Goal: Task Accomplishment & Management: Manage account settings

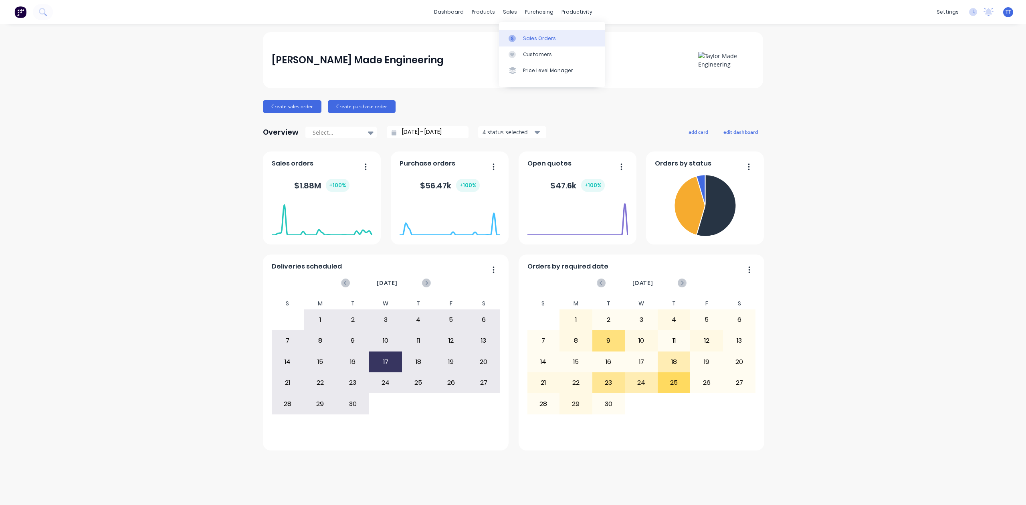
click at [522, 34] on link "Sales Orders" at bounding box center [552, 38] width 106 height 16
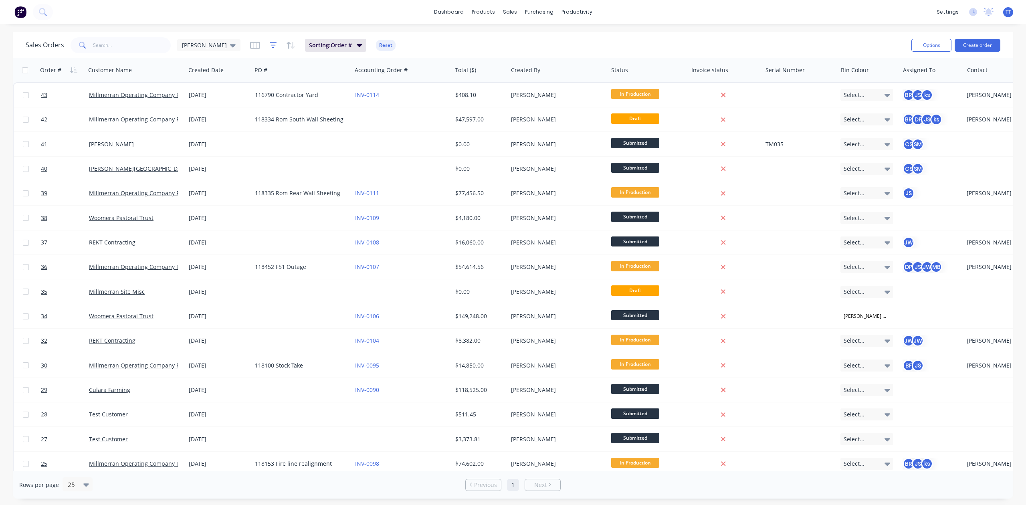
click at [271, 45] on icon "button" at bounding box center [273, 44] width 5 height 1
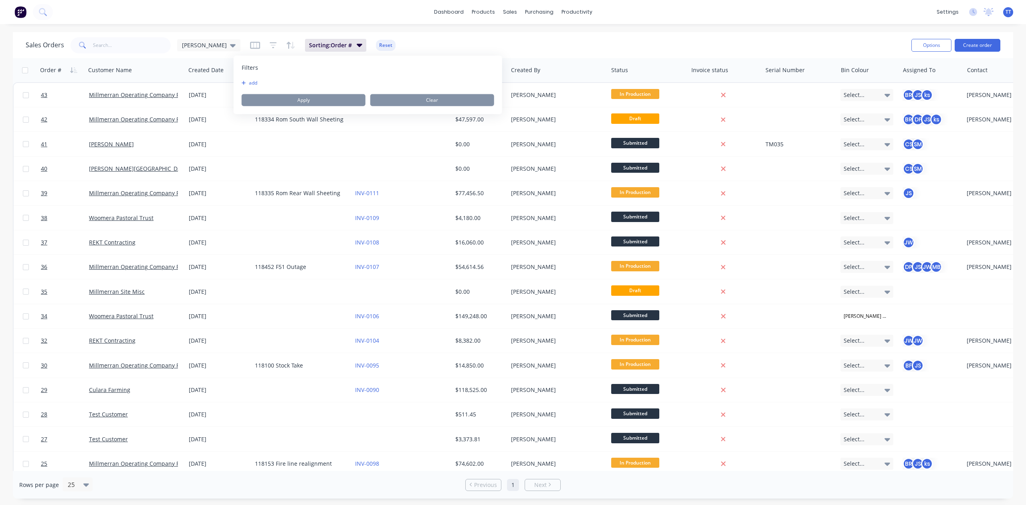
click at [245, 82] on icon "button" at bounding box center [244, 83] width 4 height 5
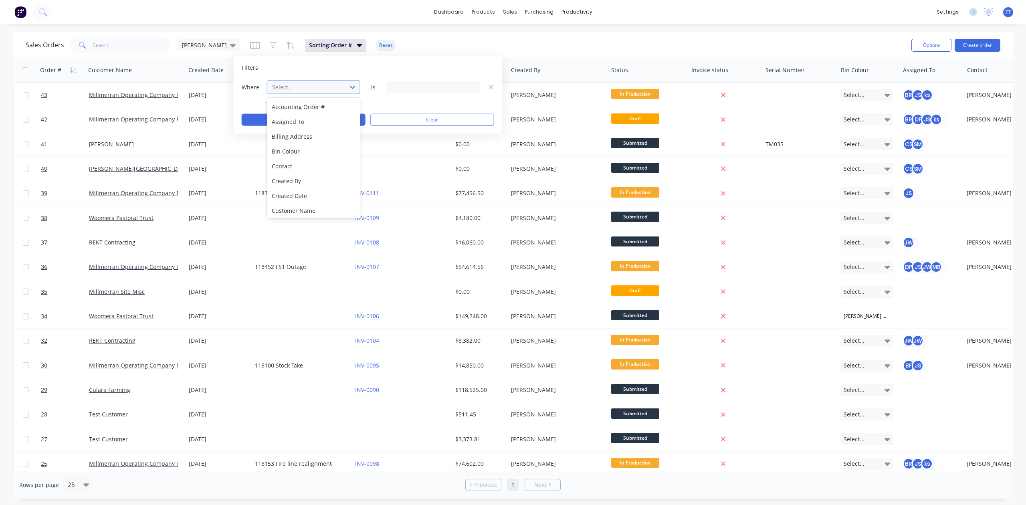
click at [288, 89] on div at bounding box center [307, 87] width 72 height 10
click at [323, 154] on div "Customer Name" at bounding box center [313, 157] width 93 height 15
click at [468, 87] on div "45 Customer Name selected" at bounding box center [433, 87] width 94 height 12
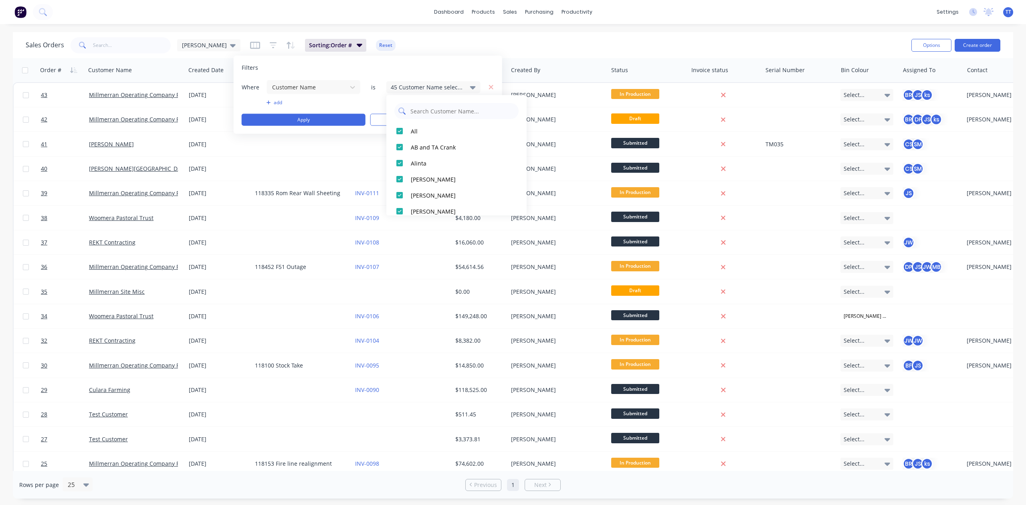
click at [420, 110] on input "text" at bounding box center [462, 111] width 105 height 16
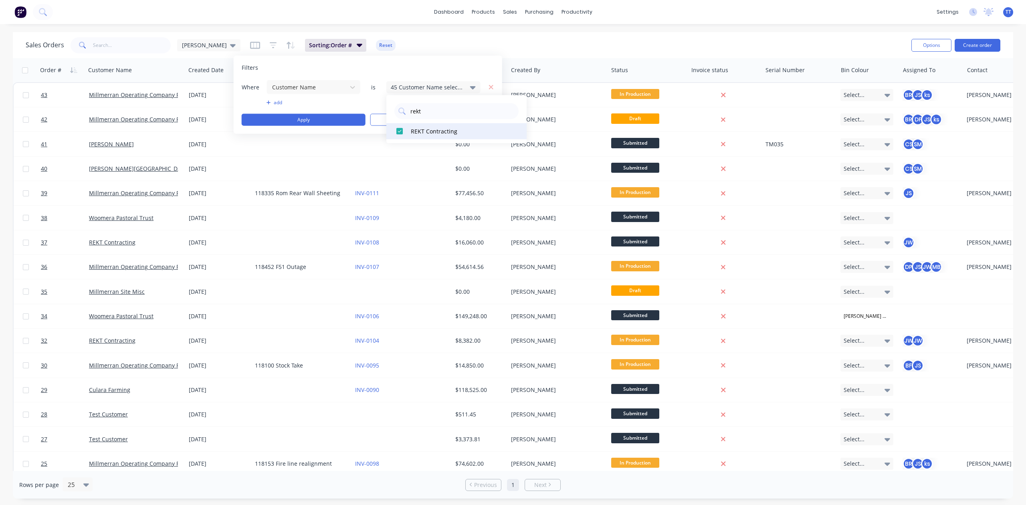
type input "rekt"
click at [425, 126] on button "REKT Contracting" at bounding box center [456, 131] width 140 height 16
click at [402, 131] on div at bounding box center [400, 131] width 16 height 16
click at [442, 85] on div "1 Customer Name selected" at bounding box center [427, 87] width 73 height 8
click at [337, 117] on button "Apply" at bounding box center [304, 120] width 124 height 12
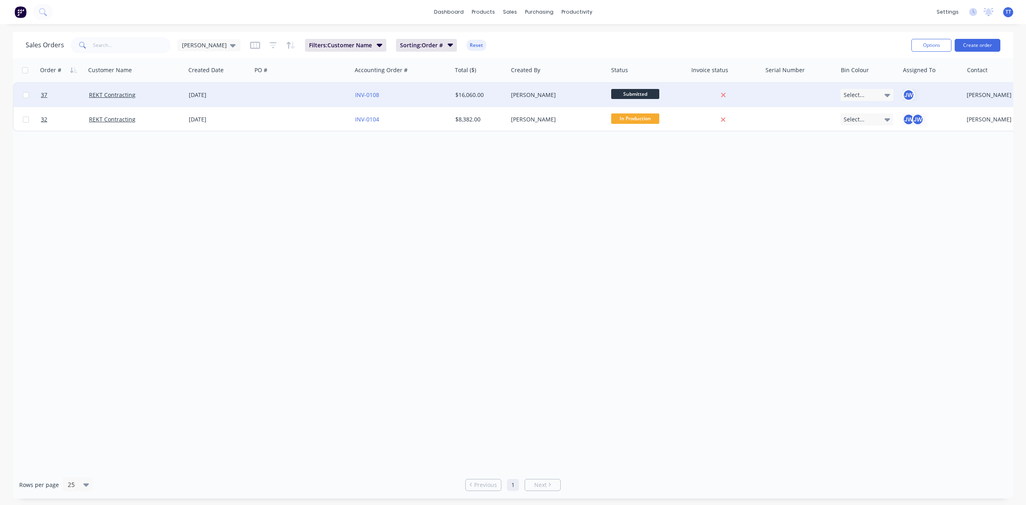
click at [204, 93] on div "[DATE]" at bounding box center [219, 95] width 60 height 8
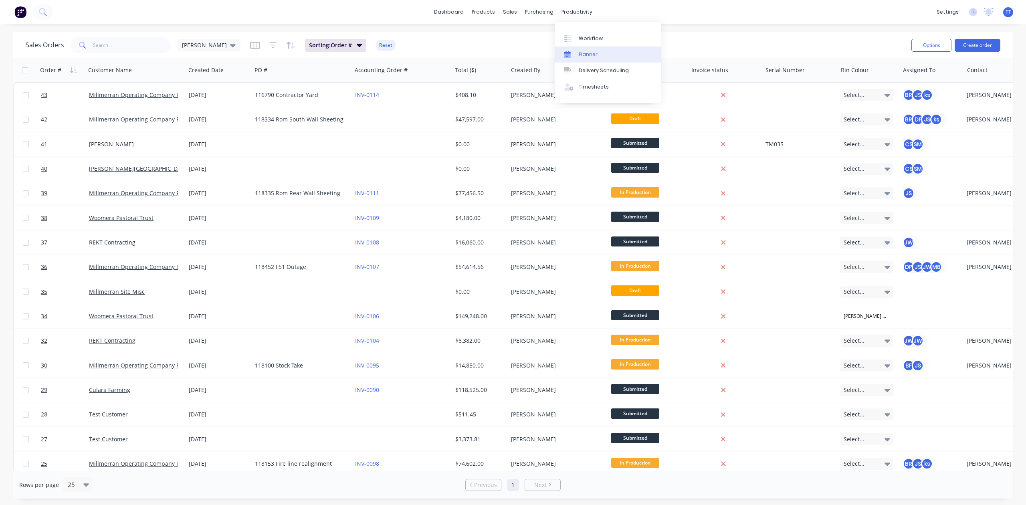
click at [576, 51] on div at bounding box center [570, 54] width 12 height 7
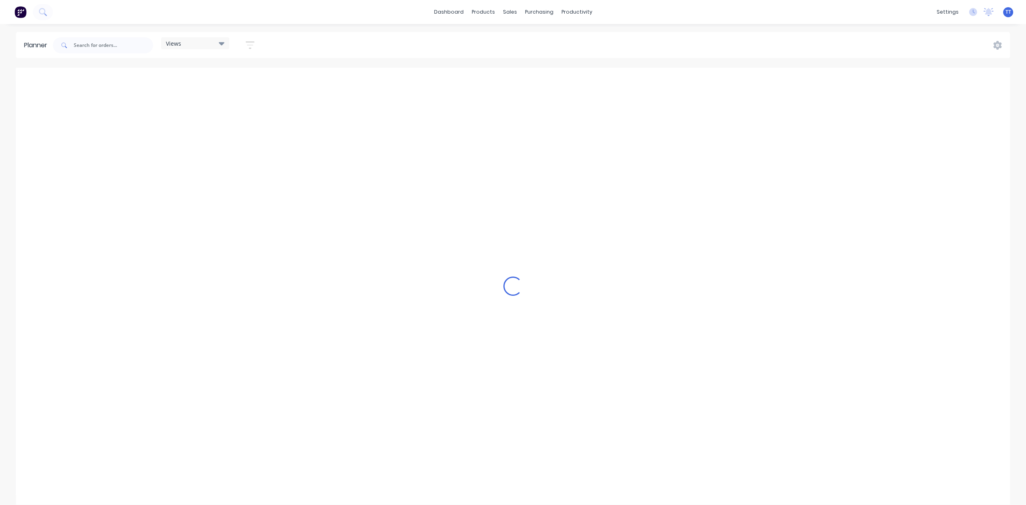
scroll to position [0, 770]
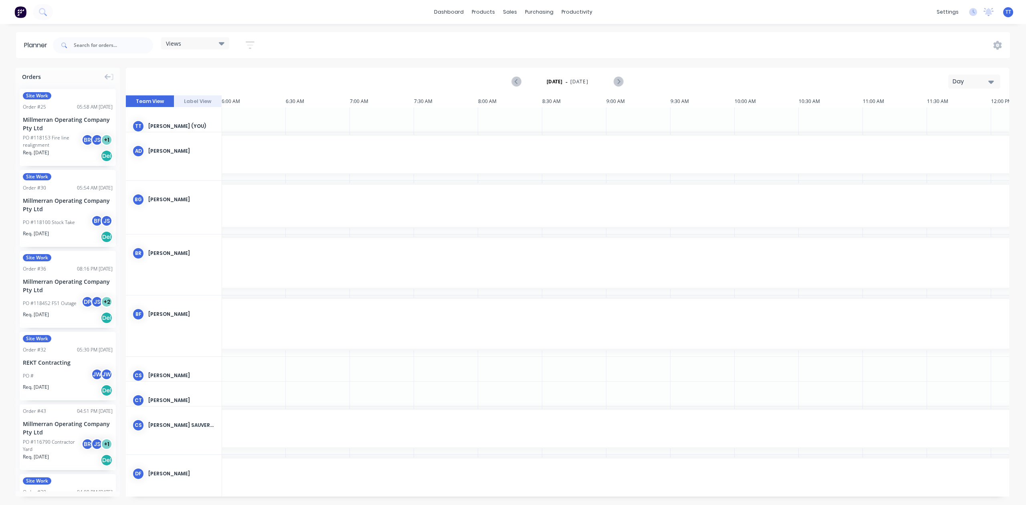
click at [251, 44] on icon "button" at bounding box center [250, 45] width 9 height 10
click at [228, 77] on div "Show/Hide users" at bounding box center [208, 75] width 56 height 8
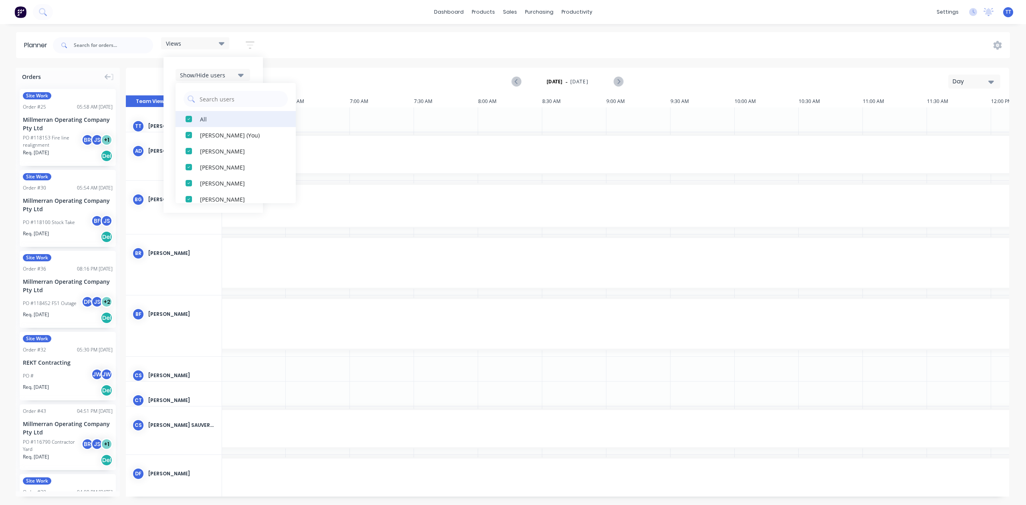
click at [188, 118] on div "button" at bounding box center [189, 119] width 16 height 16
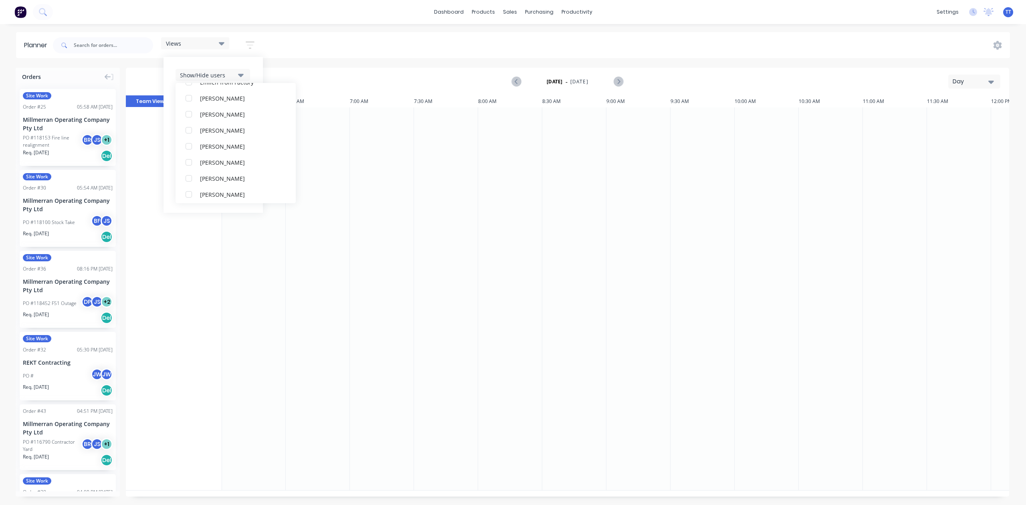
scroll to position [214, 0]
click at [187, 129] on div "button" at bounding box center [189, 130] width 16 height 16
click at [190, 138] on div "button" at bounding box center [189, 141] width 16 height 16
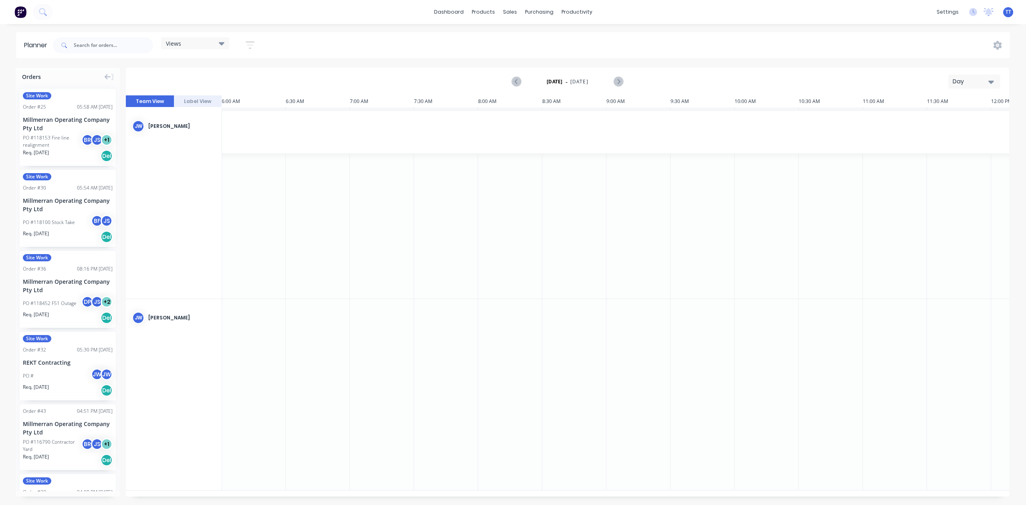
click at [384, 45] on div "Views Save new view None (Default) edit Show/Hide users All [PERSON_NAME] [PERS…" at bounding box center [530, 45] width 959 height 24
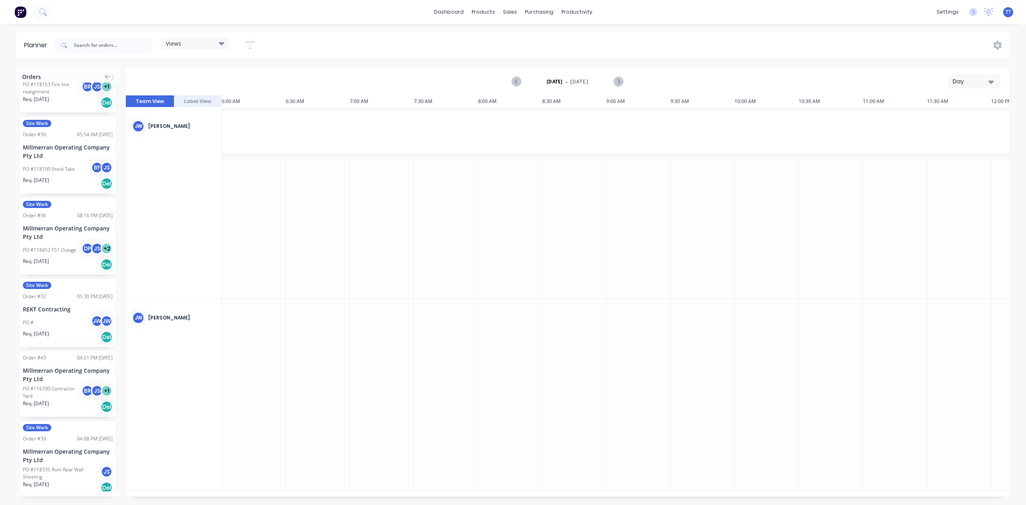
click at [46, 296] on div "Order # 32 05:30 PM [DATE]" at bounding box center [68, 296] width 90 height 7
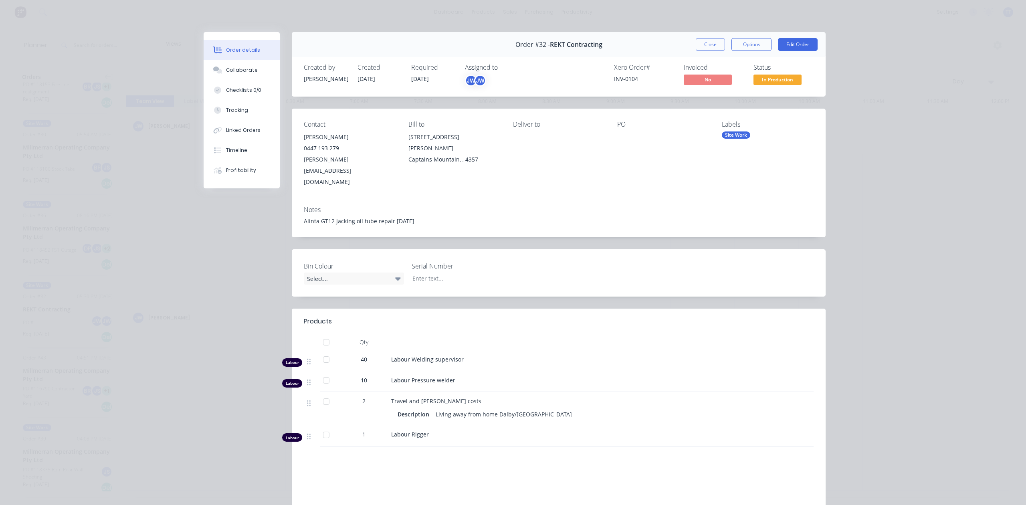
click at [650, 127] on div "PO" at bounding box center [663, 125] width 92 height 8
click at [790, 42] on button "Edit Order" at bounding box center [798, 44] width 40 height 13
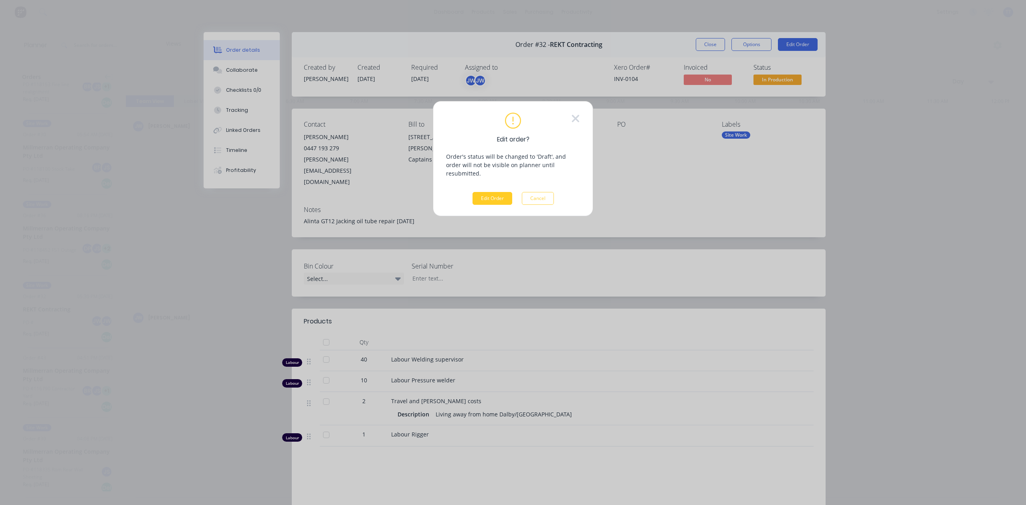
click at [490, 193] on button "Edit Order" at bounding box center [493, 198] width 40 height 13
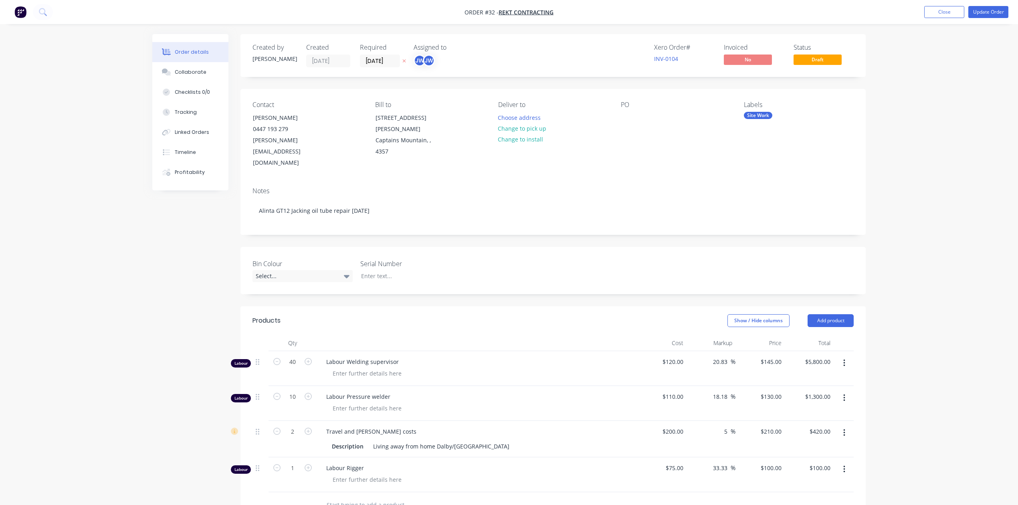
click at [656, 106] on div "PO" at bounding box center [676, 105] width 110 height 8
click at [642, 106] on div "PO" at bounding box center [676, 105] width 110 height 8
click at [627, 104] on div "PO" at bounding box center [676, 105] width 110 height 8
click at [622, 112] on div at bounding box center [627, 118] width 13 height 12
click at [921, 90] on div "Order details Collaborate Checklists 0/0 Tracking Linked Orders Timeline Profit…" at bounding box center [509, 361] width 1018 height 723
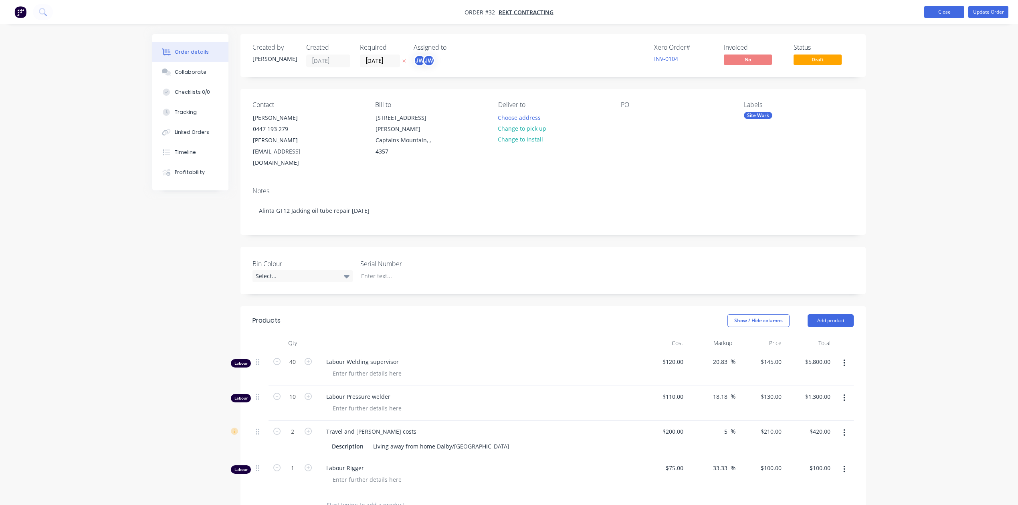
click at [949, 13] on button "Close" at bounding box center [944, 12] width 40 height 12
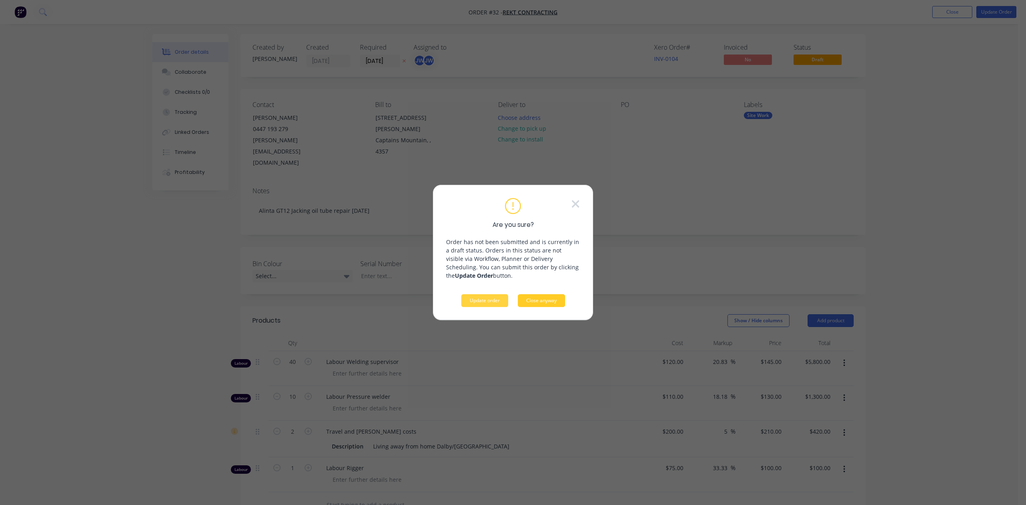
click at [545, 300] on button "Close anyway" at bounding box center [541, 300] width 47 height 13
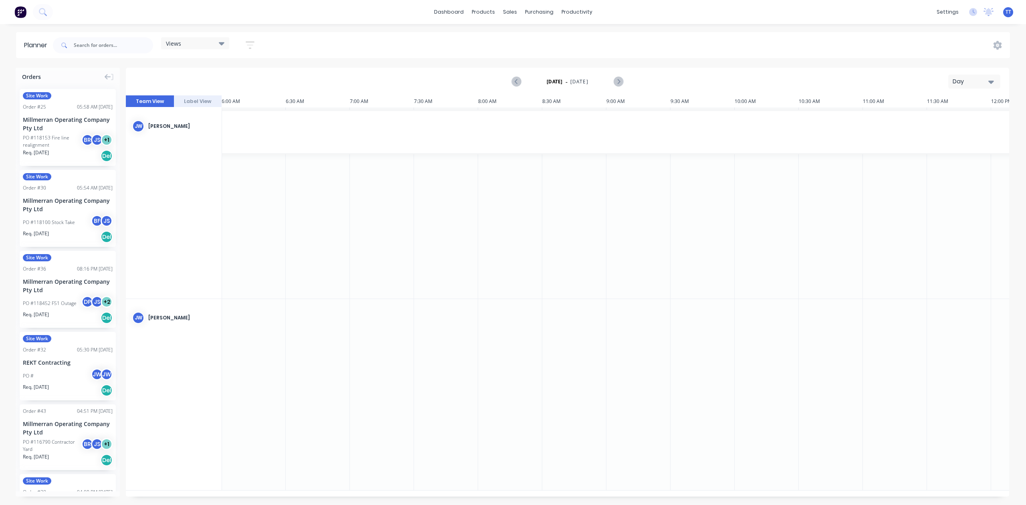
click at [252, 46] on icon "button" at bounding box center [250, 45] width 9 height 10
click at [233, 99] on div "Show/Hide orders" at bounding box center [208, 99] width 56 height 8
click at [192, 132] on div "button" at bounding box center [189, 135] width 16 height 16
click at [188, 133] on div "button" at bounding box center [189, 135] width 16 height 16
click at [311, 63] on div "Planner Views Save new view None (Default) edit Show/Hide users Show/Hide order…" at bounding box center [513, 268] width 1026 height 473
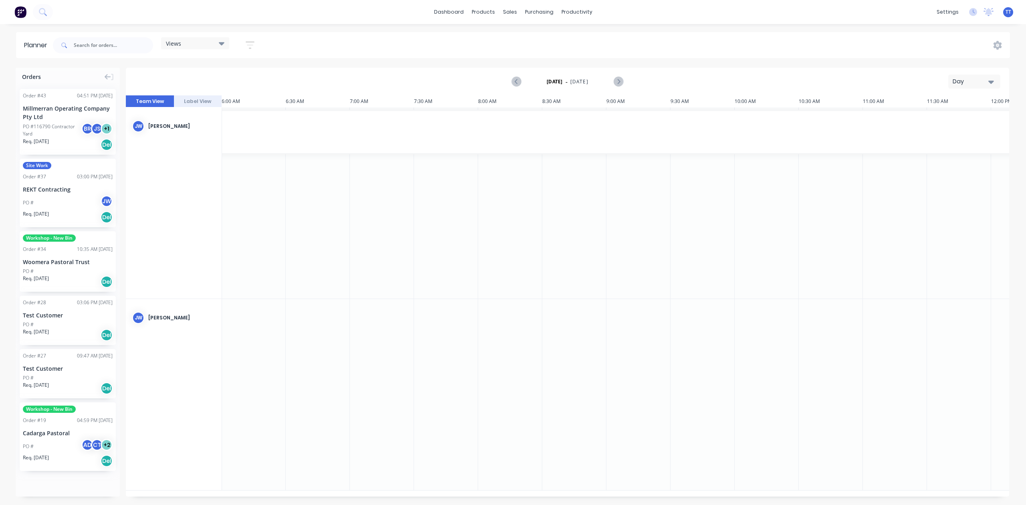
click at [106, 218] on div "Del" at bounding box center [107, 217] width 12 height 12
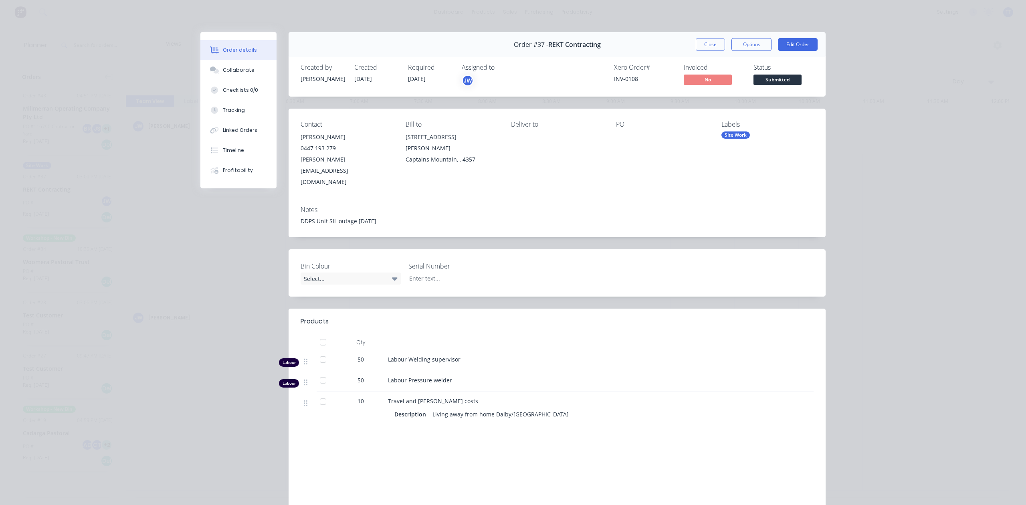
click at [621, 140] on div at bounding box center [662, 136] width 92 height 11
click at [620, 132] on div at bounding box center [662, 136] width 92 height 11
click at [800, 41] on button "Edit Order" at bounding box center [798, 44] width 40 height 13
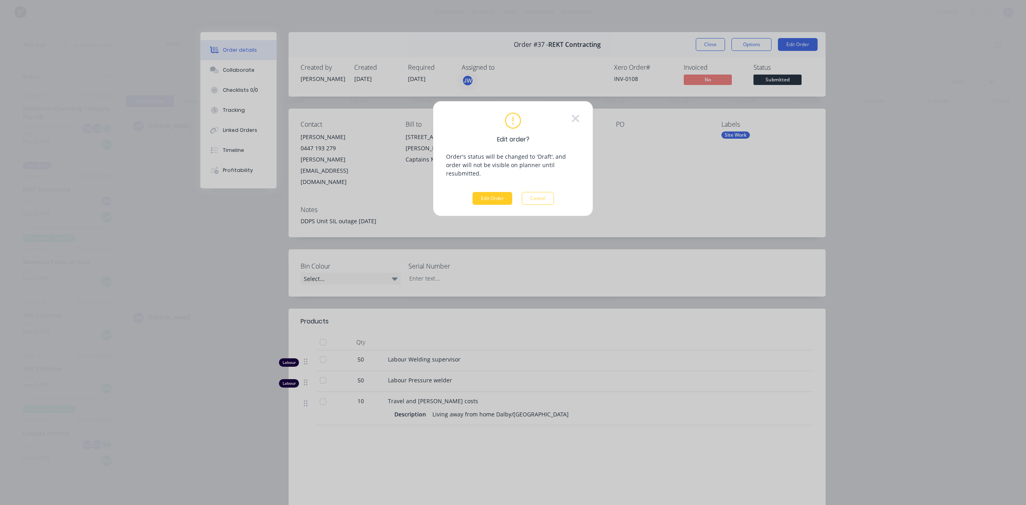
click at [489, 192] on button "Edit Order" at bounding box center [493, 198] width 40 height 13
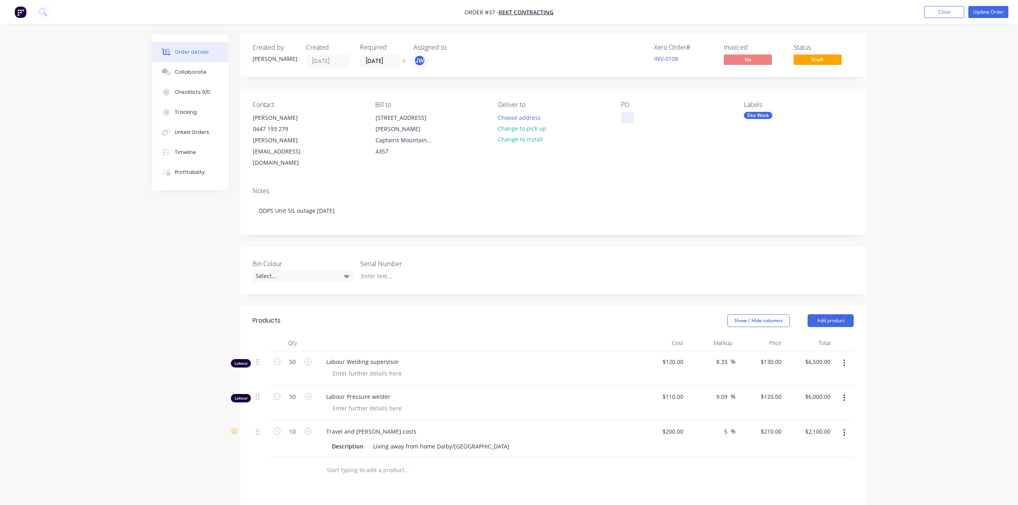
click at [626, 116] on div at bounding box center [627, 118] width 13 height 12
click at [665, 187] on div "Notes" at bounding box center [552, 191] width 601 height 8
click at [935, 87] on div "Order details Collaborate Checklists 0/0 Tracking Linked Orders Timeline Profit…" at bounding box center [509, 344] width 1018 height 688
click at [993, 10] on button "Update Order" at bounding box center [988, 12] width 40 height 12
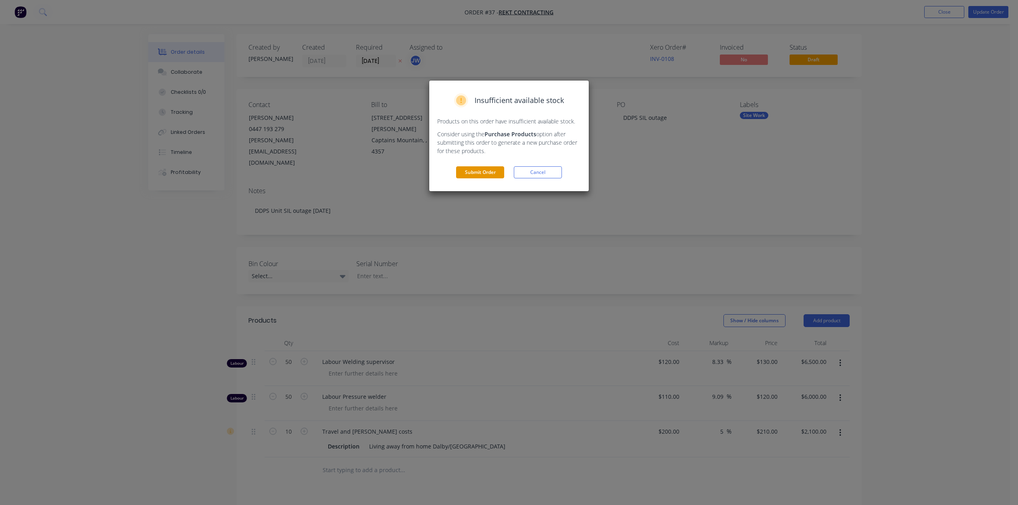
click at [483, 172] on button "Submit Order" at bounding box center [480, 172] width 48 height 12
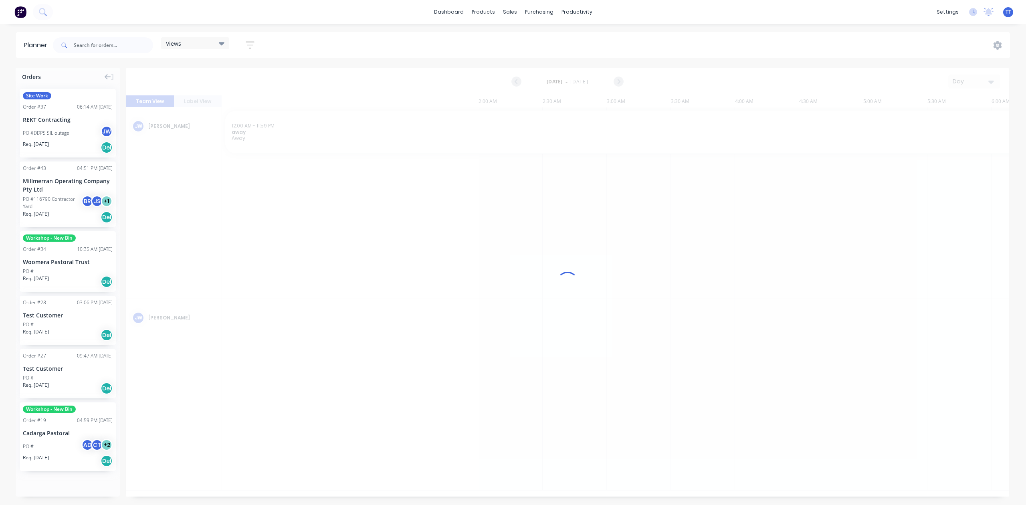
scroll to position [0, 770]
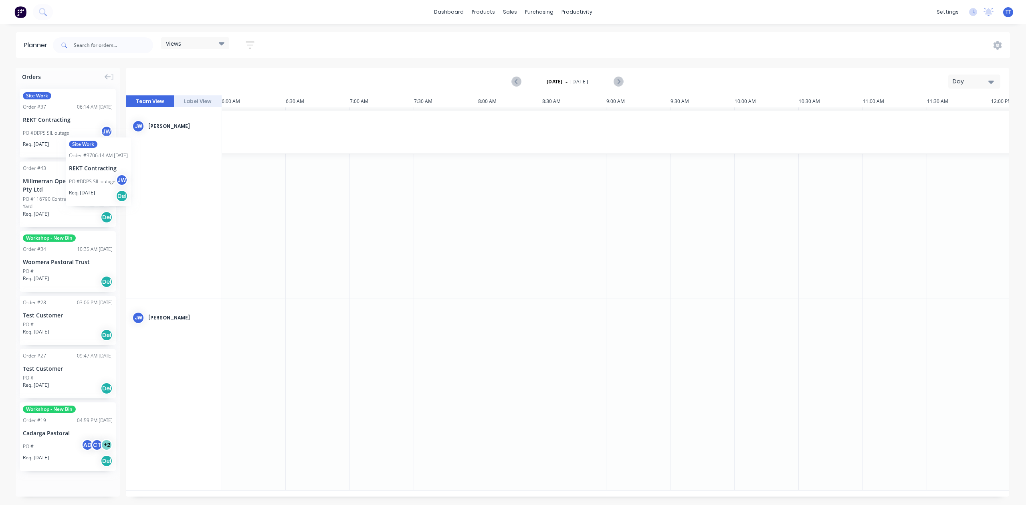
drag, startPoint x: 60, startPoint y: 120, endPoint x: 66, endPoint y: 131, distance: 12.7
click at [980, 83] on div "Day" at bounding box center [971, 81] width 37 height 8
click at [959, 116] on div "Week" at bounding box center [959, 119] width 79 height 16
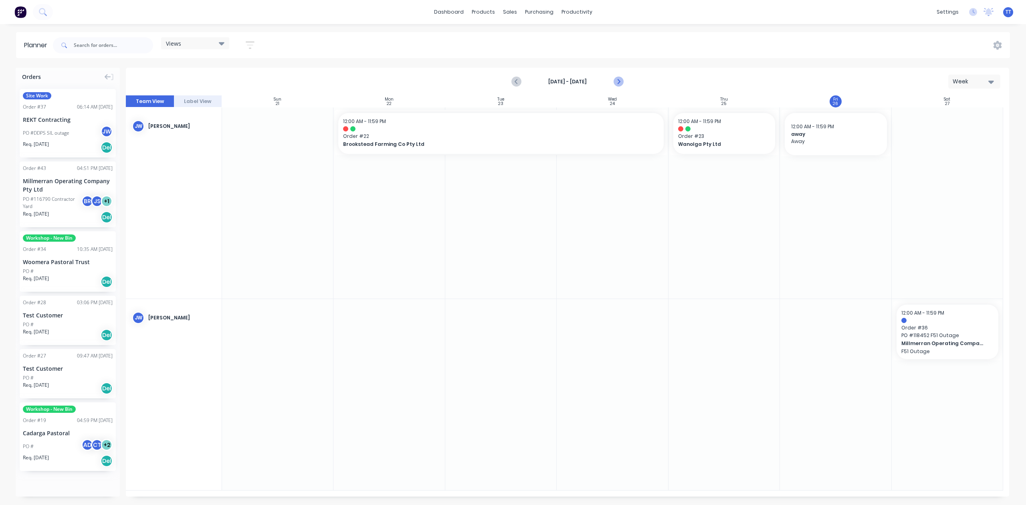
click at [621, 81] on icon "Next page" at bounding box center [619, 82] width 10 height 10
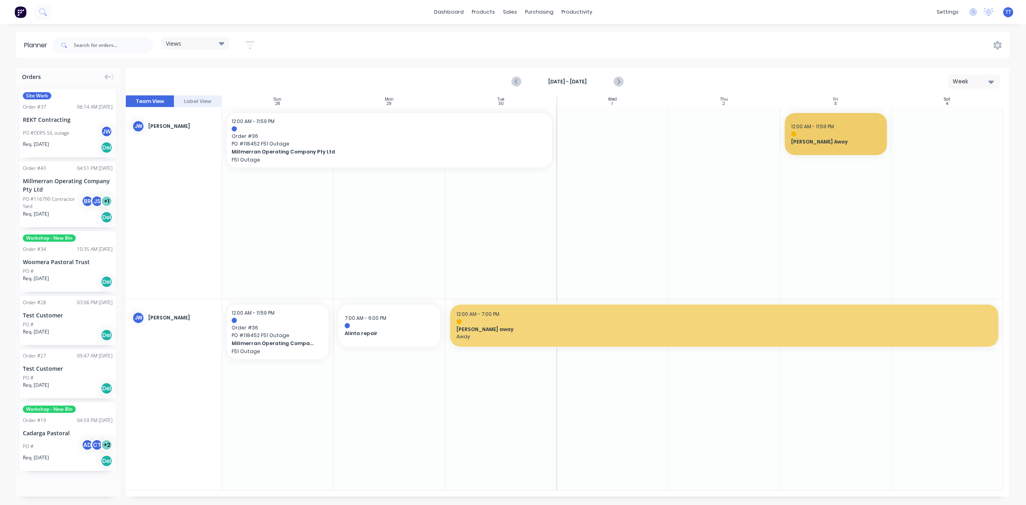
click at [620, 81] on icon "Next page" at bounding box center [619, 82] width 10 height 10
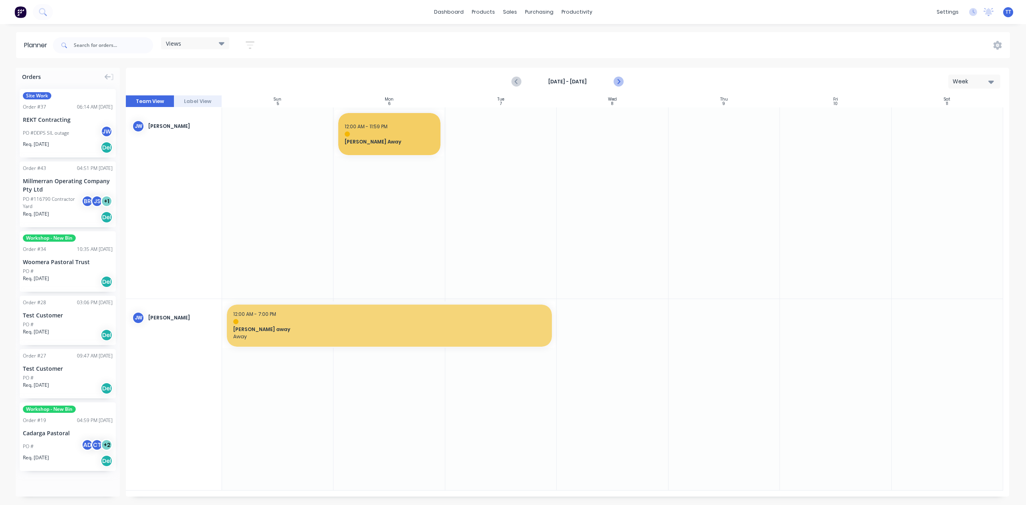
click at [620, 82] on icon "Next page" at bounding box center [619, 82] width 10 height 10
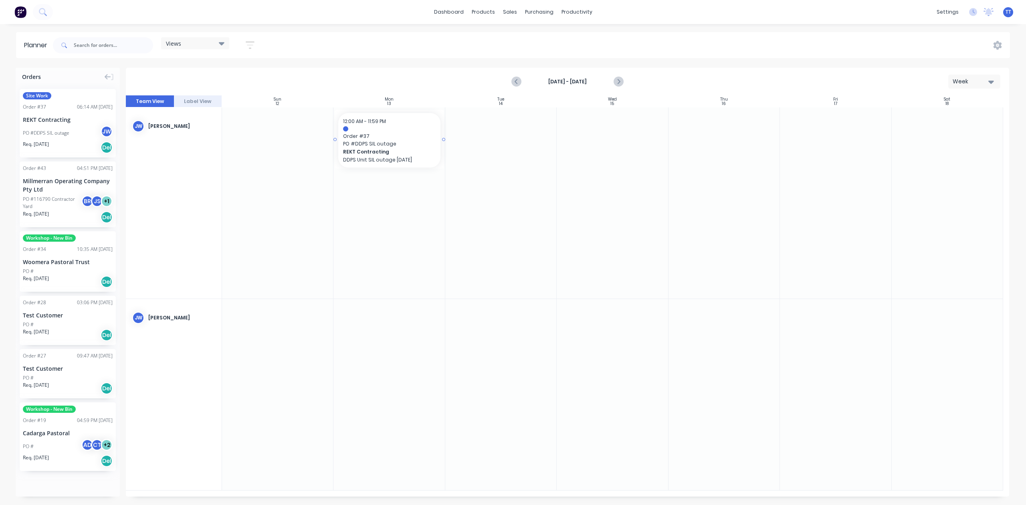
drag, startPoint x: 58, startPoint y: 127, endPoint x: 365, endPoint y: 171, distance: 309.6
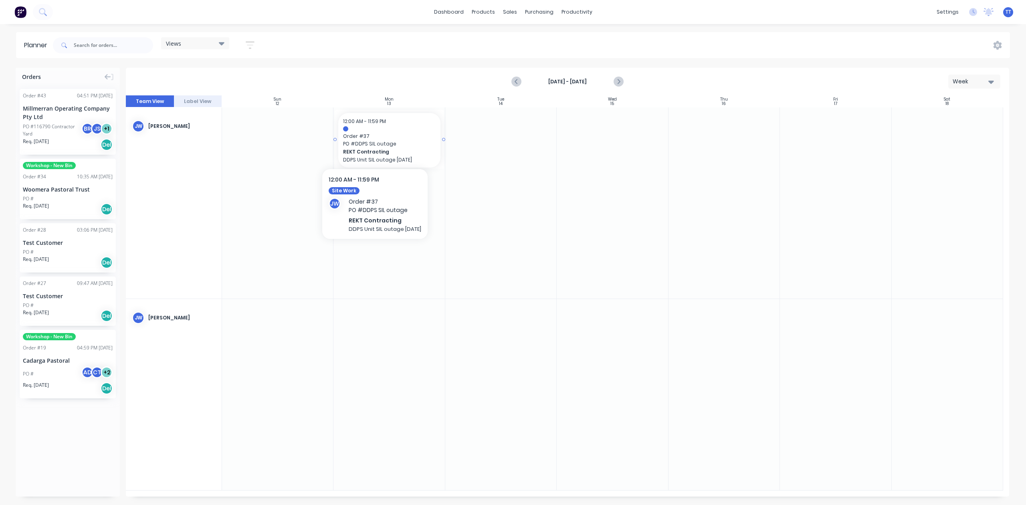
click at [383, 142] on span "PO # DDPS SIL outage" at bounding box center [389, 143] width 92 height 7
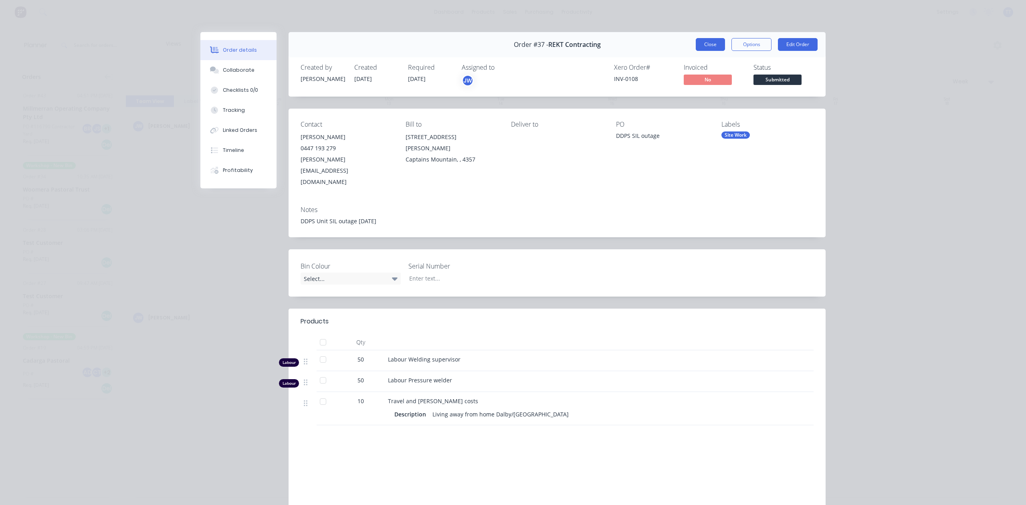
click at [709, 42] on button "Close" at bounding box center [710, 44] width 29 height 13
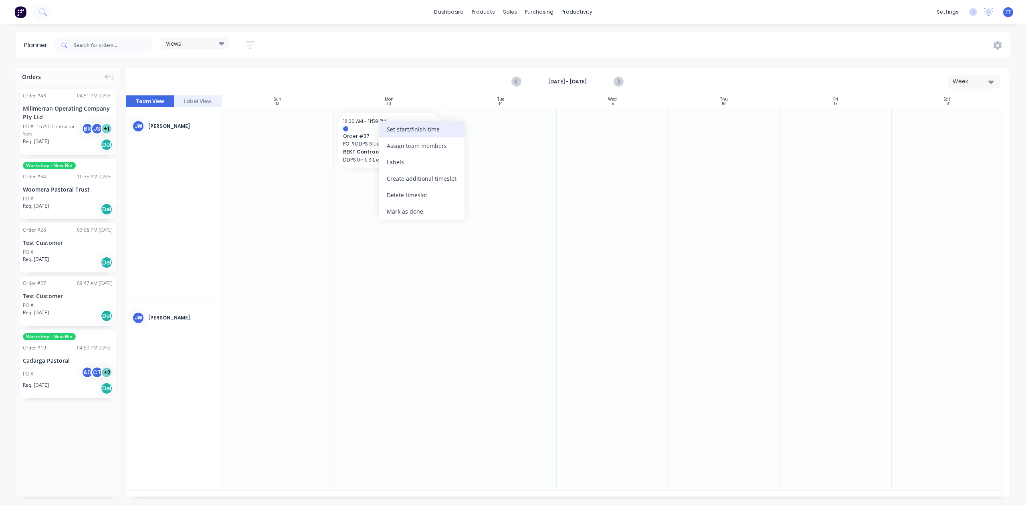
click at [420, 127] on div "Set start/finish time" at bounding box center [422, 129] width 86 height 16
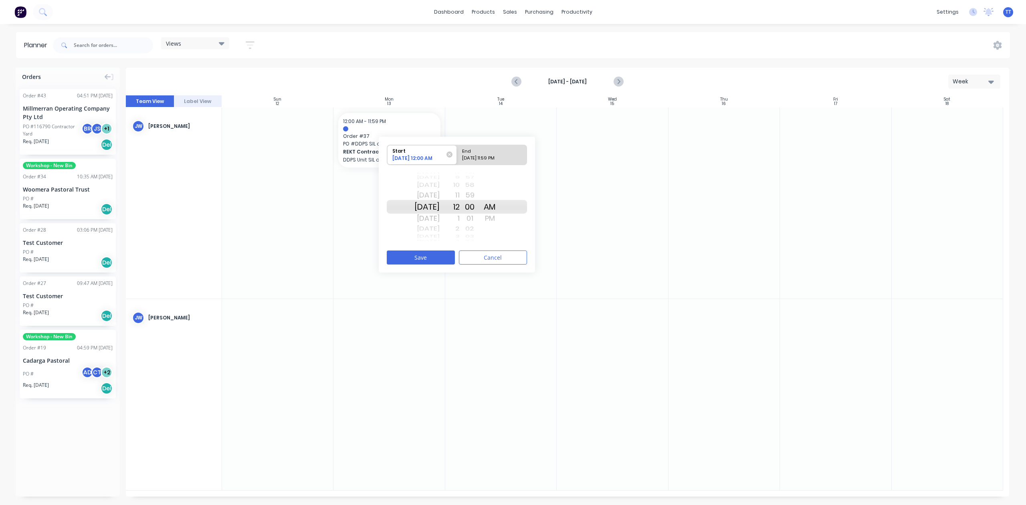
click at [483, 156] on div "[DATE] 11:59 PM" at bounding box center [488, 160] width 58 height 10
click at [457, 156] on input "End [DATE] 11:59 PM" at bounding box center [457, 155] width 0 height 20
radio input "true"
click at [430, 217] on div "[DATE]" at bounding box center [426, 218] width 25 height 13
click at [460, 216] on div "5" at bounding box center [450, 218] width 20 height 13
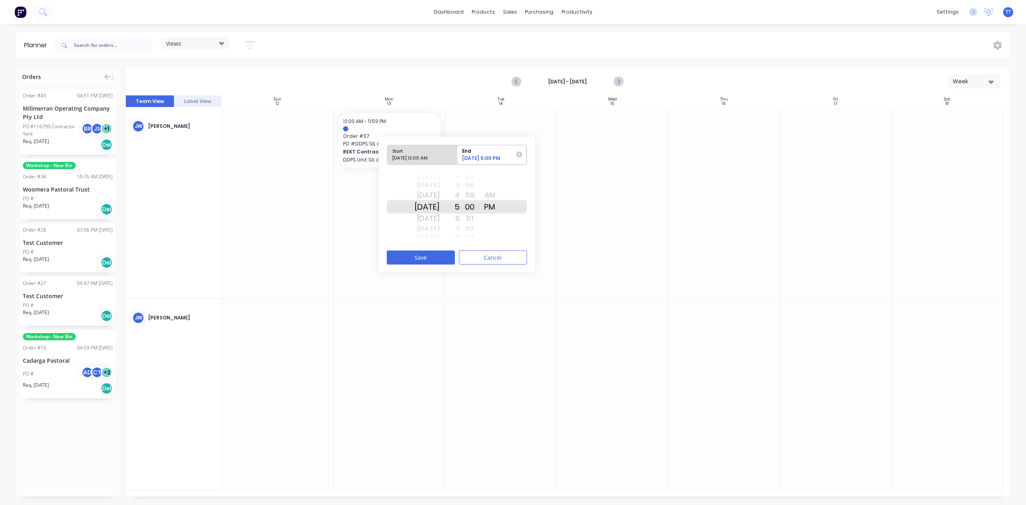
click at [422, 151] on div "Start" at bounding box center [419, 150] width 58 height 10
click at [388, 151] on input "Start [DATE] 12:00 AM" at bounding box center [387, 155] width 0 height 20
radio input "true"
click at [422, 254] on button "Save" at bounding box center [421, 257] width 68 height 14
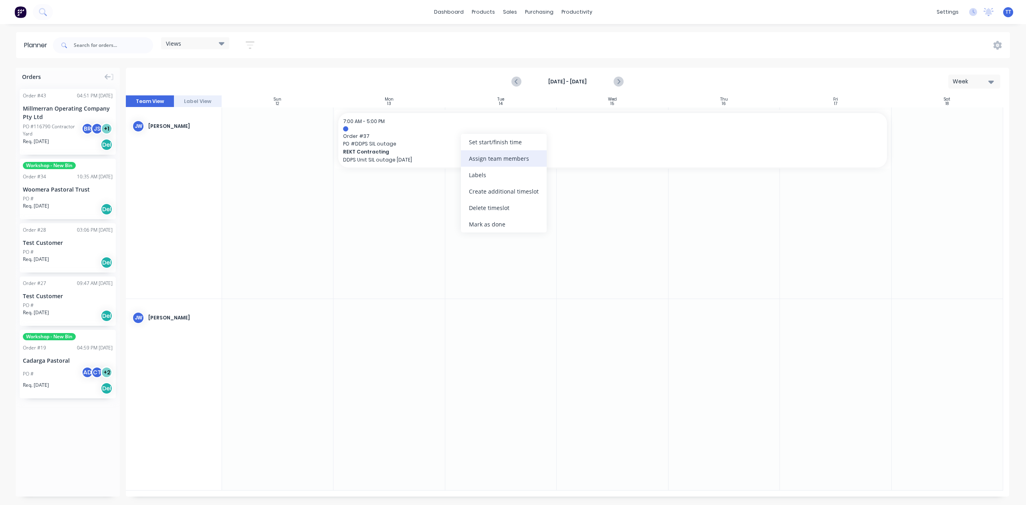
click at [499, 155] on div "Assign team members" at bounding box center [504, 158] width 86 height 16
click at [483, 196] on div at bounding box center [476, 196] width 16 height 16
click at [630, 257] on div at bounding box center [612, 202] width 111 height 191
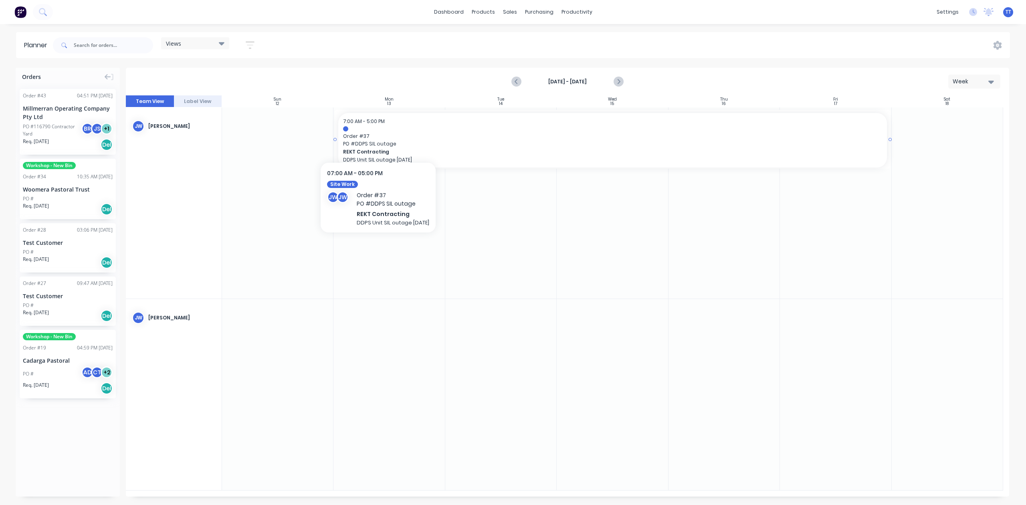
click at [386, 135] on span "Order # 37" at bounding box center [612, 136] width 539 height 7
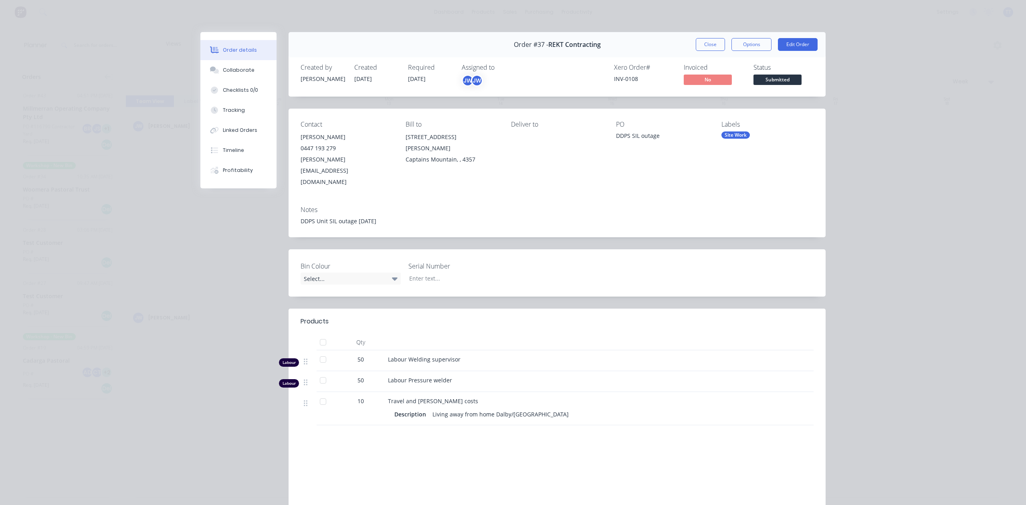
click at [890, 49] on div "Order details Collaborate Checklists 0/0 Tracking Linked Orders Timeline Profit…" at bounding box center [513, 252] width 1026 height 505
click at [702, 44] on button "Close" at bounding box center [710, 44] width 29 height 13
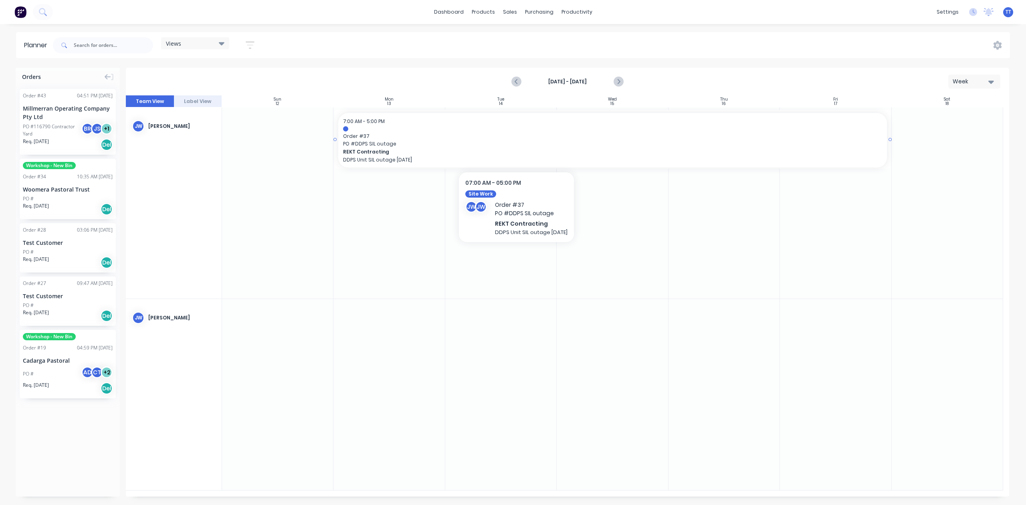
click at [525, 145] on span "PO # DDPS SIL outage" at bounding box center [612, 143] width 539 height 7
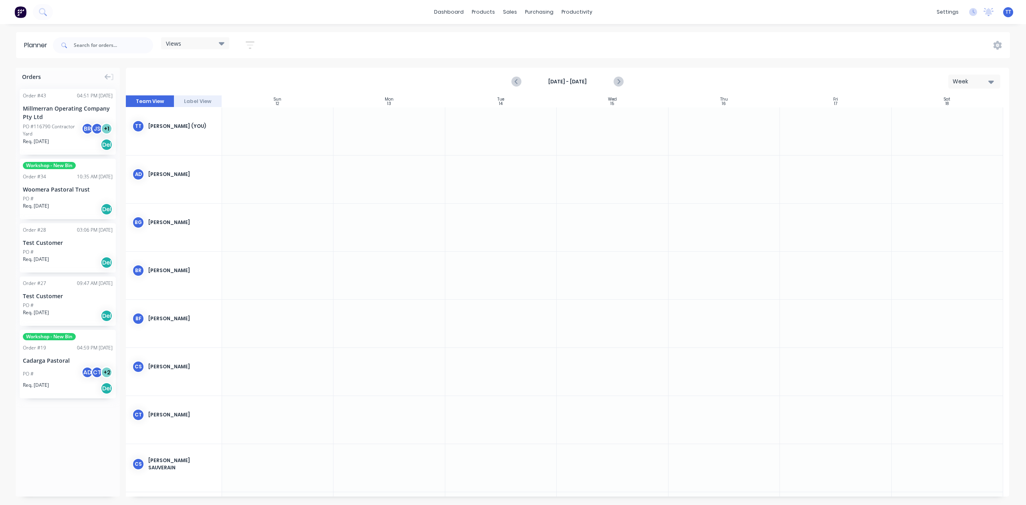
click at [252, 40] on icon "button" at bounding box center [250, 45] width 9 height 10
click at [228, 76] on div "Show/Hide users" at bounding box center [208, 75] width 56 height 8
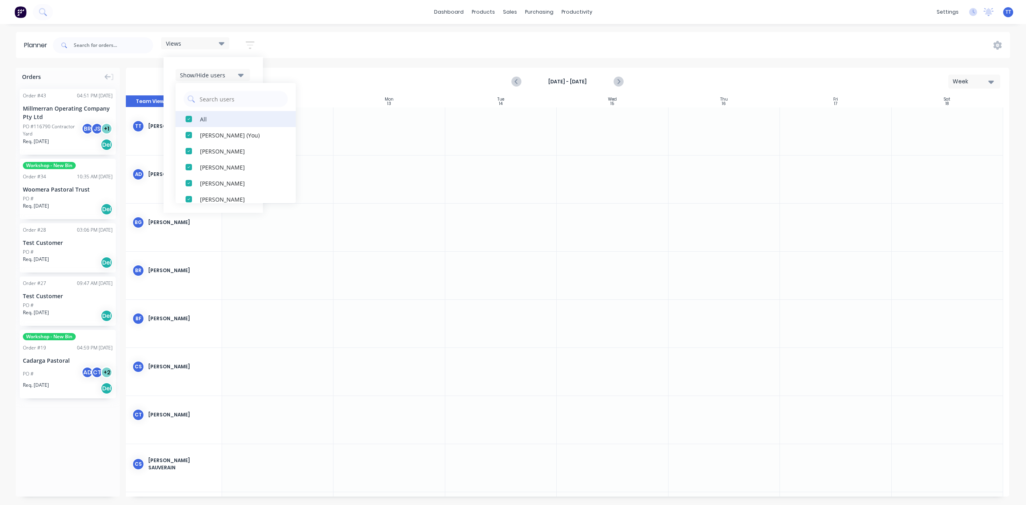
click at [211, 116] on div "All" at bounding box center [240, 119] width 80 height 8
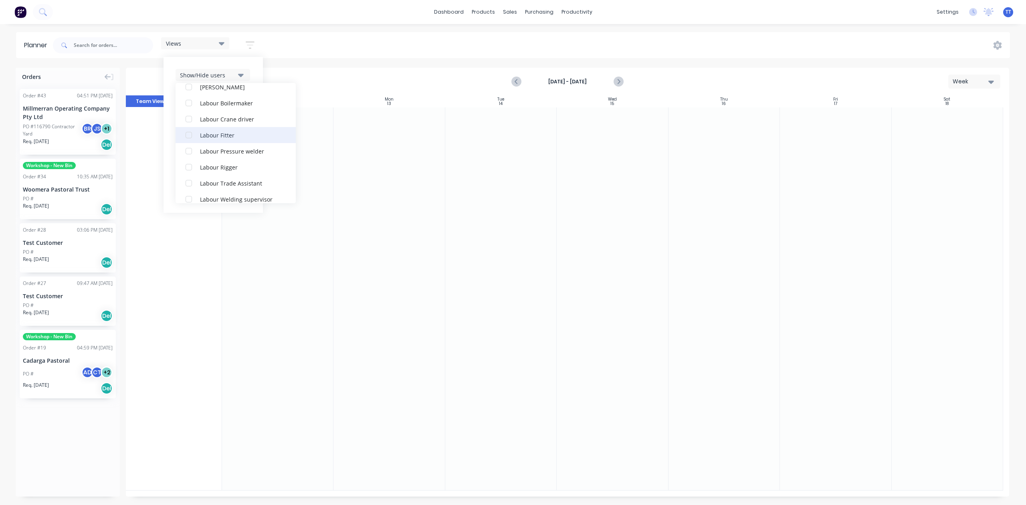
scroll to position [214, 0]
click at [211, 127] on div "[PERSON_NAME]" at bounding box center [240, 129] width 80 height 8
click at [216, 86] on div "[PERSON_NAME]" at bounding box center [240, 87] width 80 height 8
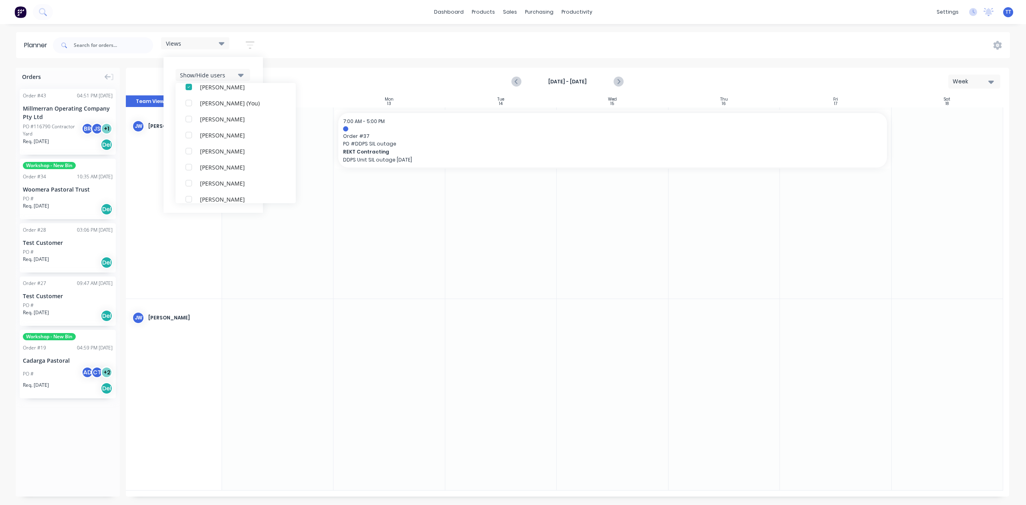
click at [404, 340] on div at bounding box center [388, 394] width 111 height 191
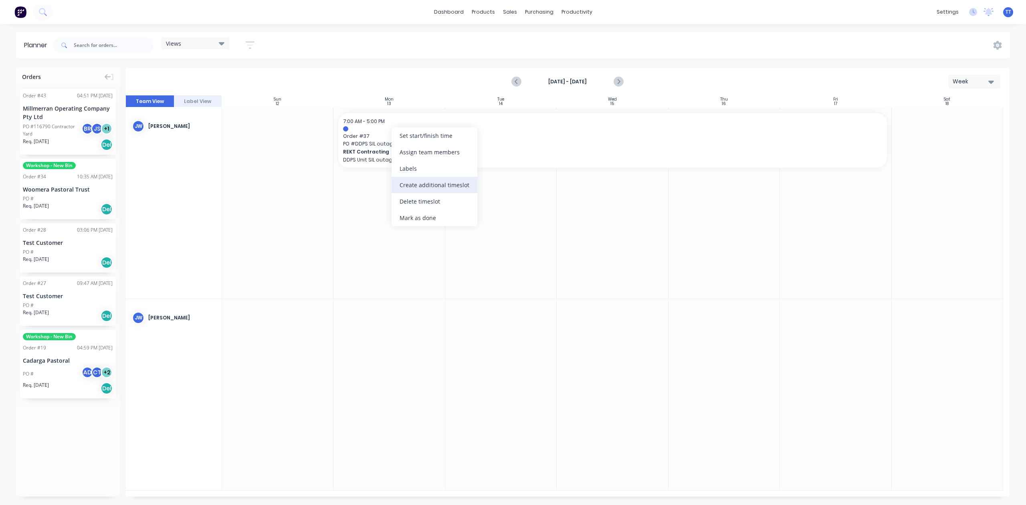
click at [428, 182] on div "Create additional timeslot" at bounding box center [435, 185] width 86 height 16
drag, startPoint x: 398, startPoint y: 189, endPoint x: 400, endPoint y: 329, distance: 139.9
click at [426, 196] on div at bounding box center [388, 202] width 111 height 191
click at [252, 42] on icon "button" at bounding box center [250, 45] width 9 height 8
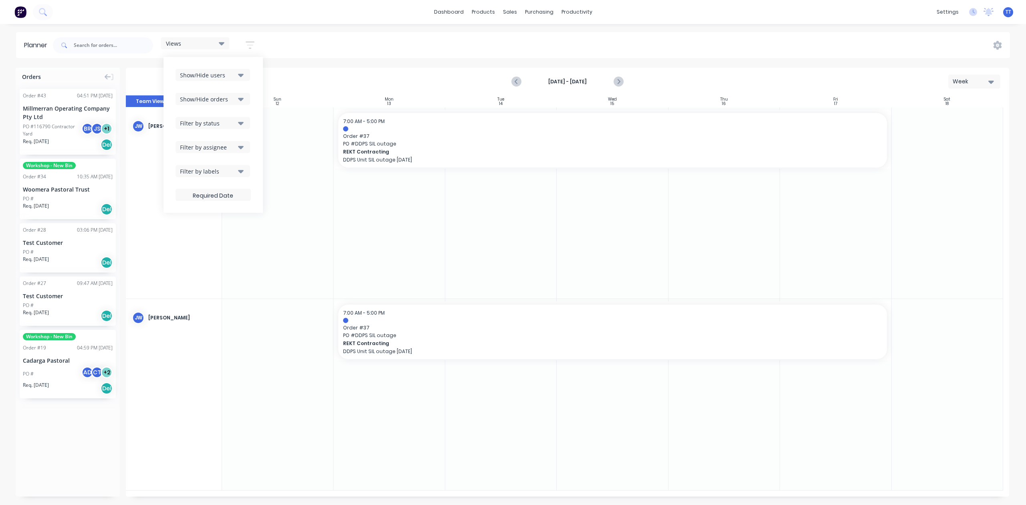
click at [217, 74] on div "Show/Hide users" at bounding box center [208, 75] width 56 height 8
click at [198, 122] on button "All" at bounding box center [236, 119] width 120 height 16
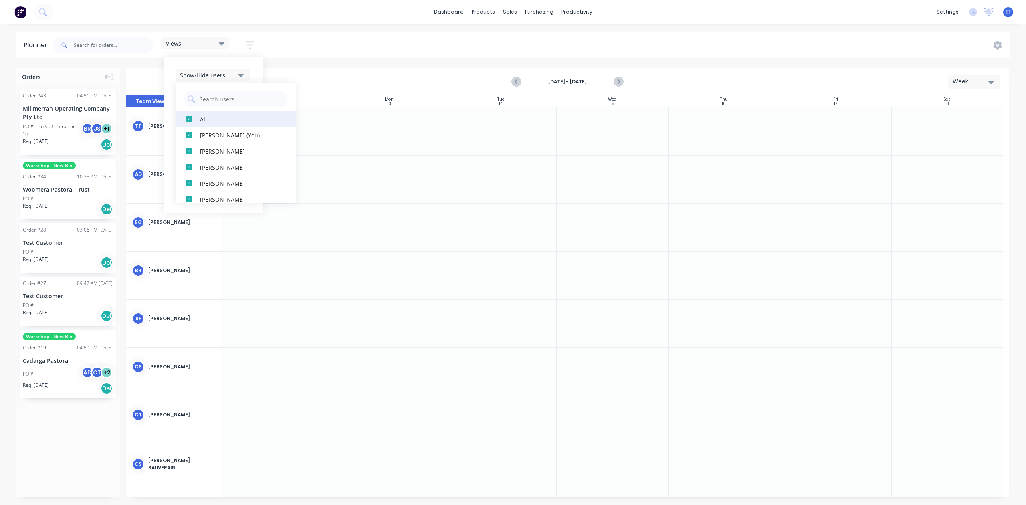
click at [193, 121] on div "button" at bounding box center [189, 119] width 16 height 16
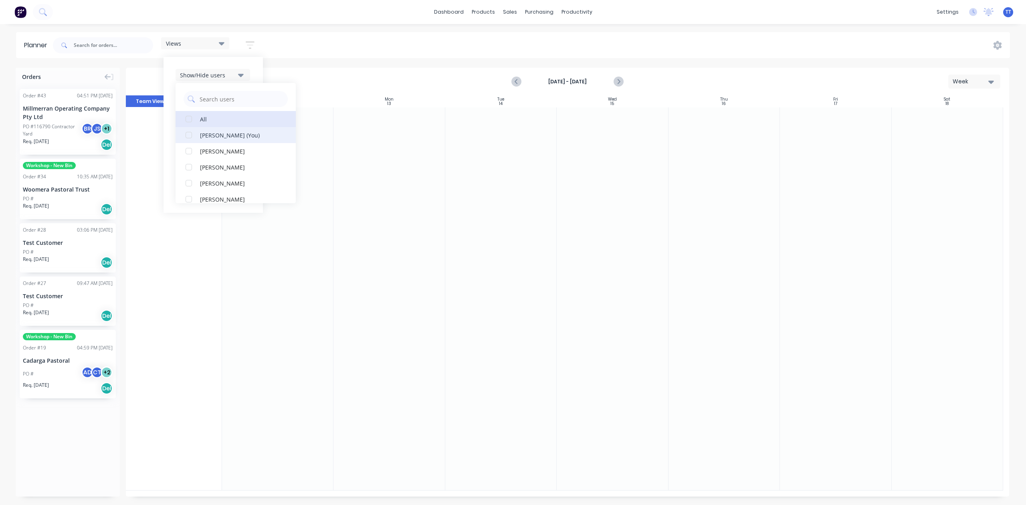
click at [193, 133] on div "button" at bounding box center [189, 135] width 16 height 16
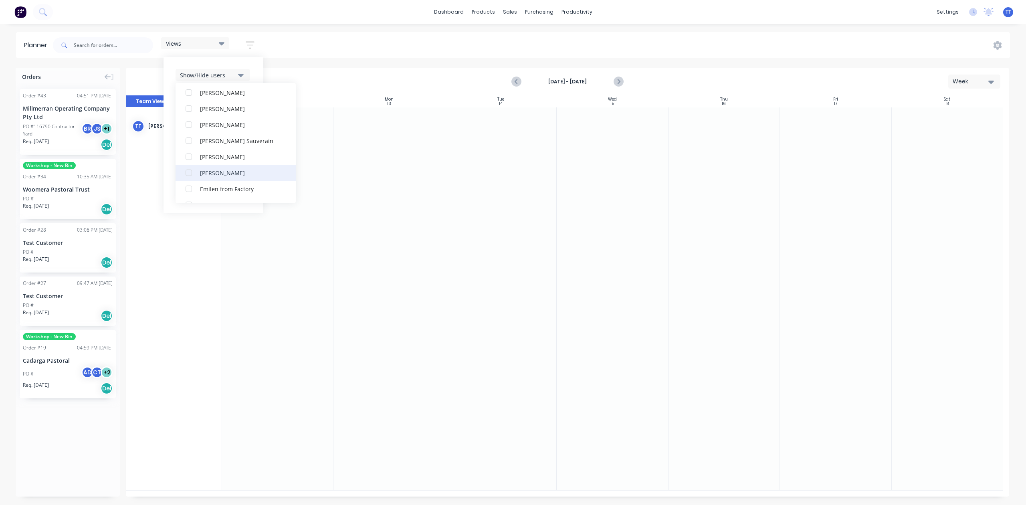
click at [190, 172] on div "button" at bounding box center [189, 173] width 16 height 16
click at [517, 82] on icon "Previous page" at bounding box center [517, 82] width 4 height 6
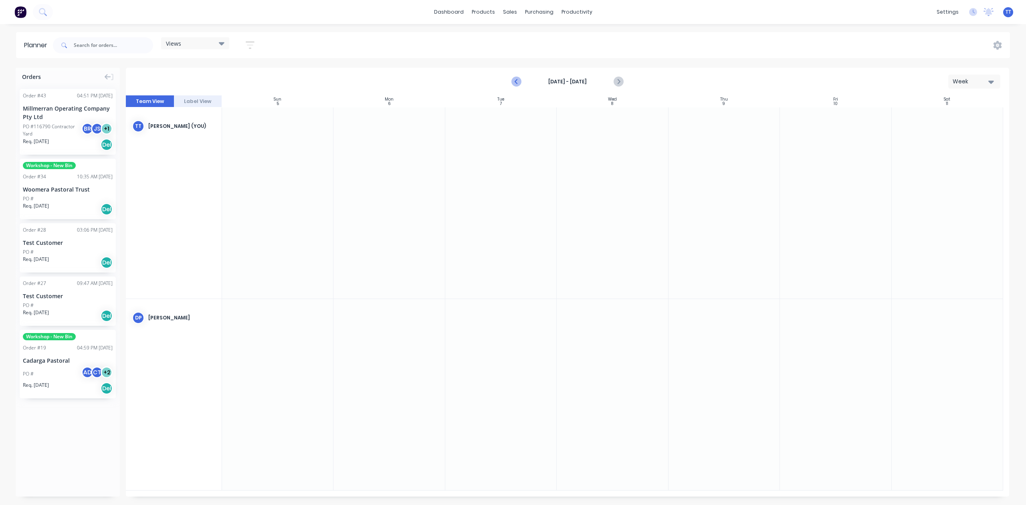
click at [517, 82] on icon "Previous page" at bounding box center [517, 82] width 4 height 6
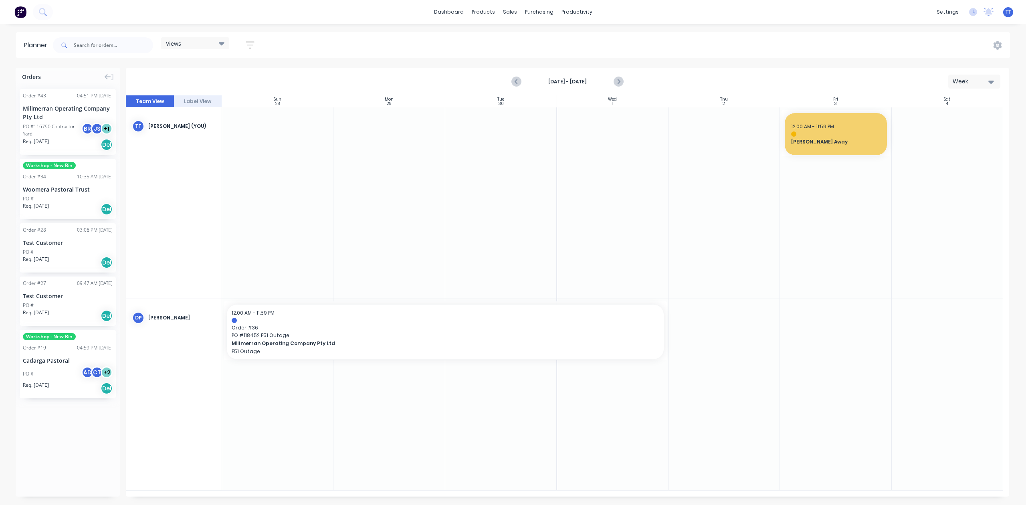
drag, startPoint x: 39, startPoint y: 75, endPoint x: 71, endPoint y: 428, distance: 354.5
click at [71, 428] on div "Orders Order # 43 04:51 PM [DATE] Millmerran Operating Company Pty Ltd PO #1167…" at bounding box center [68, 282] width 104 height 429
drag, startPoint x: 65, startPoint y: 427, endPoint x: 815, endPoint y: 233, distance: 774.6
click at [815, 233] on div at bounding box center [835, 202] width 111 height 191
click at [810, 187] on div at bounding box center [835, 202] width 111 height 191
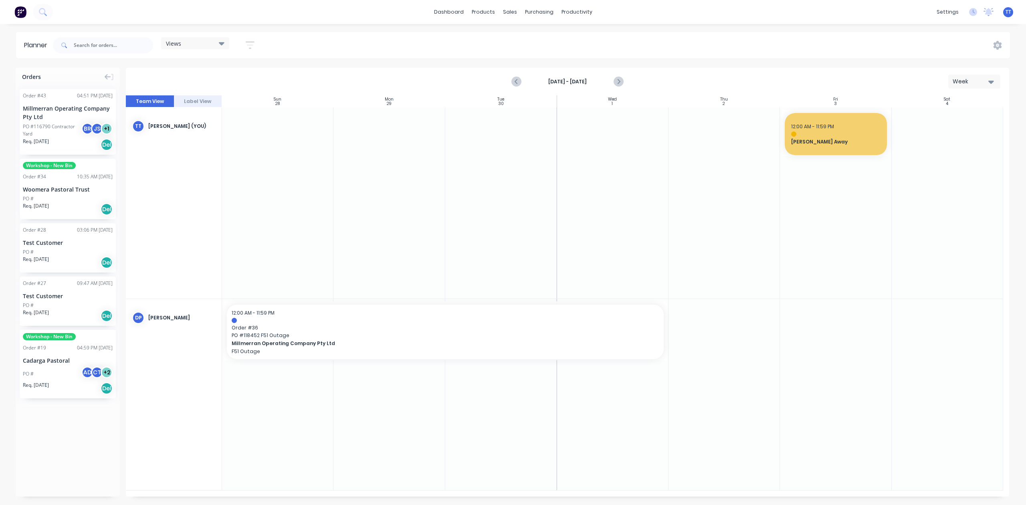
click at [810, 187] on div at bounding box center [835, 202] width 111 height 191
click at [822, 194] on div at bounding box center [835, 202] width 111 height 191
click at [821, 194] on div at bounding box center [835, 202] width 111 height 191
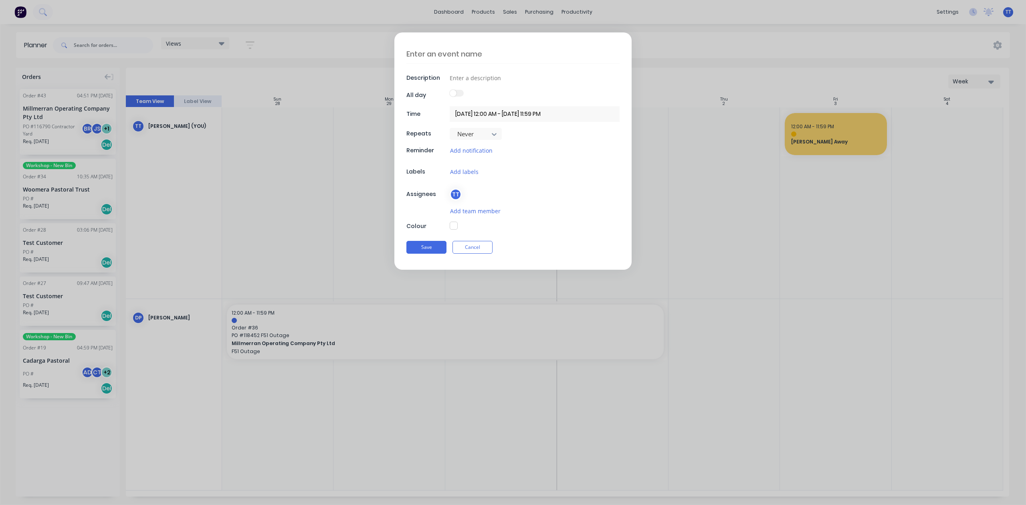
click at [826, 138] on form "Description All day Time [DATE] 12:00 AM - [DATE] 11:59 PM Repeats Never Remind…" at bounding box center [512, 150] width 1009 height 237
click at [478, 247] on button "Cancel" at bounding box center [472, 247] width 40 height 13
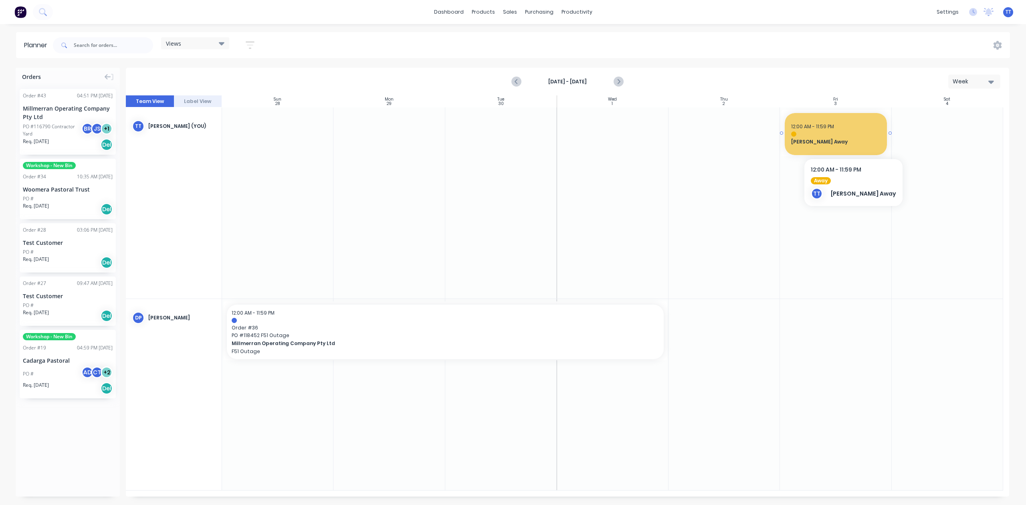
click at [834, 136] on div at bounding box center [835, 133] width 89 height 5
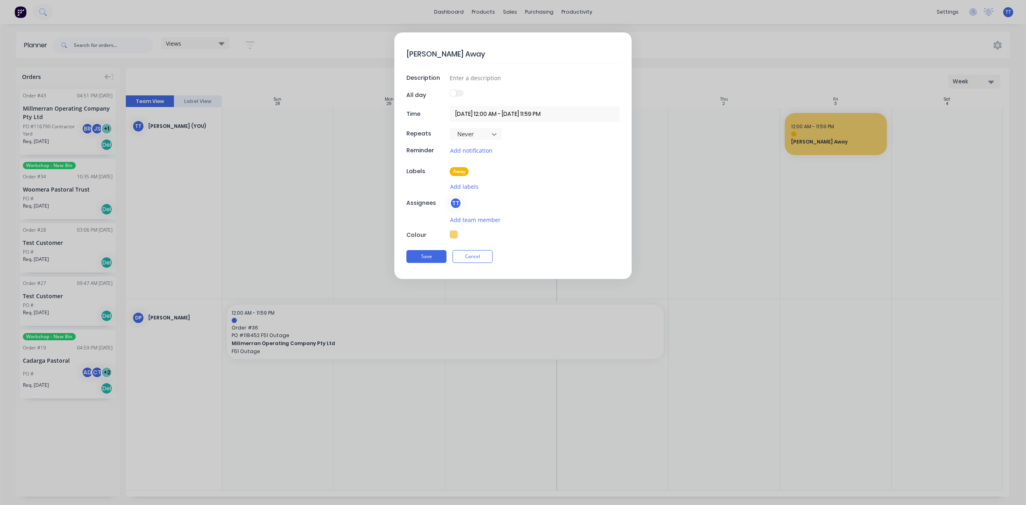
click at [445, 55] on textarea "[PERSON_NAME] Away" at bounding box center [512, 53] width 213 height 19
drag, startPoint x: 459, startPoint y: 50, endPoint x: 448, endPoint y: 51, distance: 10.5
click at [448, 51] on textarea "[PERSON_NAME] Away" at bounding box center [512, 53] width 213 height 19
type textarea "x"
type textarea "[PERSON_NAME] Away"
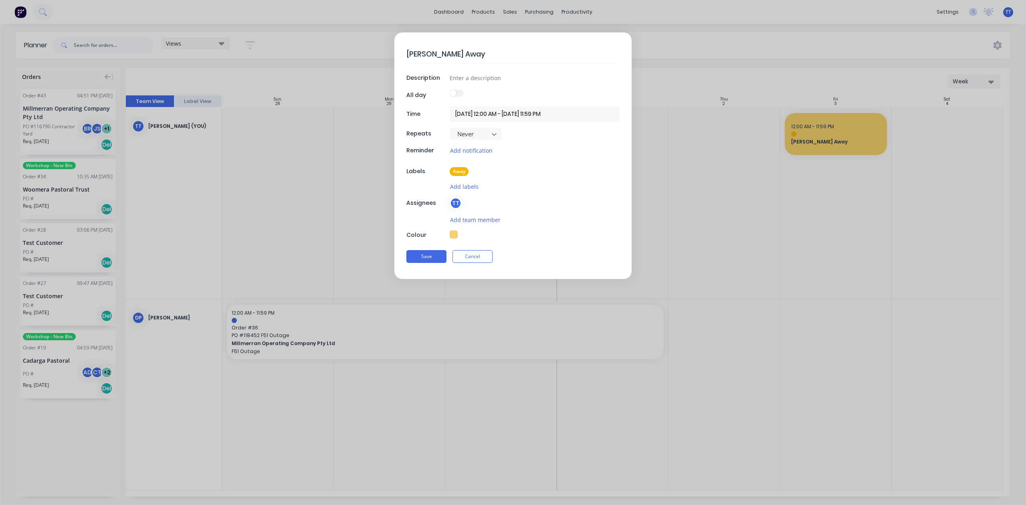
type textarea "x"
type textarea "[PERSON_NAME] Away I"
type textarea "x"
type textarea "[PERSON_NAME] Away Is"
type textarea "x"
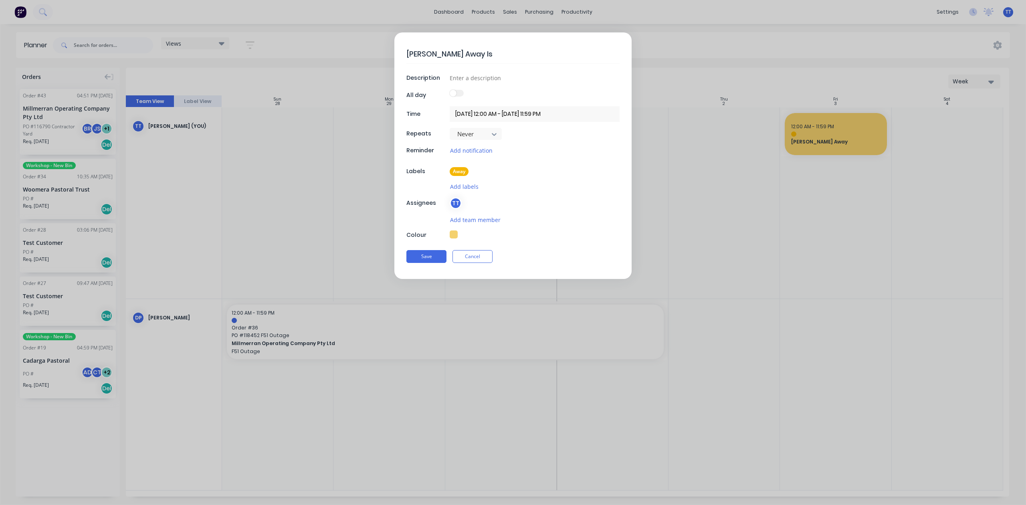
type textarea "[PERSON_NAME] Away Iso"
type textarea "x"
type textarea "[PERSON_NAME] Away [PERSON_NAME]"
type textarea "x"
type textarea "[PERSON_NAME] Away [PERSON_NAME]"
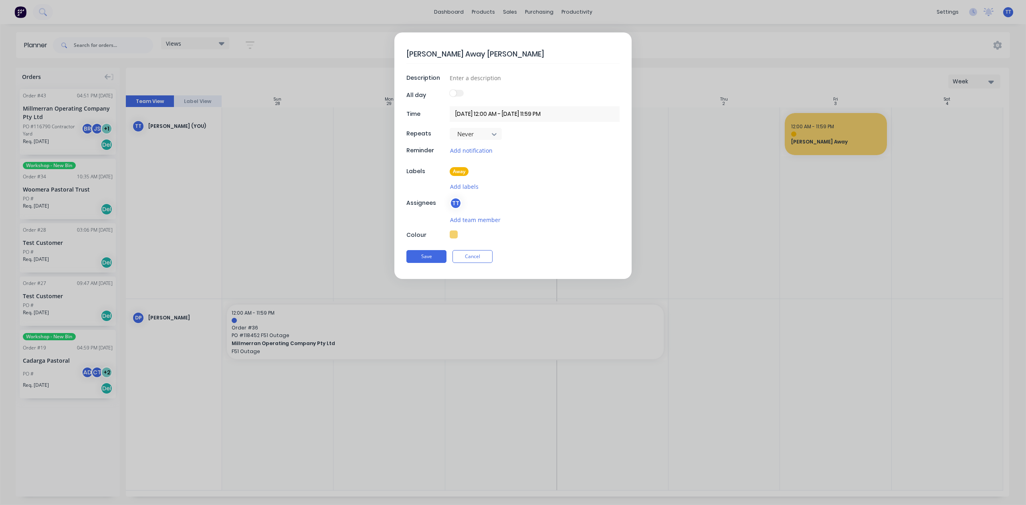
type textarea "x"
type textarea "[PERSON_NAME] Away Isomem"
type textarea "x"
type textarea "[PERSON_NAME] Away Isomemb"
type textarea "x"
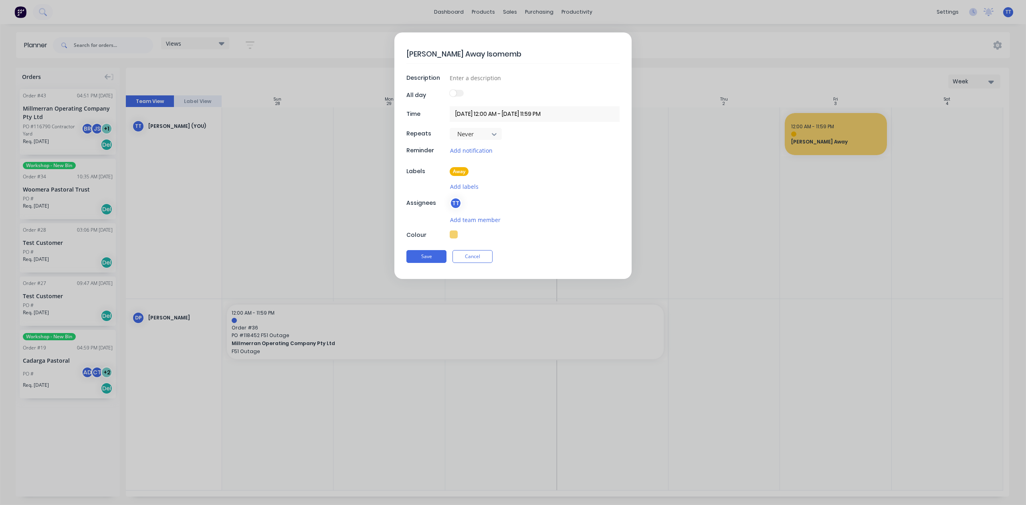
type textarea "[PERSON_NAME] Away Isomembr"
type textarea "x"
type textarea "[PERSON_NAME] Away Isomembra"
type textarea "x"
type textarea "[PERSON_NAME] Away Isomembran"
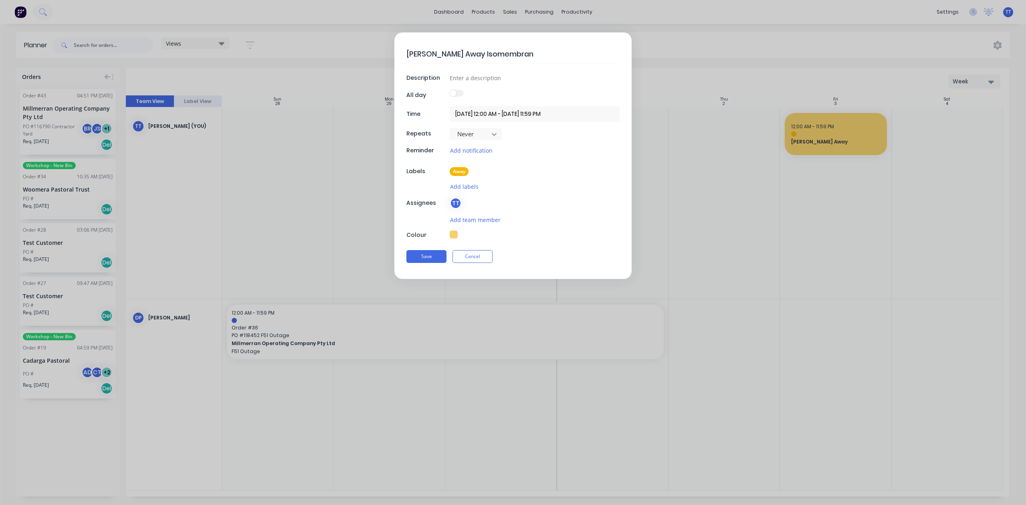
type textarea "x"
type textarea "[PERSON_NAME] Away Isomembrane"
drag, startPoint x: 496, startPoint y: 55, endPoint x: 389, endPoint y: 47, distance: 107.7
click at [385, 49] on form "[PERSON_NAME] Away Isomembrane Description All day Time [DATE] 12:00 AM - [DATE…" at bounding box center [512, 155] width 1009 height 246
click at [422, 51] on textarea "[PERSON_NAME] Away Isomembrane" at bounding box center [512, 53] width 213 height 19
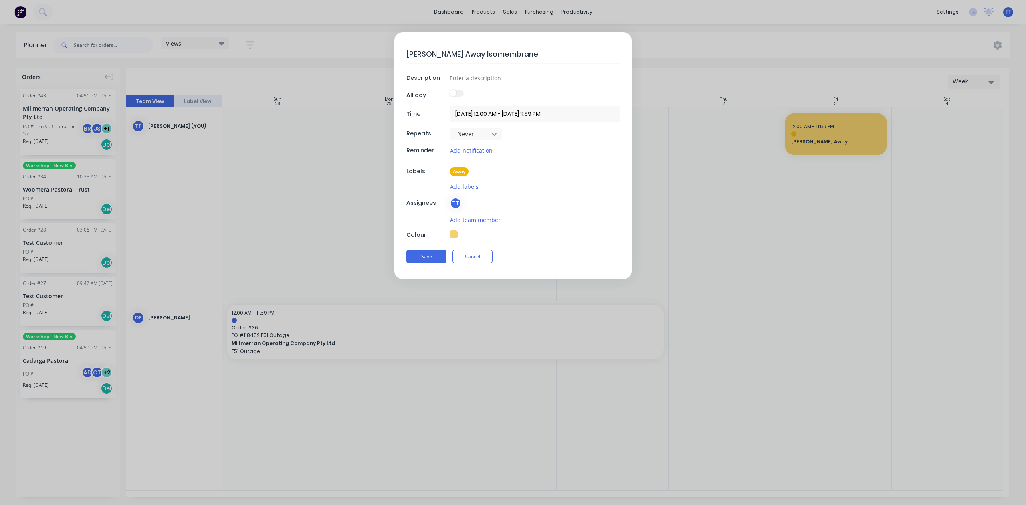
type textarea "x"
type textarea "TimAway Isomembrane"
type textarea "x"
type textarea "TiAway Isomembrane"
type textarea "x"
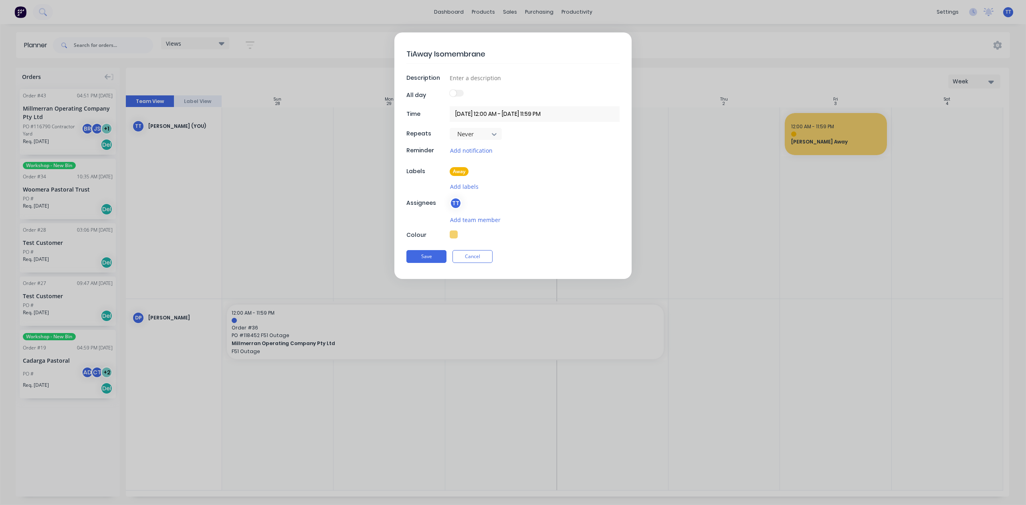
type textarea "TAway Isomembrane"
type textarea "x"
click at [466, 55] on textarea "Away Isomembrane" at bounding box center [512, 53] width 213 height 19
drag, startPoint x: 483, startPoint y: 53, endPoint x: 406, endPoint y: 55, distance: 77.8
click at [406, 55] on div "Away Isomembrane Description All day Time [DATE] 12:00 AM - [DATE] 11:59 PM Rep…" at bounding box center [512, 155] width 237 height 246
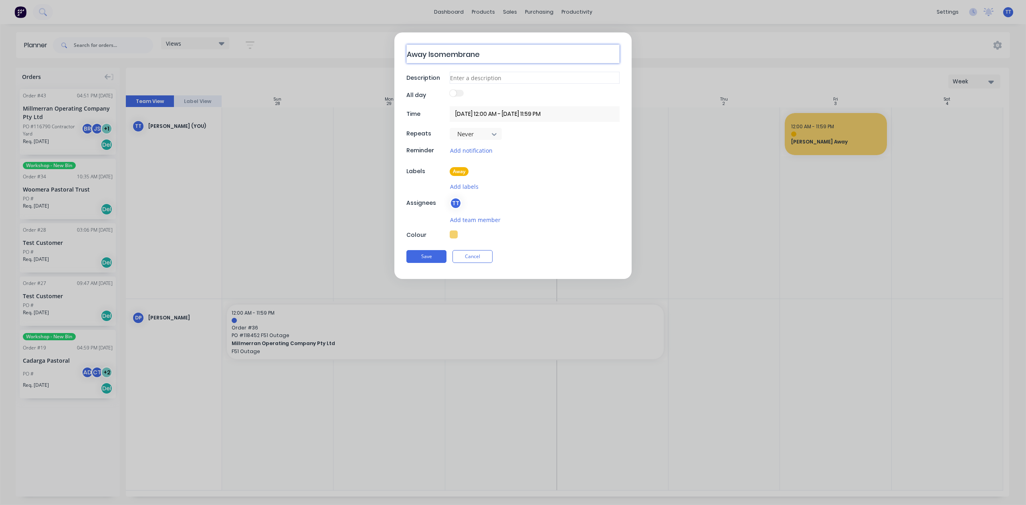
type textarea "Away Isomembrane"
click at [475, 79] on input at bounding box center [535, 78] width 170 height 12
paste input "Away Isomembrane"
type textarea "x"
type input "Away Isomembrane"
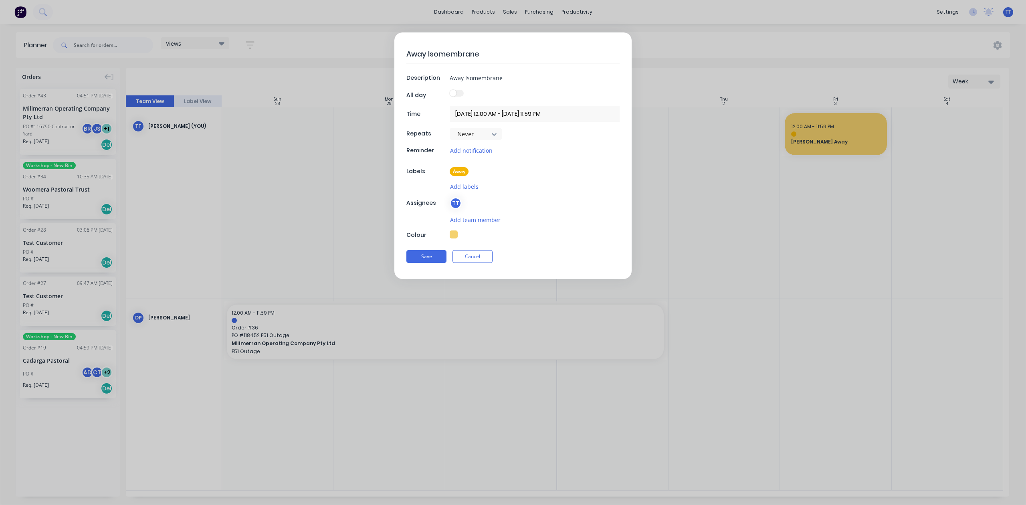
type textarea "x"
click at [473, 112] on input "[DATE] 12:00 AM - [DATE] 11:59 PM" at bounding box center [535, 114] width 170 height 16
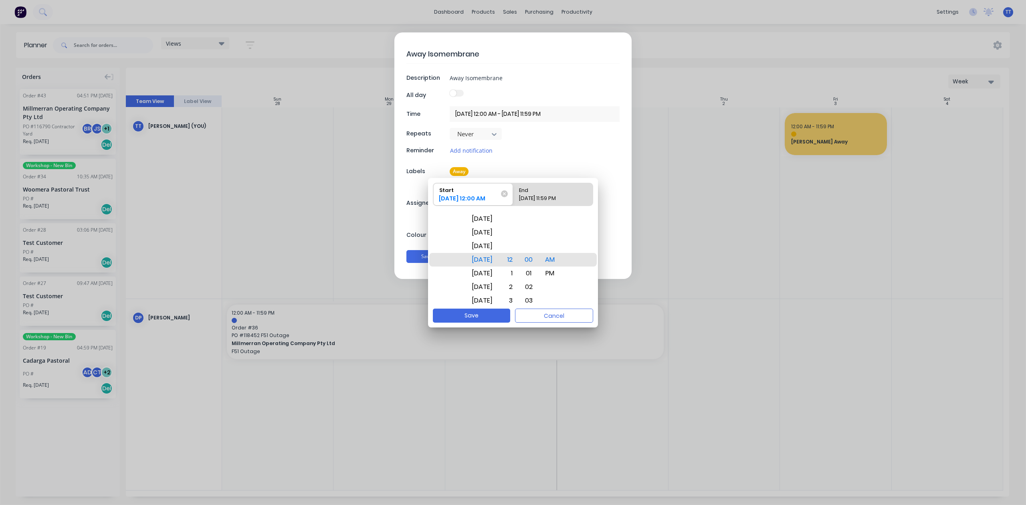
click at [551, 196] on div "[DATE] 11:59 PM" at bounding box center [549, 199] width 67 height 11
click at [513, 196] on input "End [DATE] 11:59 PM" at bounding box center [513, 194] width 0 height 22
radio input "true"
click at [483, 283] on div "[DATE]" at bounding box center [482, 287] width 30 height 14
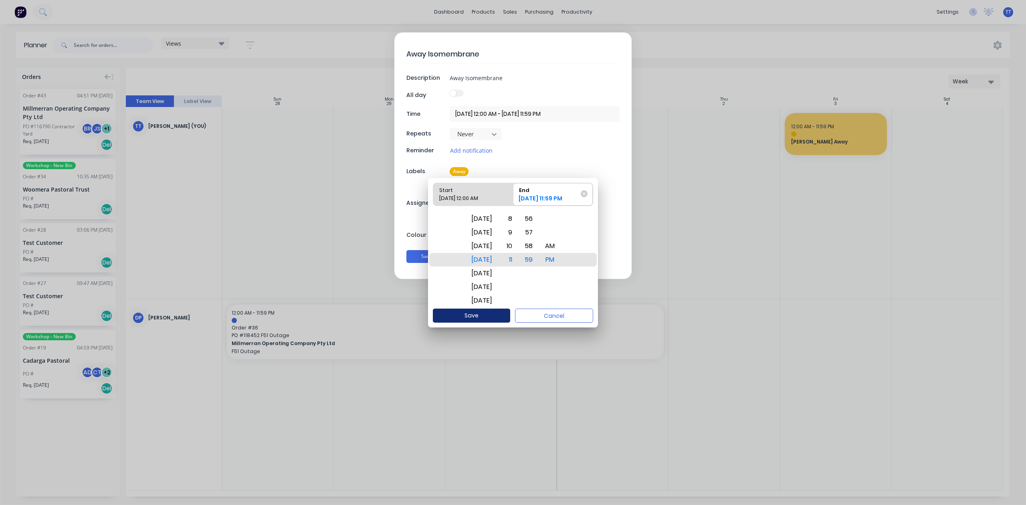
click at [473, 313] on button "Save" at bounding box center [471, 316] width 77 height 14
type textarea "x"
type input "[DATE] 12:00 AM - [DATE] 11:59 PM"
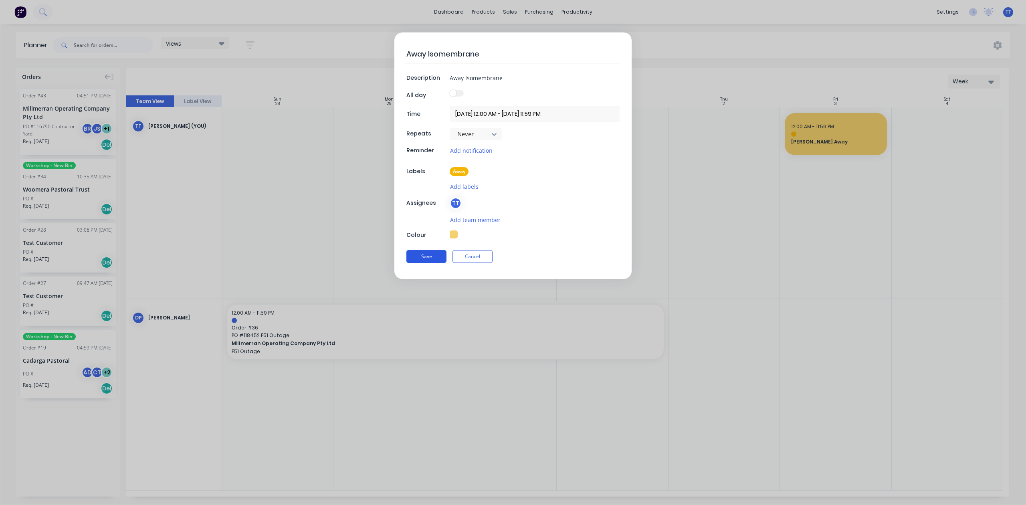
click at [433, 257] on button "Save" at bounding box center [426, 256] width 40 height 13
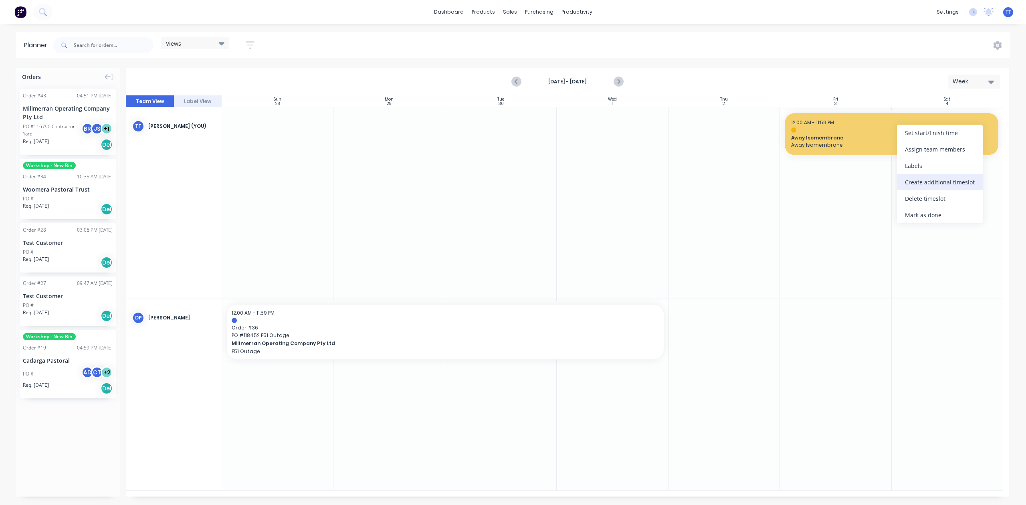
click at [928, 177] on div "Create additional timeslot" at bounding box center [940, 182] width 86 height 16
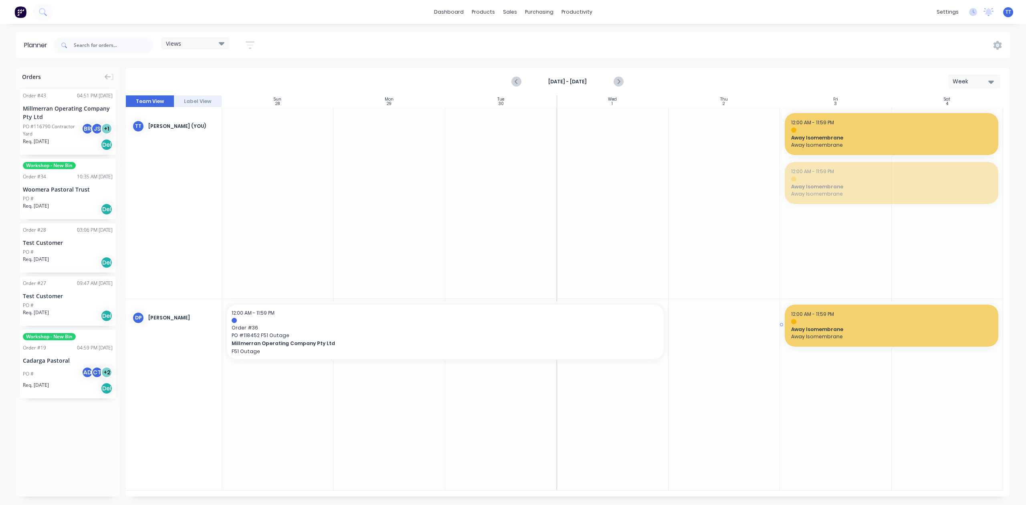
drag, startPoint x: 839, startPoint y: 188, endPoint x: 838, endPoint y: 353, distance: 165.9
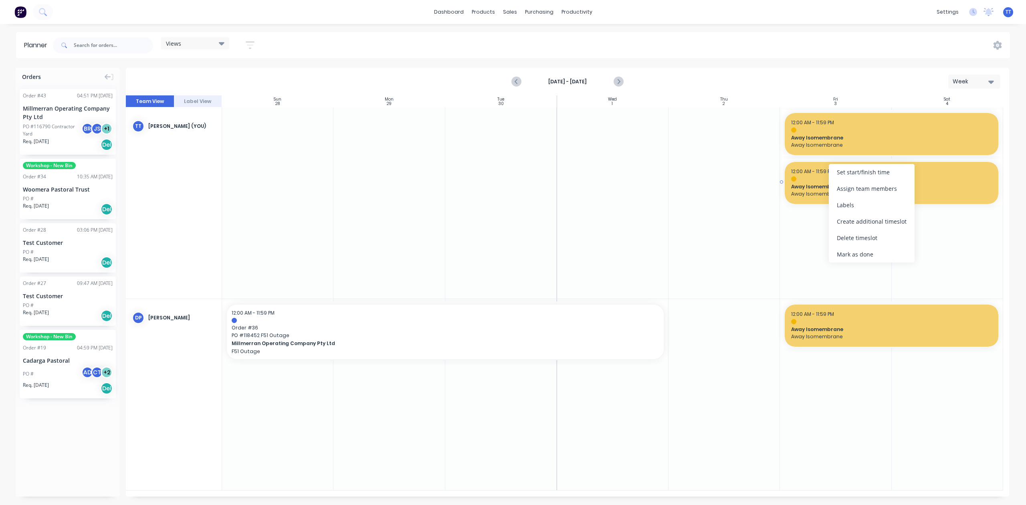
click at [815, 188] on span "Away Isomembrane" at bounding box center [891, 186] width 201 height 7
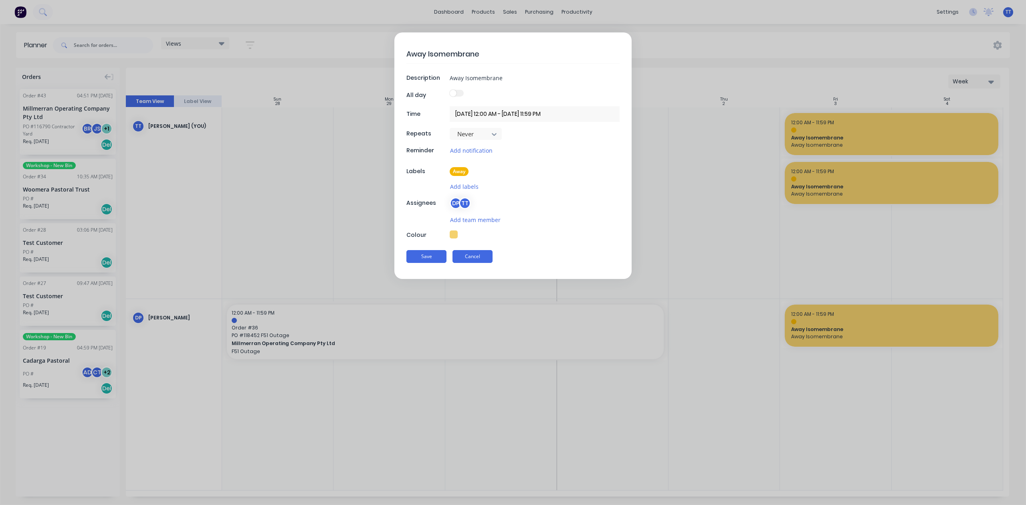
click at [476, 257] on button "Cancel" at bounding box center [472, 256] width 40 height 13
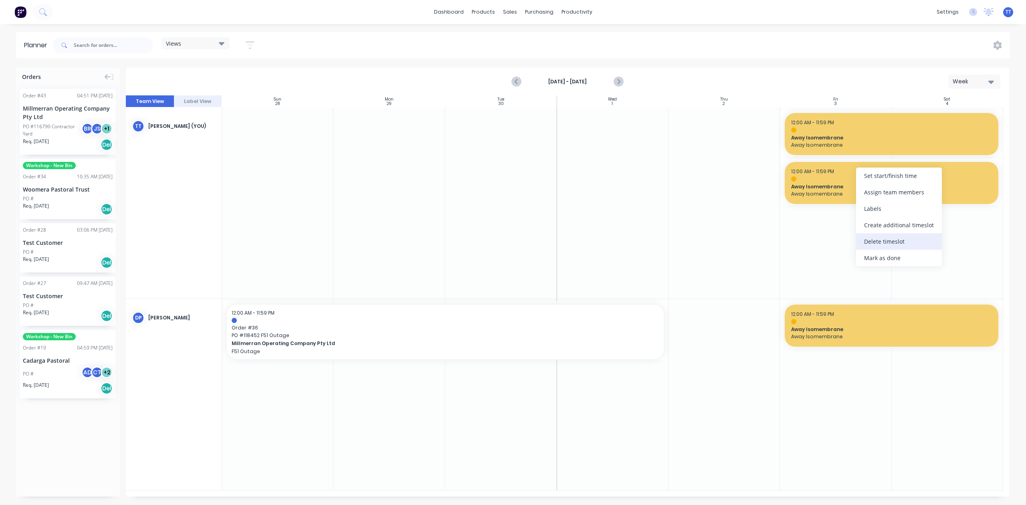
click at [875, 240] on div "Delete timeslot" at bounding box center [899, 241] width 86 height 16
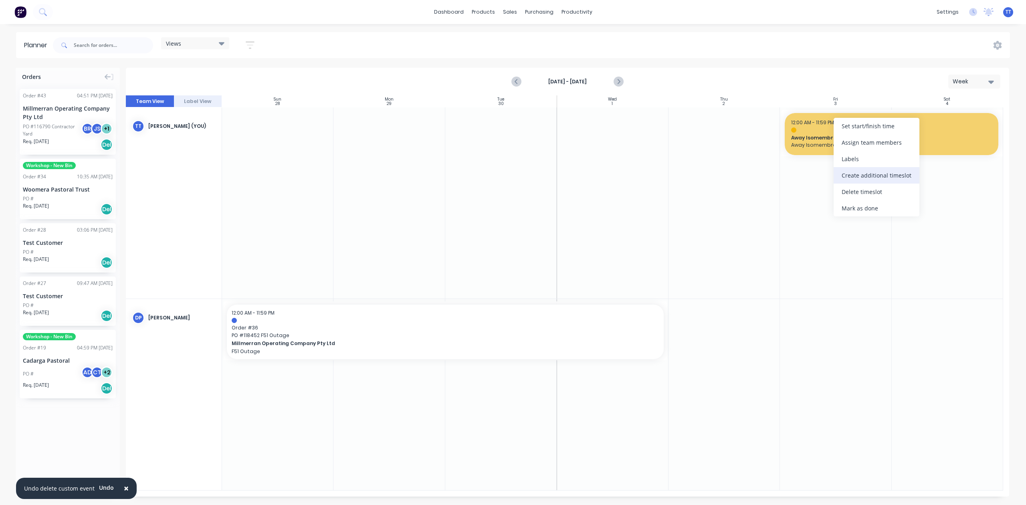
click at [887, 174] on div "Create additional timeslot" at bounding box center [877, 175] width 86 height 16
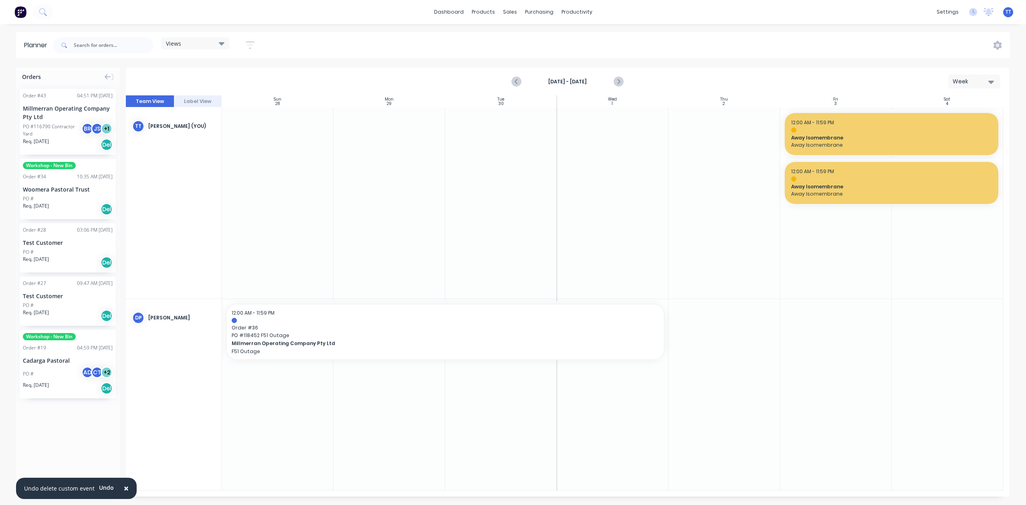
click at [820, 255] on div at bounding box center [835, 202] width 111 height 191
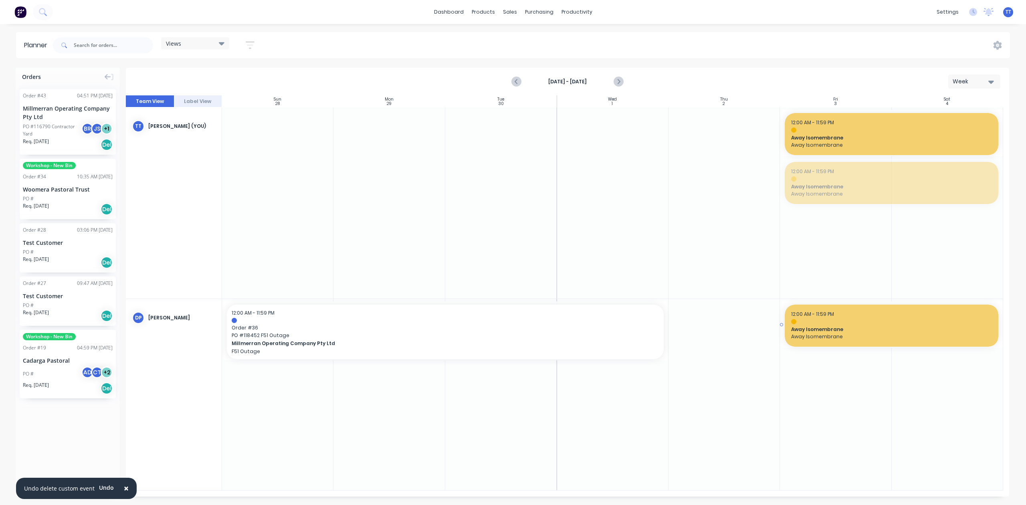
drag, startPoint x: 874, startPoint y: 182, endPoint x: 873, endPoint y: 324, distance: 142.3
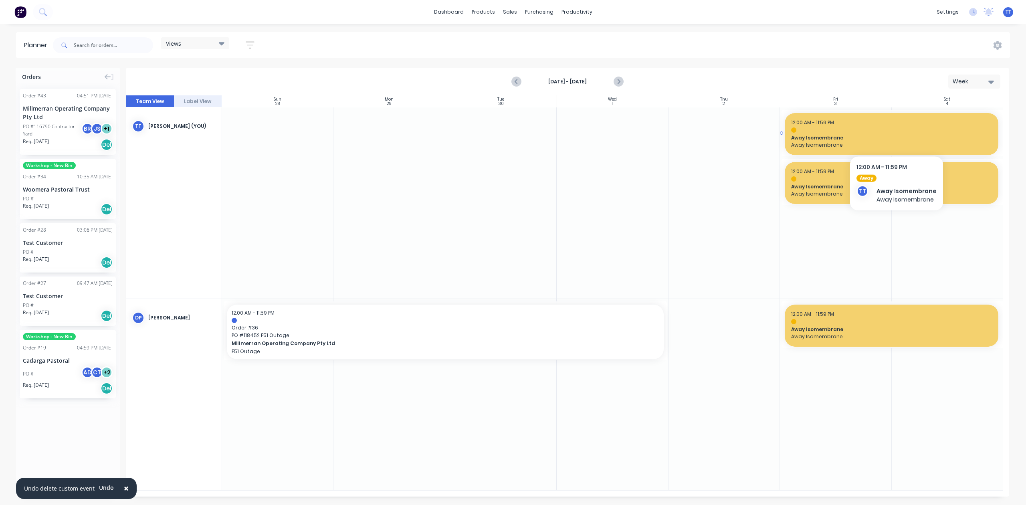
click at [895, 135] on span "Away Isomembrane" at bounding box center [891, 137] width 201 height 7
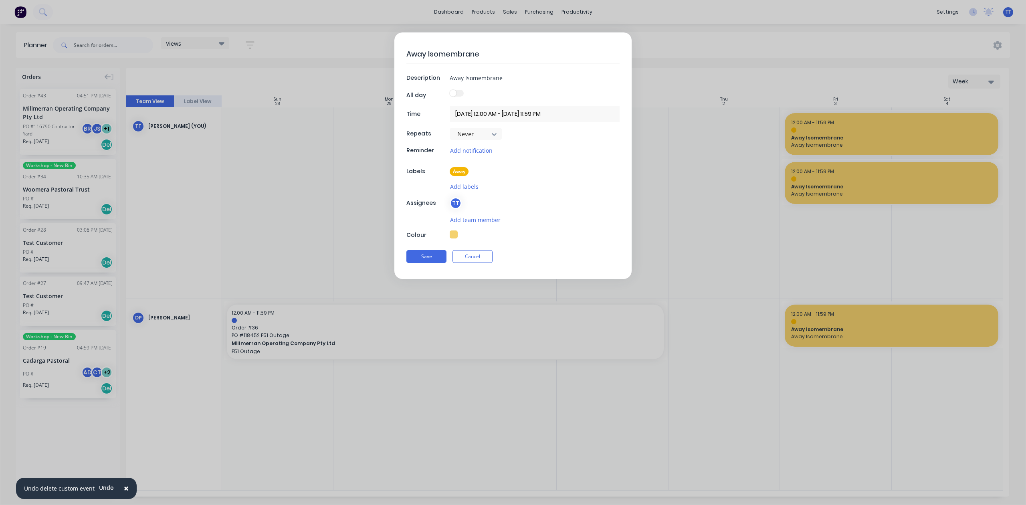
type textarea "x"
click at [467, 252] on button "Cancel" at bounding box center [472, 256] width 40 height 13
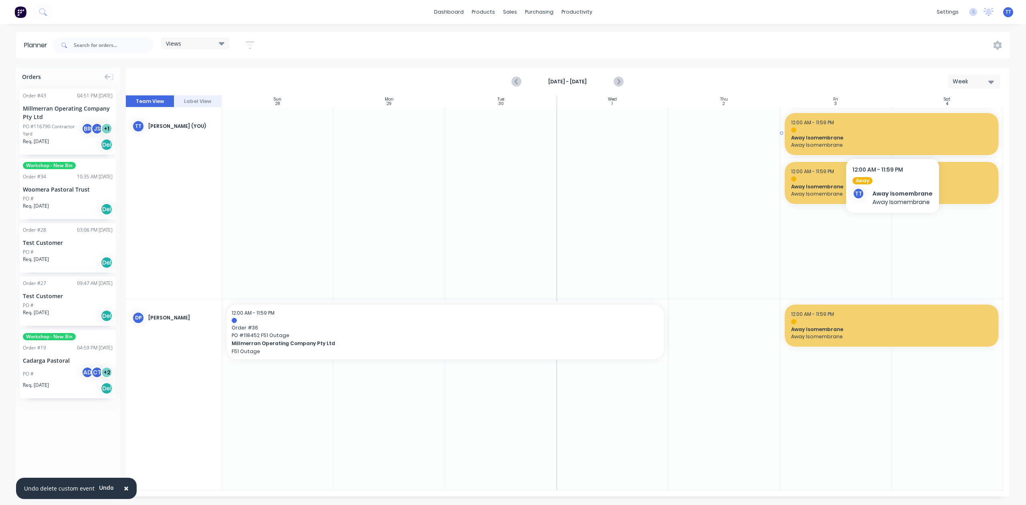
drag, startPoint x: 861, startPoint y: 128, endPoint x: 895, endPoint y: 132, distance: 34.3
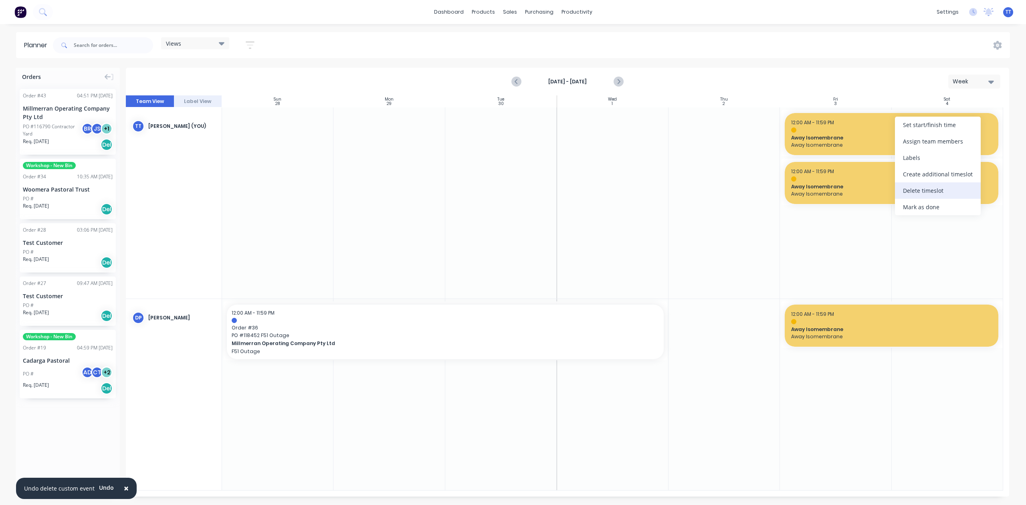
click at [915, 192] on div "Delete timeslot" at bounding box center [938, 190] width 86 height 16
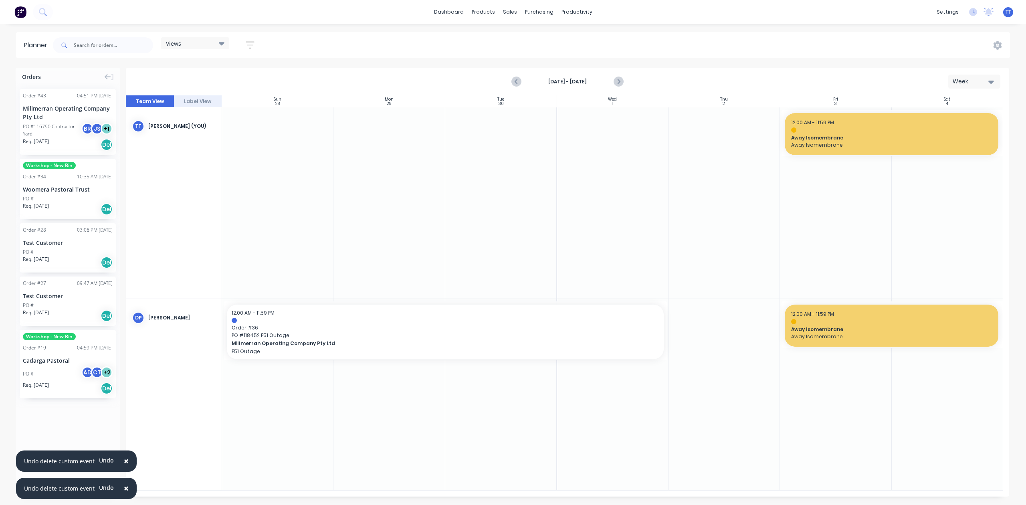
click at [838, 186] on div at bounding box center [835, 202] width 111 height 191
click at [991, 81] on icon "button" at bounding box center [991, 82] width 6 height 3
click at [949, 127] on div "Month" at bounding box center [959, 135] width 79 height 16
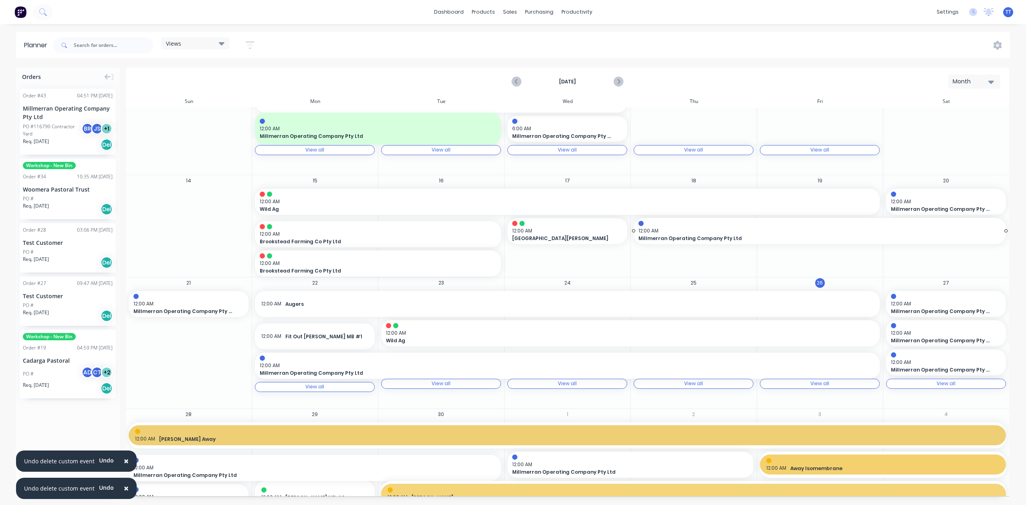
scroll to position [152, 0]
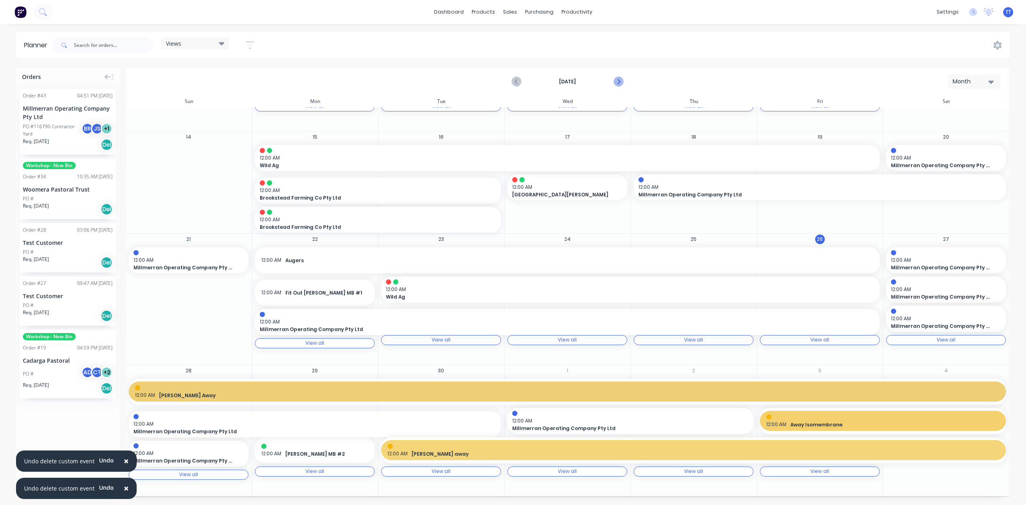
click at [618, 80] on icon "Next page" at bounding box center [618, 82] width 4 height 6
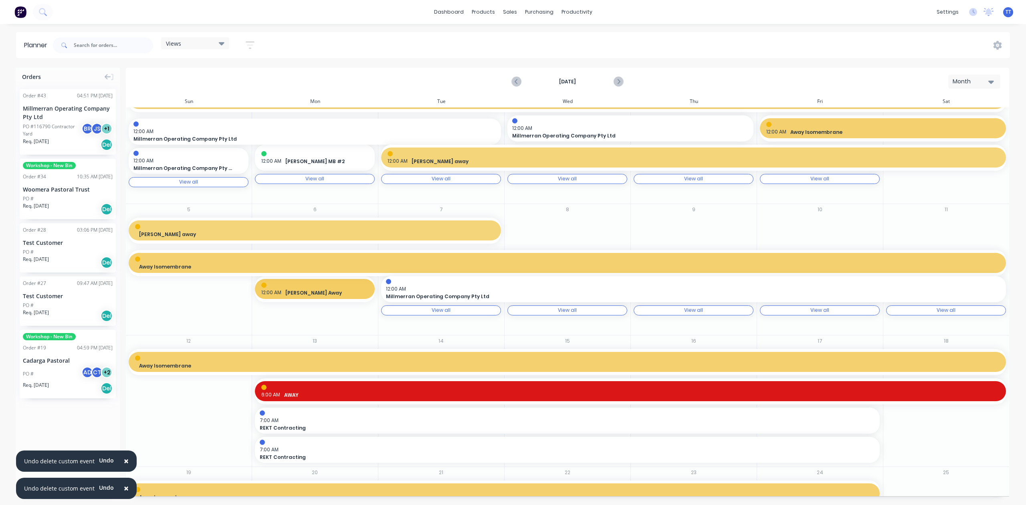
click at [249, 44] on icon "button" at bounding box center [250, 45] width 9 height 10
click at [236, 74] on div "Show/Hide users" at bounding box center [208, 75] width 56 height 8
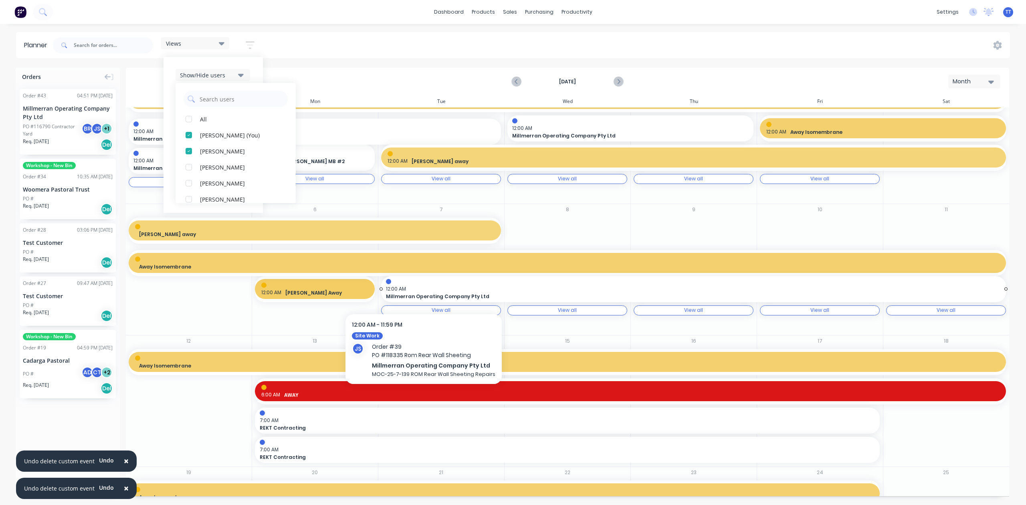
click at [422, 287] on span "12:00 AM" at bounding box center [691, 288] width 611 height 7
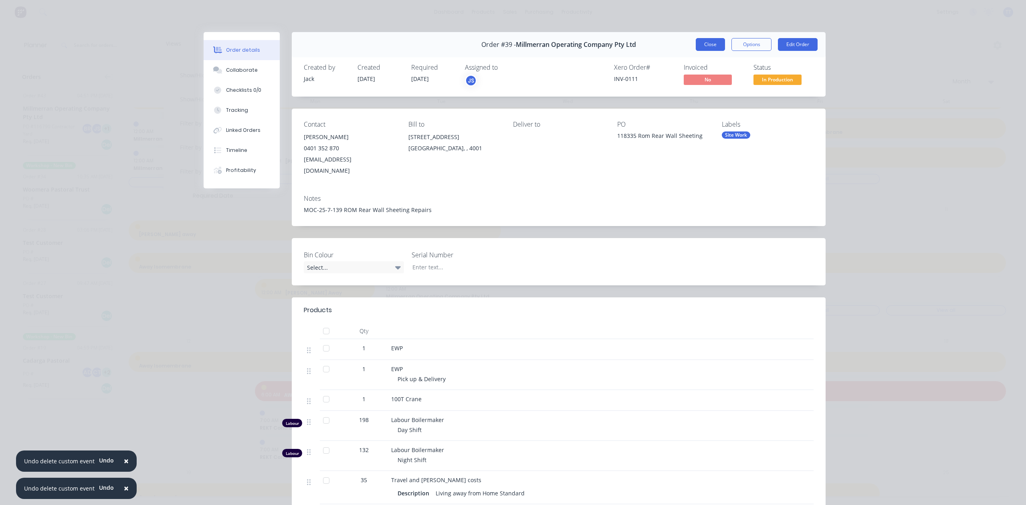
click at [714, 42] on button "Close" at bounding box center [710, 44] width 29 height 13
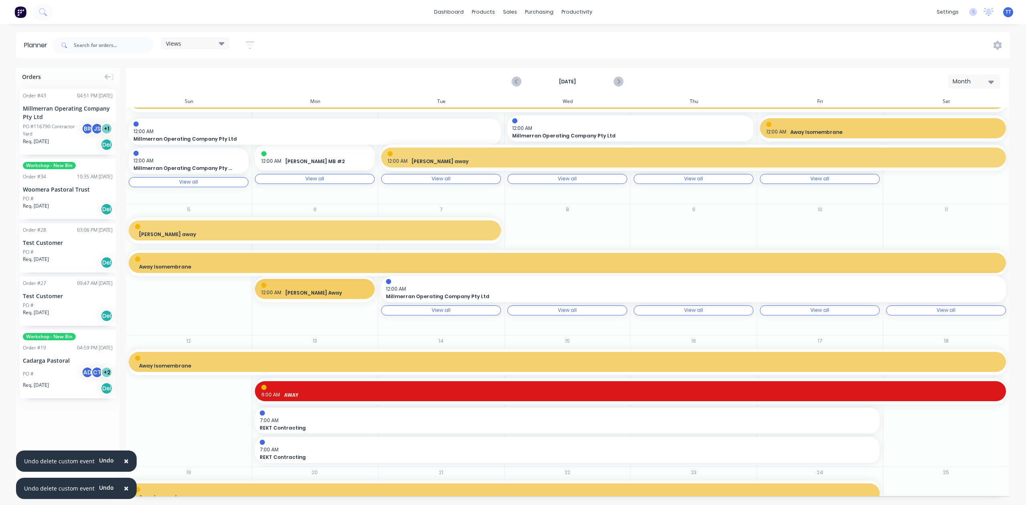
click at [971, 81] on div "Month" at bounding box center [971, 81] width 37 height 8
click at [954, 115] on div "Week" at bounding box center [959, 119] width 79 height 16
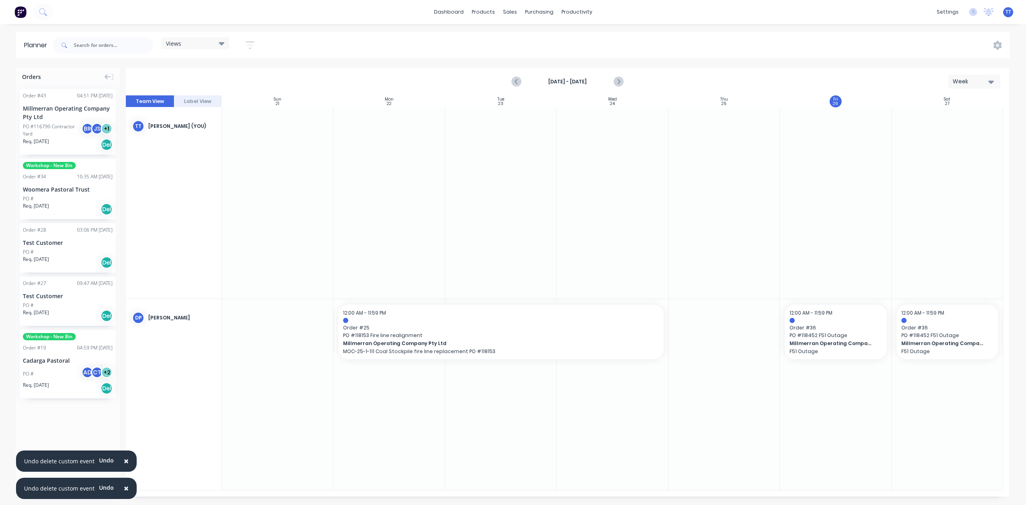
click at [201, 100] on button "Label View" at bounding box center [198, 101] width 48 height 12
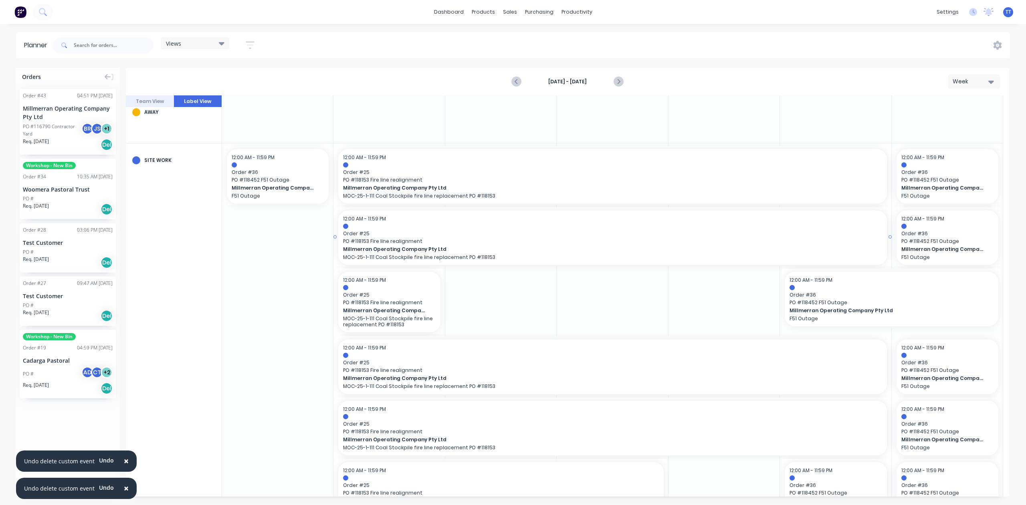
scroll to position [0, 0]
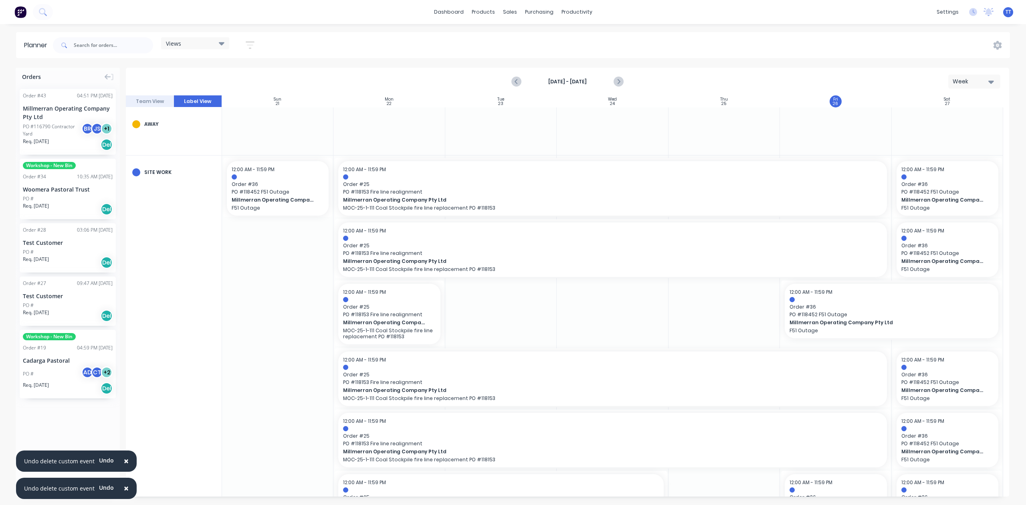
click at [124, 459] on span "×" at bounding box center [126, 460] width 5 height 11
click at [124, 488] on span "×" at bounding box center [126, 488] width 5 height 11
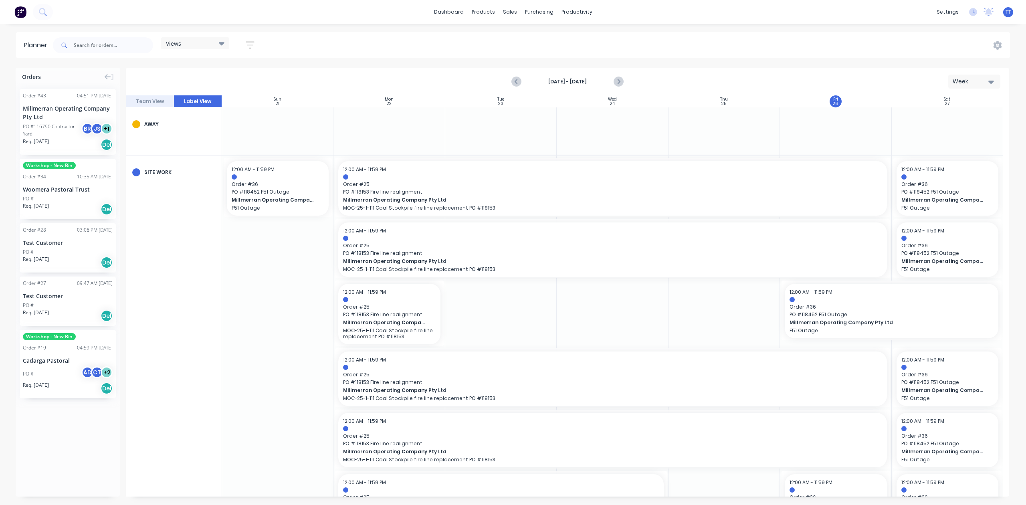
click at [149, 97] on button "Team View" at bounding box center [150, 101] width 48 height 12
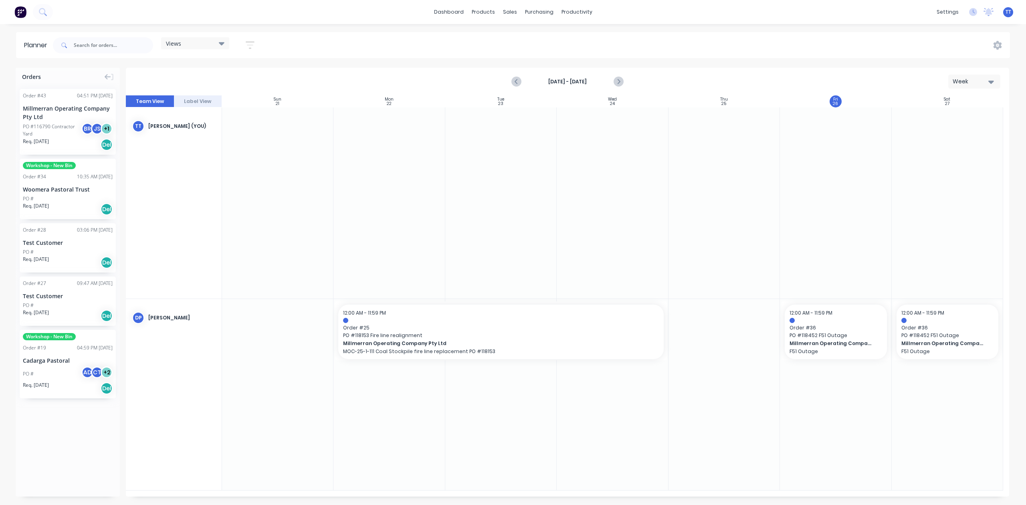
click at [254, 42] on icon "button" at bounding box center [250, 45] width 9 height 10
click at [231, 75] on div "Show/Hide users" at bounding box center [208, 75] width 56 height 8
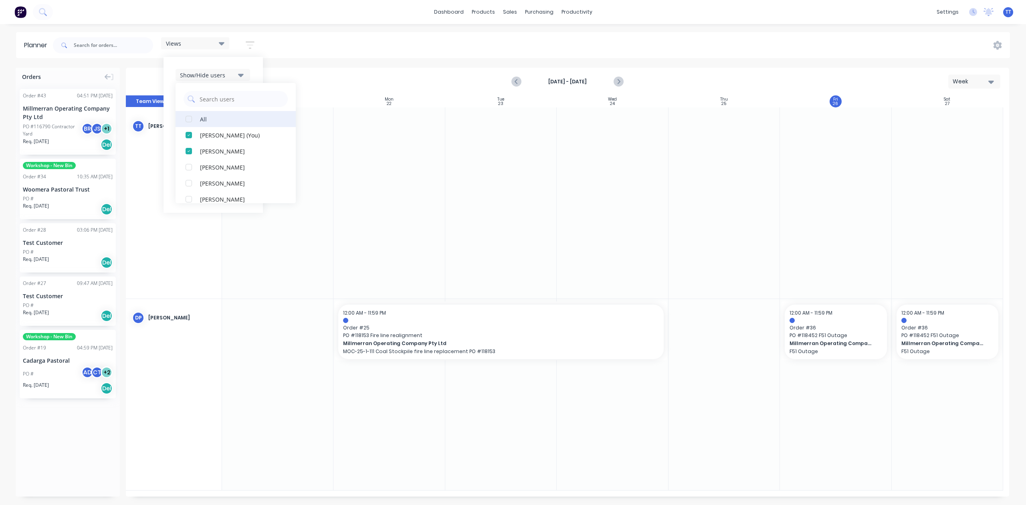
click at [205, 119] on div "All" at bounding box center [240, 119] width 80 height 8
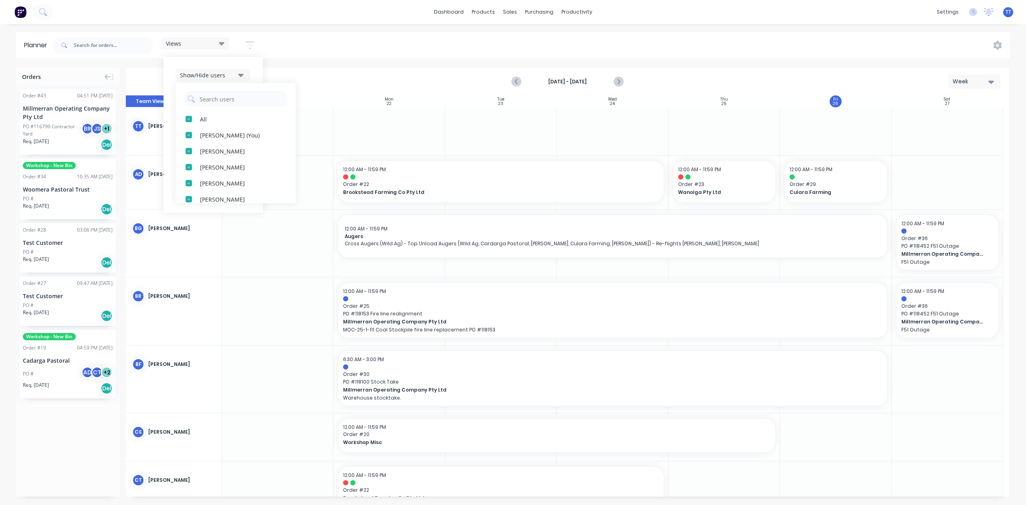
click at [325, 38] on div "Views Save new view None (Default) edit Show/Hide users All [PERSON_NAME] (You)…" at bounding box center [530, 45] width 959 height 24
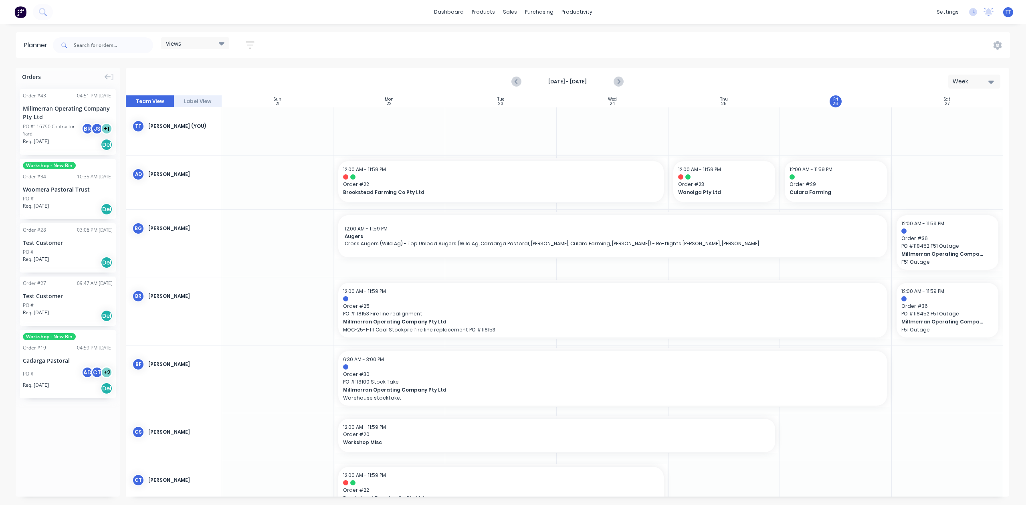
click at [252, 43] on icon "button" at bounding box center [250, 45] width 9 height 10
click at [217, 194] on label at bounding box center [213, 195] width 75 height 12
click at [217, 194] on input at bounding box center [213, 196] width 75 height 16
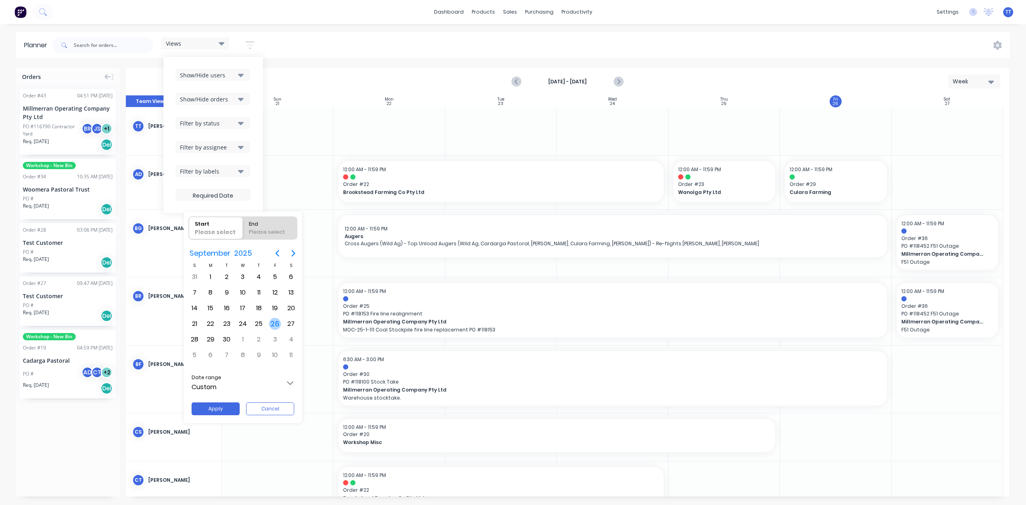
click at [271, 324] on div "26" at bounding box center [275, 324] width 12 height 12
radio input "false"
radio input "true"
click at [273, 335] on div "3" at bounding box center [275, 339] width 12 height 12
type input "[DATE] - [DATE]"
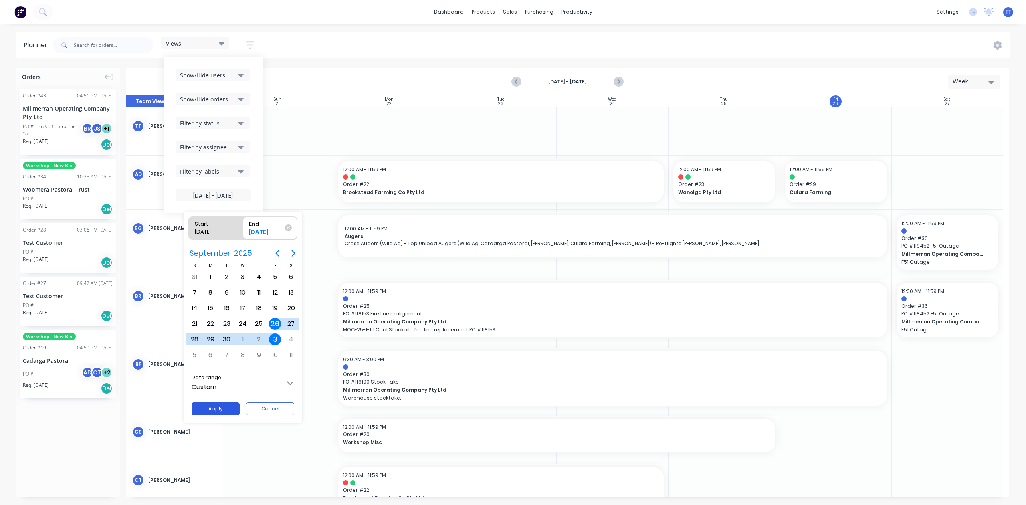
click at [226, 404] on button "Apply" at bounding box center [216, 408] width 48 height 13
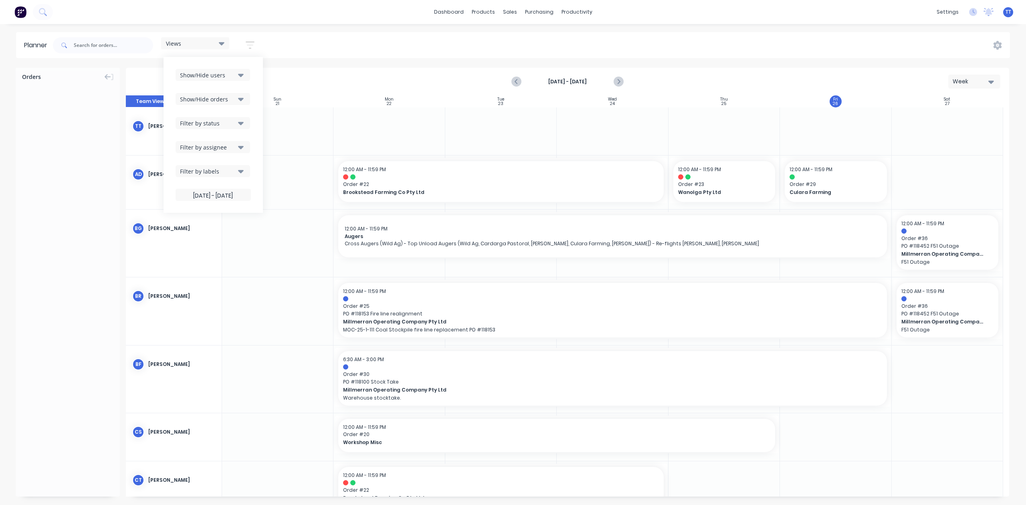
click at [208, 169] on div "Filter by labels" at bounding box center [208, 171] width 56 height 8
click at [204, 215] on div "All" at bounding box center [203, 215] width 7 height 8
click at [200, 262] on button "Site Work" at bounding box center [236, 263] width 120 height 16
click at [234, 261] on button "Site Work" at bounding box center [236, 263] width 120 height 16
click at [415, 38] on div "Views Save new view None (Default) edit Show/Hide users Show/Hide orders Filter…" at bounding box center [530, 45] width 959 height 24
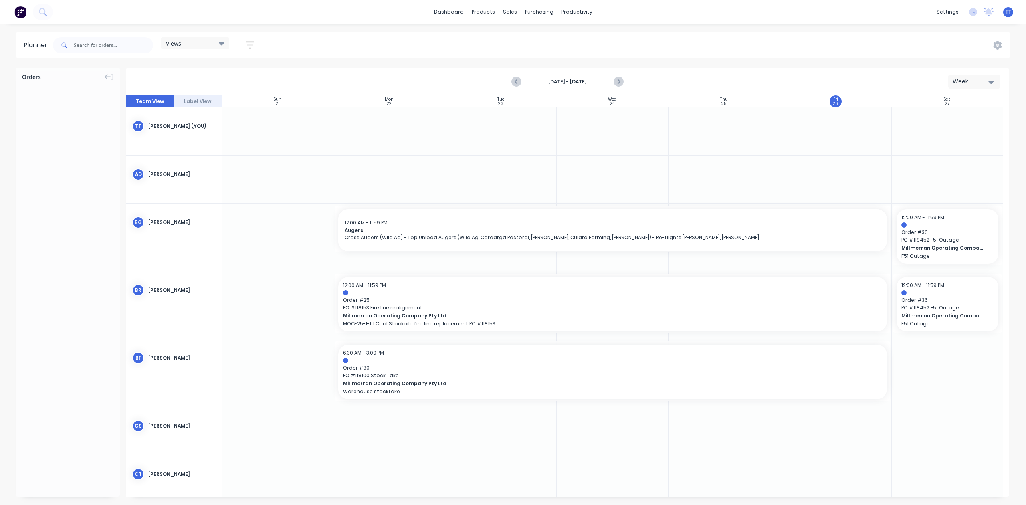
click at [250, 42] on icon "button" at bounding box center [250, 45] width 9 height 8
click at [214, 194] on label "[DATE] - [DATE]" at bounding box center [213, 195] width 75 height 12
click at [214, 194] on input "[DATE] - [DATE]" at bounding box center [213, 196] width 75 height 16
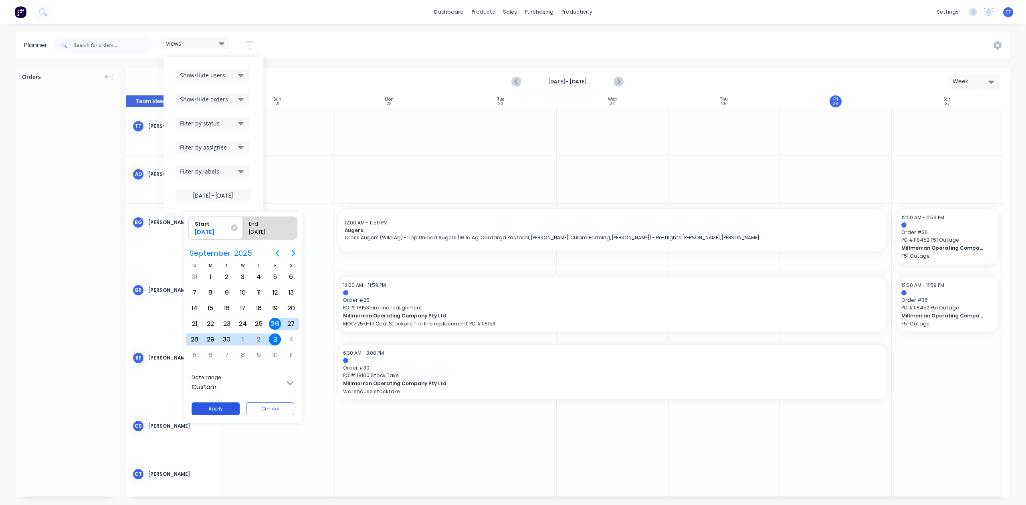
click at [227, 407] on button "Apply" at bounding box center [216, 408] width 48 height 13
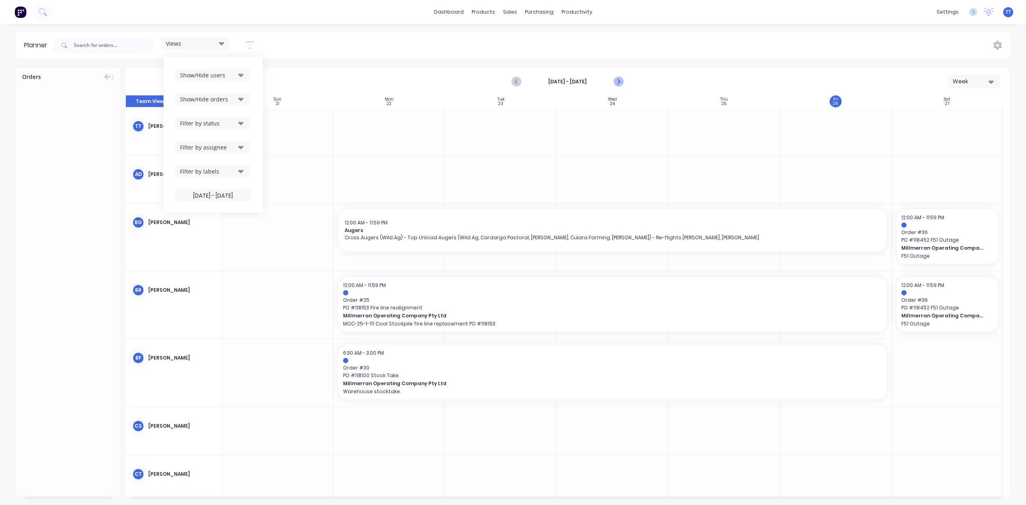
click at [620, 80] on icon "Next page" at bounding box center [619, 82] width 10 height 10
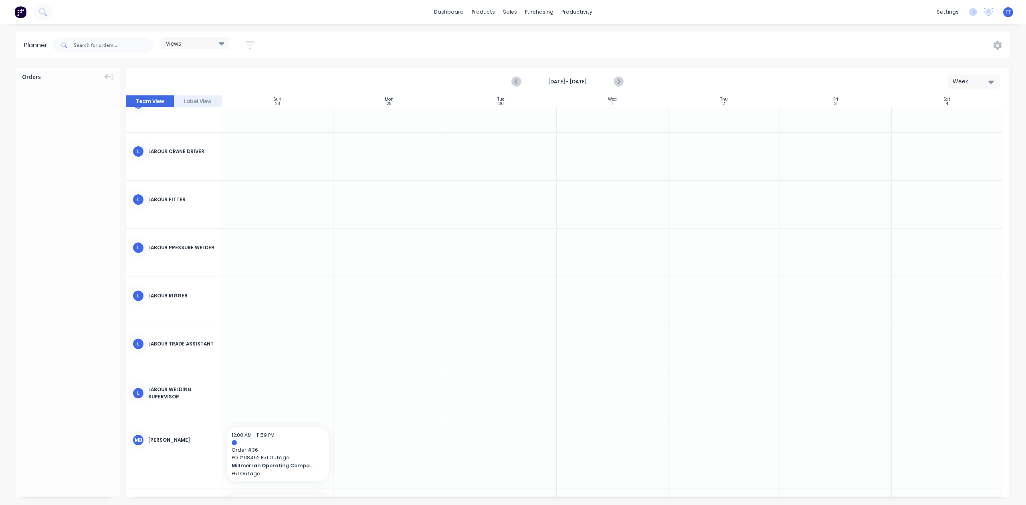
scroll to position [1229, 0]
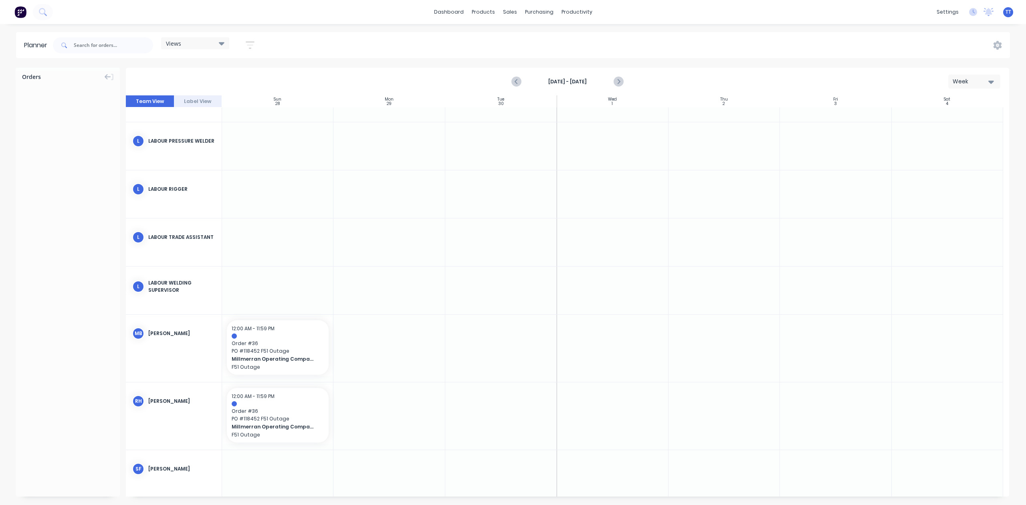
click at [395, 347] on div at bounding box center [388, 348] width 111 height 67
drag, startPoint x: 395, startPoint y: 347, endPoint x: 399, endPoint y: 362, distance: 15.7
click at [401, 362] on div at bounding box center [388, 348] width 111 height 67
click at [396, 346] on div at bounding box center [388, 348] width 111 height 67
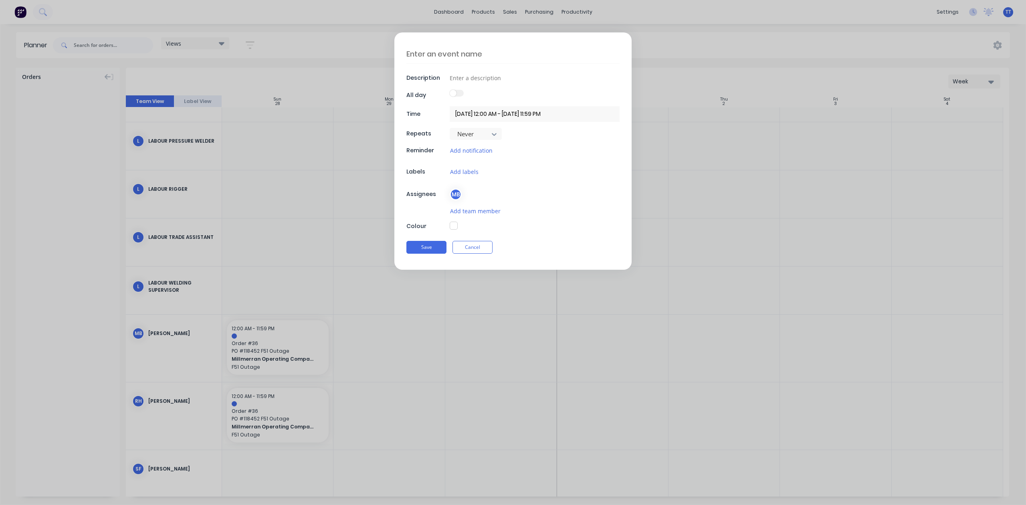
click at [467, 55] on textarea at bounding box center [512, 53] width 213 height 19
type textarea "x"
type textarea "Y"
type textarea "x"
type textarea "Ya"
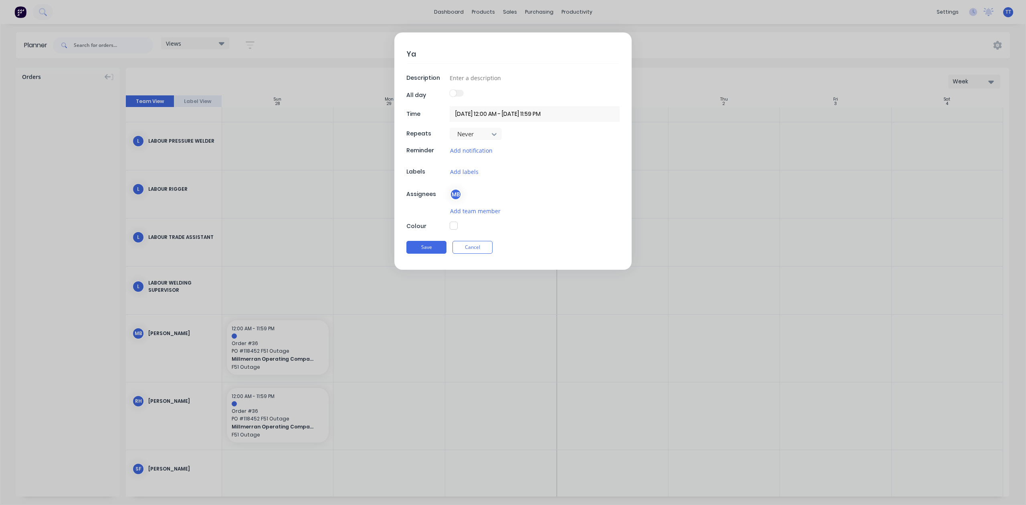
type textarea "x"
type textarea "Yar"
type textarea "x"
type textarea "Yard"
type textarea "x"
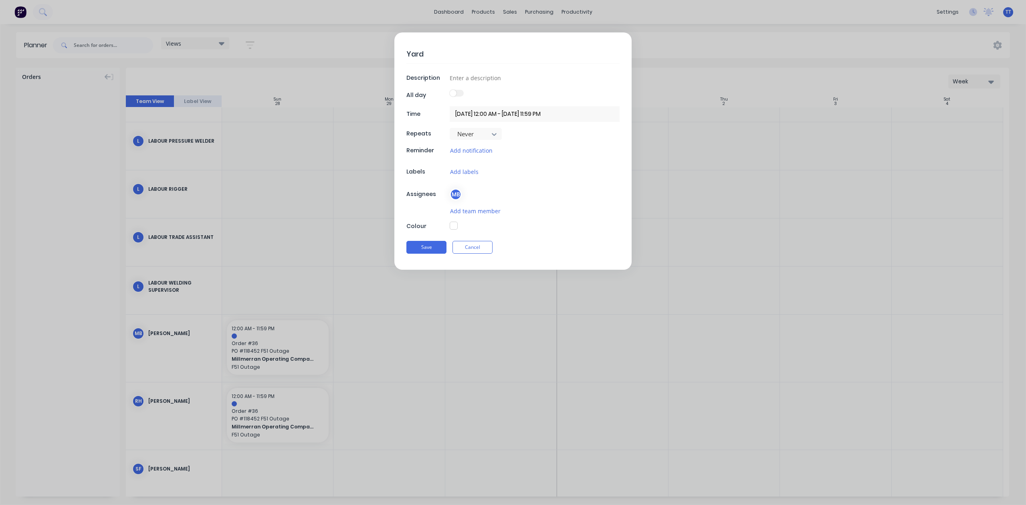
type textarea "Yard"
type textarea "x"
type textarea "Yard w"
type textarea "x"
type textarea "Yard wo"
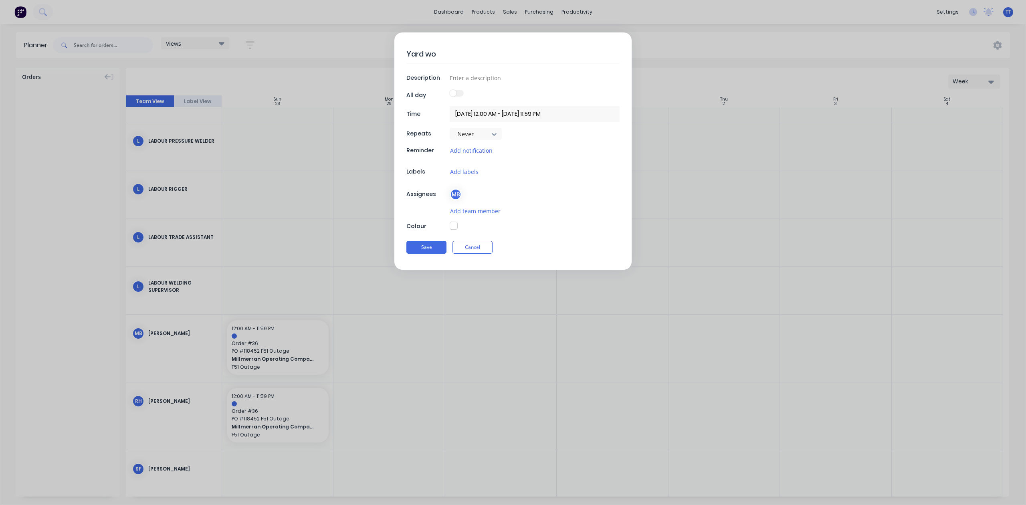
type textarea "x"
type textarea "Yard wor"
type textarea "x"
type textarea "Yard work"
type textarea "x"
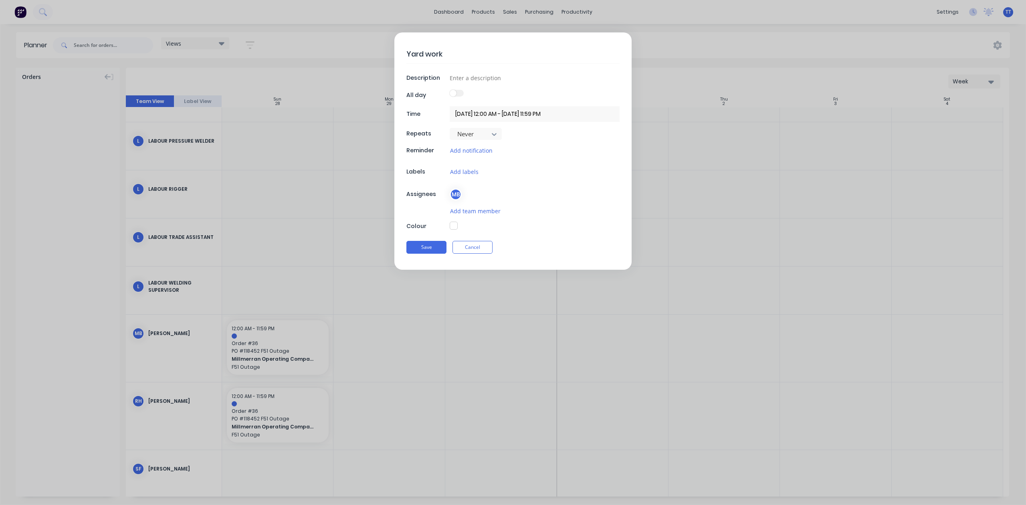
type textarea "Yard work"
type textarea "x"
type textarea "Yard work Y"
type textarea "x"
type textarea "Yard work Ye"
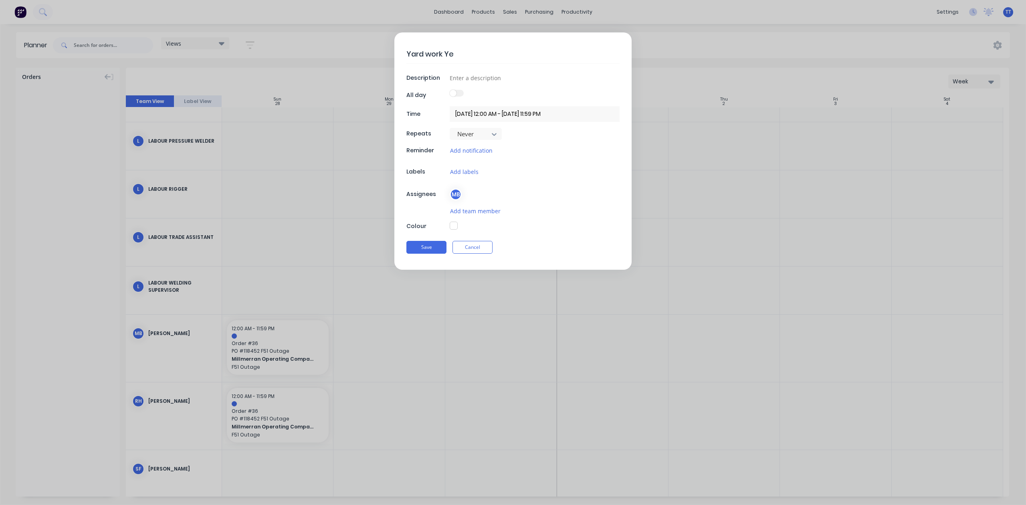
type textarea "x"
type textarea "Yard work Yel"
type textarea "x"
type textarea "Yard work Yell"
type textarea "x"
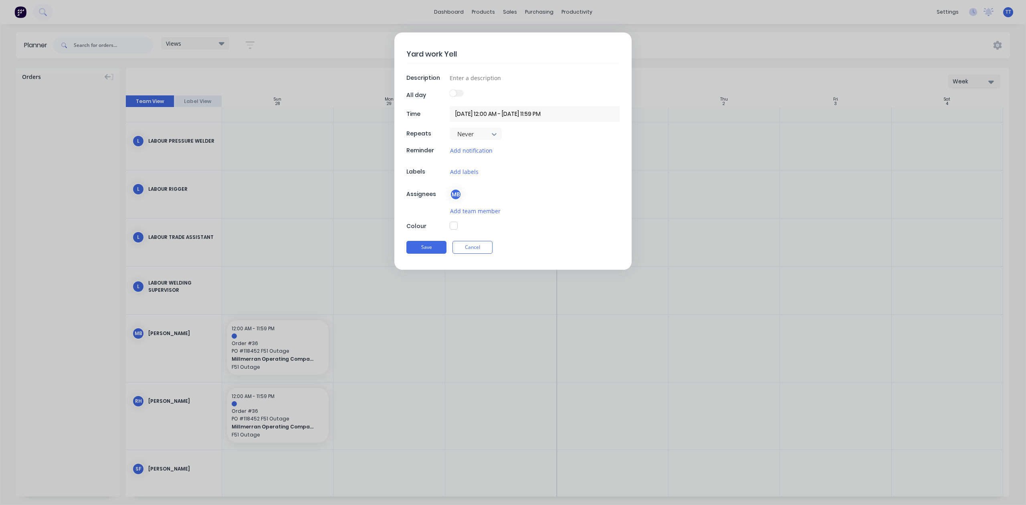
type textarea "Yard work Yello"
type textarea "x"
type textarea "Yard work Yellow"
type textarea "x"
type textarea "Yard work Yellows"
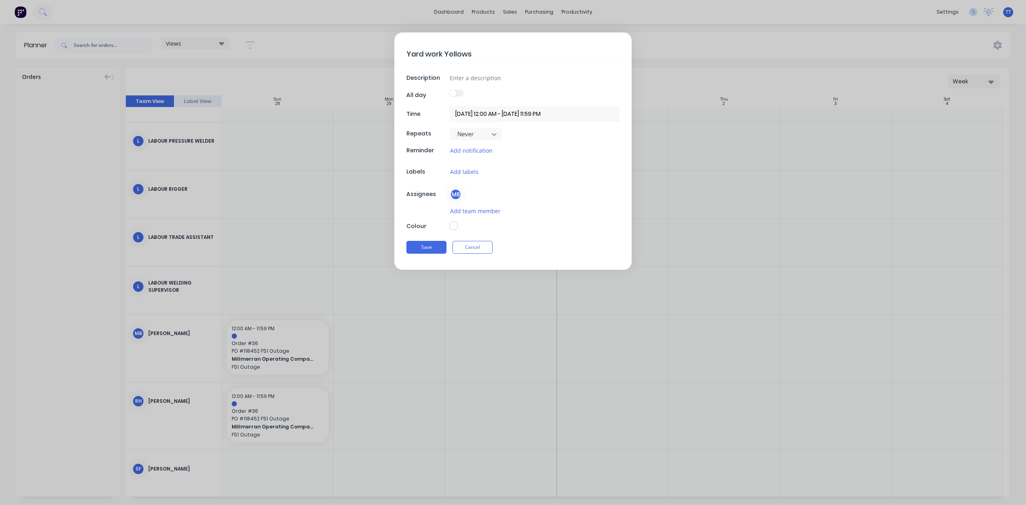
type textarea "x"
type textarea "Yard work Yellowst"
type textarea "x"
type textarea "Yard work Yellowsto"
type textarea "x"
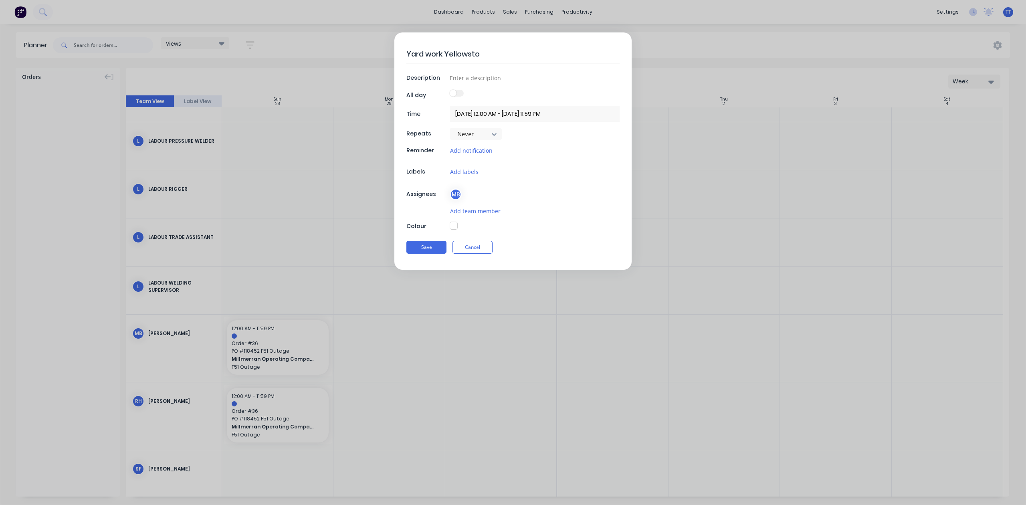
type textarea "Yard work Yellowston"
type textarea "x"
drag, startPoint x: 494, startPoint y: 57, endPoint x: 414, endPoint y: 55, distance: 79.8
click at [408, 53] on textarea "Yard work Yellowstone" at bounding box center [512, 53] width 213 height 19
type textarea "Yard work Yellowstone"
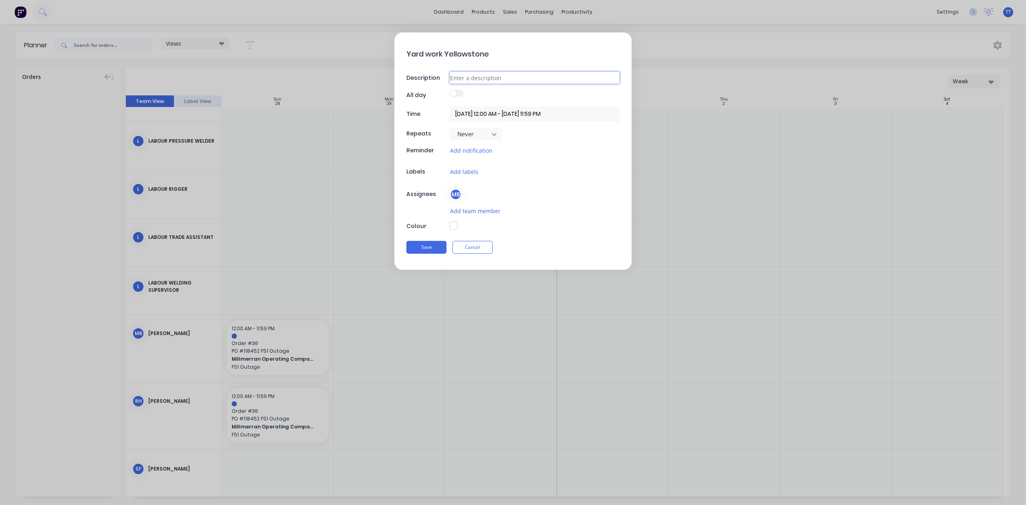
click at [495, 78] on input at bounding box center [535, 78] width 170 height 12
paste input "Yard work Yellowstone"
type textarea "x"
type input "Yard work Yellowstone"
type textarea "x"
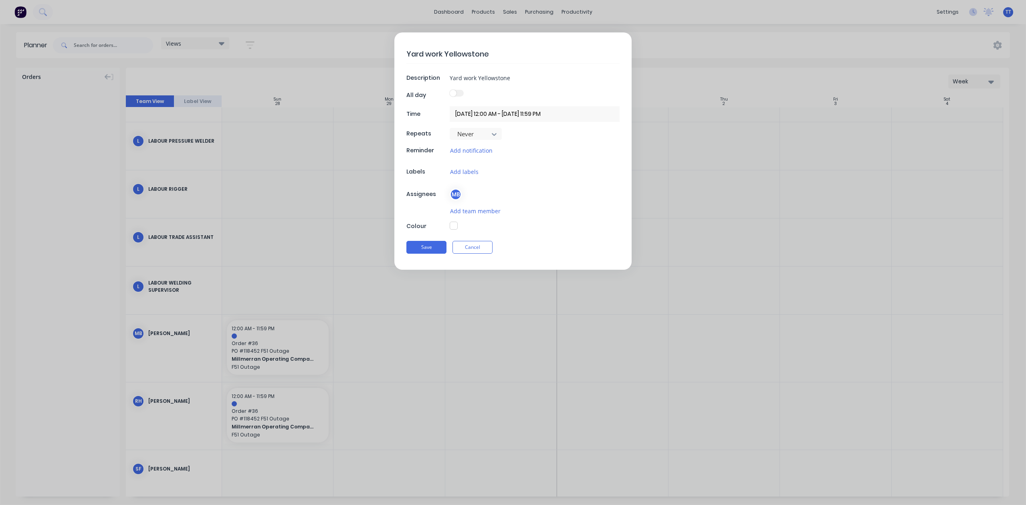
click at [483, 112] on input "[DATE] 12:00 AM - [DATE] 11:59 PM" at bounding box center [535, 114] width 170 height 16
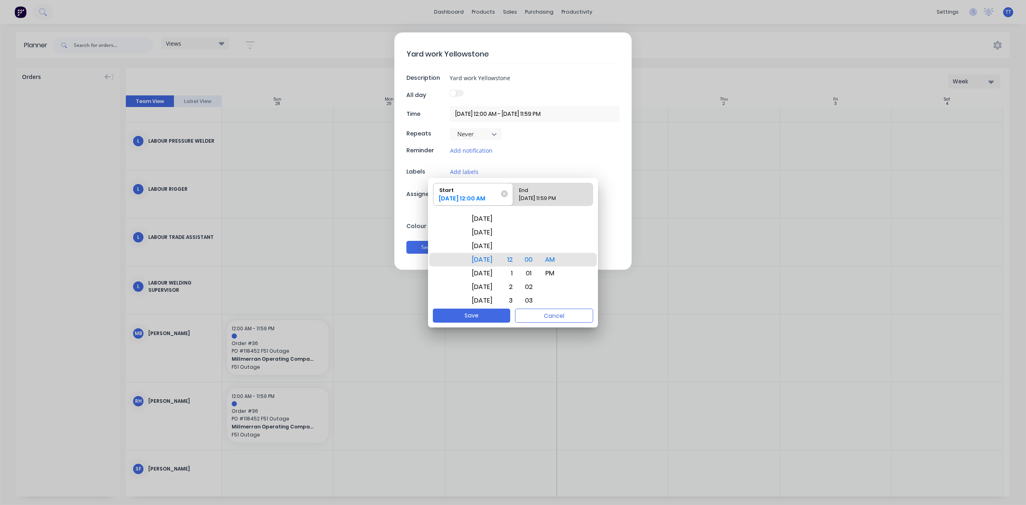
click at [539, 193] on div "End" at bounding box center [549, 188] width 67 height 11
click at [513, 193] on input "End [DATE] 11:59 PM" at bounding box center [513, 194] width 0 height 22
radio input "true"
click at [485, 297] on div "[DATE]" at bounding box center [482, 301] width 30 height 14
click at [517, 245] on div "5" at bounding box center [508, 246] width 18 height 14
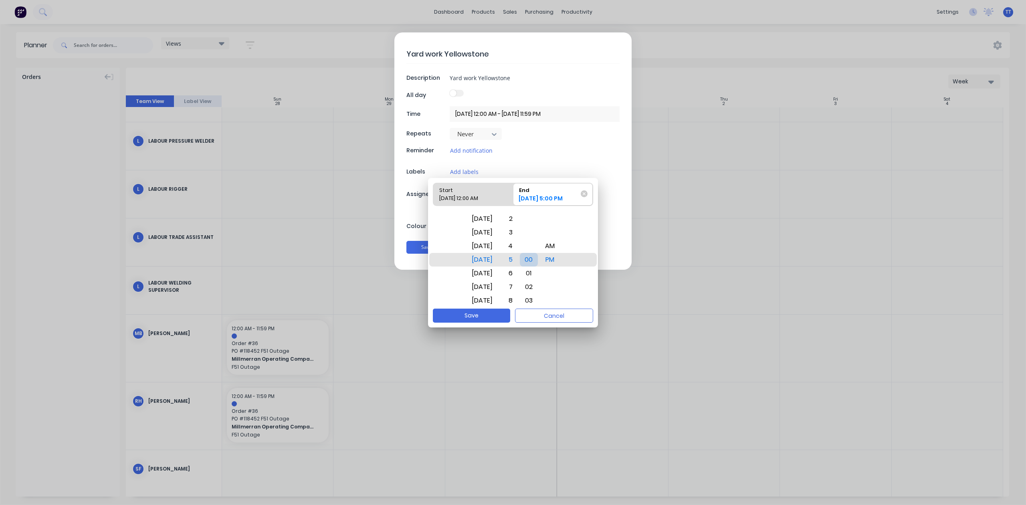
click at [535, 256] on div "00" at bounding box center [529, 260] width 18 height 14
click at [485, 315] on button "Save" at bounding box center [471, 316] width 77 height 14
type textarea "x"
type input "[DATE] 12:00 AM - [DATE] 5:00 PM"
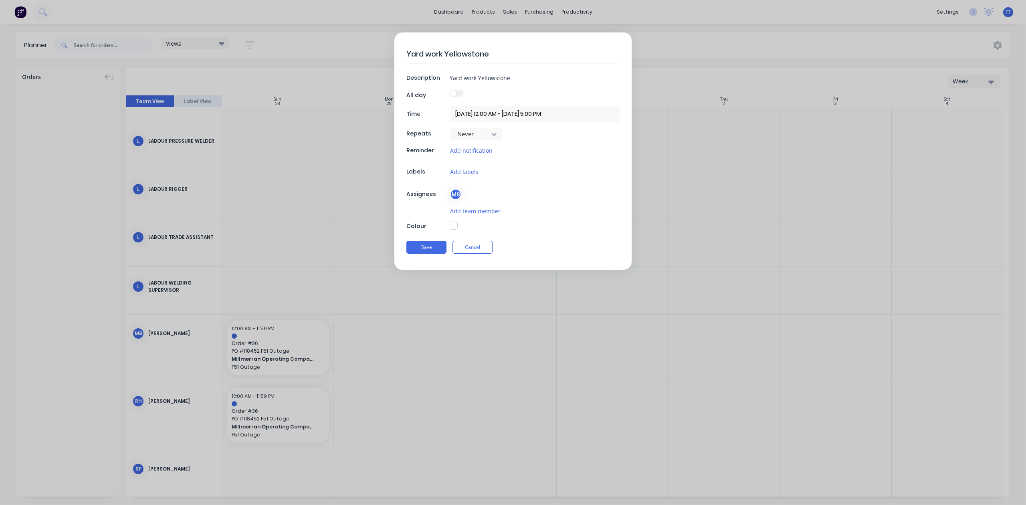
click at [453, 225] on button "button" at bounding box center [454, 226] width 8 height 8
type textarea "x"
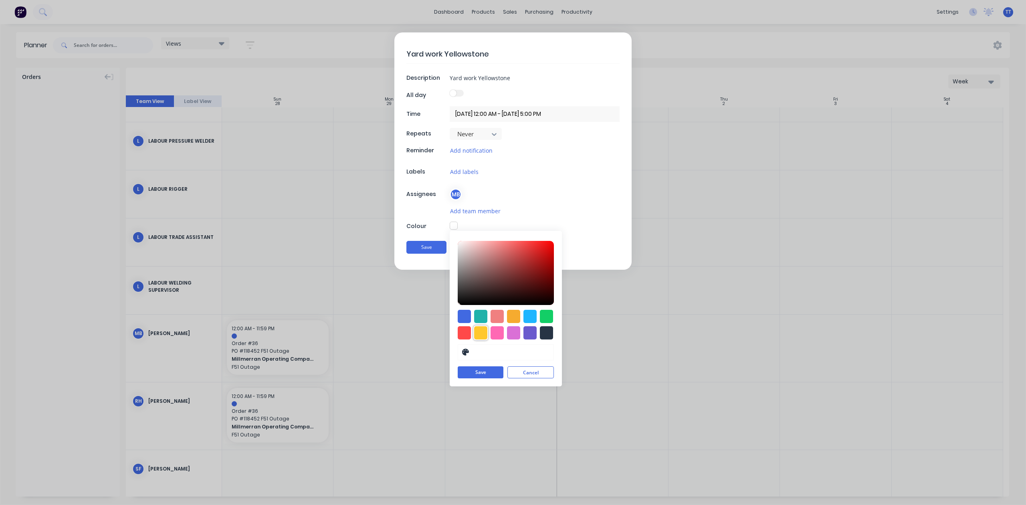
click at [479, 331] on div at bounding box center [480, 332] width 13 height 13
type input "#FFC82C"
click at [425, 245] on button "Save" at bounding box center [426, 247] width 40 height 13
type textarea "x"
type input "[DATE] 12:00 AM - [DATE] 11:59 PM"
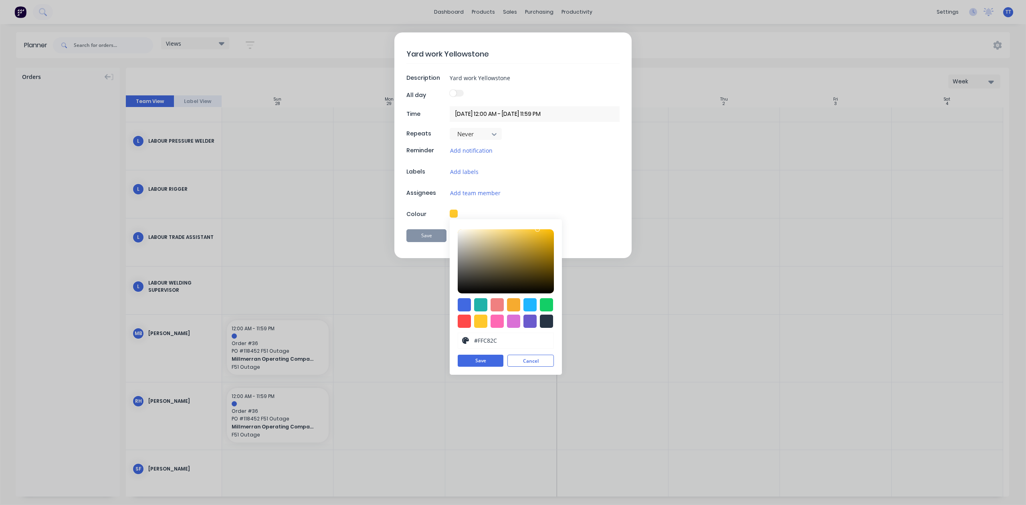
type textarea "x"
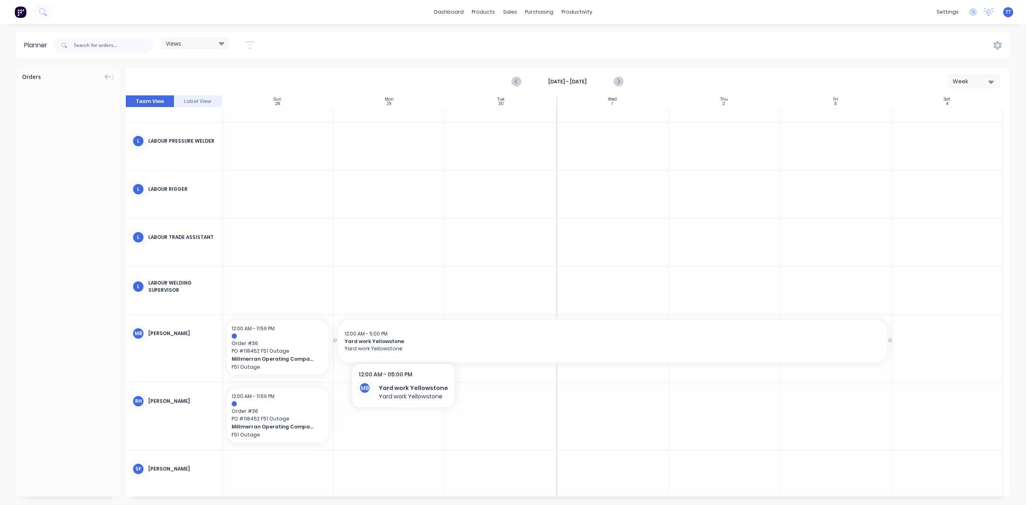
scroll to position [1283, 0]
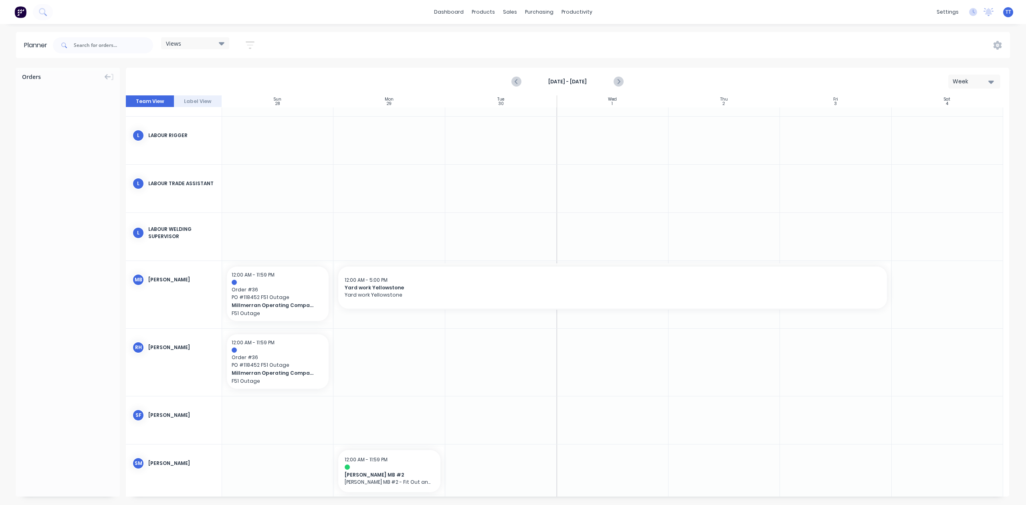
click at [406, 356] on div at bounding box center [388, 362] width 111 height 67
drag, startPoint x: 398, startPoint y: 357, endPoint x: 382, endPoint y: 359, distance: 16.6
click at [382, 359] on div at bounding box center [388, 362] width 111 height 67
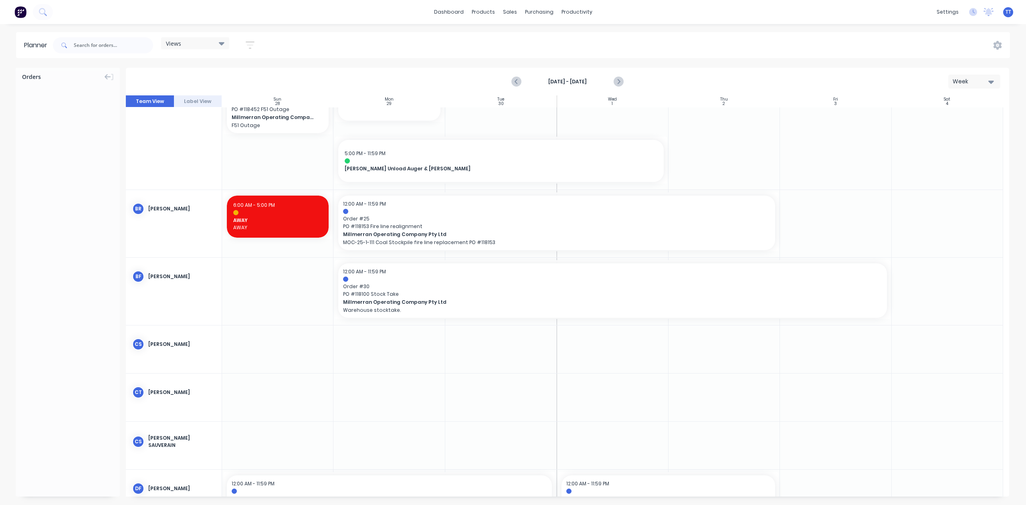
scroll to position [160, 0]
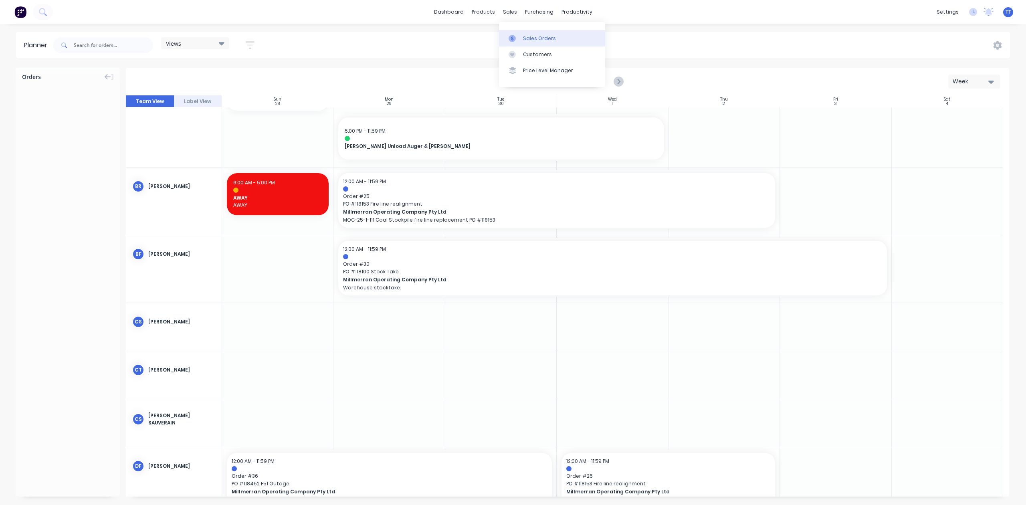
click at [527, 35] on div "Sales Orders" at bounding box center [539, 38] width 33 height 7
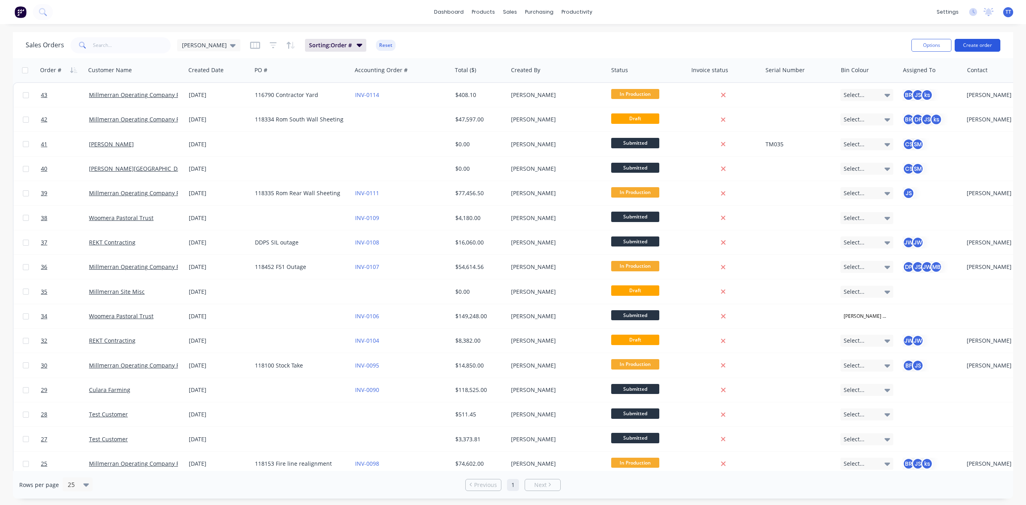
click at [961, 40] on button "Create order" at bounding box center [978, 45] width 46 height 13
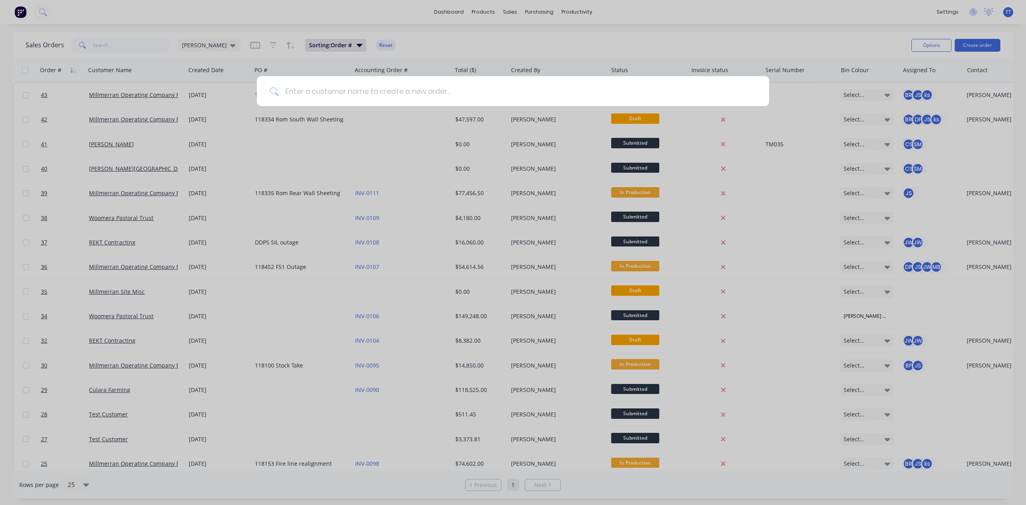
click at [337, 93] on input at bounding box center [518, 91] width 478 height 30
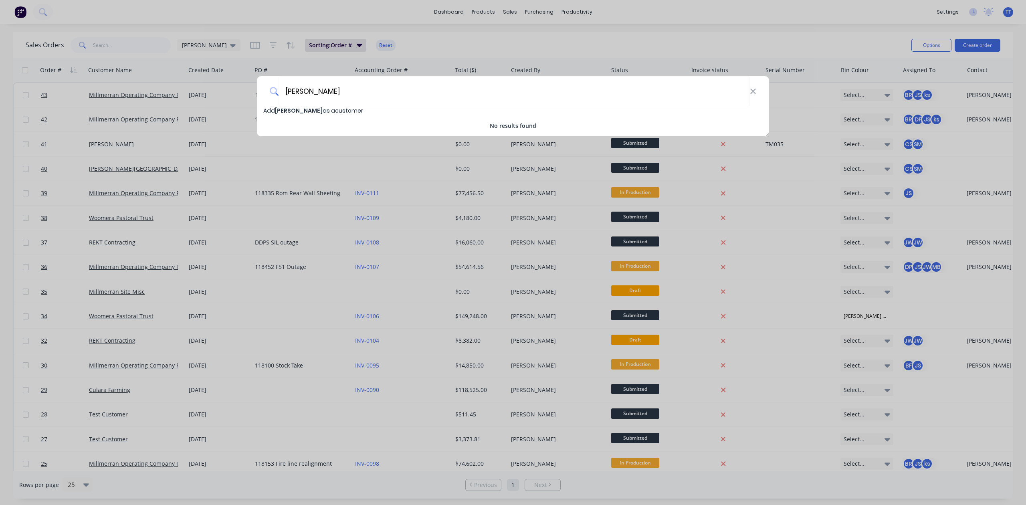
type input "[PERSON_NAME]"
click at [295, 110] on span "[PERSON_NAME]" at bounding box center [299, 111] width 48 height 8
select select "AU"
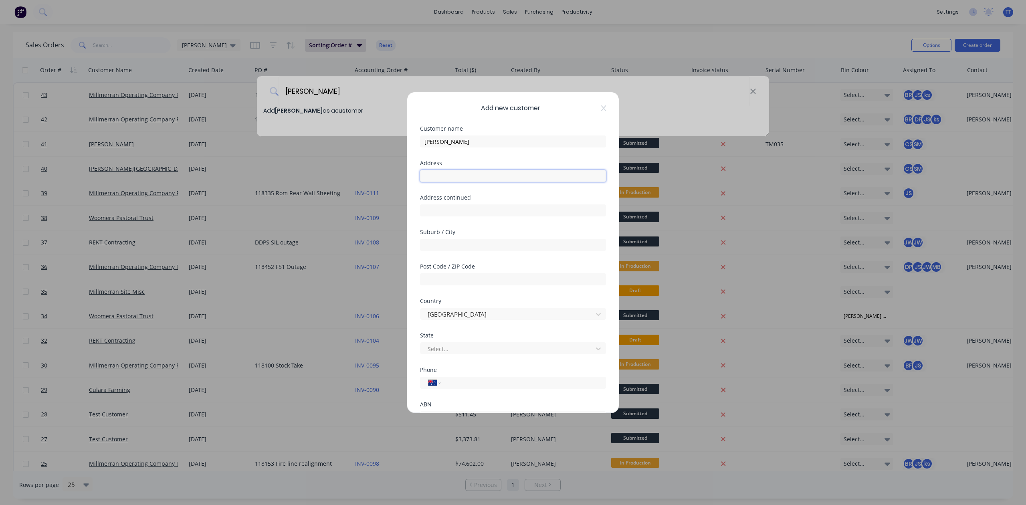
click at [451, 174] on input "text" at bounding box center [513, 176] width 186 height 12
click at [447, 240] on input "text" at bounding box center [513, 245] width 186 height 12
drag, startPoint x: 451, startPoint y: 280, endPoint x: 452, endPoint y: 298, distance: 18.5
click at [451, 280] on input "text" at bounding box center [513, 279] width 186 height 12
click at [454, 349] on div at bounding box center [508, 349] width 162 height 10
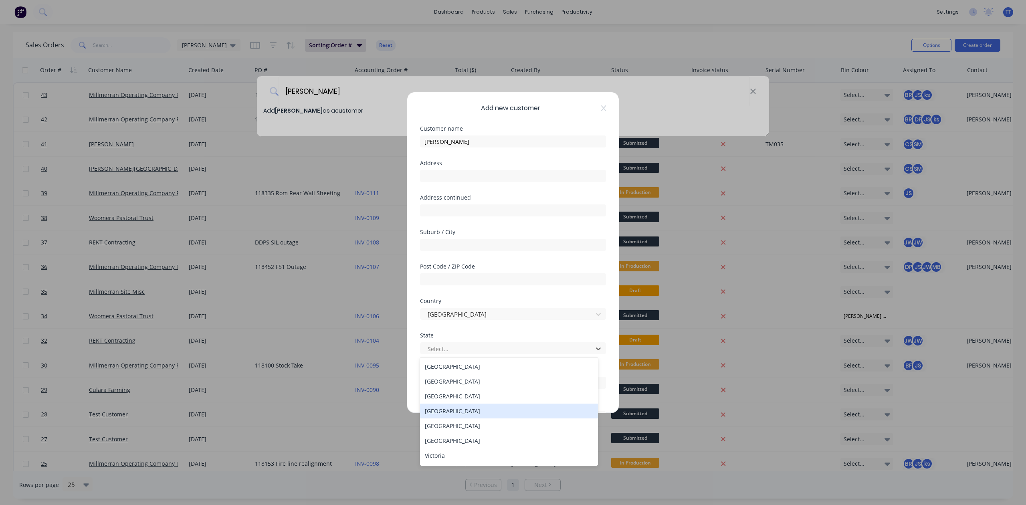
click at [459, 409] on div "[GEOGRAPHIC_DATA]" at bounding box center [509, 411] width 178 height 15
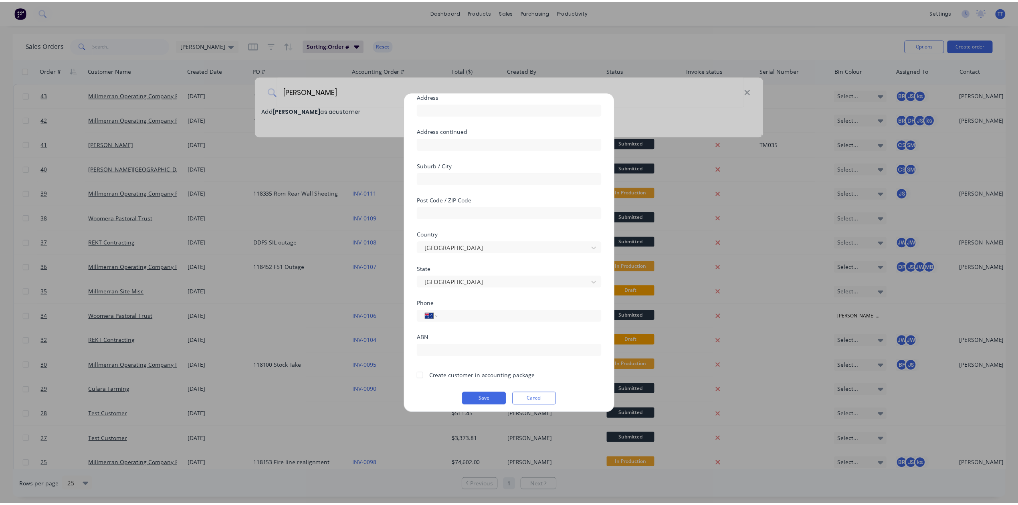
scroll to position [71, 0]
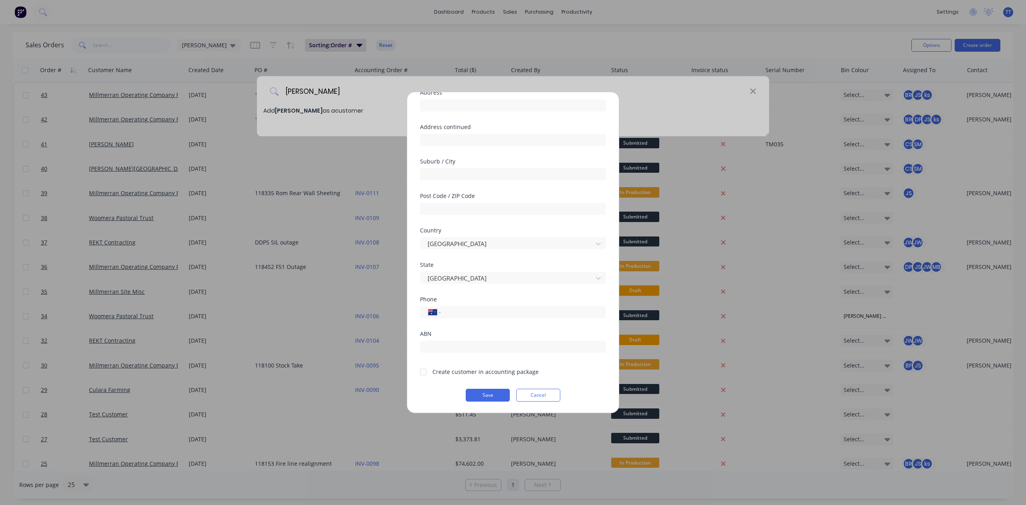
click at [425, 372] on div at bounding box center [423, 372] width 16 height 16
click at [492, 395] on button "Save" at bounding box center [488, 395] width 44 height 13
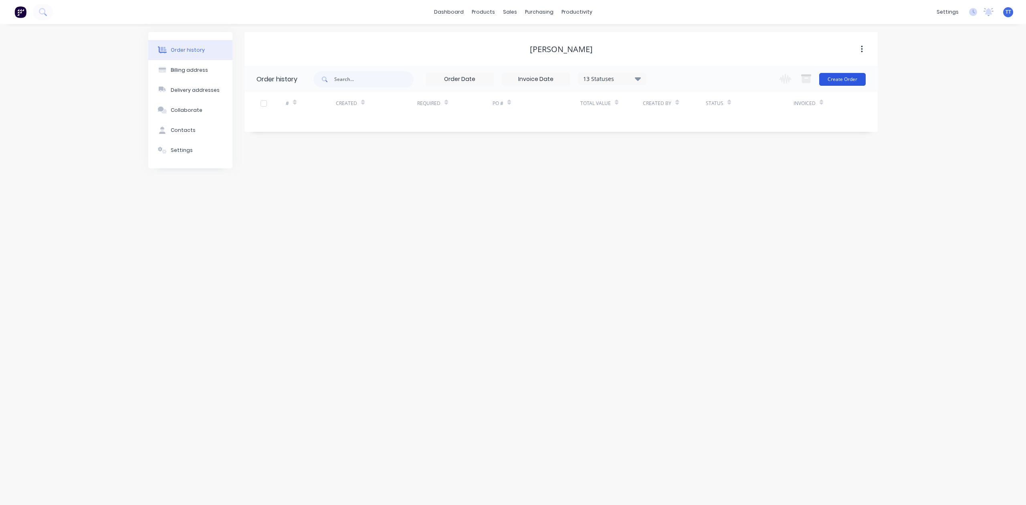
click at [838, 76] on button "Create Order" at bounding box center [842, 79] width 46 height 13
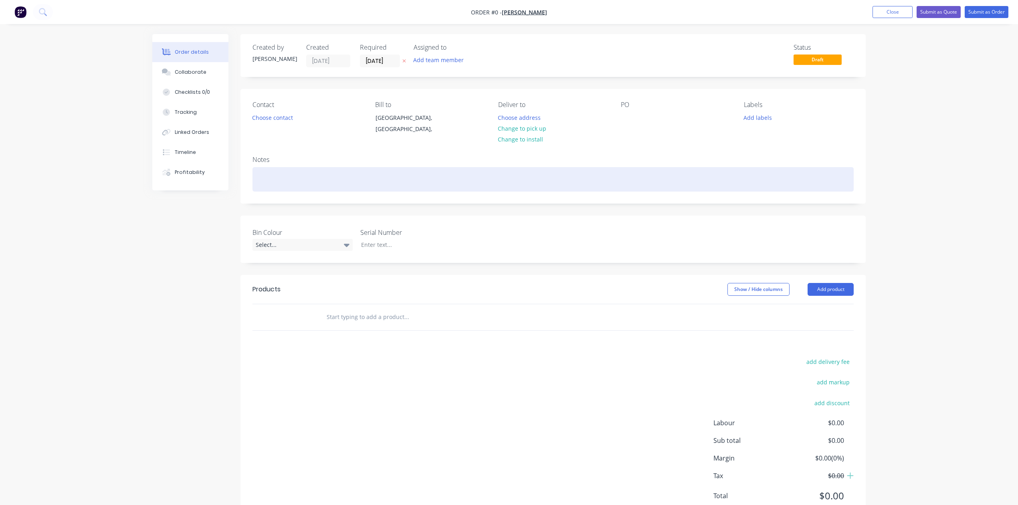
click at [277, 167] on div at bounding box center [552, 179] width 601 height 24
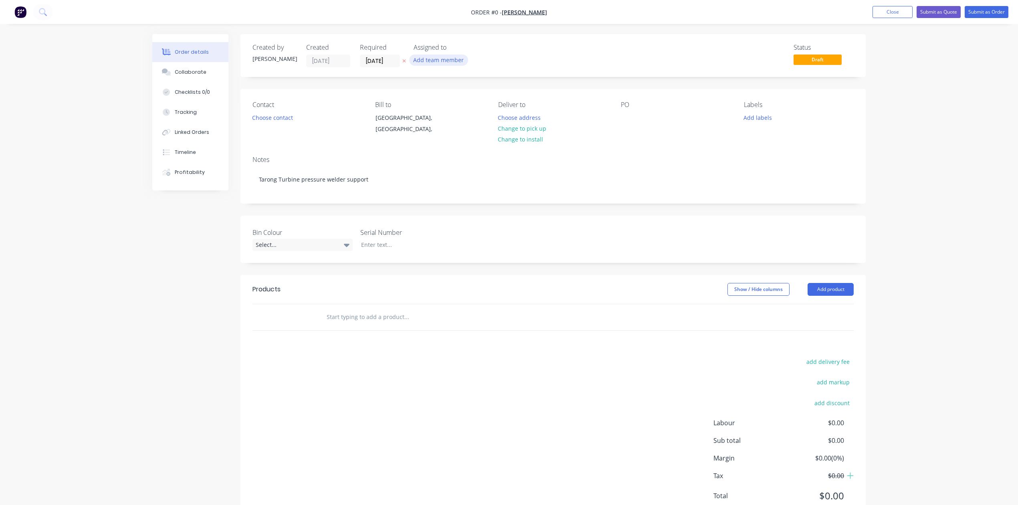
click at [434, 55] on div "Order details Collaborate Checklists 0/0 Tracking Linked Orders Timeline Profit…" at bounding box center [508, 284] width 729 height 501
click at [443, 61] on button "Add team member" at bounding box center [438, 60] width 59 height 11
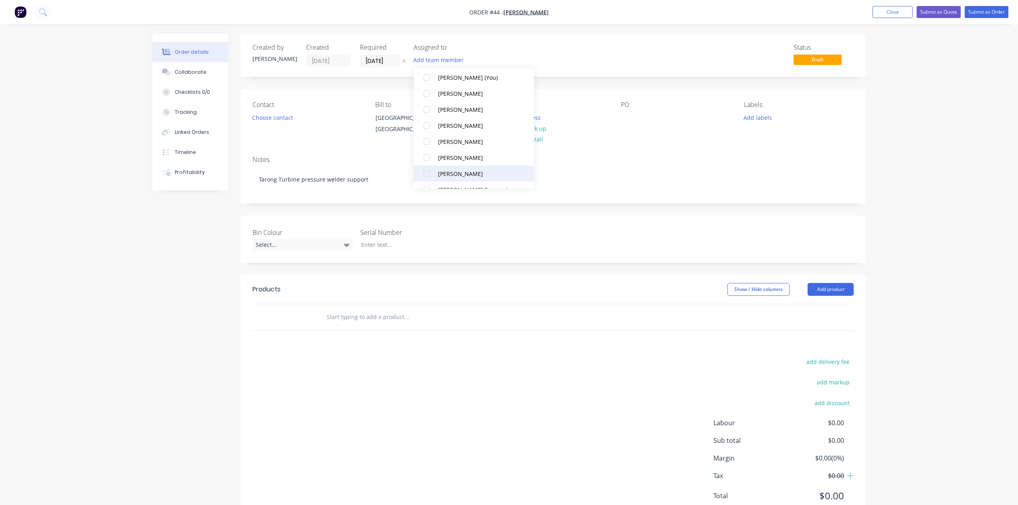
scroll to position [53, 0]
click at [454, 148] on div "[PERSON_NAME]" at bounding box center [478, 147] width 80 height 8
click at [632, 51] on div "Status Draft" at bounding box center [674, 56] width 360 height 24
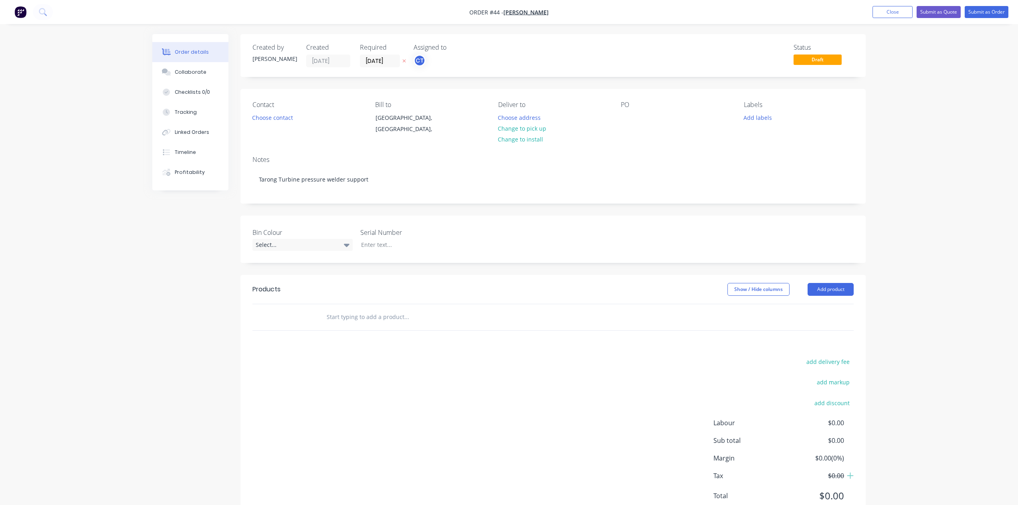
click at [384, 66] on label "[DATE]" at bounding box center [380, 61] width 40 height 13
click at [384, 66] on input "[DATE]" at bounding box center [379, 61] width 39 height 12
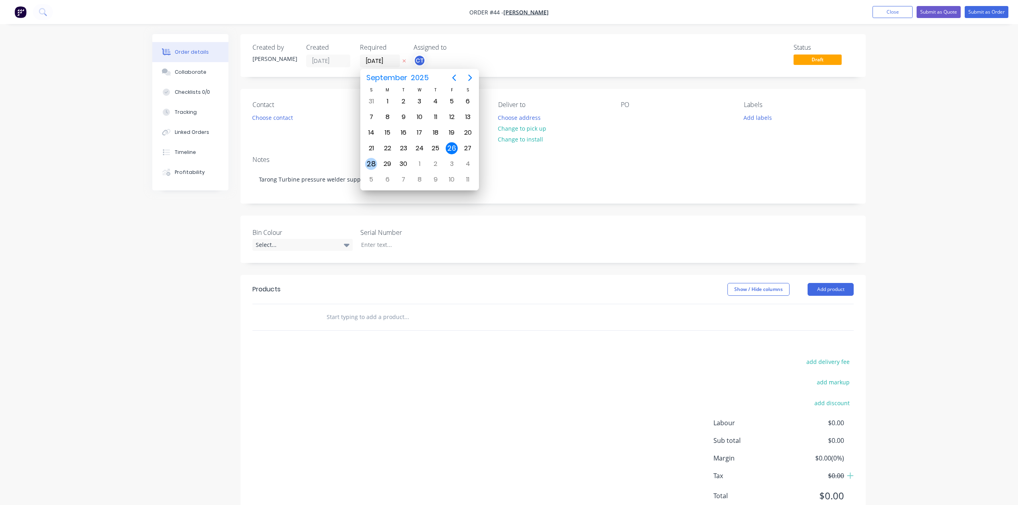
click at [372, 160] on div "28" at bounding box center [371, 164] width 12 height 12
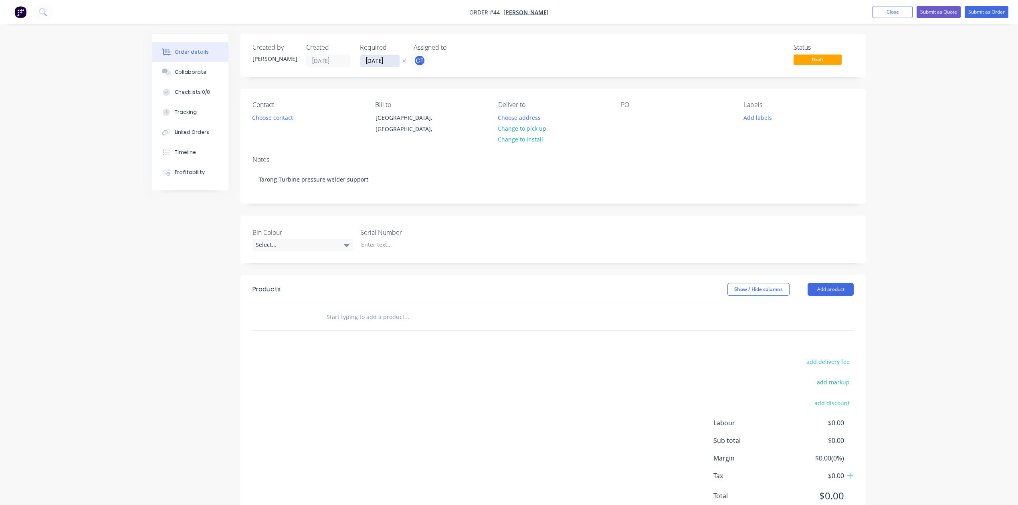
click at [382, 61] on input "[DATE]" at bounding box center [379, 61] width 39 height 12
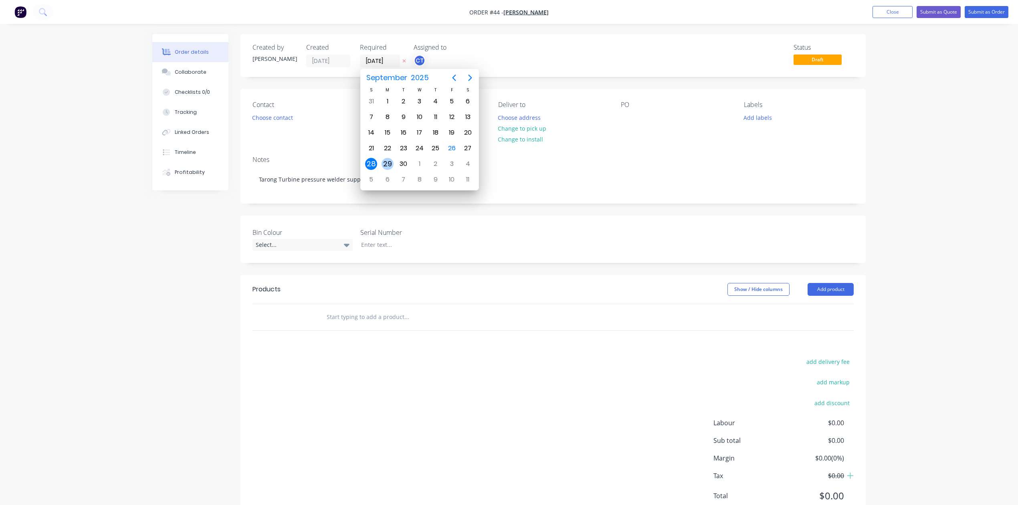
click at [385, 161] on div "29" at bounding box center [388, 164] width 12 height 12
type input "[DATE]"
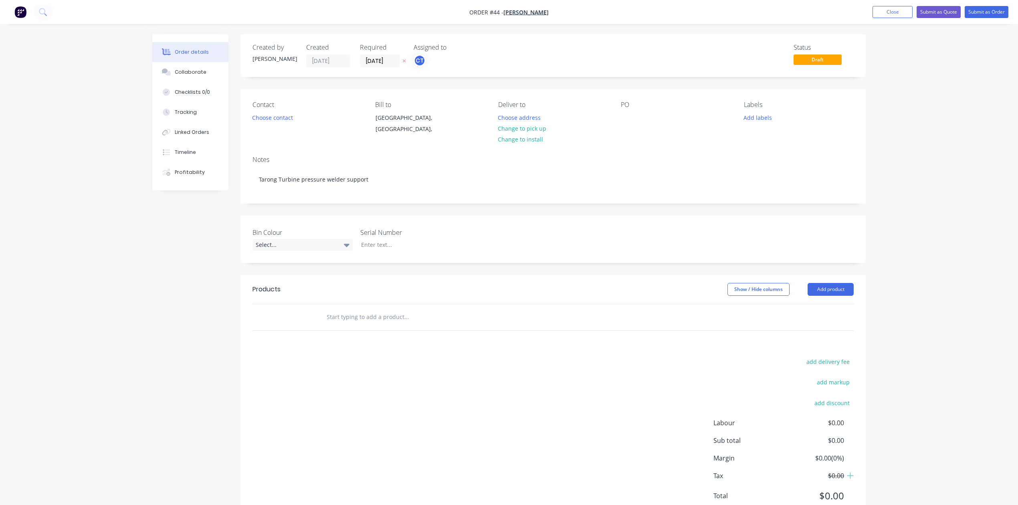
click at [574, 53] on div "Status Draft" at bounding box center [674, 56] width 360 height 24
click at [628, 118] on div at bounding box center [627, 118] width 13 height 12
click at [646, 164] on div "Notes Tarong Turbine pressure welder support" at bounding box center [552, 176] width 625 height 54
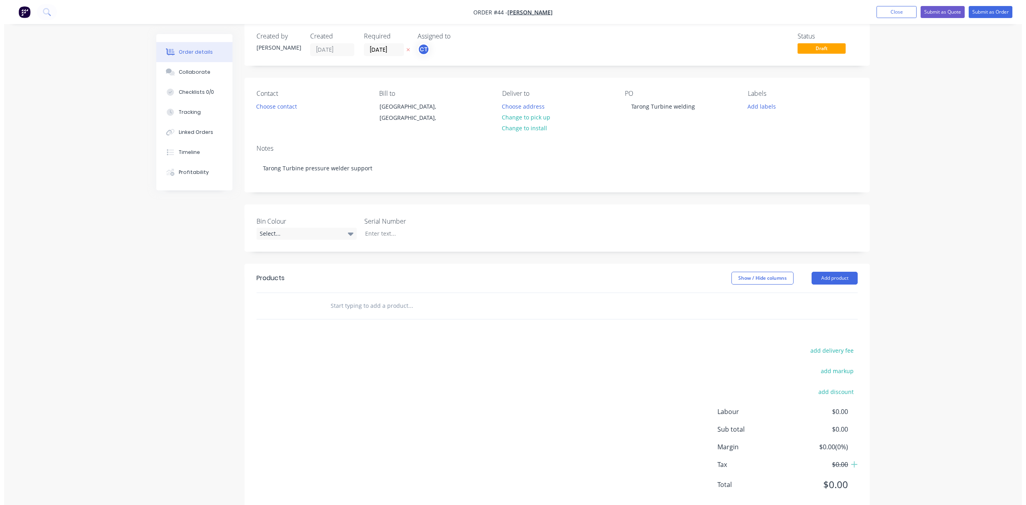
scroll to position [31, 0]
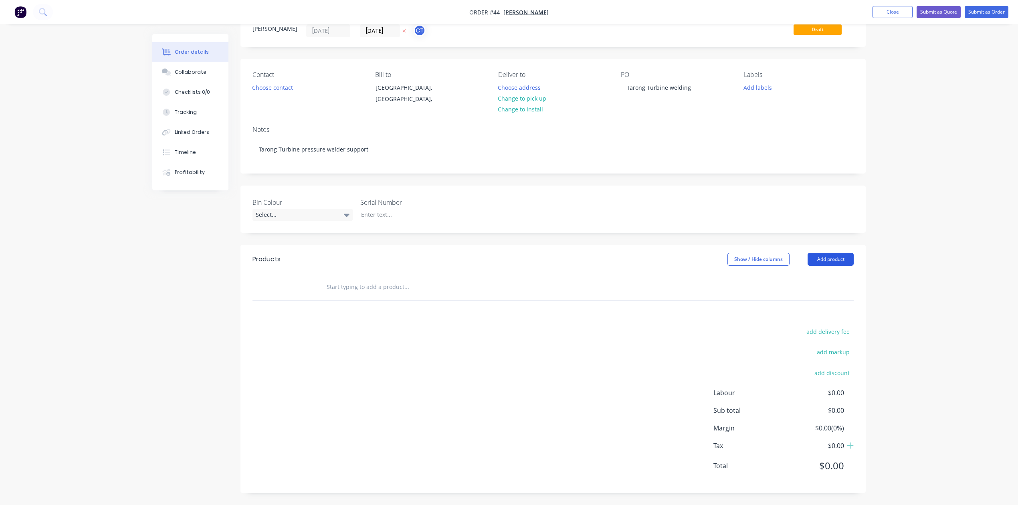
click at [844, 259] on button "Add product" at bounding box center [831, 259] width 46 height 13
click at [799, 354] on div "Labour" at bounding box center [816, 360] width 62 height 12
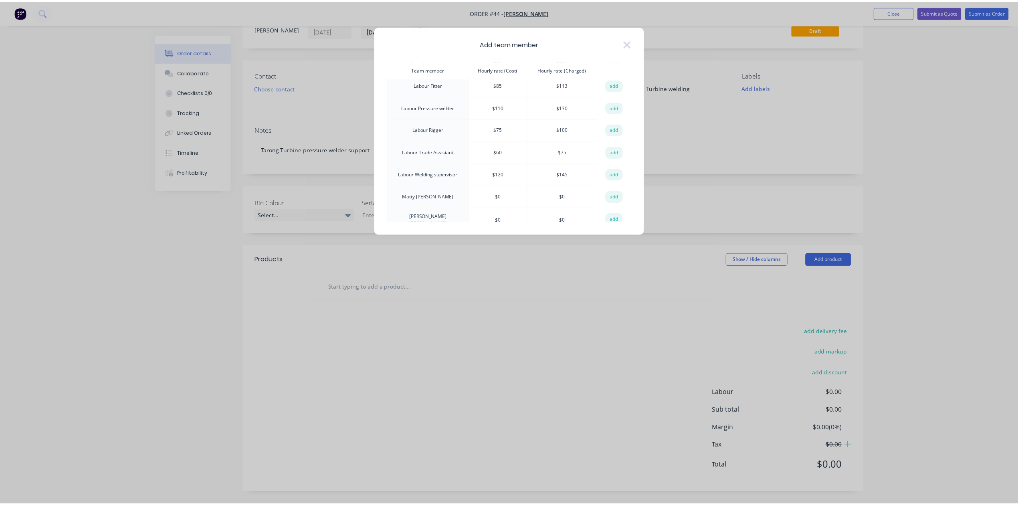
scroll to position [374, 0]
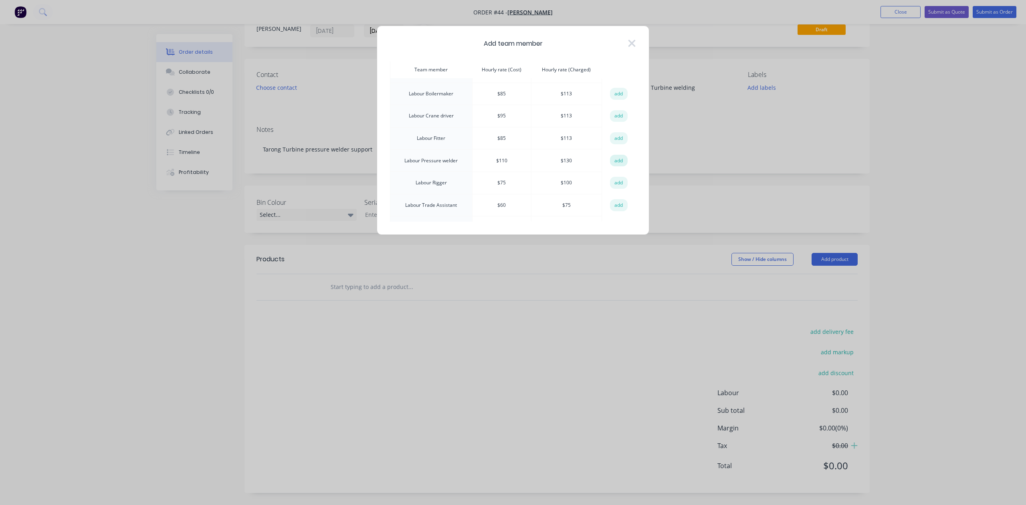
click at [614, 155] on button "add" at bounding box center [619, 161] width 18 height 12
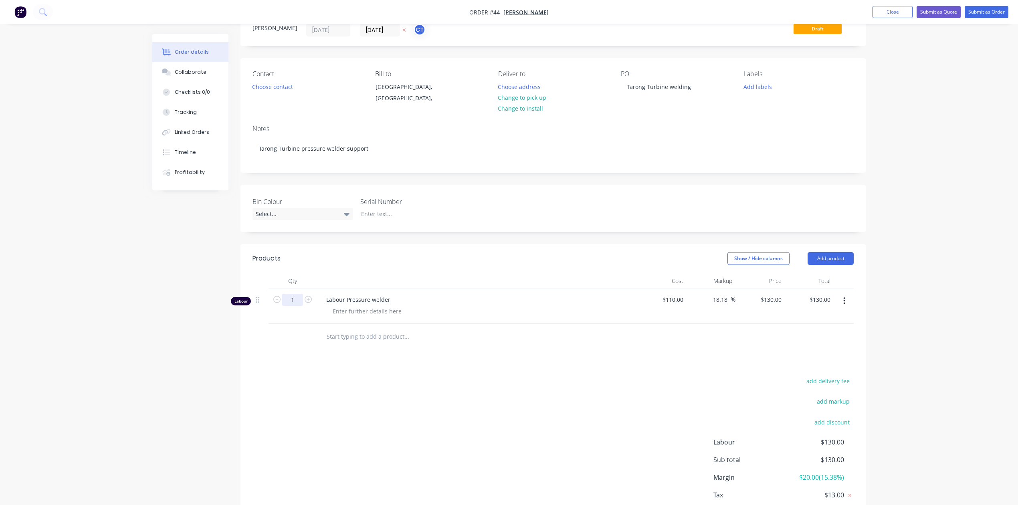
click at [293, 303] on input "1" at bounding box center [292, 300] width 21 height 12
type input "216"
type input "$28,080.00"
click at [373, 341] on input "text" at bounding box center [406, 337] width 160 height 16
click at [383, 340] on input "text" at bounding box center [406, 337] width 160 height 16
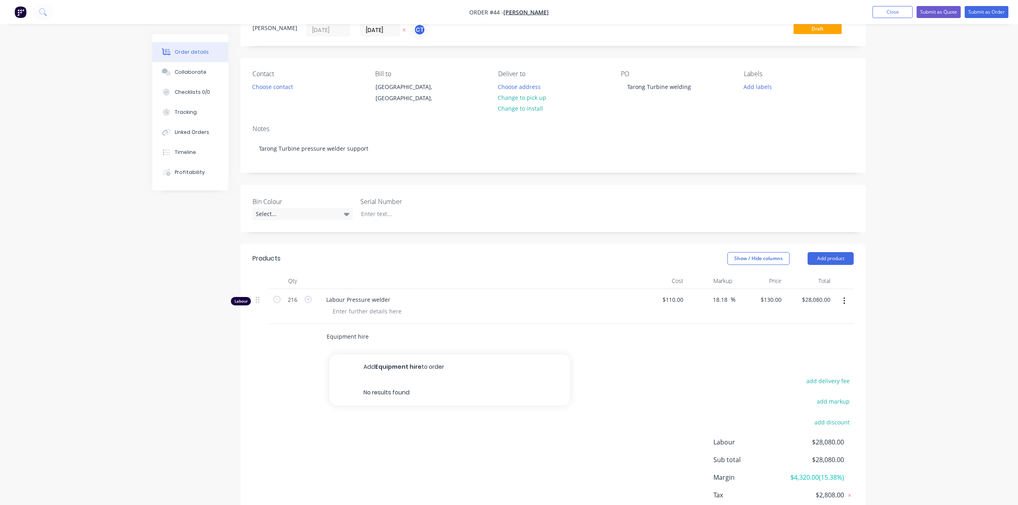
type input "Equipment hire"
click at [667, 334] on div "Equipment hire Add Equipment hire to order No results found" at bounding box center [552, 337] width 601 height 26
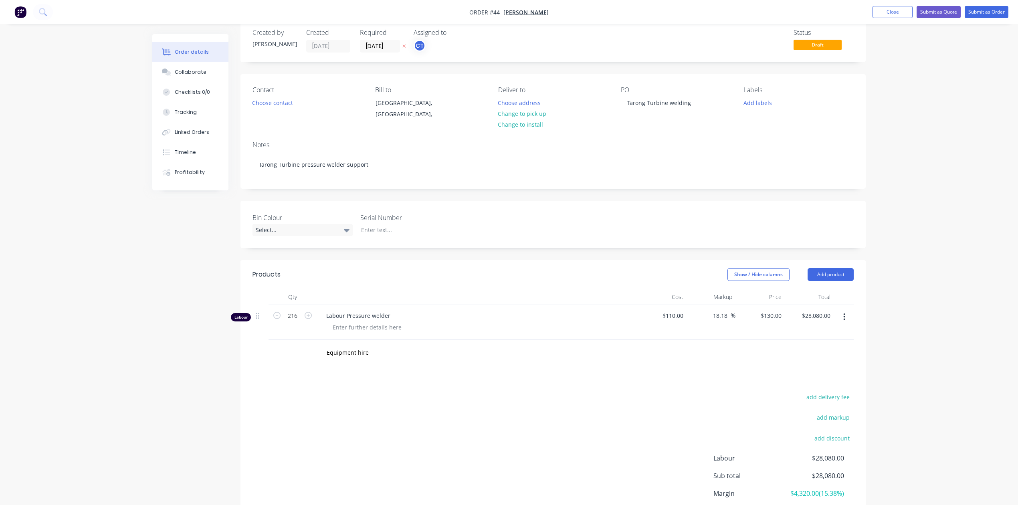
scroll to position [0, 0]
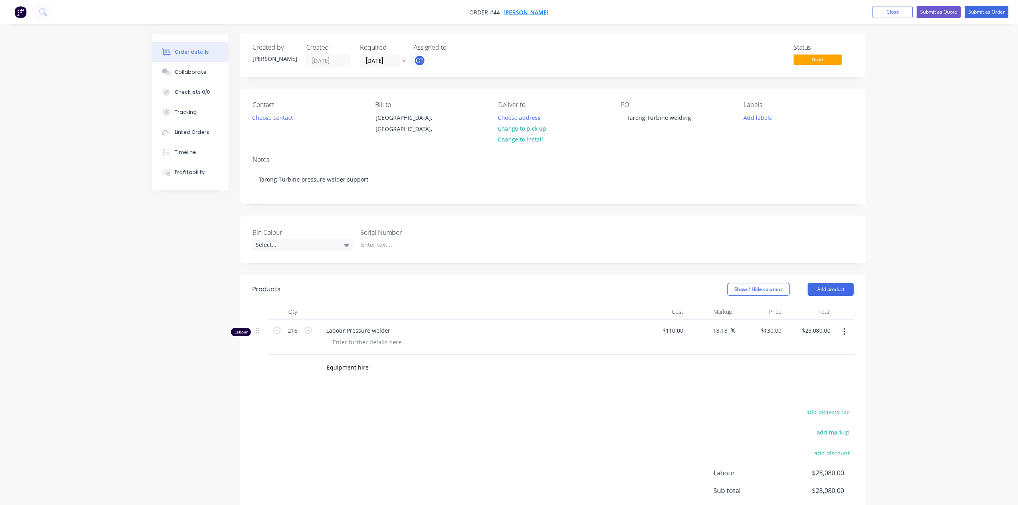
click at [527, 11] on span "[PERSON_NAME]" at bounding box center [525, 12] width 45 height 8
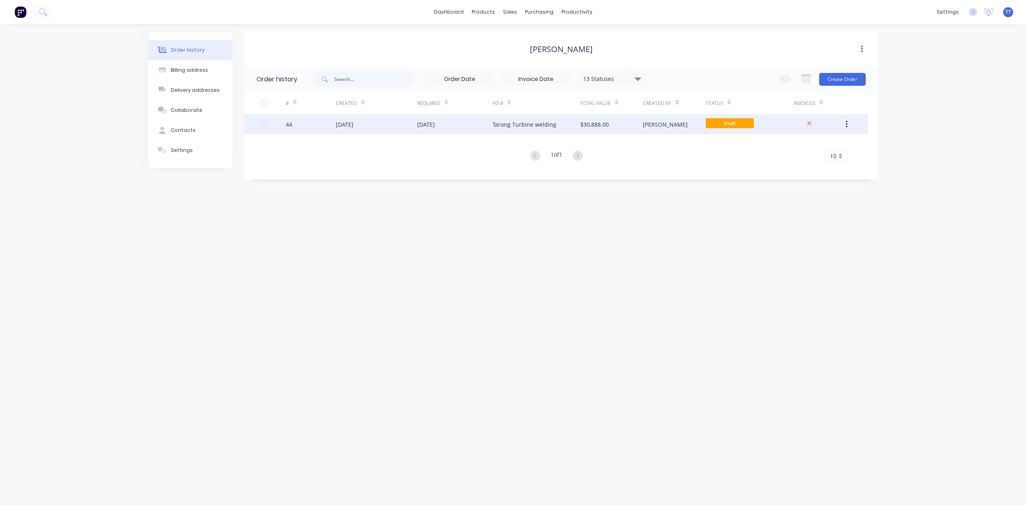
click at [519, 123] on div "Tarong Turbine welding" at bounding box center [525, 124] width 64 height 8
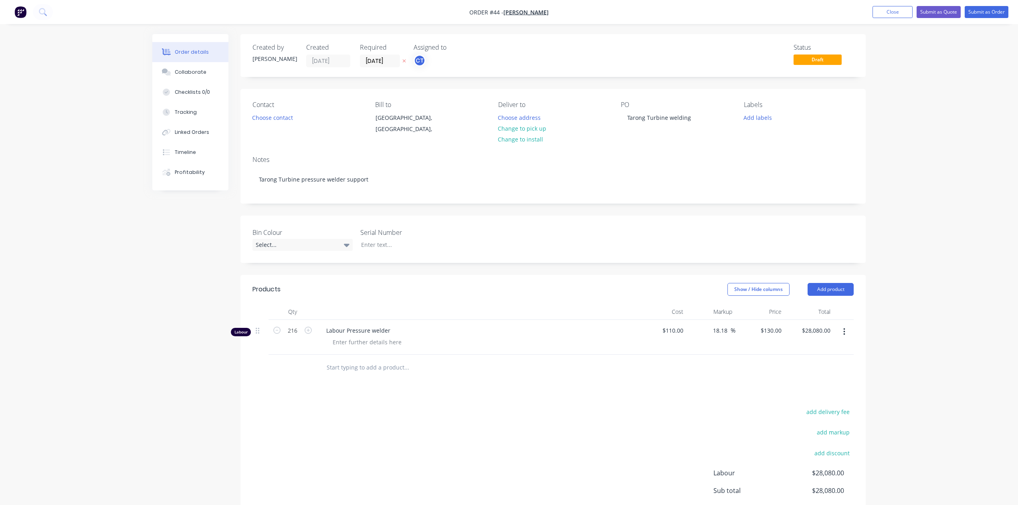
click at [382, 371] on input "text" at bounding box center [406, 368] width 160 height 16
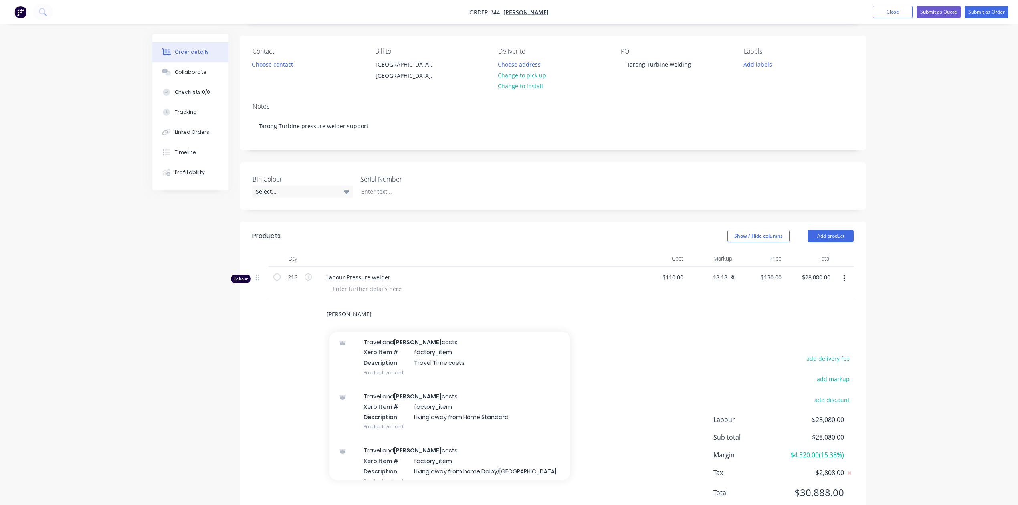
scroll to position [53, 0]
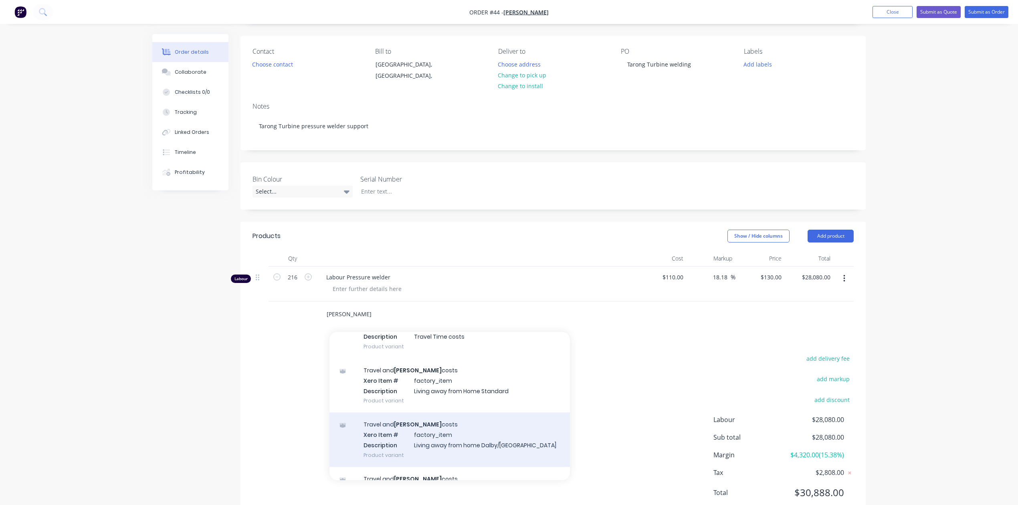
type input "[PERSON_NAME]"
click at [425, 429] on div "Travel and [PERSON_NAME] costs Xero Item # factory_item Description Living away…" at bounding box center [449, 439] width 240 height 54
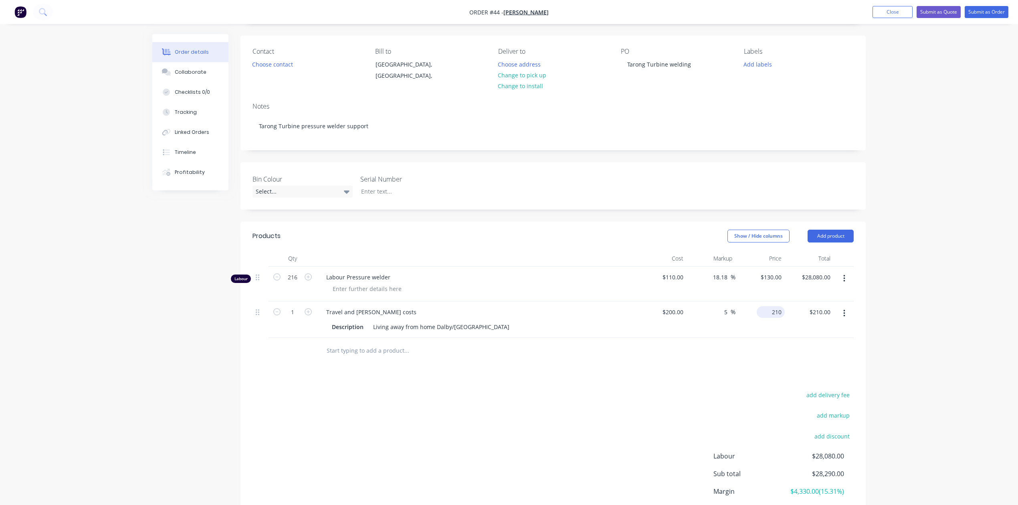
click at [771, 313] on input "210" at bounding box center [772, 312] width 25 height 12
type input "200"
type input "$200.00"
click at [355, 352] on input "text" at bounding box center [406, 351] width 160 height 16
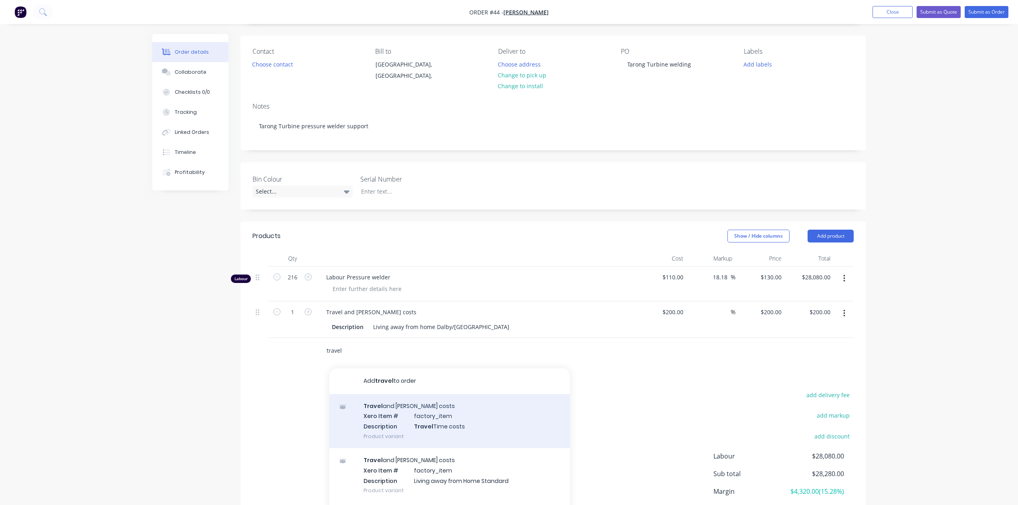
type input "travel"
click at [419, 423] on div "Travel and [PERSON_NAME] costs Xero Item # factory_item Description Travel Time…" at bounding box center [449, 421] width 240 height 54
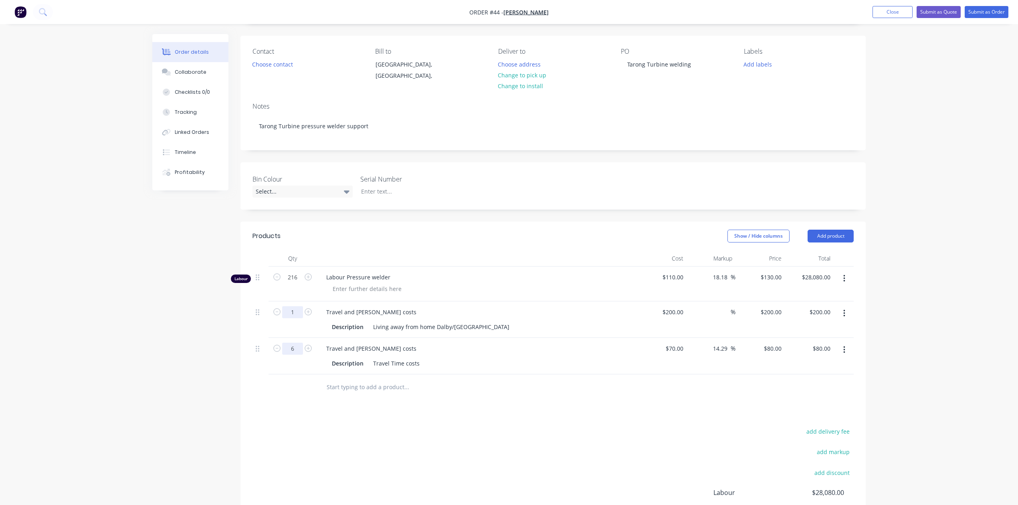
type input "6"
type input "$480.00"
click at [292, 315] on input "1" at bounding box center [292, 312] width 21 height 12
type input "18"
type input "$3,600.00"
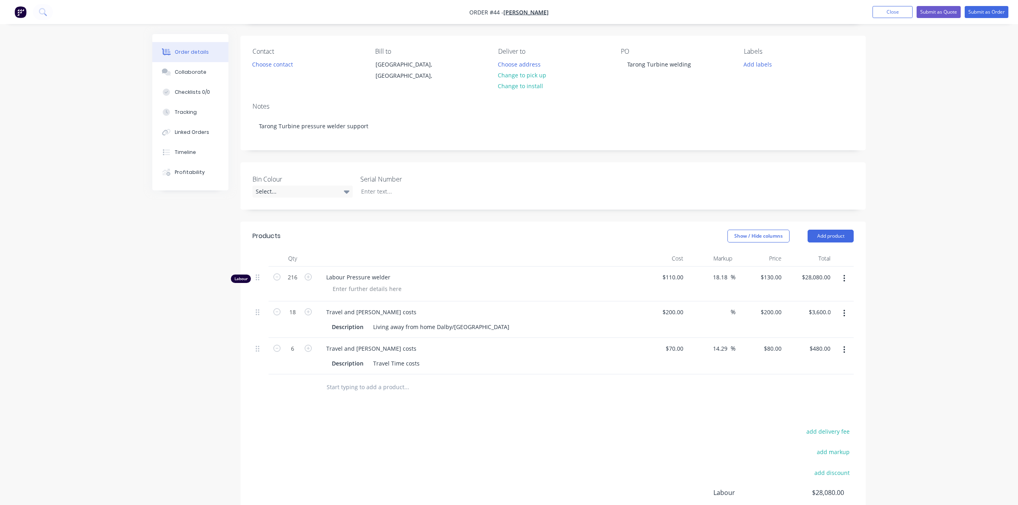
click at [378, 389] on input "text" at bounding box center [406, 387] width 160 height 16
type input "Equipment hire 200amp Tig, 5" grinder"
click at [660, 388] on div "Equipment hire 200amp Tig, 5" grinder Add Equipment hire 200amp Tig, 5" grinder…" at bounding box center [552, 387] width 601 height 26
click at [678, 384] on div "Equipment hire 200amp Tig, 5" grinder" at bounding box center [552, 387] width 601 height 26
click at [695, 382] on div "Equipment hire 200amp Tig, 5" grinder" at bounding box center [552, 387] width 601 height 26
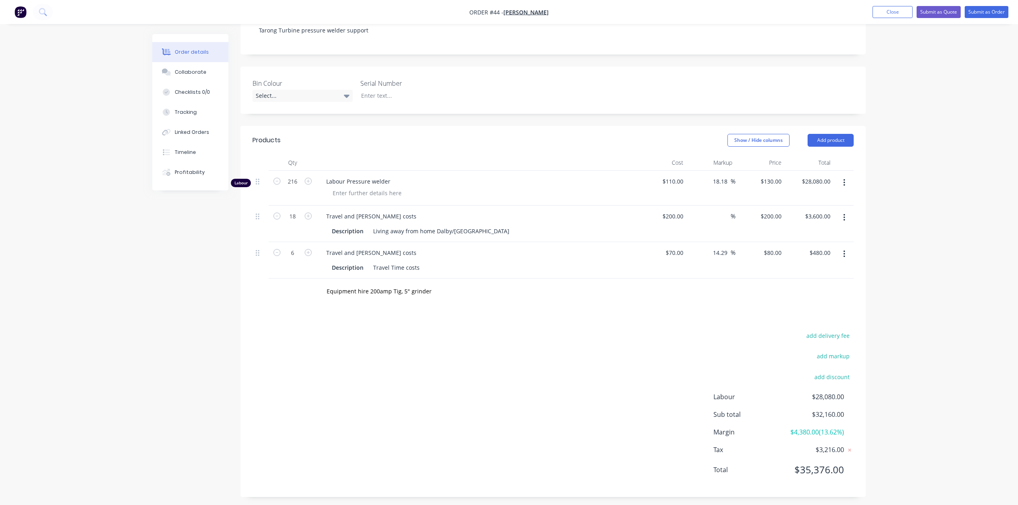
scroll to position [154, 0]
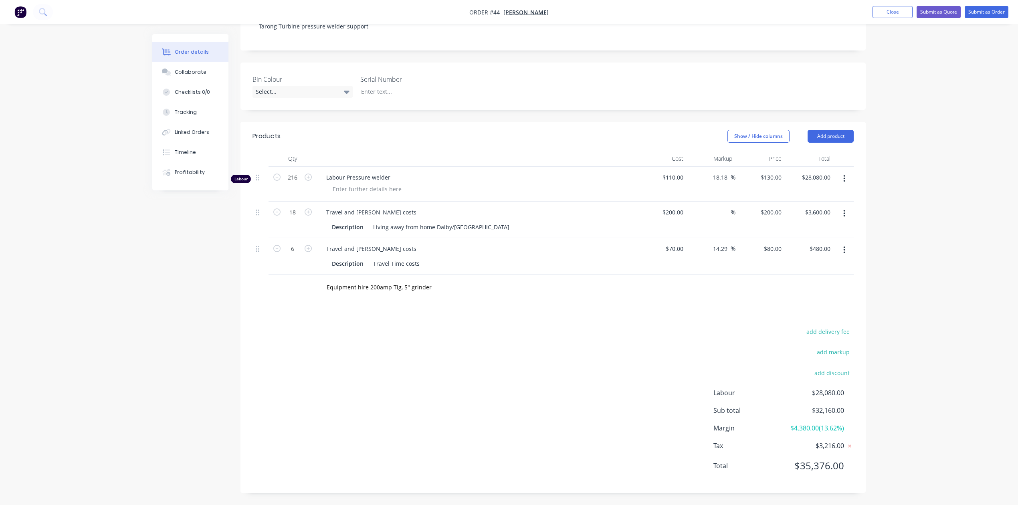
click at [734, 294] on div "Equipment hire 200amp Tig, 5" grinder" at bounding box center [552, 288] width 601 height 26
click at [782, 288] on div "Equipment hire 200amp Tig, 5" grinder" at bounding box center [552, 288] width 601 height 26
click at [384, 285] on input "Equipment hire 200amp Tig, 5" grinder" at bounding box center [406, 287] width 160 height 16
click at [444, 284] on input "Equipment hire 200amp Tig, 5" grinder" at bounding box center [406, 287] width 160 height 16
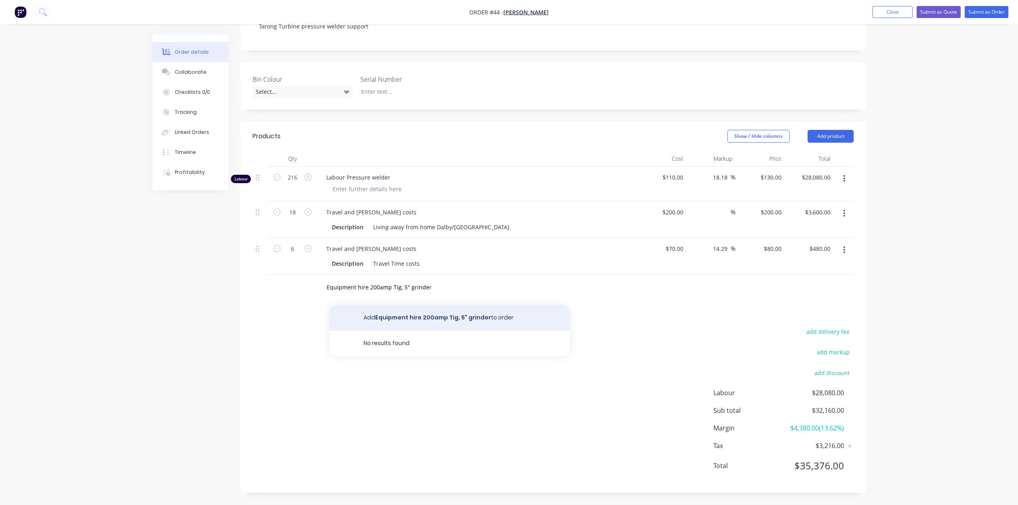
click at [409, 316] on button "Add Equipment hire 200amp Tig, 5" grinder to order" at bounding box center [449, 318] width 240 height 26
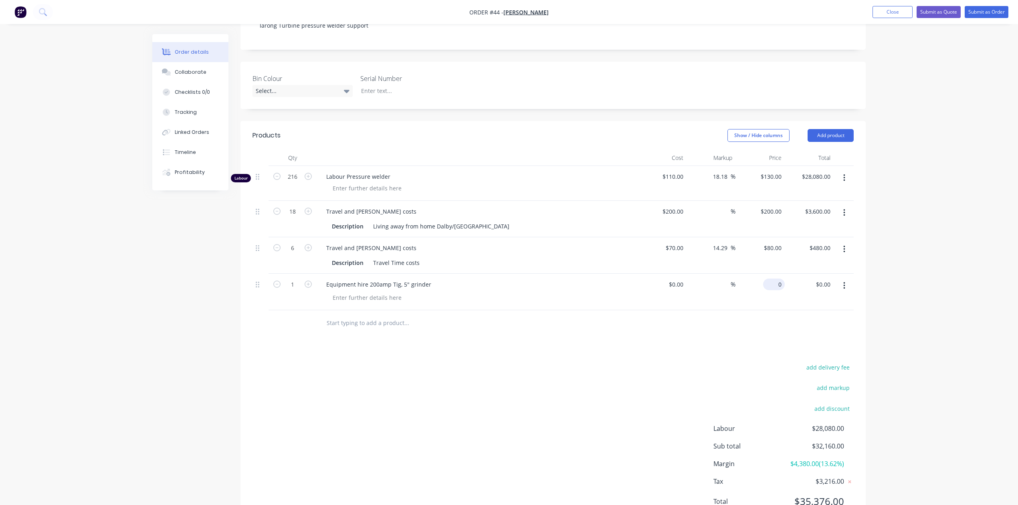
click at [778, 289] on input "0" at bounding box center [775, 285] width 18 height 12
type input "$40.00"
click at [294, 286] on input "1" at bounding box center [292, 285] width 21 height 12
type input "18"
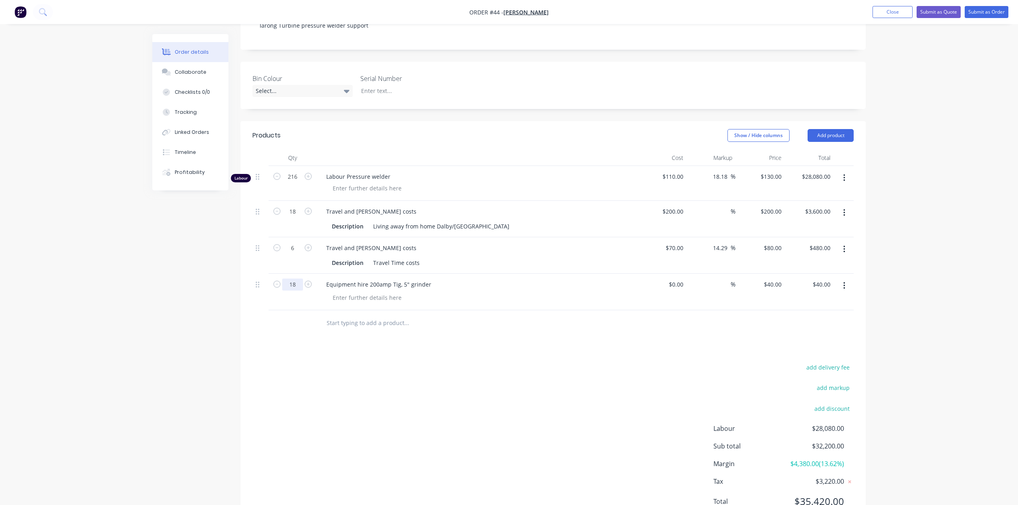
type input "$720.00"
click at [555, 321] on div at bounding box center [440, 323] width 240 height 16
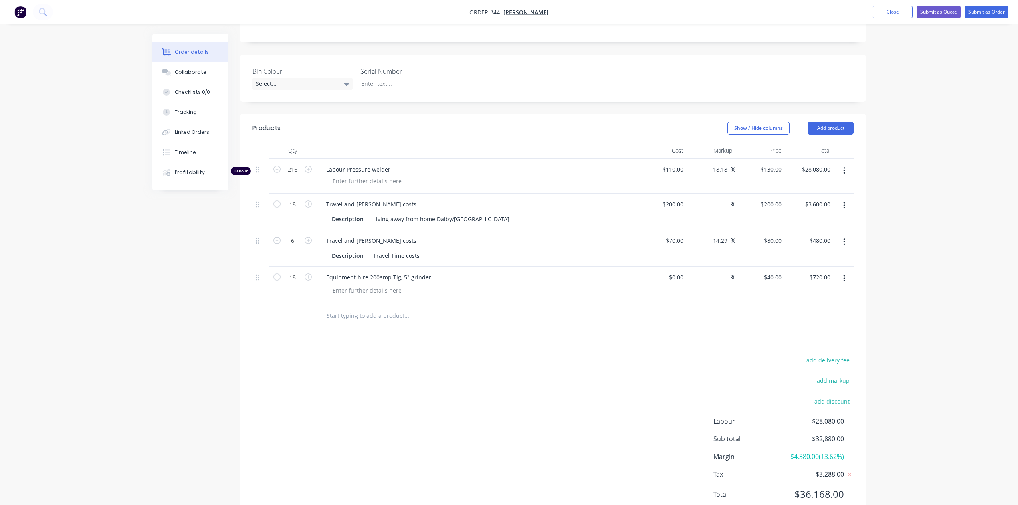
scroll to position [137, 0]
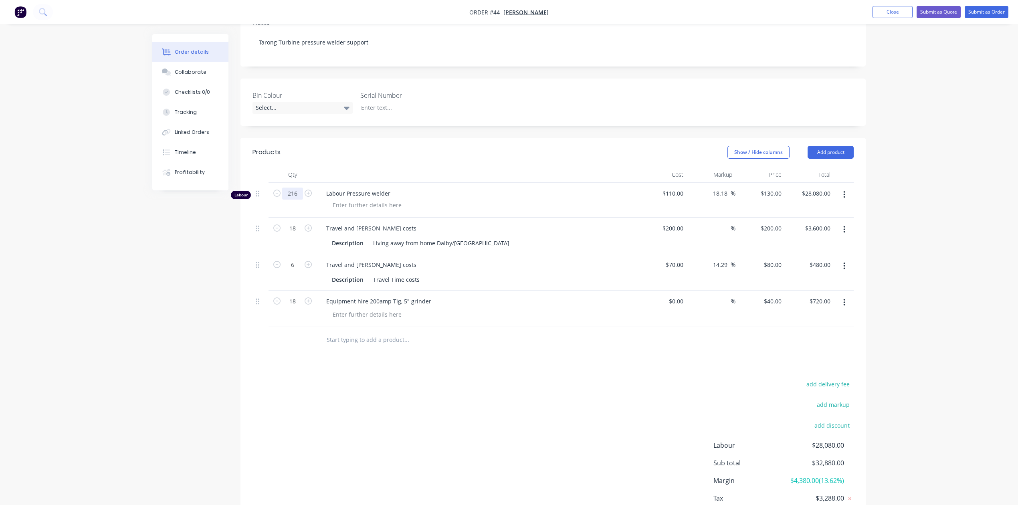
click at [299, 197] on input "216" at bounding box center [292, 194] width 21 height 12
type input "198"
type input "$25,740.00"
click at [486, 366] on div "Products Show / Hide columns Add product Qty Cost Markup Price Total Labour 198…" at bounding box center [552, 342] width 625 height 408
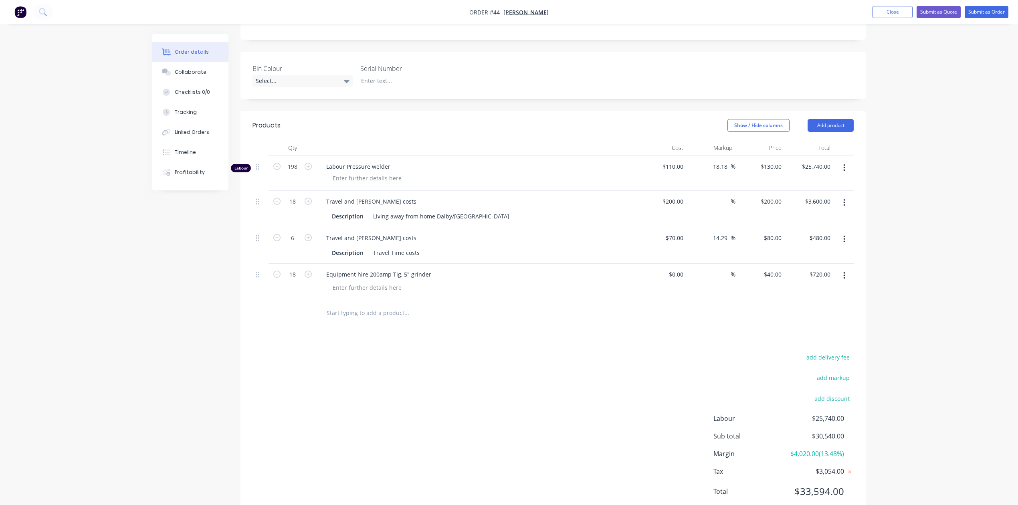
scroll to position [191, 0]
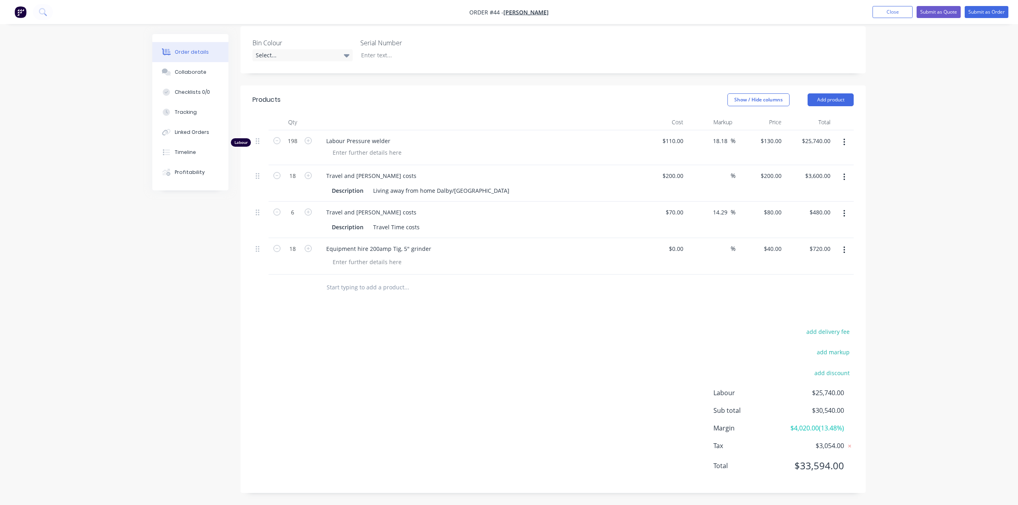
click at [469, 358] on div "add delivery fee add markup add discount Labour $25,740.00 Sub total $30,540.00…" at bounding box center [552, 403] width 601 height 155
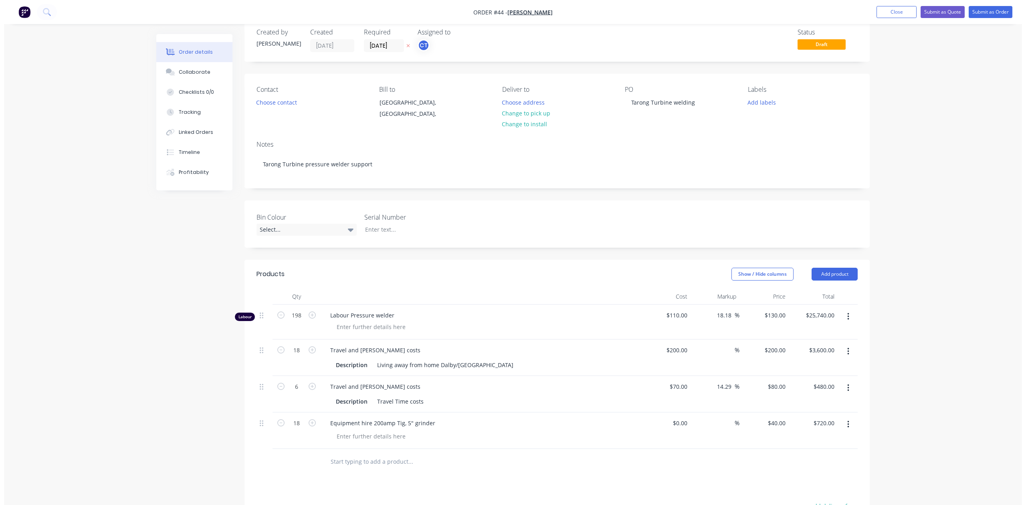
scroll to position [0, 0]
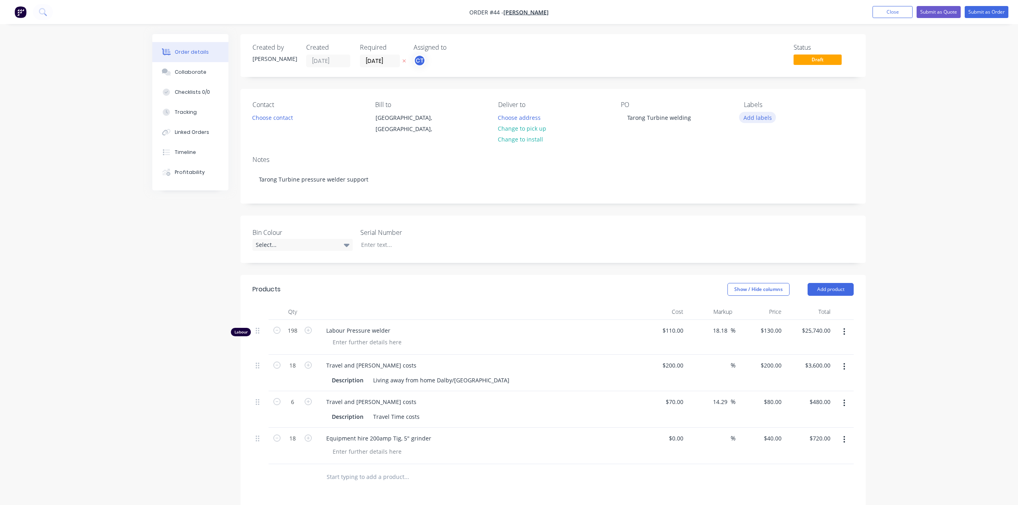
click at [763, 114] on button "Add labels" at bounding box center [757, 117] width 37 height 11
click at [780, 204] on div "Site Work" at bounding box center [780, 205] width 28 height 9
click at [980, 10] on button "Submit as Order" at bounding box center [987, 12] width 44 height 12
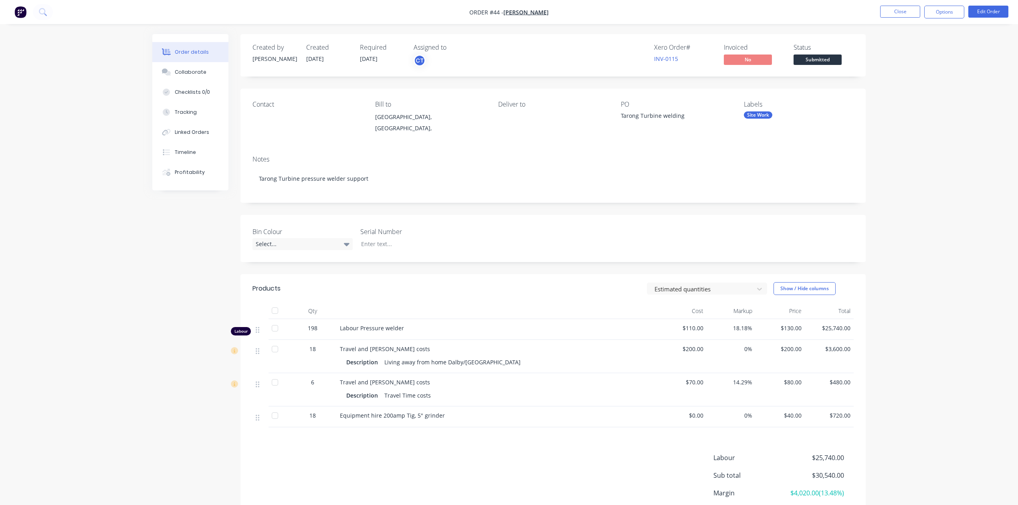
click at [934, 209] on div "Order details Collaborate Checklists 0/0 Tracking Linked Orders Timeline Profit…" at bounding box center [509, 285] width 1018 height 570
click at [899, 10] on button "Close" at bounding box center [900, 12] width 40 height 12
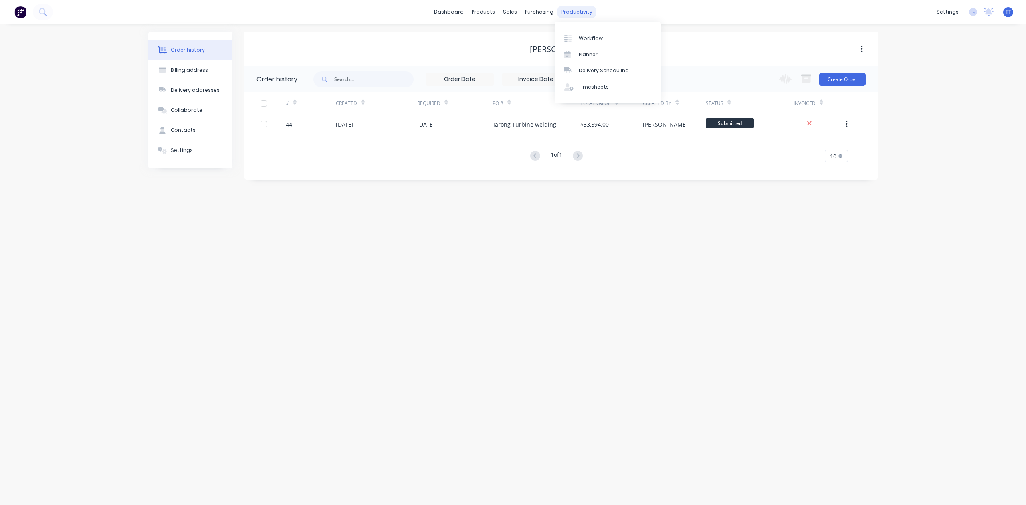
click at [576, 9] on div "productivity" at bounding box center [576, 12] width 39 height 12
click at [583, 50] on link "Planner" at bounding box center [608, 54] width 106 height 16
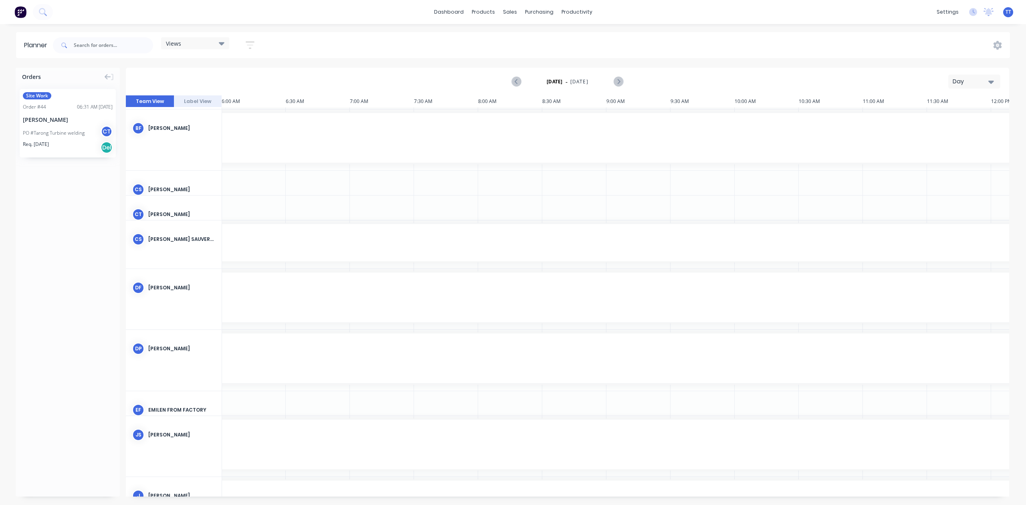
scroll to position [214, 770]
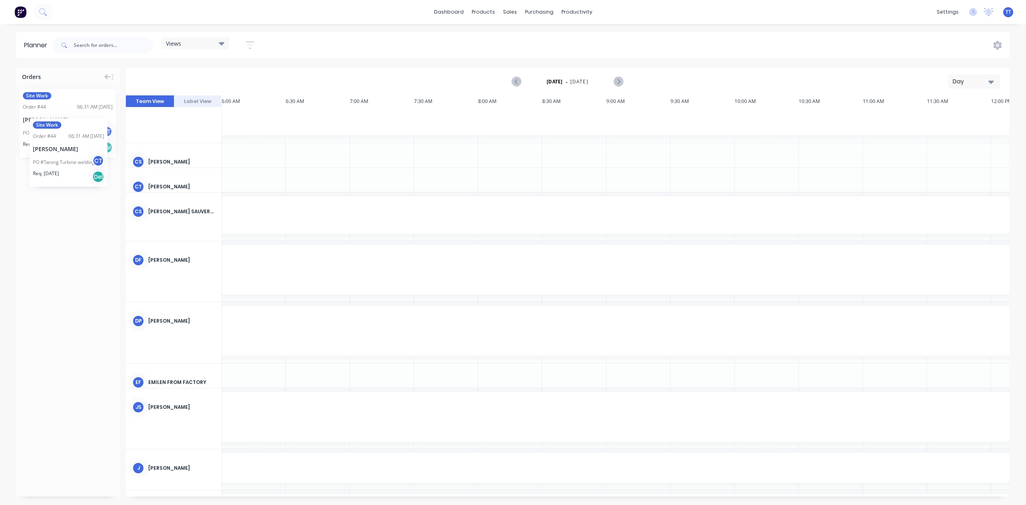
drag, startPoint x: 55, startPoint y: 119, endPoint x: 32, endPoint y: 107, distance: 25.3
click at [969, 77] on div "Day" at bounding box center [971, 81] width 37 height 8
click at [943, 116] on div "Week" at bounding box center [959, 119] width 79 height 16
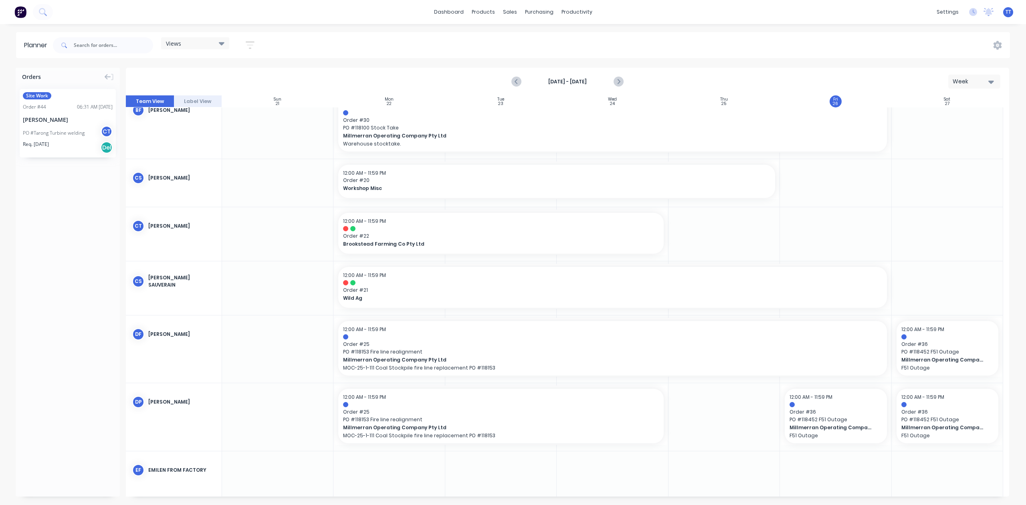
scroll to position [267, 0]
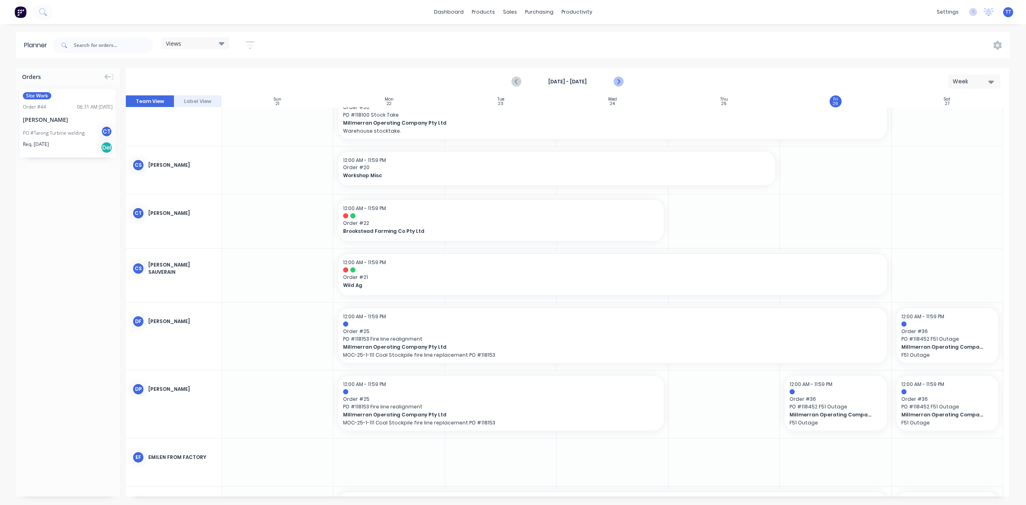
click at [620, 79] on icon "Next page" at bounding box center [619, 82] width 10 height 10
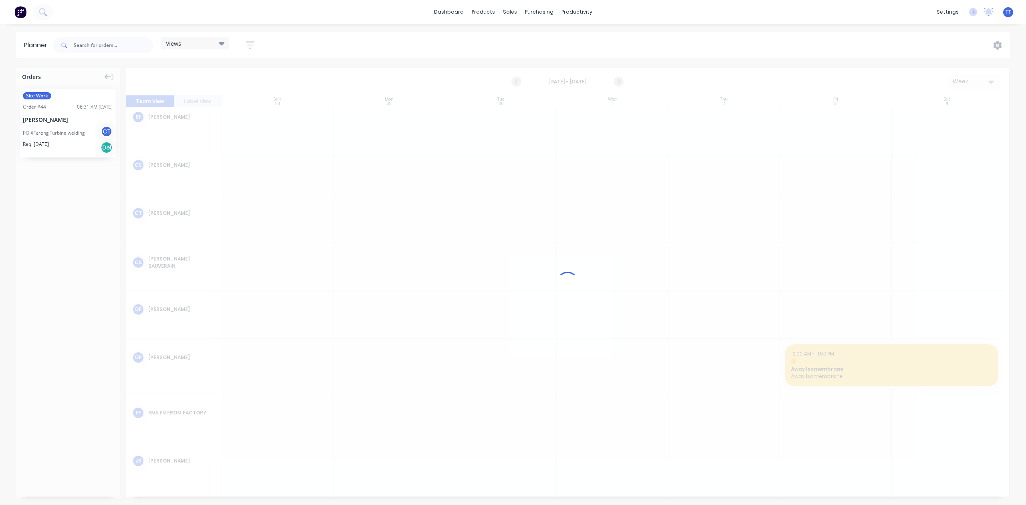
scroll to position [377, 0]
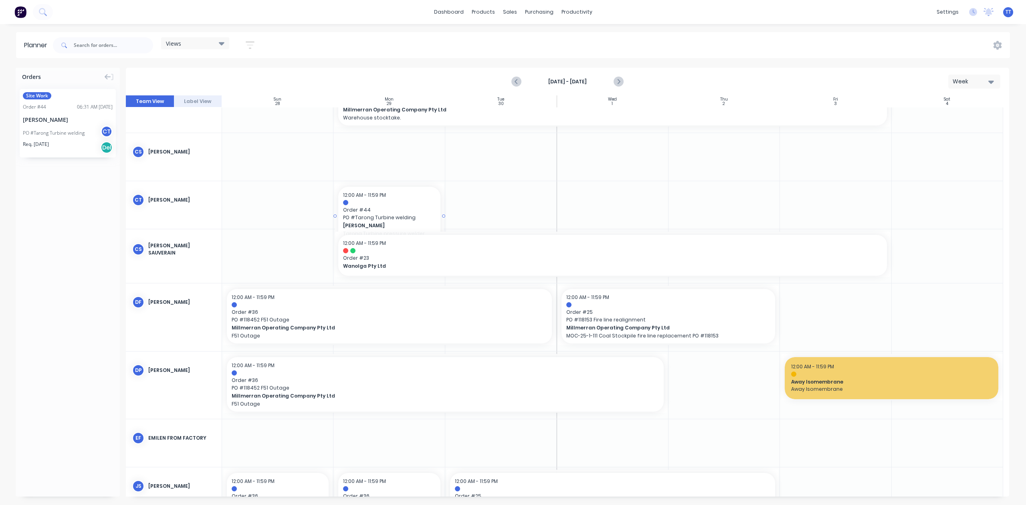
drag, startPoint x: 57, startPoint y: 121, endPoint x: 394, endPoint y: 199, distance: 346.9
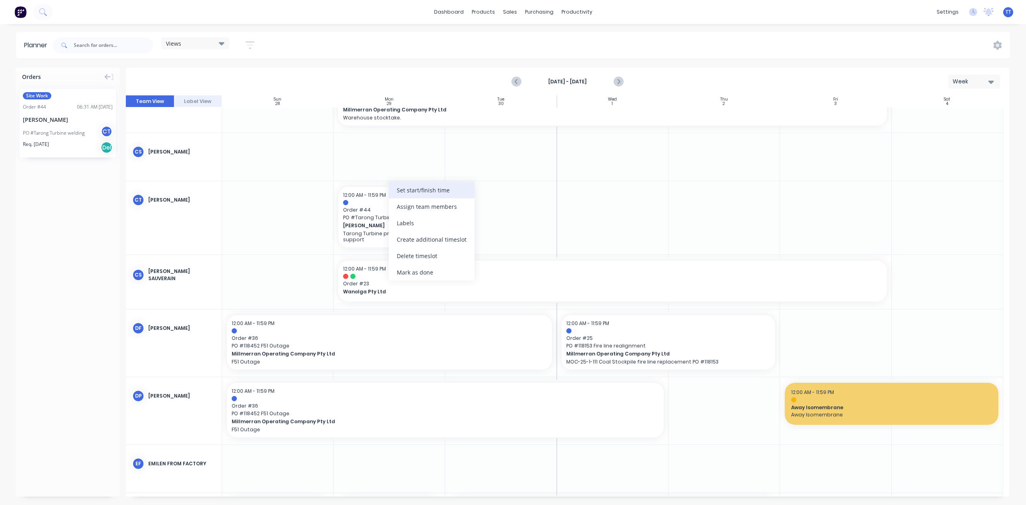
click at [418, 192] on div "Set start/finish time" at bounding box center [432, 190] width 86 height 16
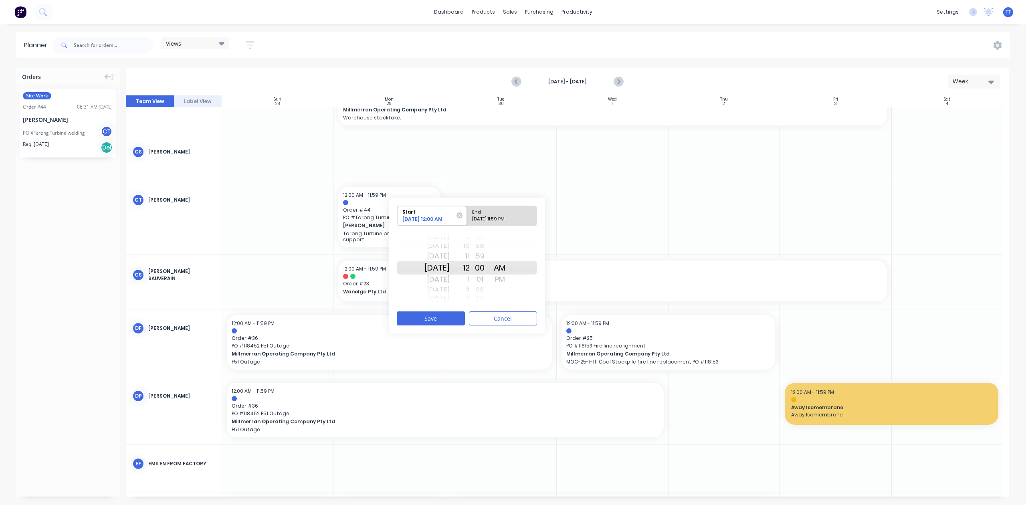
click at [489, 217] on div "[DATE] 11:59 PM" at bounding box center [498, 221] width 58 height 10
click at [467, 217] on input "End [DATE] 11:59 PM" at bounding box center [467, 216] width 0 height 20
radio input "true"
click at [441, 279] on div "[DATE]" at bounding box center [436, 279] width 25 height 13
click at [490, 265] on div "38" at bounding box center [480, 268] width 20 height 14
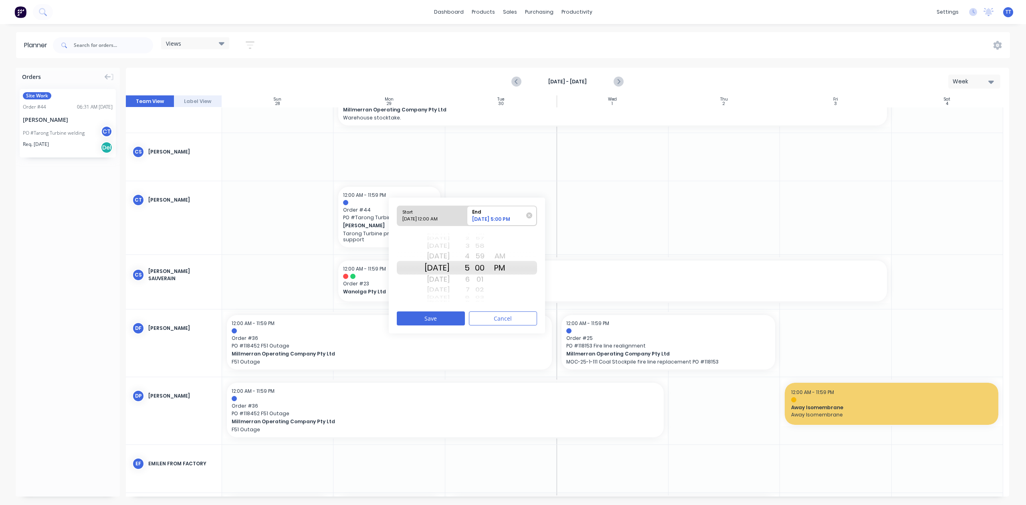
click at [490, 266] on div "00" at bounding box center [480, 268] width 20 height 14
click at [435, 316] on button "Save" at bounding box center [431, 318] width 68 height 14
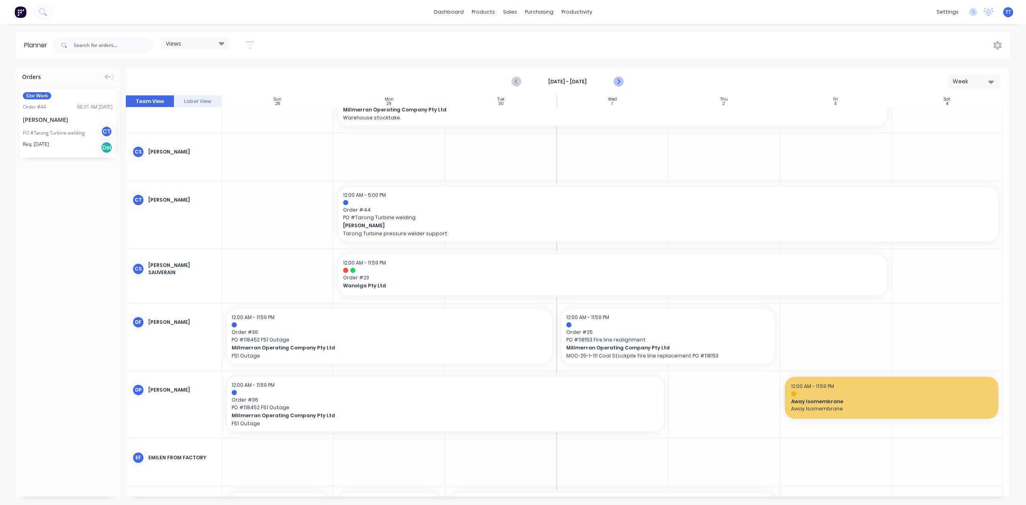
click at [618, 79] on icon "Next page" at bounding box center [619, 82] width 10 height 10
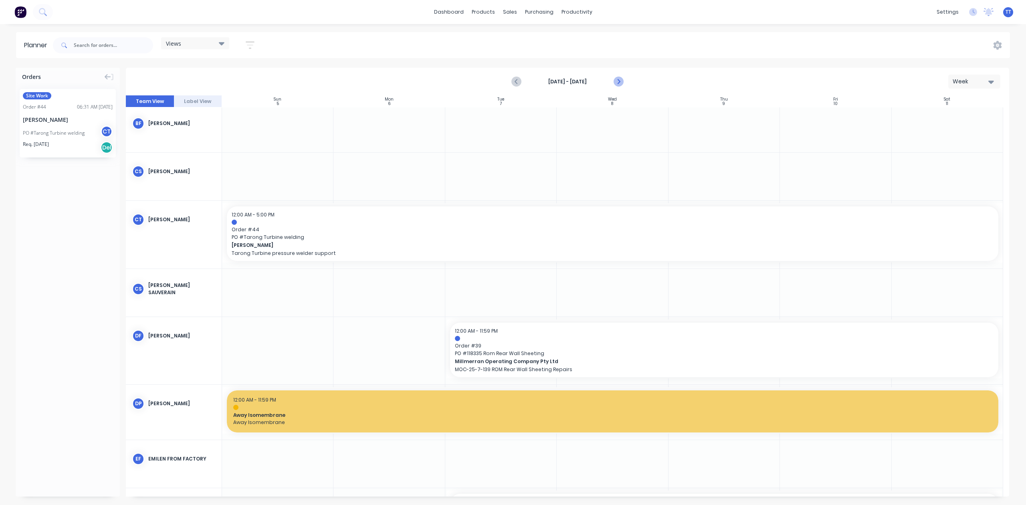
scroll to position [242, 0]
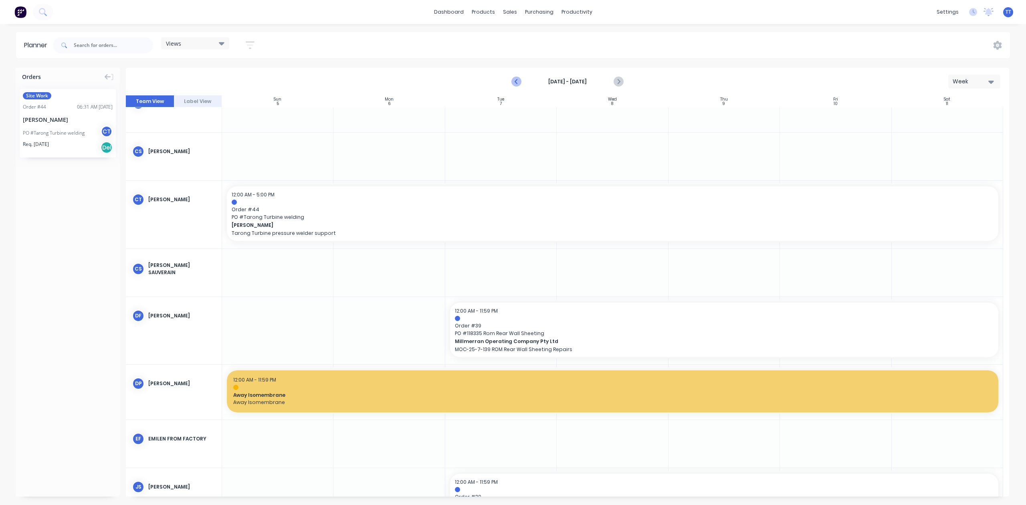
click at [515, 81] on icon "Previous page" at bounding box center [517, 82] width 10 height 10
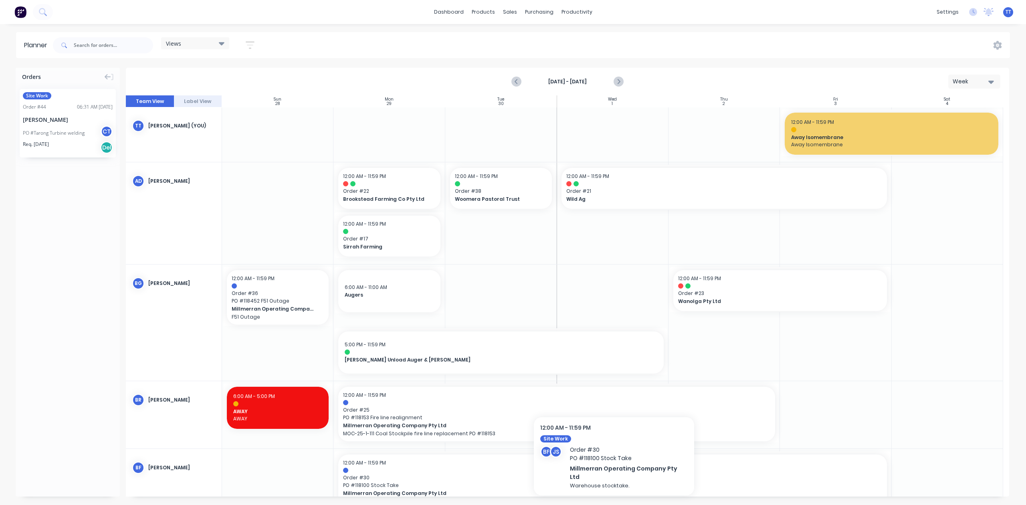
scroll to position [0, 0]
click at [947, 13] on div "settings" at bounding box center [948, 12] width 30 height 12
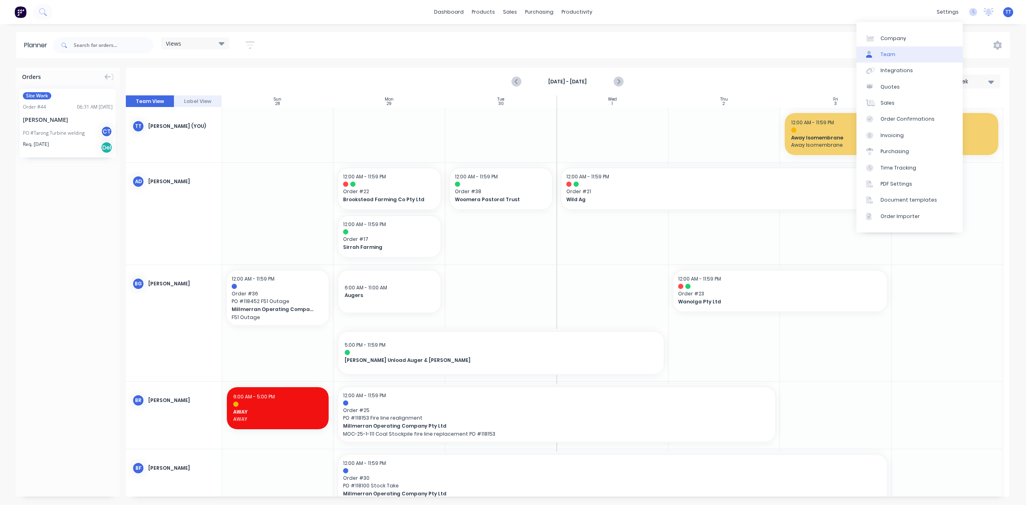
click at [889, 55] on div "Team" at bounding box center [888, 54] width 15 height 7
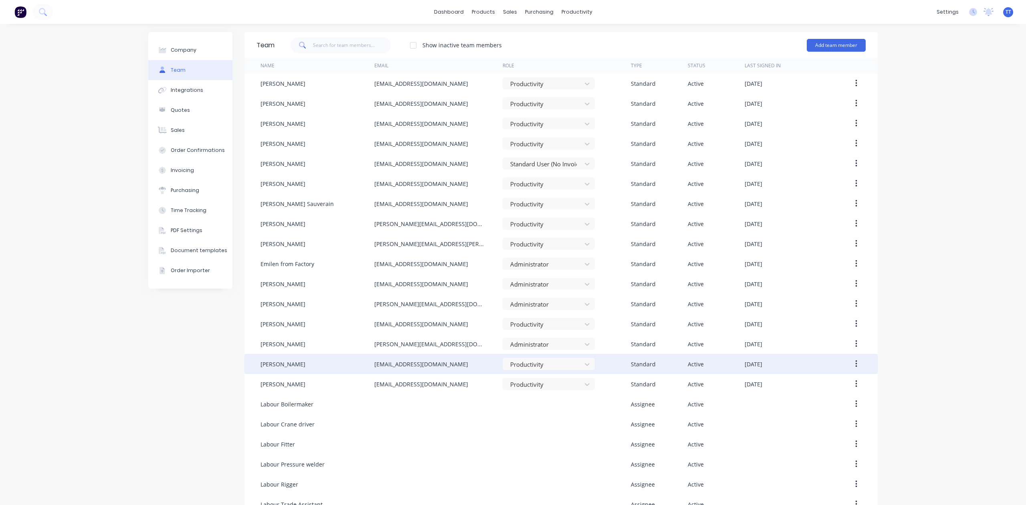
click at [855, 362] on icon "button" at bounding box center [856, 364] width 2 height 9
click at [822, 398] on div "Disable" at bounding box center [828, 401] width 62 height 12
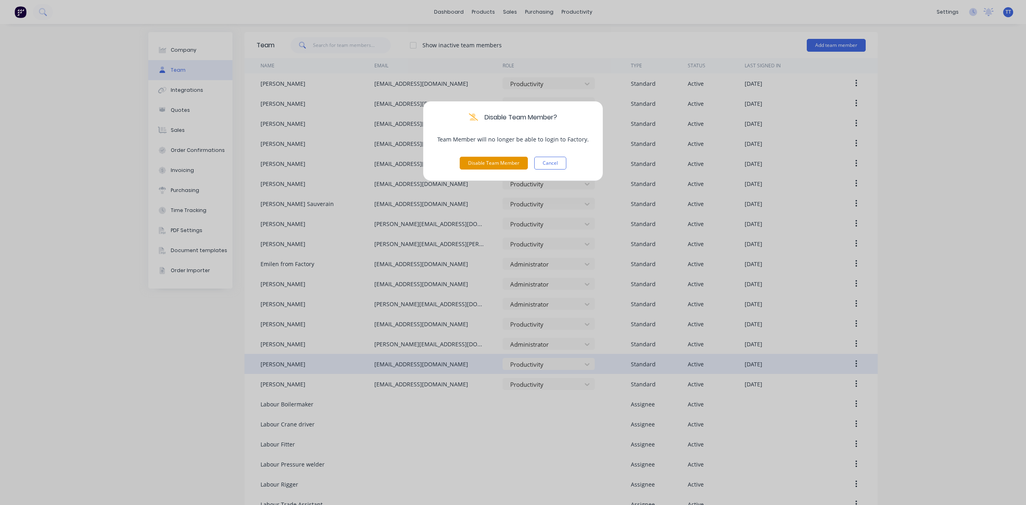
click at [485, 163] on button "Disable Team Member" at bounding box center [494, 163] width 68 height 13
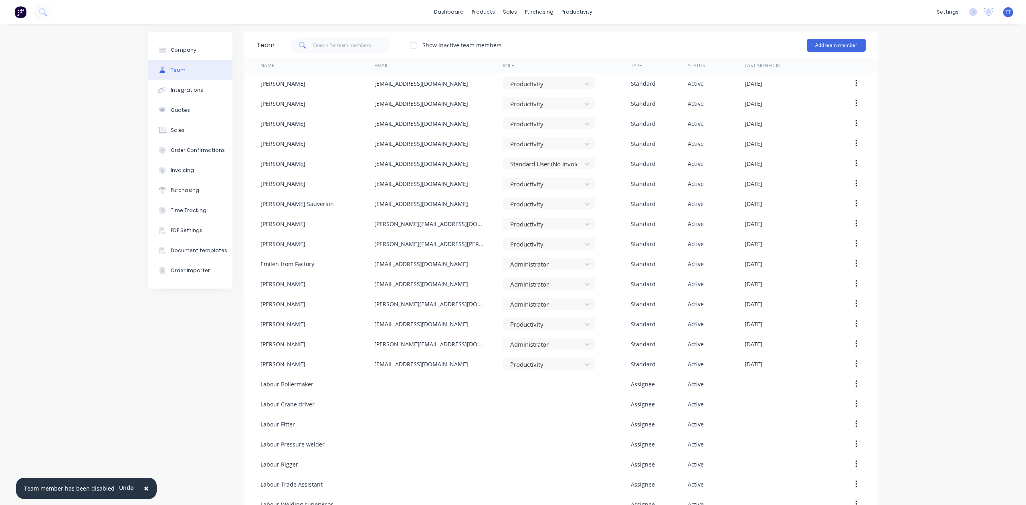
click at [412, 45] on div at bounding box center [413, 45] width 16 height 16
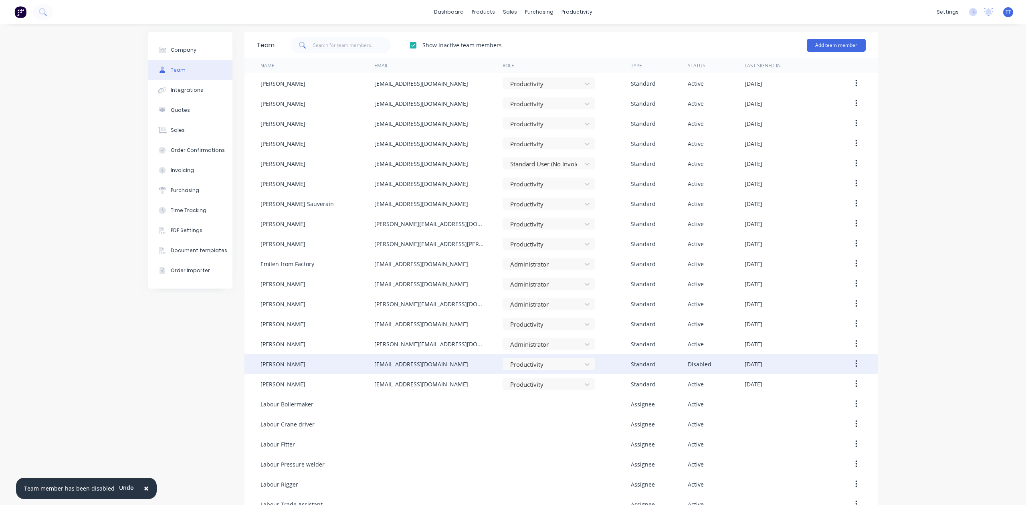
click at [855, 362] on icon "button" at bounding box center [856, 364] width 2 height 9
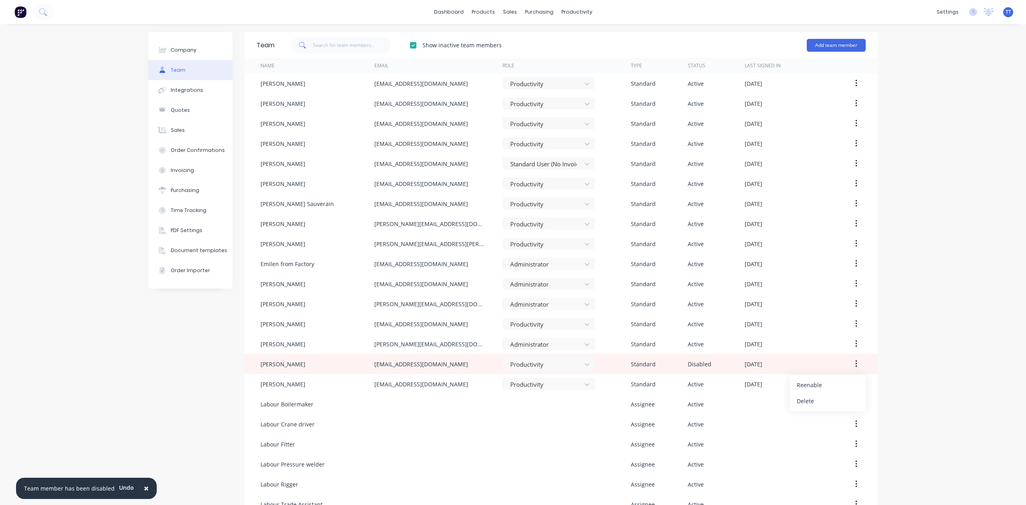
click at [951, 244] on div "Company Team Integrations Quotes Sales Order Confirmations Invoicing Purchasing…" at bounding box center [513, 363] width 1026 height 679
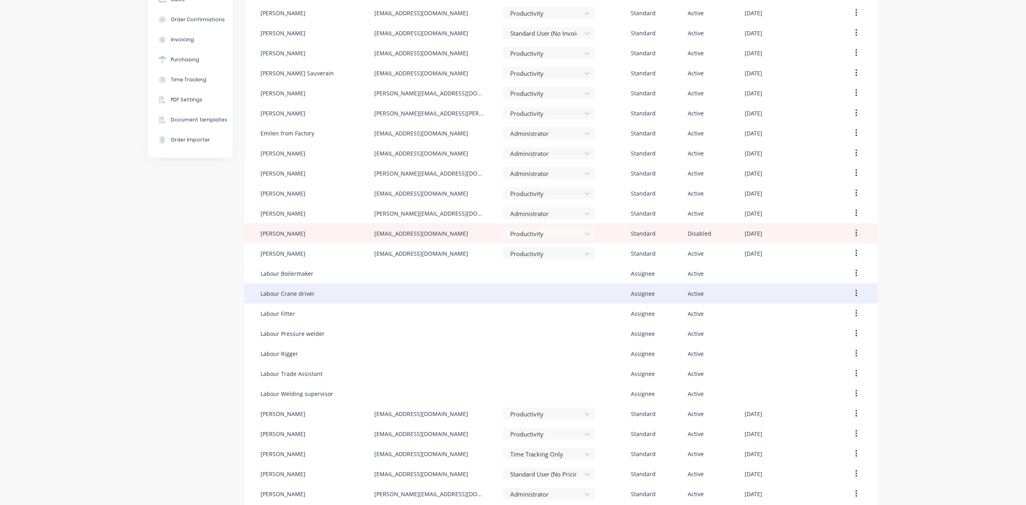
scroll to position [160, 0]
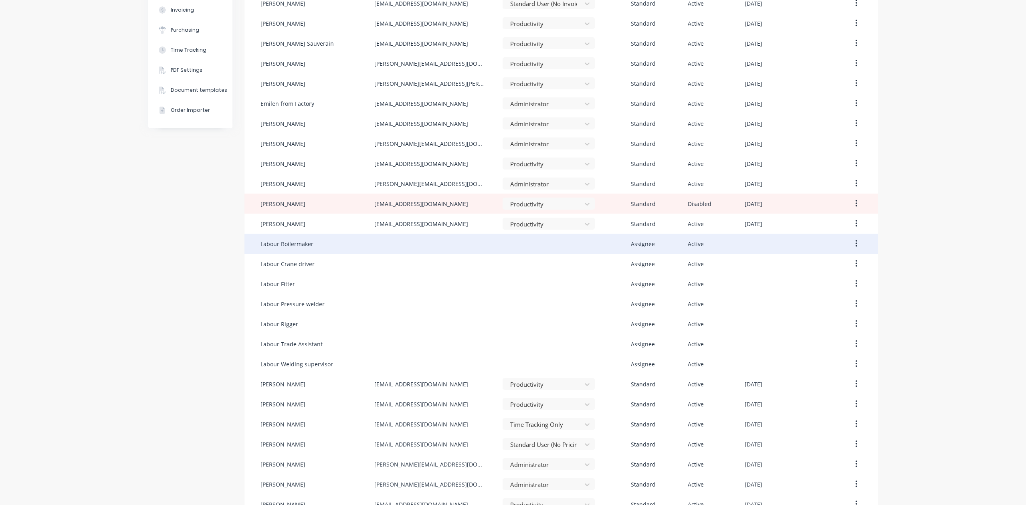
click at [855, 242] on icon "button" at bounding box center [856, 243] width 2 height 9
click at [816, 279] on div "Disable" at bounding box center [828, 281] width 62 height 12
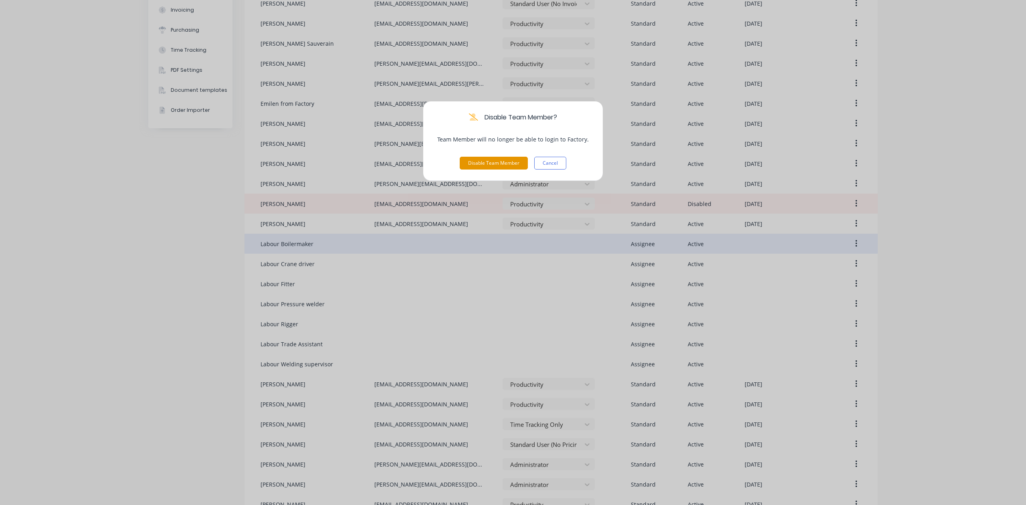
click at [497, 161] on button "Disable Team Member" at bounding box center [494, 163] width 68 height 13
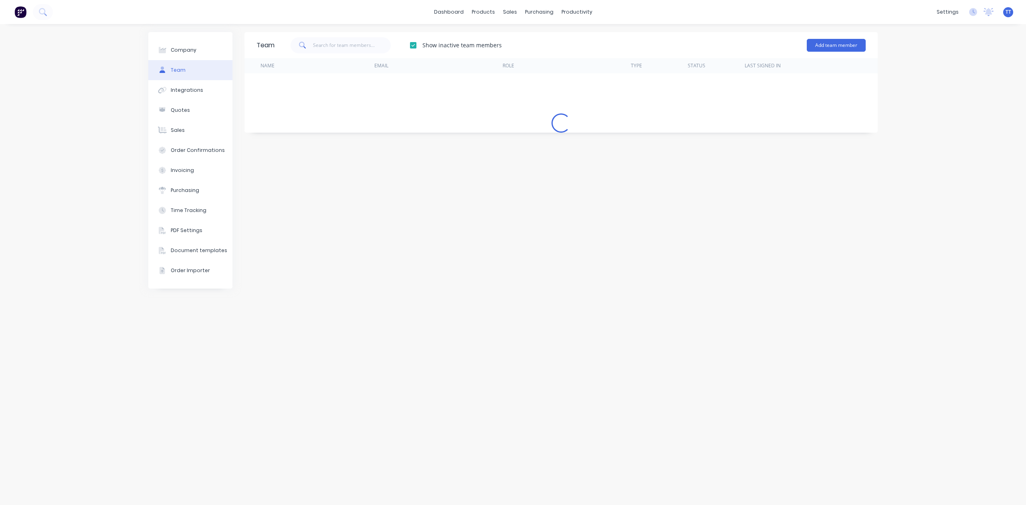
scroll to position [0, 0]
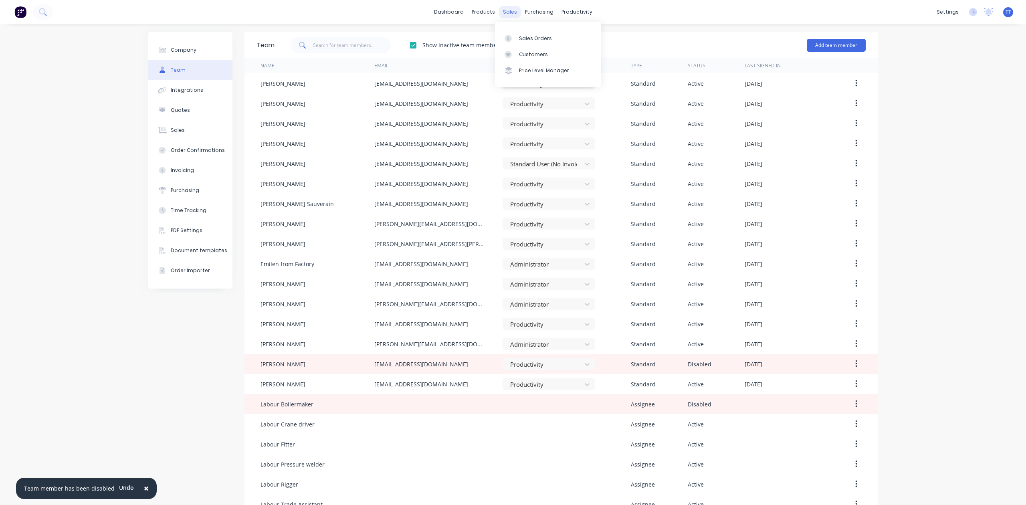
click at [505, 10] on div "sales" at bounding box center [510, 12] width 22 height 12
click at [525, 35] on div "Sales Orders" at bounding box center [535, 38] width 33 height 7
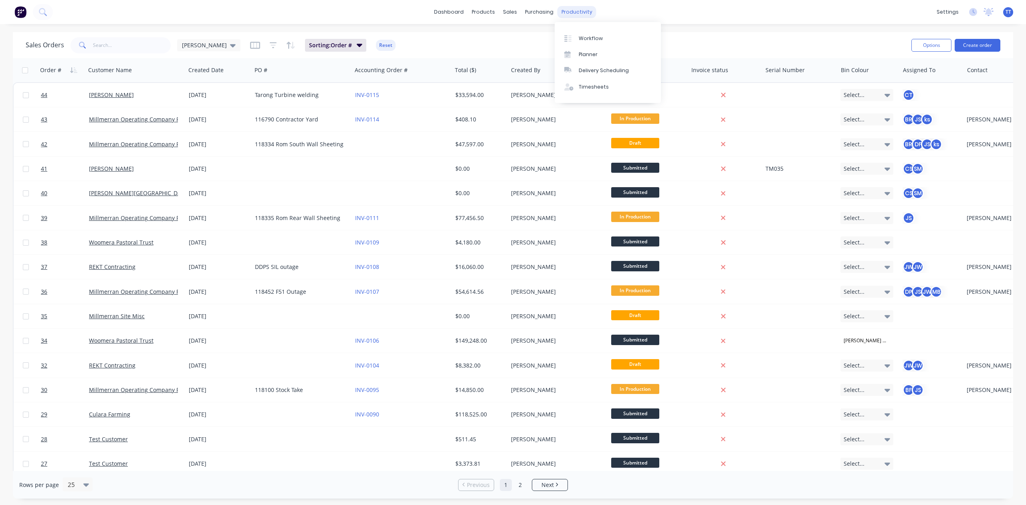
click at [583, 12] on div "productivity" at bounding box center [576, 12] width 39 height 12
click at [589, 51] on div "Planner" at bounding box center [588, 54] width 19 height 7
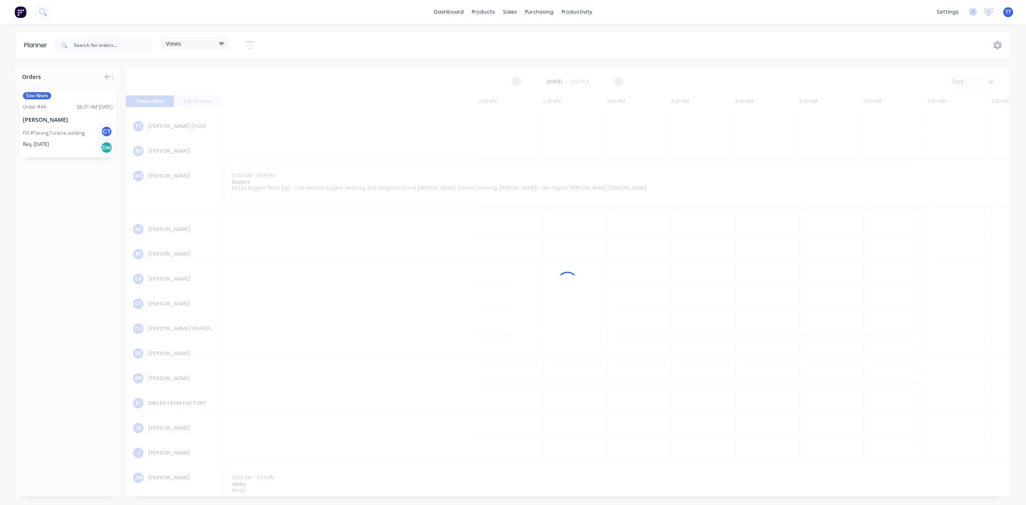
scroll to position [0, 770]
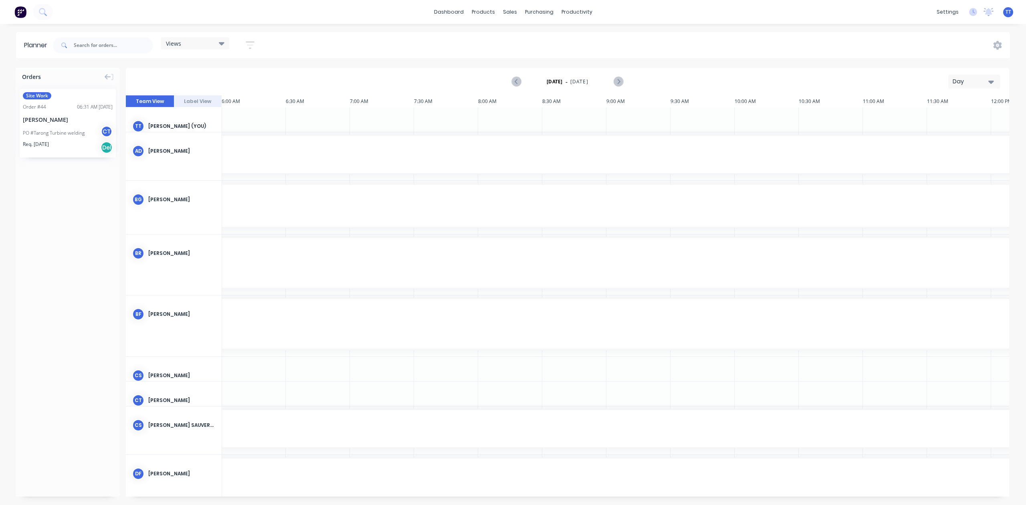
click at [972, 78] on div "Day" at bounding box center [971, 81] width 37 height 8
click at [944, 115] on div "Week" at bounding box center [959, 119] width 79 height 16
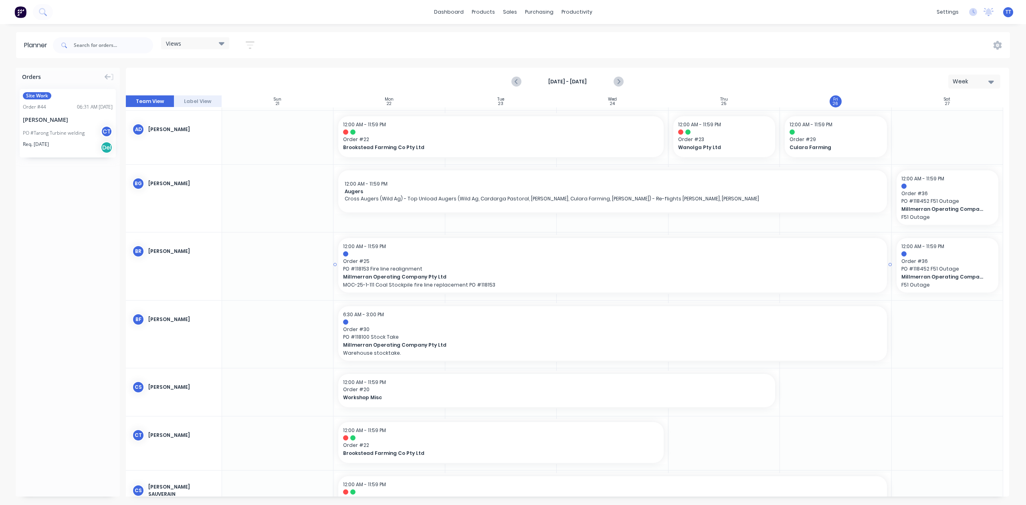
scroll to position [0, 0]
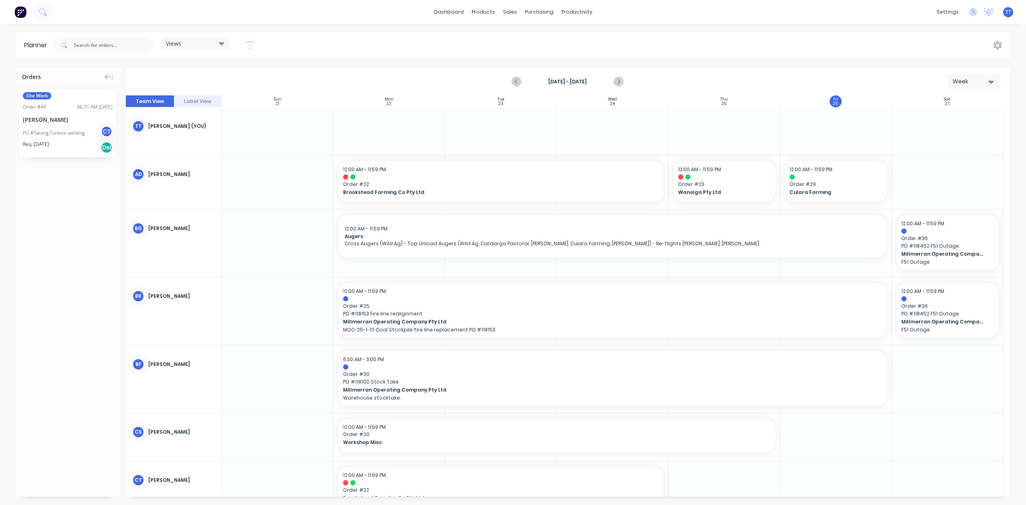
click at [195, 41] on div "Views" at bounding box center [195, 43] width 59 height 7
click at [207, 67] on input "text" at bounding box center [224, 65] width 80 height 16
click at [977, 79] on div "Week" at bounding box center [971, 81] width 37 height 8
click at [752, 75] on div "[DATE] - [DATE] Week Day Week Month" at bounding box center [568, 82] width 882 height 26
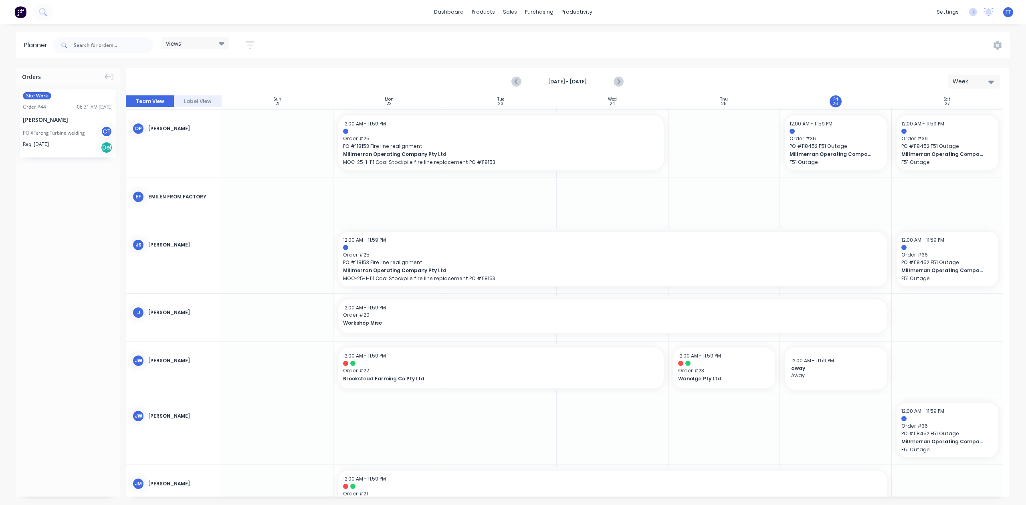
scroll to position [588, 0]
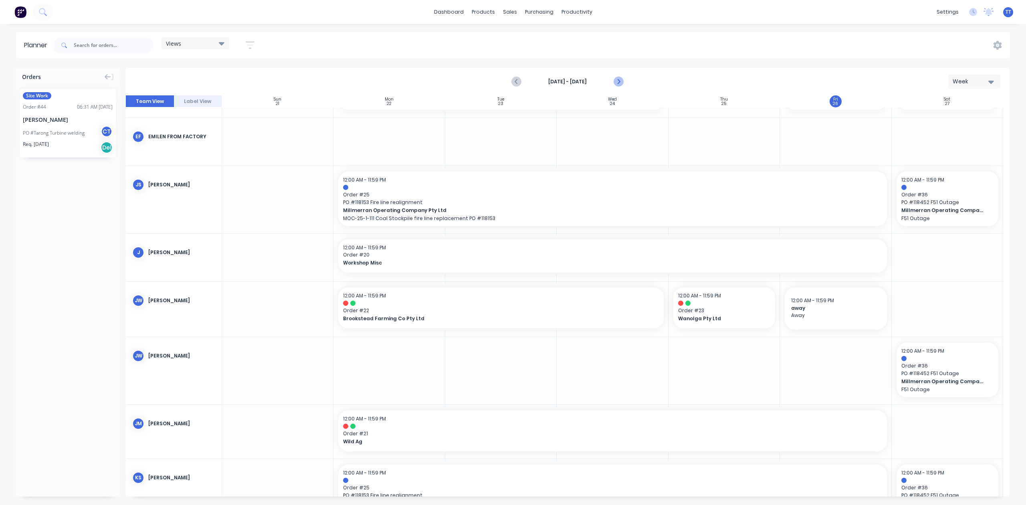
click at [618, 77] on icon "Next page" at bounding box center [619, 82] width 10 height 10
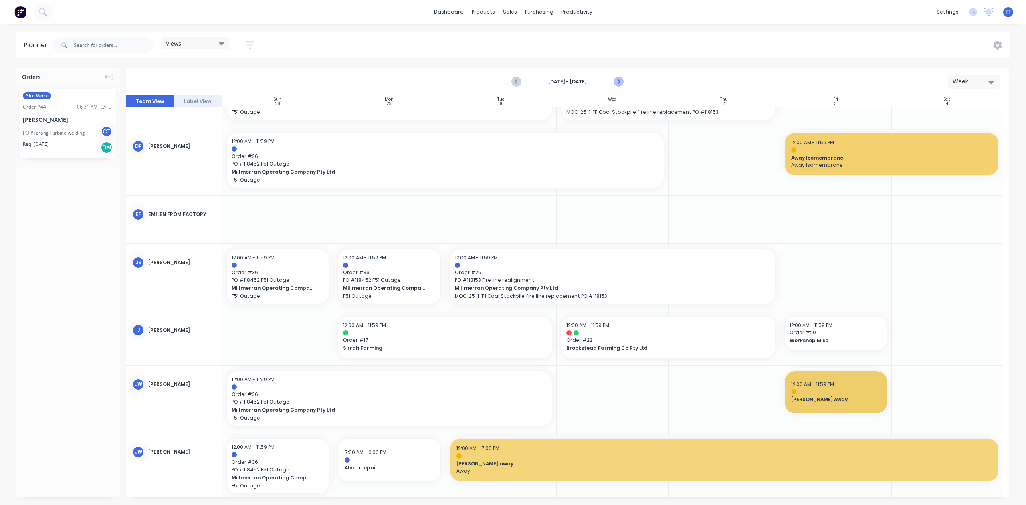
scroll to position [601, 0]
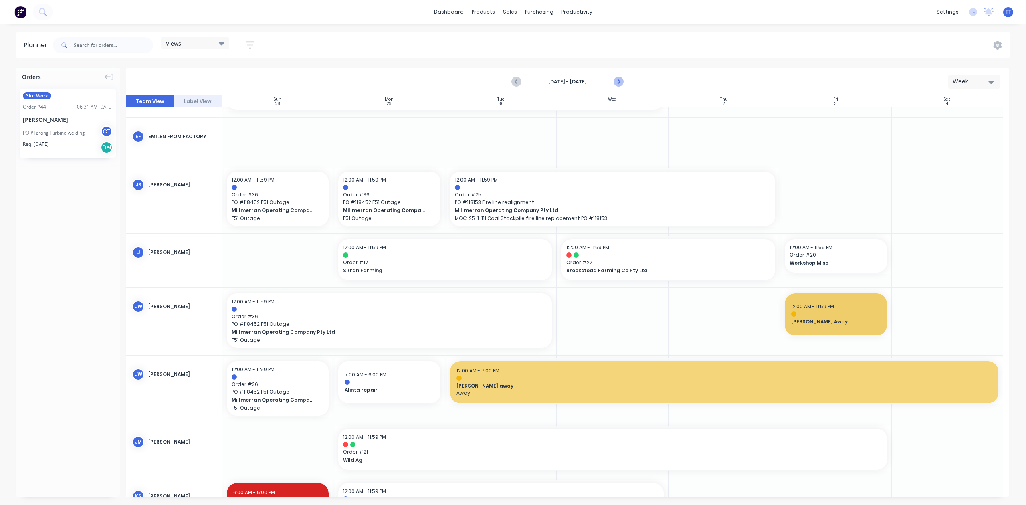
click at [621, 79] on icon "Next page" at bounding box center [619, 82] width 10 height 10
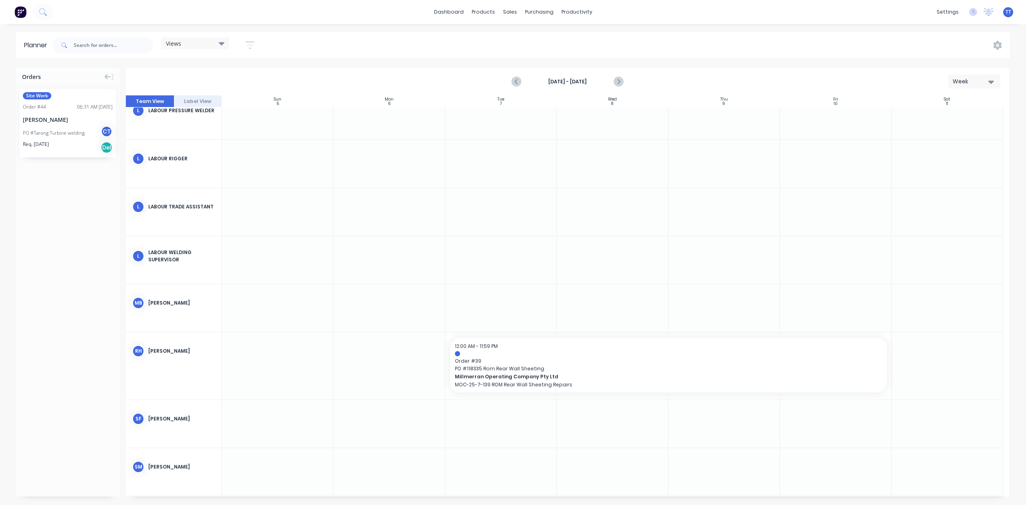
scroll to position [1111, 0]
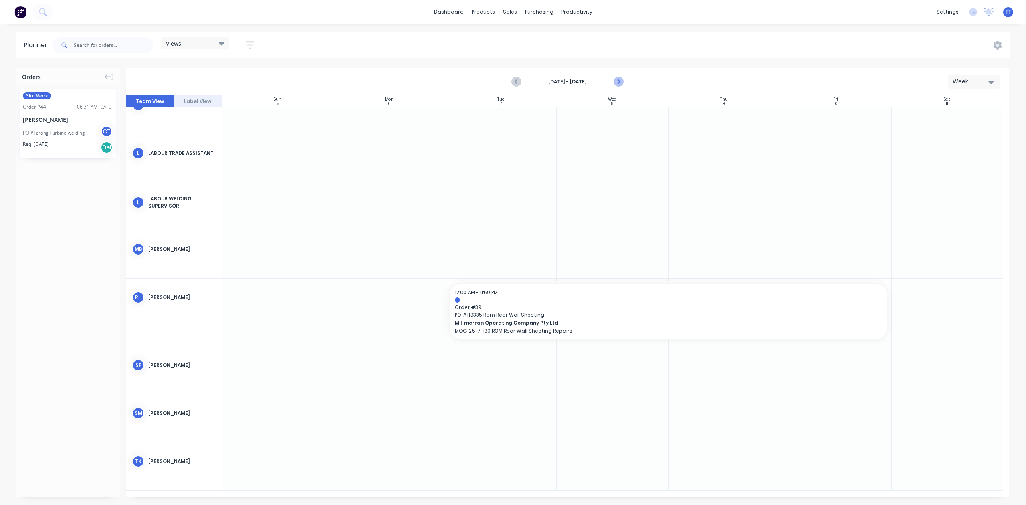
click at [616, 79] on icon "Next page" at bounding box center [619, 82] width 10 height 10
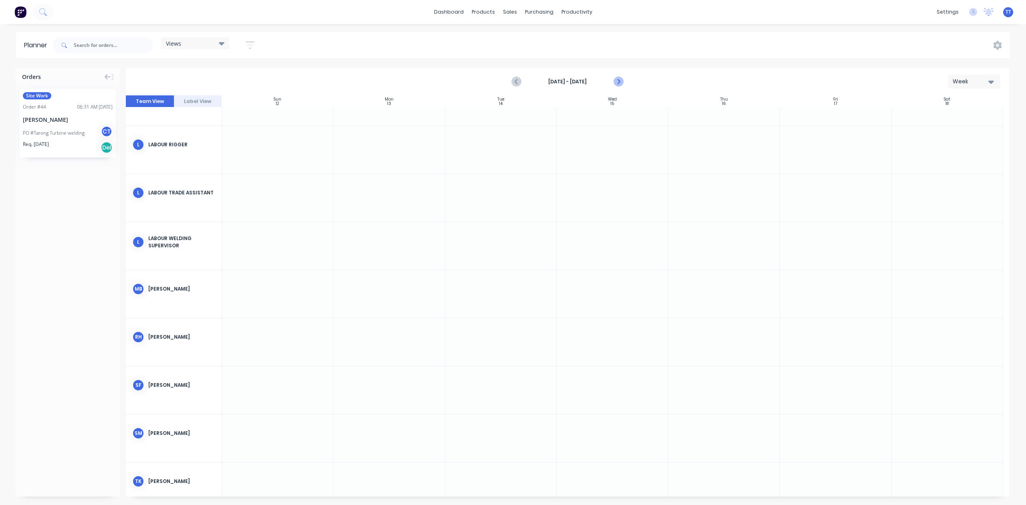
click at [617, 79] on icon "Next page" at bounding box center [618, 82] width 4 height 6
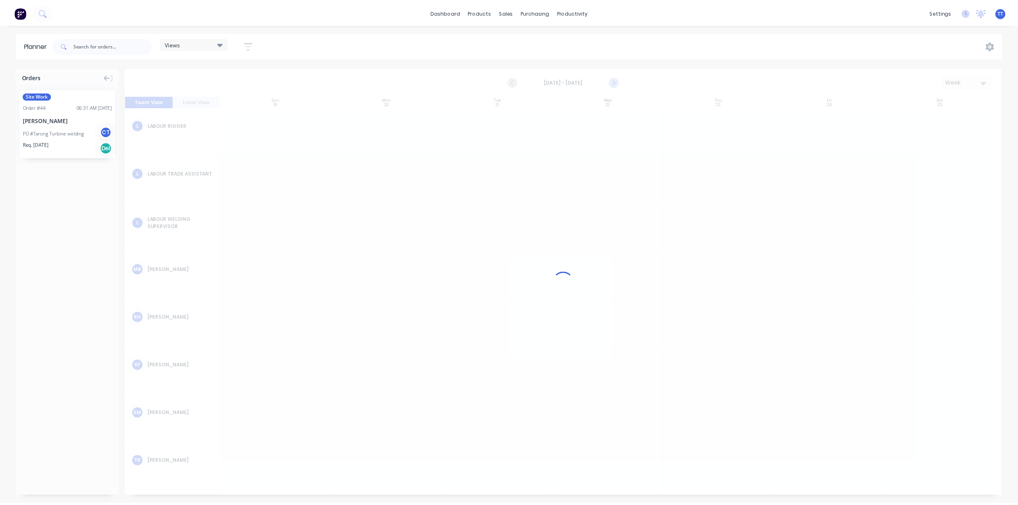
scroll to position [1044, 0]
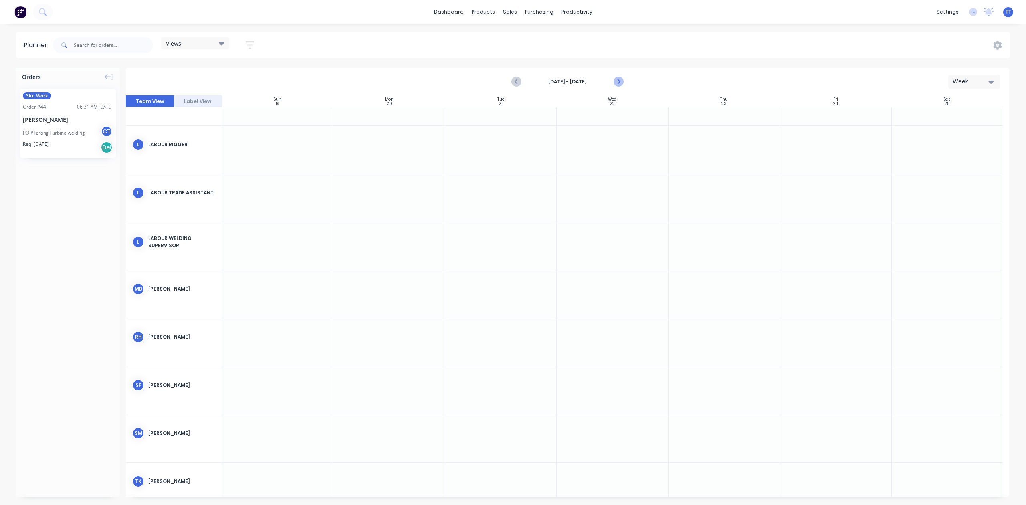
click at [619, 79] on icon "Next page" at bounding box center [619, 82] width 10 height 10
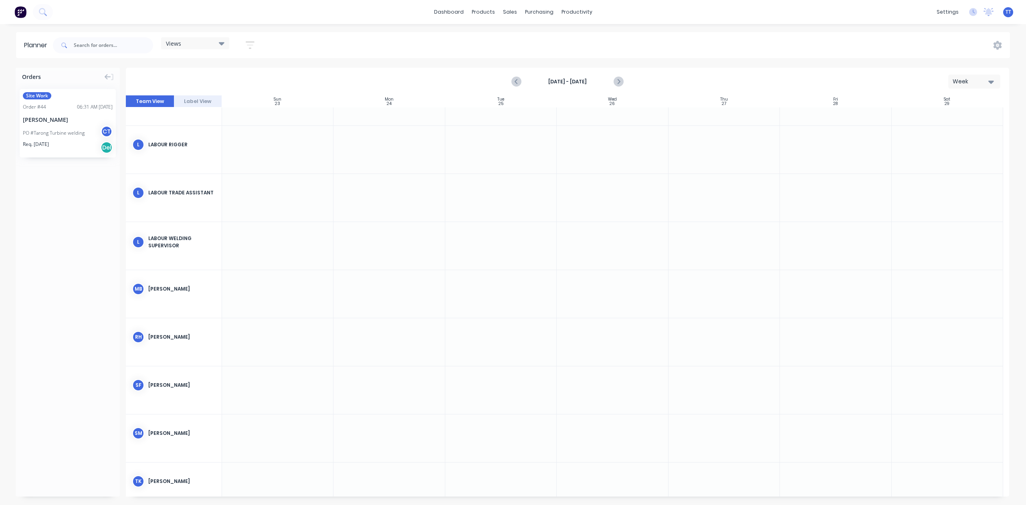
click at [67, 130] on div "PO #Tarong Turbine welding" at bounding box center [54, 132] width 62 height 7
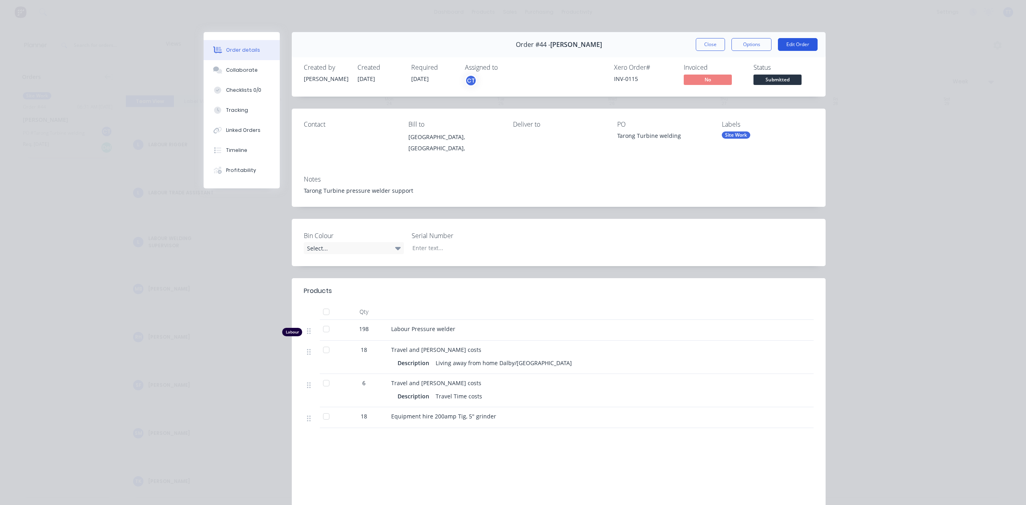
click at [799, 42] on button "Edit Order" at bounding box center [798, 44] width 40 height 13
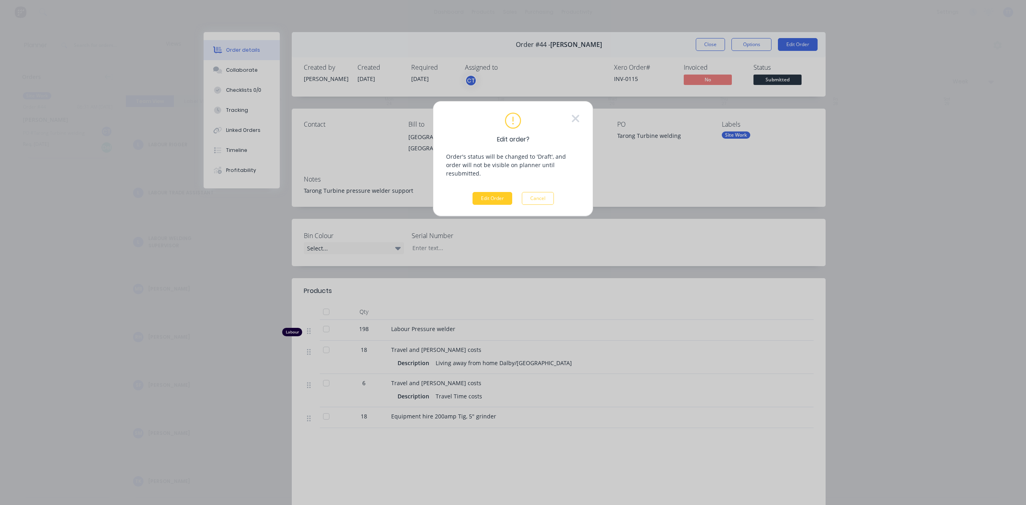
click at [487, 192] on button "Edit Order" at bounding box center [493, 198] width 40 height 13
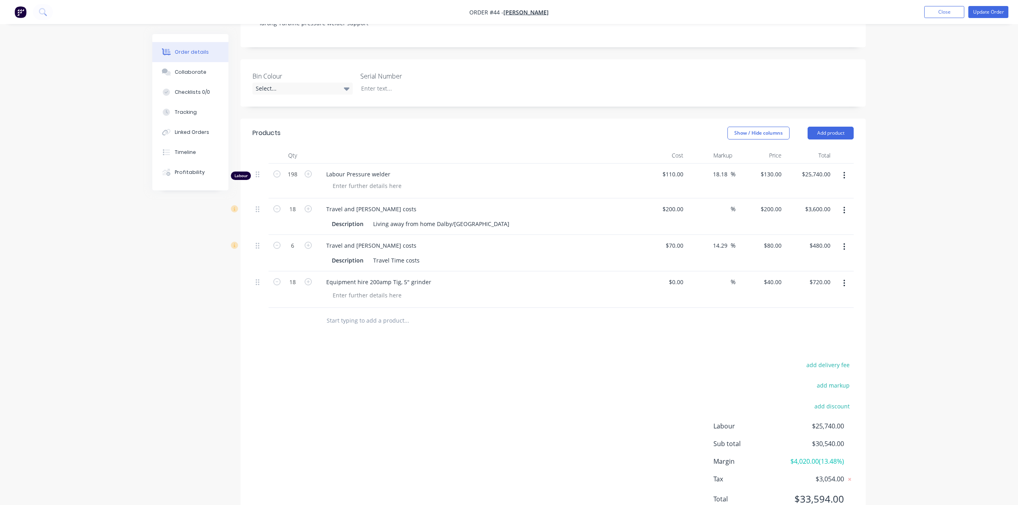
scroll to position [160, 0]
click at [366, 316] on input "text" at bounding box center [406, 317] width 160 height 16
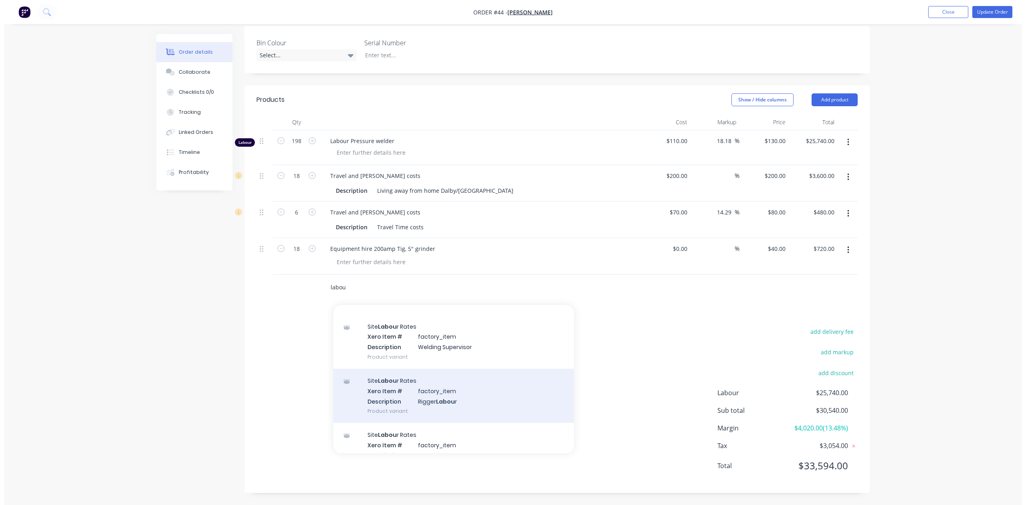
scroll to position [0, 0]
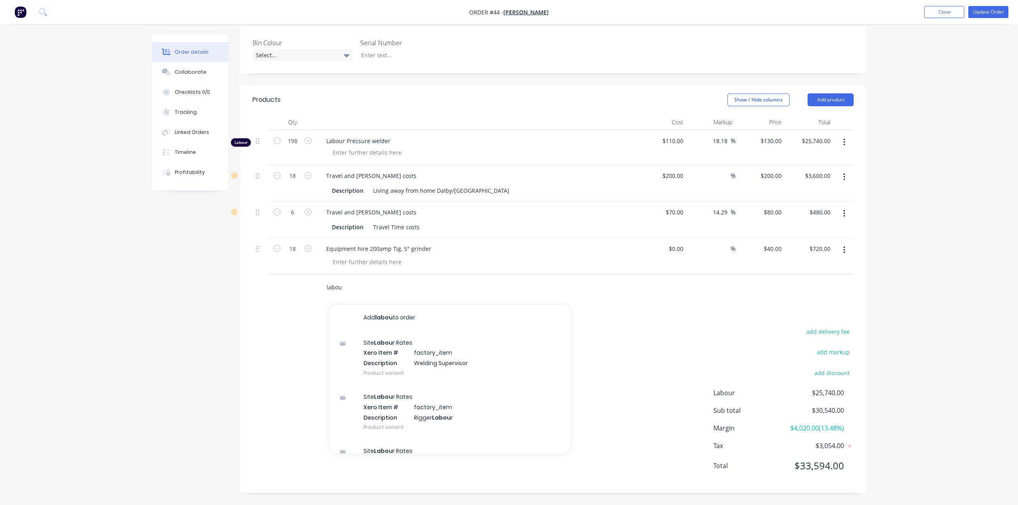
click at [390, 284] on input "labou" at bounding box center [406, 287] width 160 height 16
type input "l"
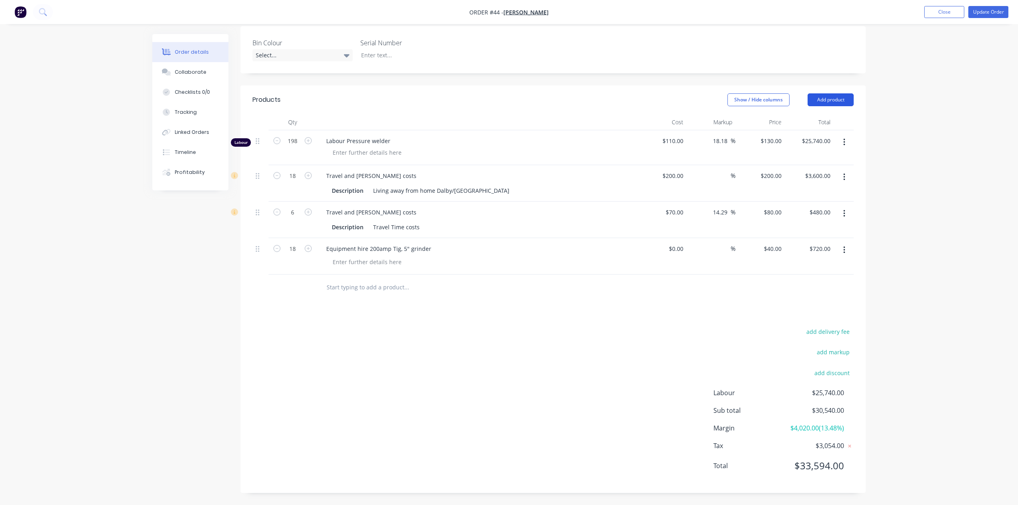
click at [840, 95] on button "Add product" at bounding box center [831, 99] width 46 height 13
click at [798, 195] on div "Labour" at bounding box center [816, 200] width 62 height 12
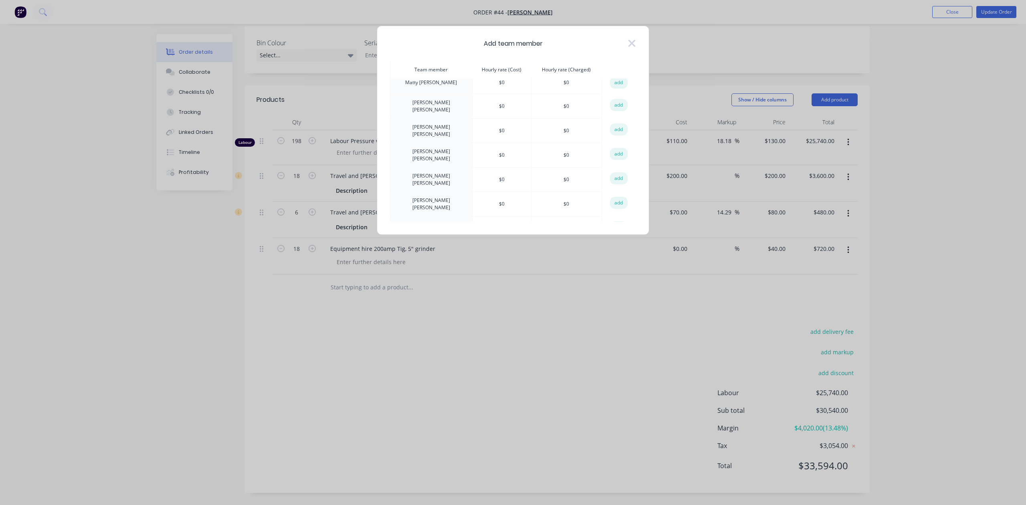
scroll to position [496, 0]
click at [630, 42] on icon at bounding box center [631, 43] width 7 height 7
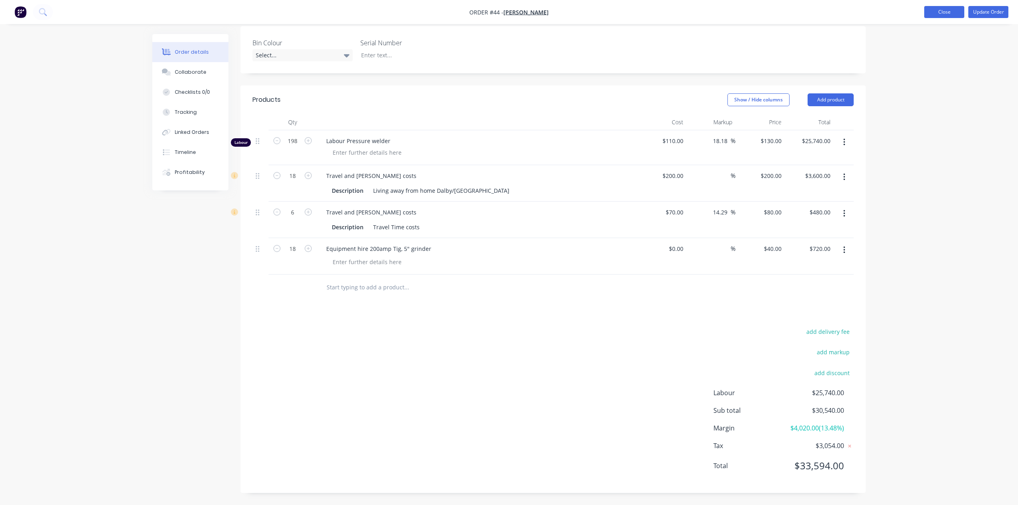
click at [937, 10] on button "Close" at bounding box center [944, 12] width 40 height 12
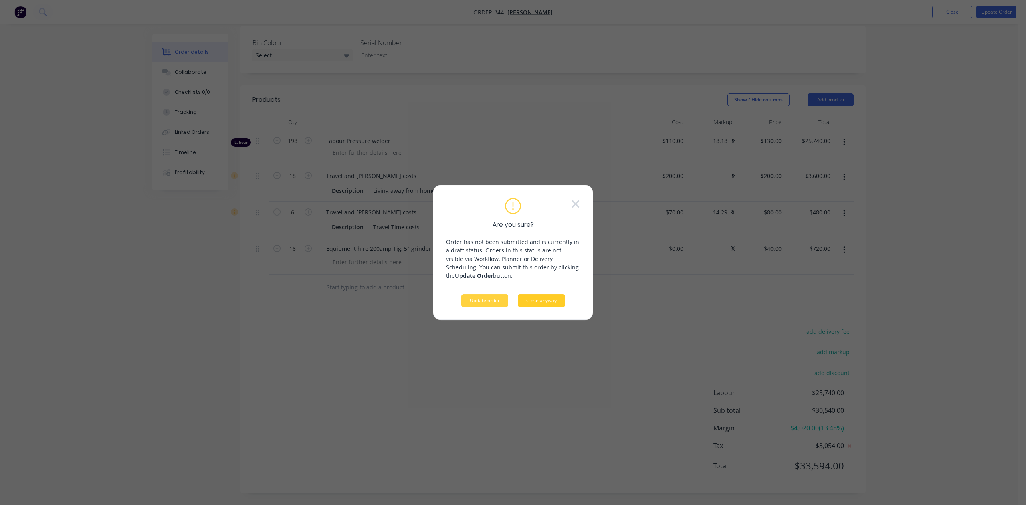
click at [547, 296] on button "Close anyway" at bounding box center [541, 300] width 47 height 13
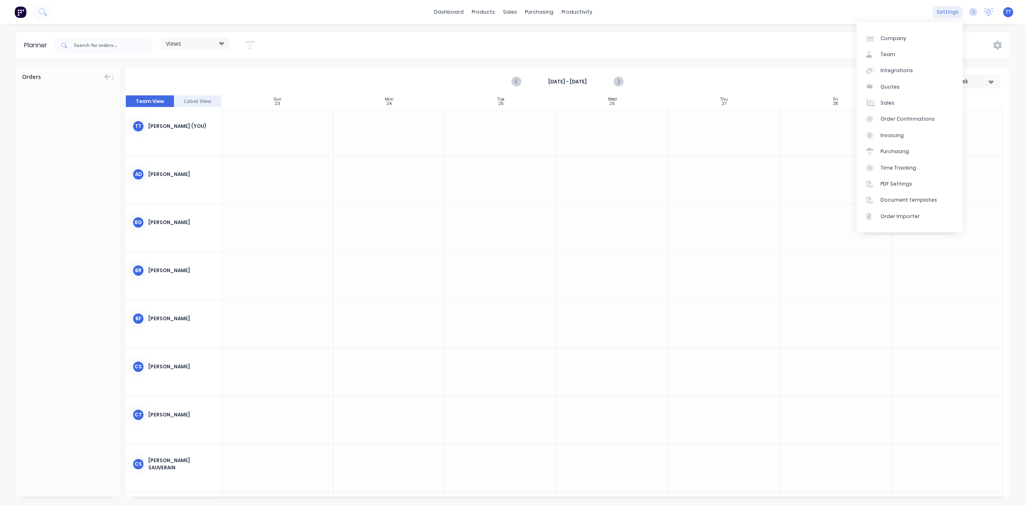
click at [951, 12] on div "settings" at bounding box center [948, 12] width 30 height 12
click at [892, 53] on div "Team" at bounding box center [888, 54] width 15 height 7
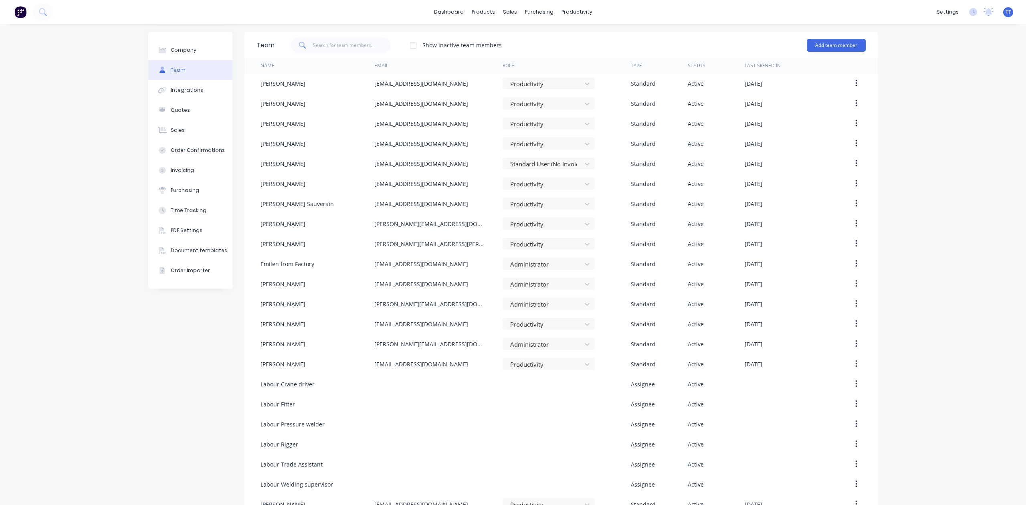
click at [408, 44] on div at bounding box center [413, 45] width 16 height 16
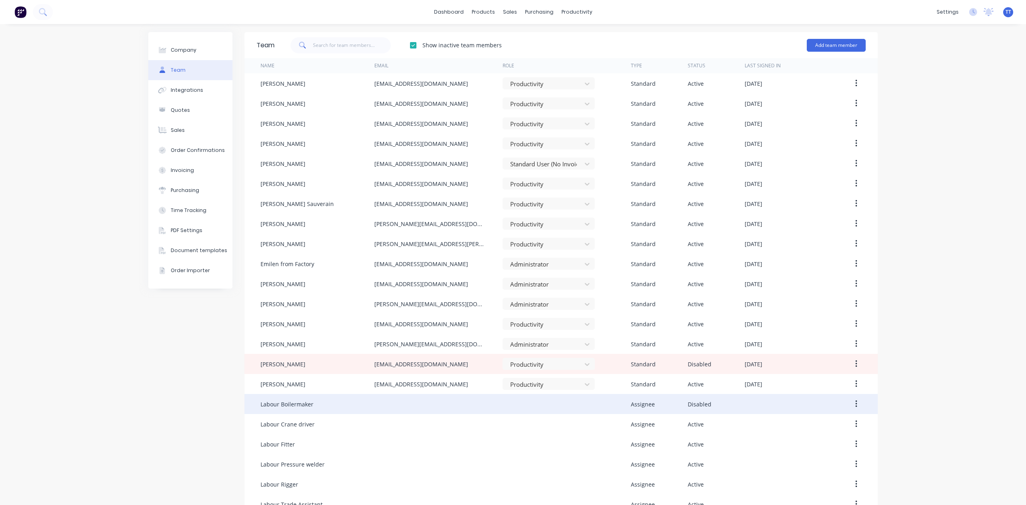
drag, startPoint x: 853, startPoint y: 401, endPoint x: 848, endPoint y: 403, distance: 5.7
click at [848, 403] on button "button" at bounding box center [856, 404] width 19 height 14
click at [827, 424] on div "Reenable" at bounding box center [828, 425] width 62 height 12
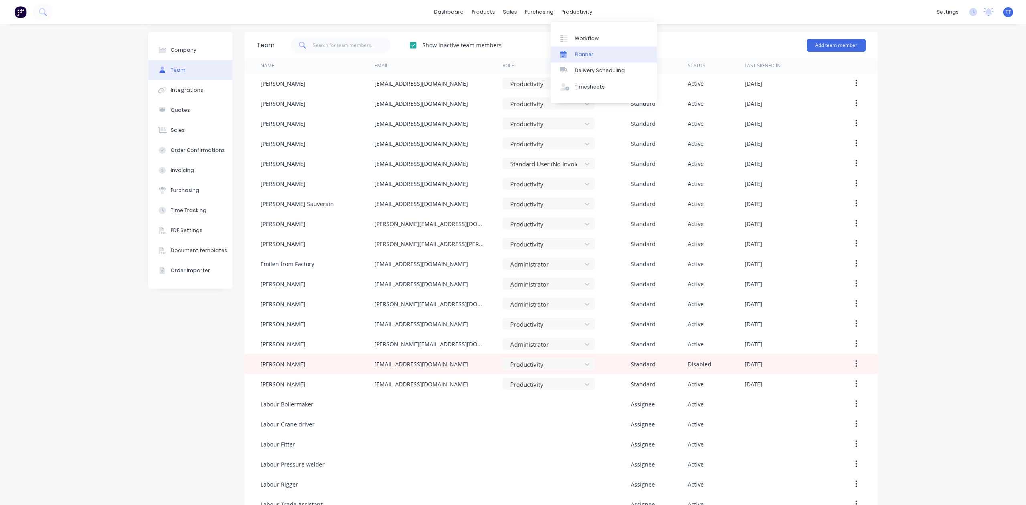
click at [584, 51] on div "Planner" at bounding box center [584, 54] width 19 height 7
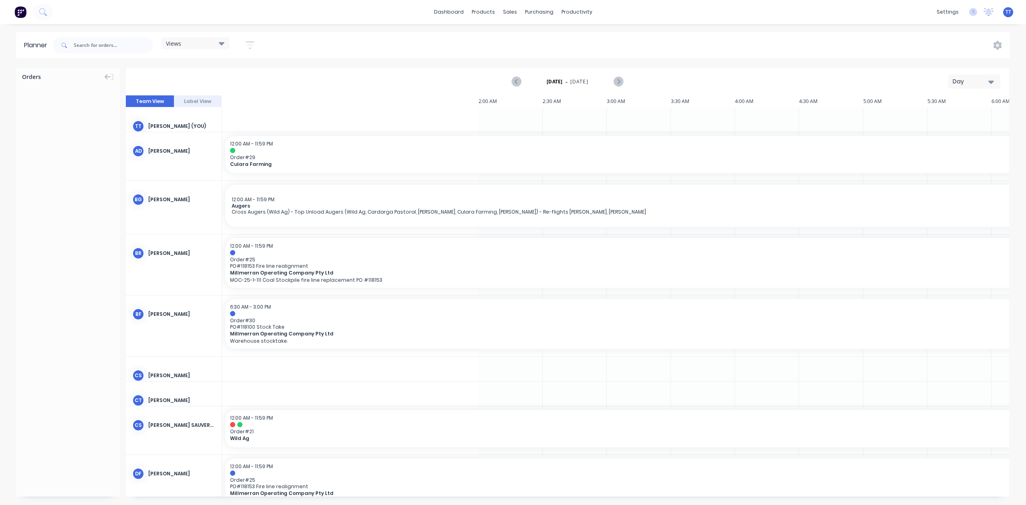
scroll to position [0, 770]
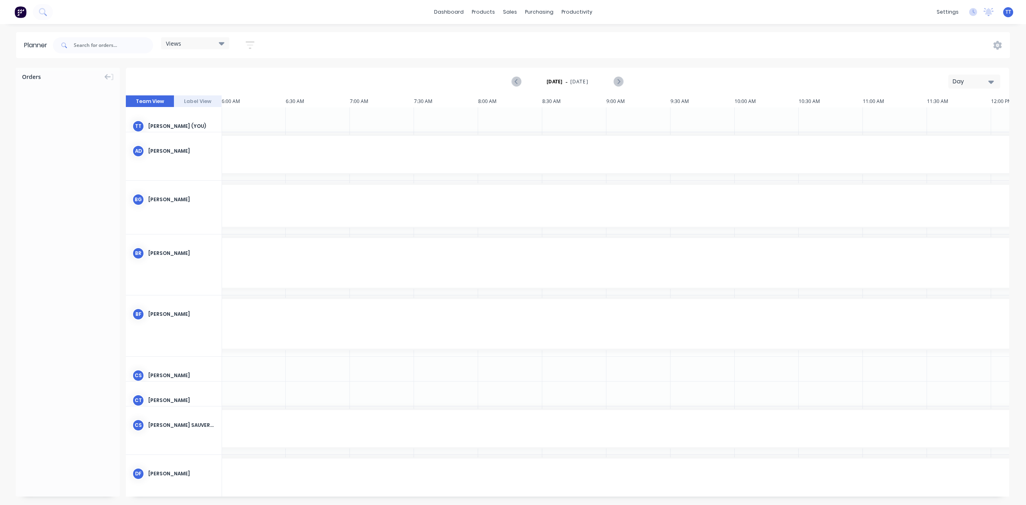
click at [977, 81] on div "Day" at bounding box center [971, 81] width 37 height 8
click at [962, 120] on div "Week" at bounding box center [959, 119] width 79 height 16
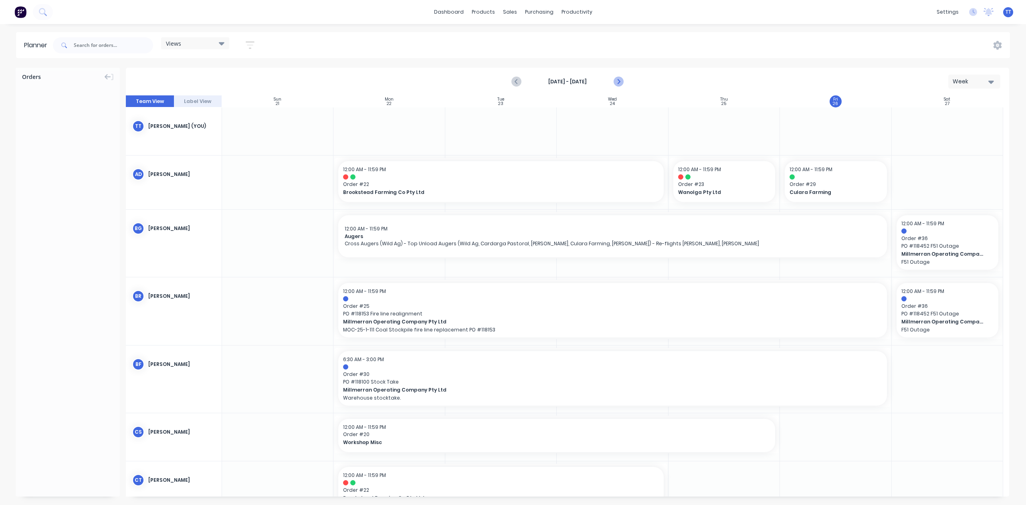
click at [618, 80] on icon "Next page" at bounding box center [618, 82] width 4 height 6
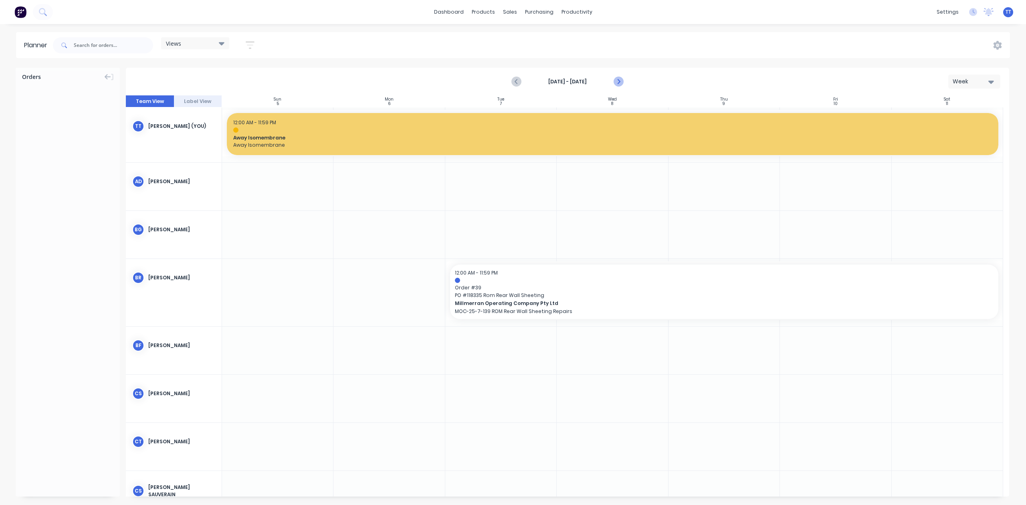
click at [619, 79] on icon "Next page" at bounding box center [619, 82] width 10 height 10
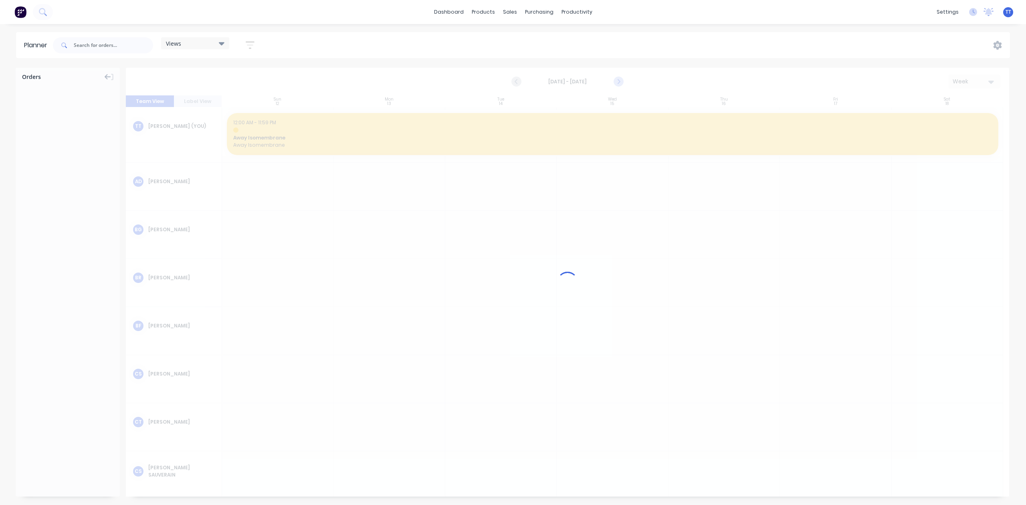
click at [619, 79] on icon "Next page" at bounding box center [619, 82] width 10 height 10
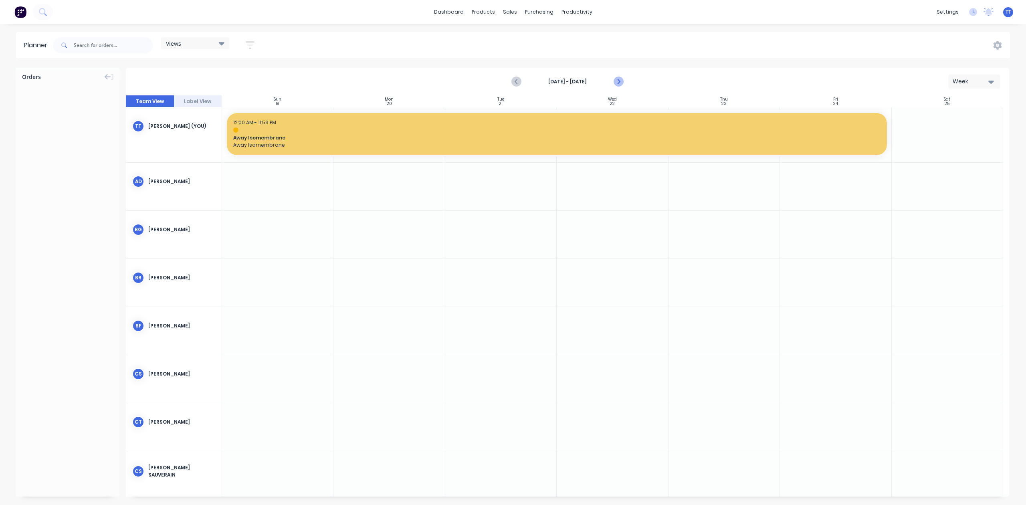
click at [619, 79] on icon "Next page" at bounding box center [619, 82] width 10 height 10
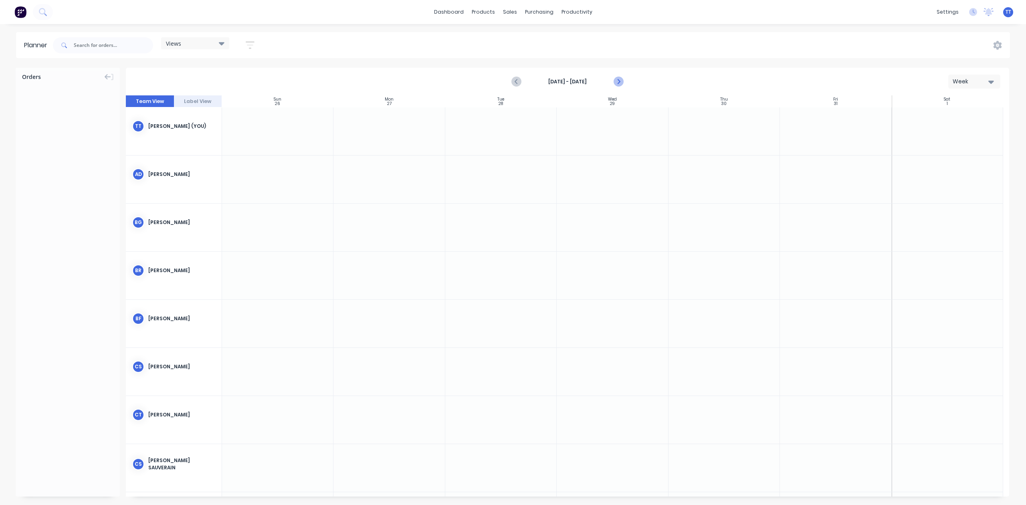
click at [619, 79] on icon "Next page" at bounding box center [619, 82] width 10 height 10
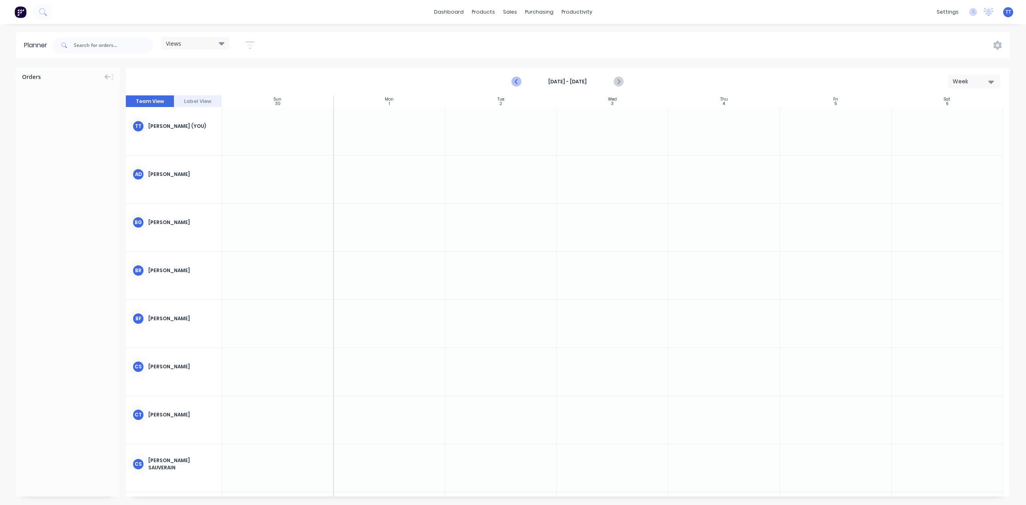
click at [518, 81] on icon "Previous page" at bounding box center [517, 82] width 10 height 10
click at [729, 133] on div at bounding box center [724, 131] width 111 height 48
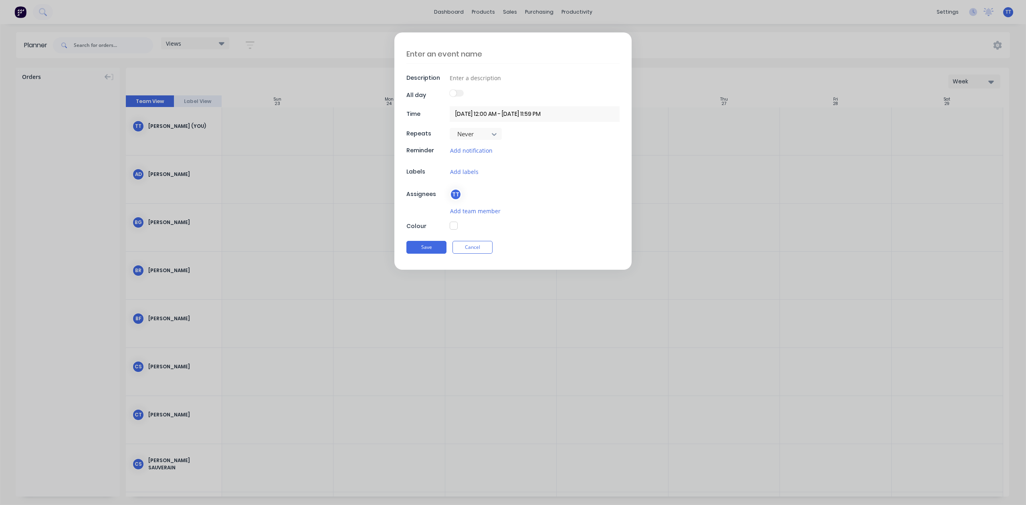
type textarea "x"
click at [464, 77] on input at bounding box center [535, 78] width 170 height 12
type input "Away"
click at [476, 53] on textarea at bounding box center [512, 53] width 213 height 19
type textarea "x"
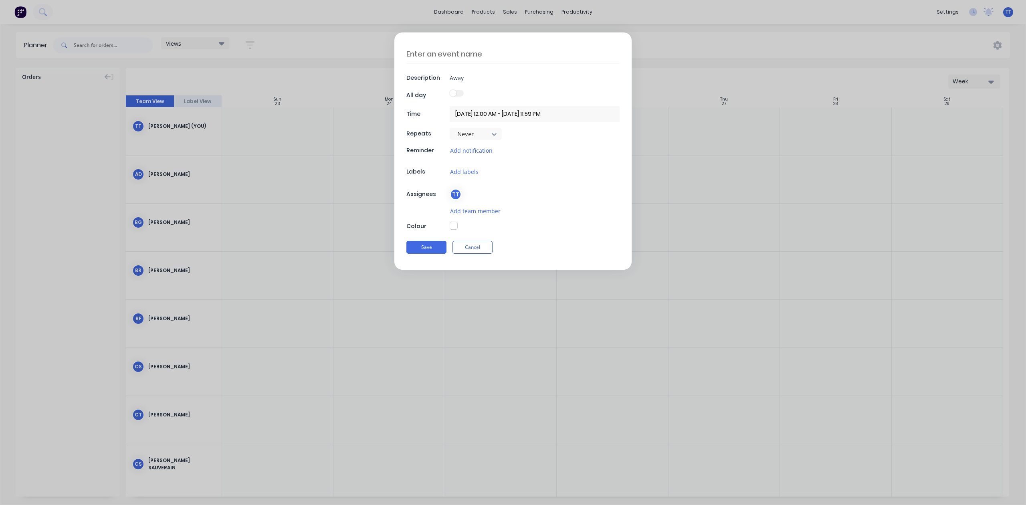
type textarea "A"
type textarea "x"
type textarea "Aw"
type textarea "x"
type textarea "Awa"
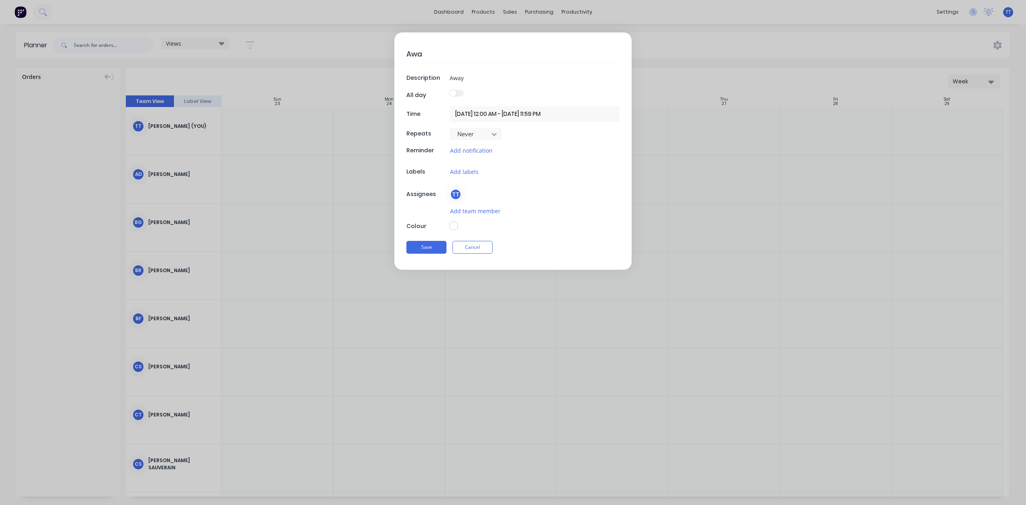
type textarea "x"
type textarea "Away"
type textarea "x"
click at [507, 116] on input "[DATE] 12:00 AM - [DATE] 11:59 PM" at bounding box center [535, 114] width 170 height 16
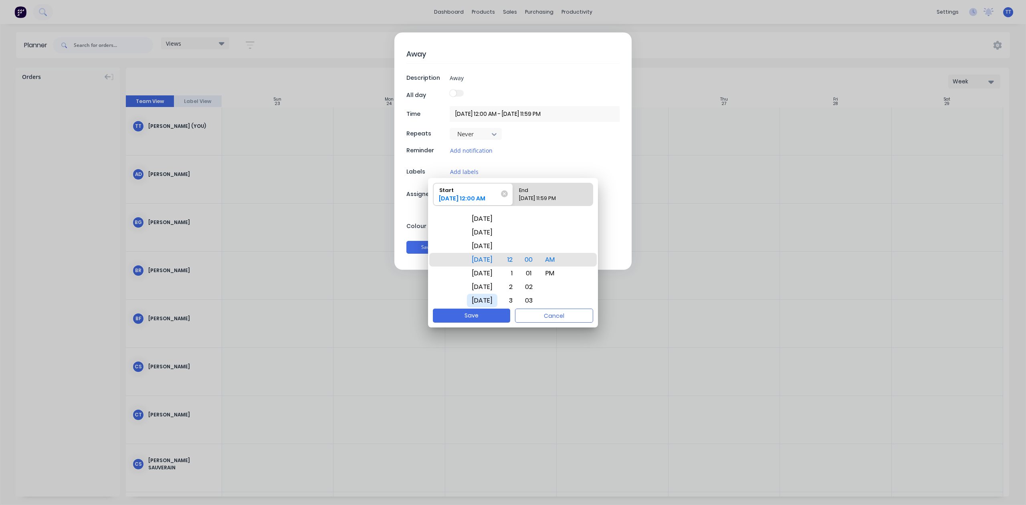
click at [487, 295] on div "[DATE]" at bounding box center [482, 301] width 30 height 14
click at [542, 198] on div "Please select" at bounding box center [553, 199] width 75 height 11
click at [513, 198] on input "End Please select" at bounding box center [513, 194] width 0 height 22
radio input "true"
click at [493, 193] on div "Start" at bounding box center [469, 188] width 67 height 11
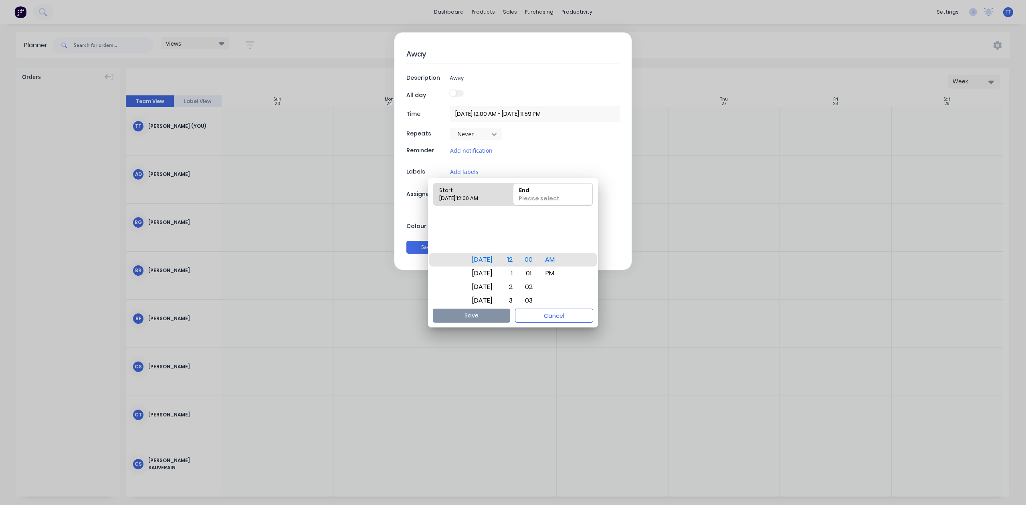
click at [434, 193] on input "Start [DATE] 12:00 AM" at bounding box center [433, 194] width 0 height 22
radio input "true"
click at [484, 231] on div "[DATE]" at bounding box center [482, 233] width 30 height 14
click at [531, 196] on div "Please select" at bounding box center [553, 199] width 75 height 11
click at [513, 196] on input "End Please select" at bounding box center [513, 194] width 0 height 22
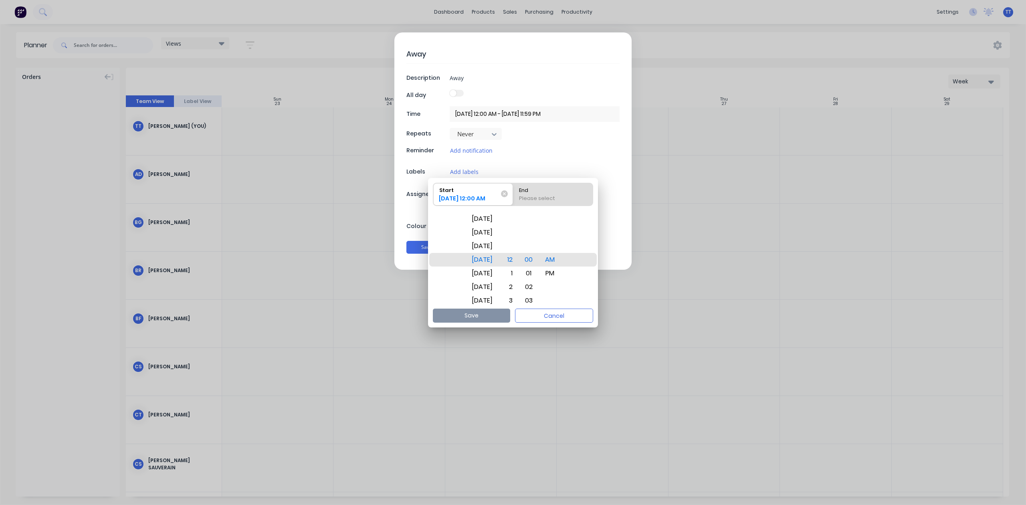
radio input "true"
click at [482, 295] on div "[DATE]" at bounding box center [482, 301] width 30 height 14
click at [483, 311] on button "Save" at bounding box center [471, 316] width 77 height 14
type textarea "x"
type input "[DATE] 12:00 AM - [DATE] 12:00 AM"
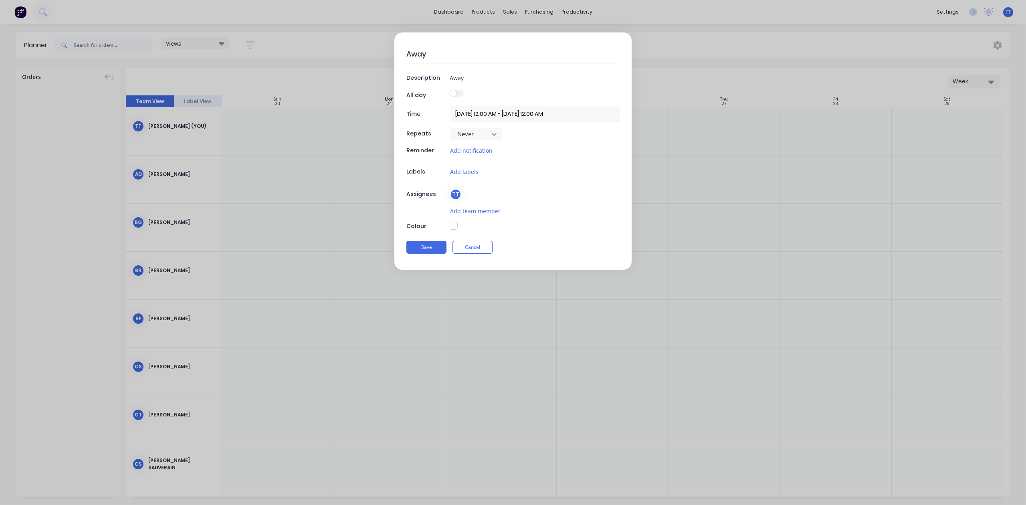
click at [451, 225] on button "button" at bounding box center [454, 226] width 8 height 8
type textarea "x"
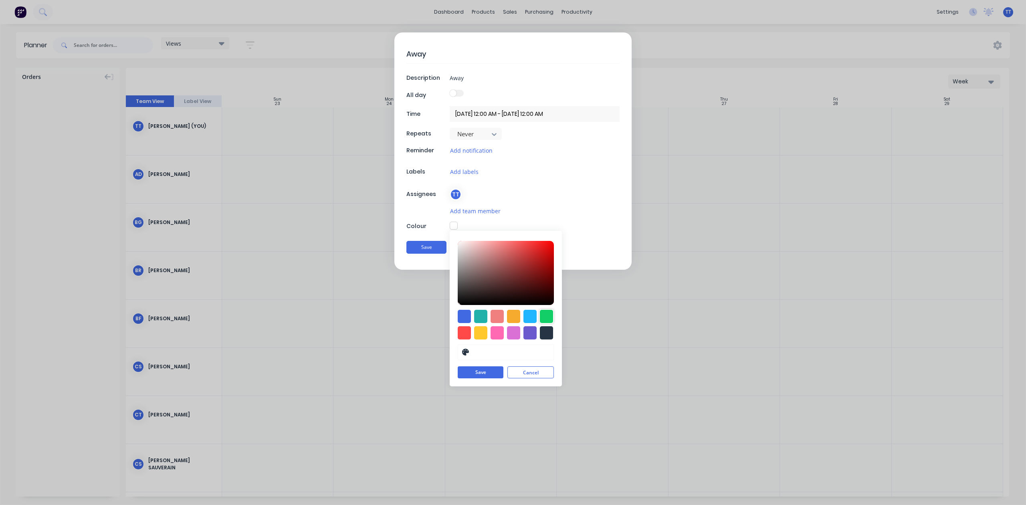
click at [544, 318] on div at bounding box center [546, 316] width 13 height 13
type input "#13CE66"
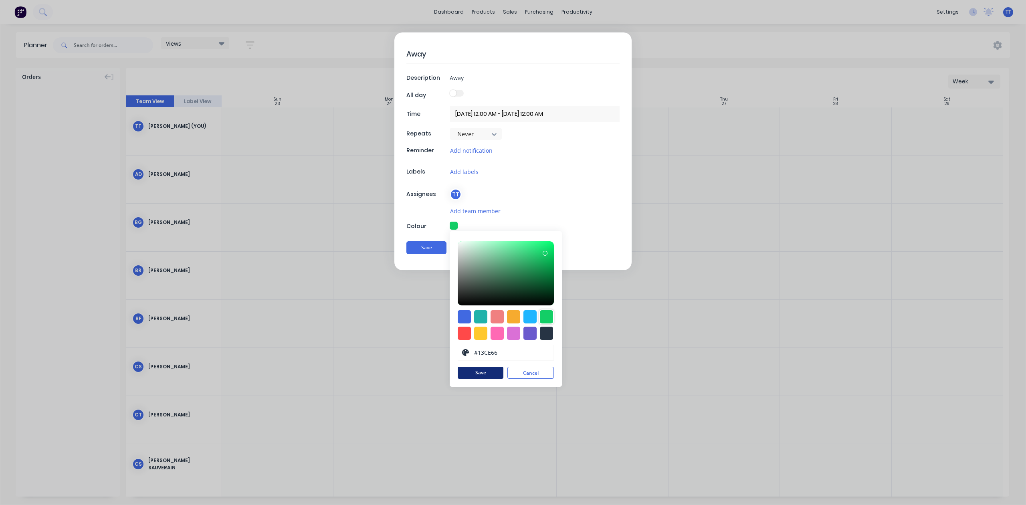
click at [491, 371] on button "Save" at bounding box center [481, 373] width 46 height 12
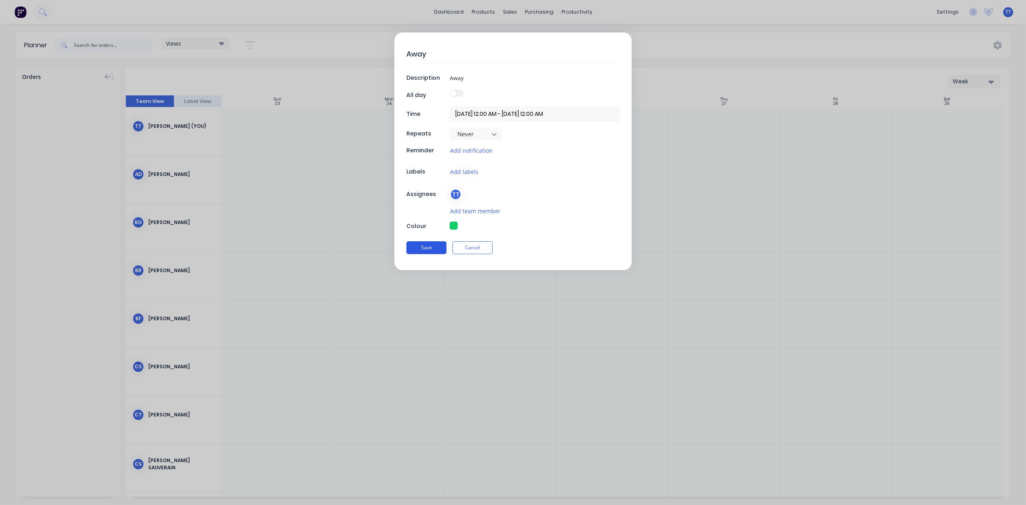
click at [430, 246] on button "Save" at bounding box center [426, 247] width 40 height 13
type textarea "x"
type input "[DATE] 12:00 AM - [DATE] 11:59 PM"
type textarea "x"
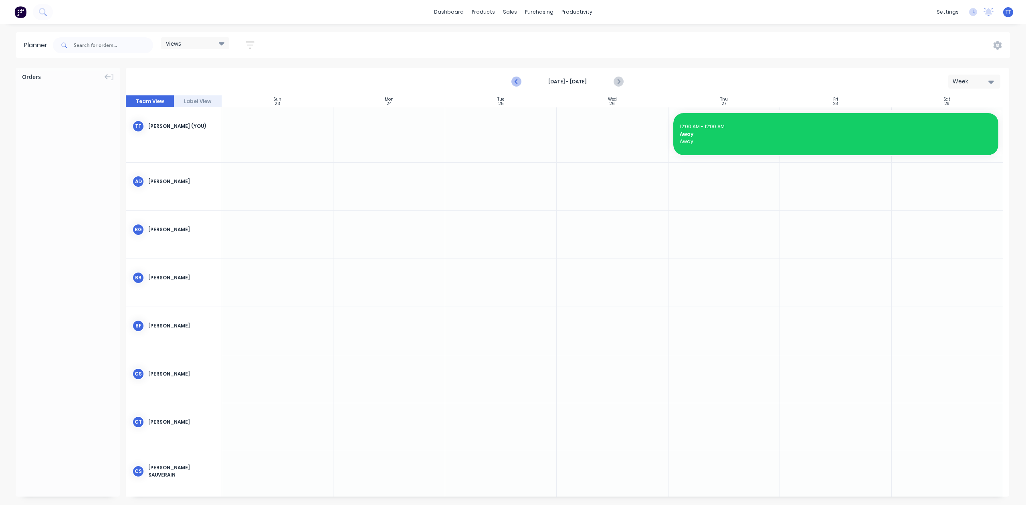
click at [515, 80] on icon "Previous page" at bounding box center [517, 82] width 10 height 10
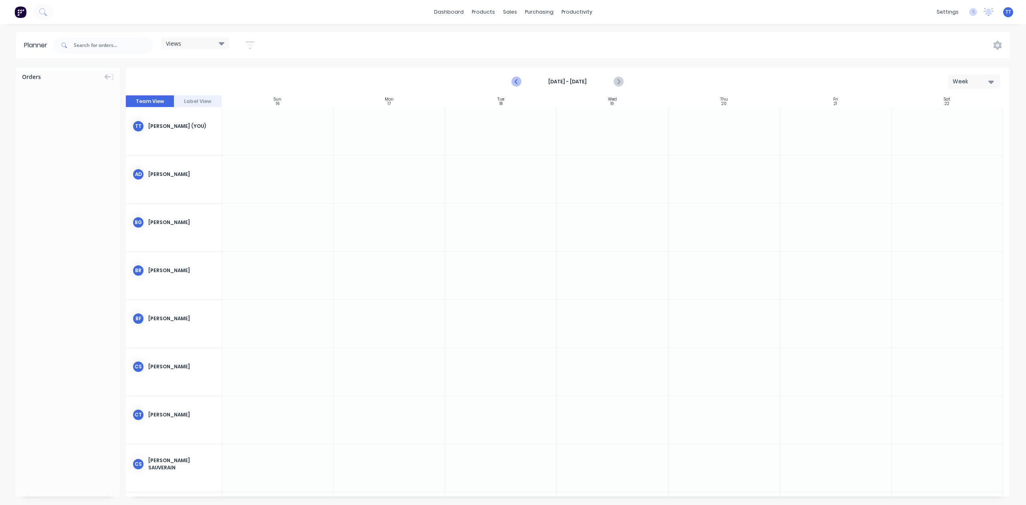
click at [515, 80] on icon "Previous page" at bounding box center [517, 82] width 10 height 10
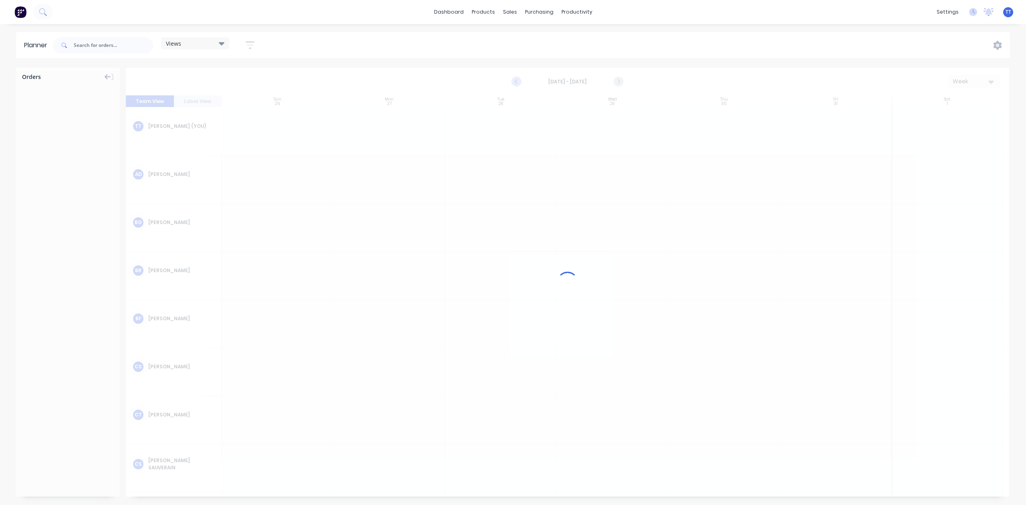
click at [515, 80] on icon "Previous page" at bounding box center [517, 82] width 10 height 10
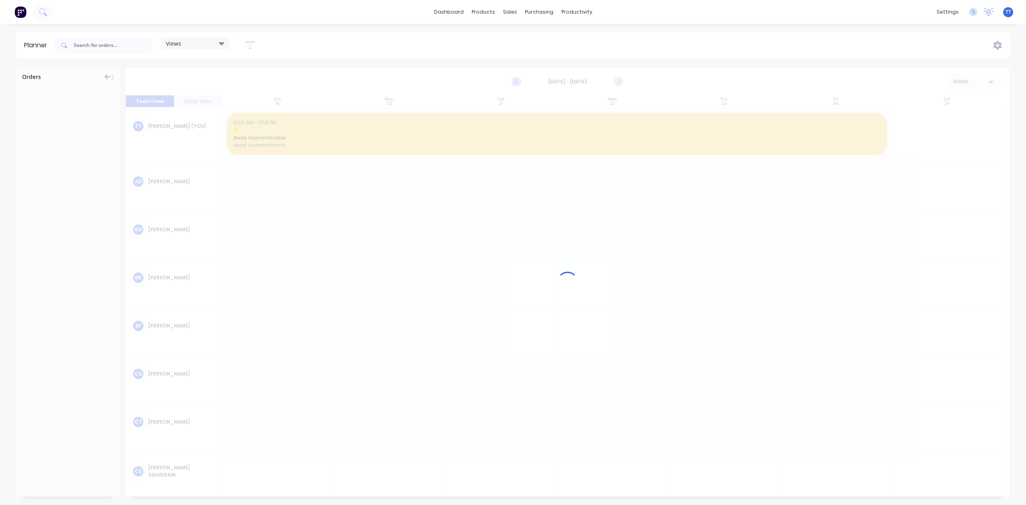
click at [515, 80] on icon "Previous page" at bounding box center [517, 82] width 10 height 10
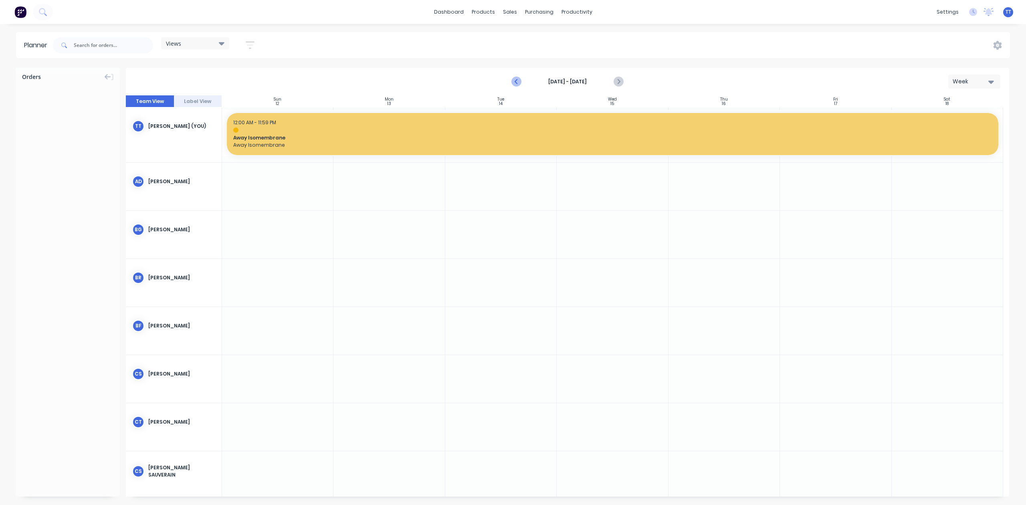
click at [515, 80] on icon "Previous page" at bounding box center [517, 82] width 10 height 10
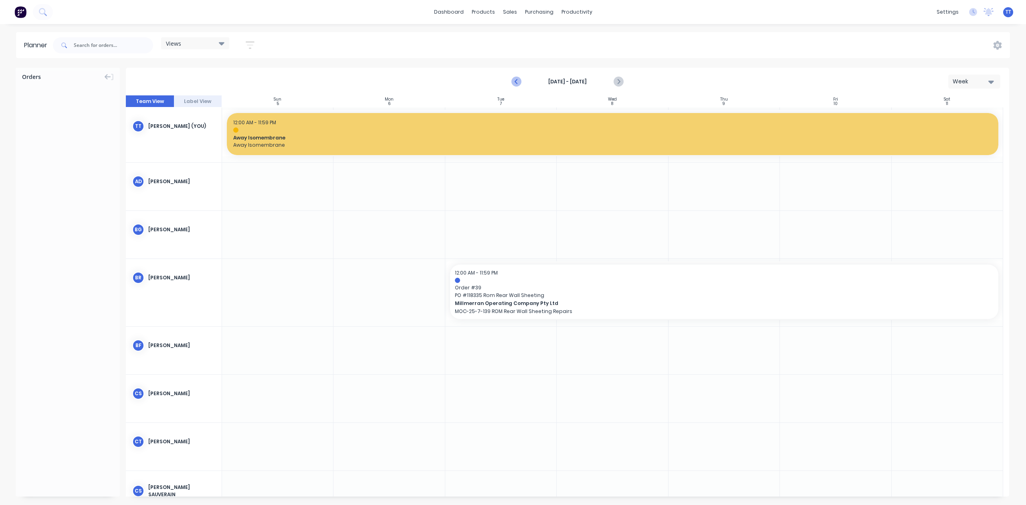
click at [515, 80] on icon "Previous page" at bounding box center [517, 82] width 10 height 10
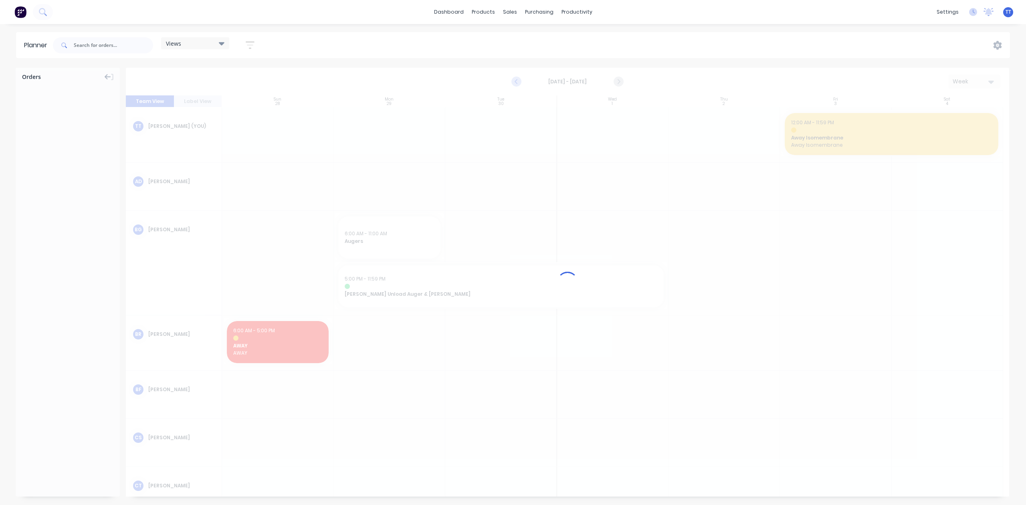
click at [515, 80] on div at bounding box center [567, 282] width 883 height 429
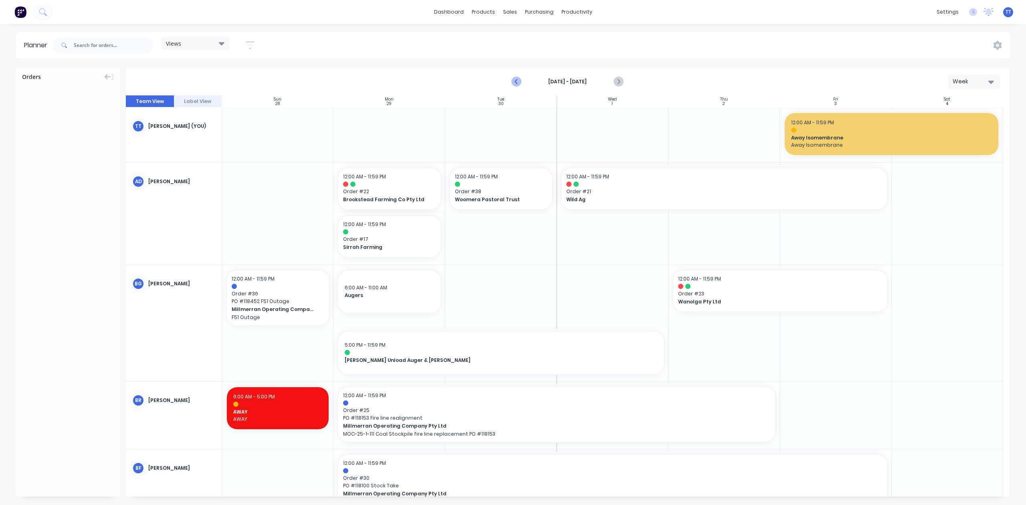
click at [515, 80] on icon "Previous page" at bounding box center [517, 82] width 10 height 10
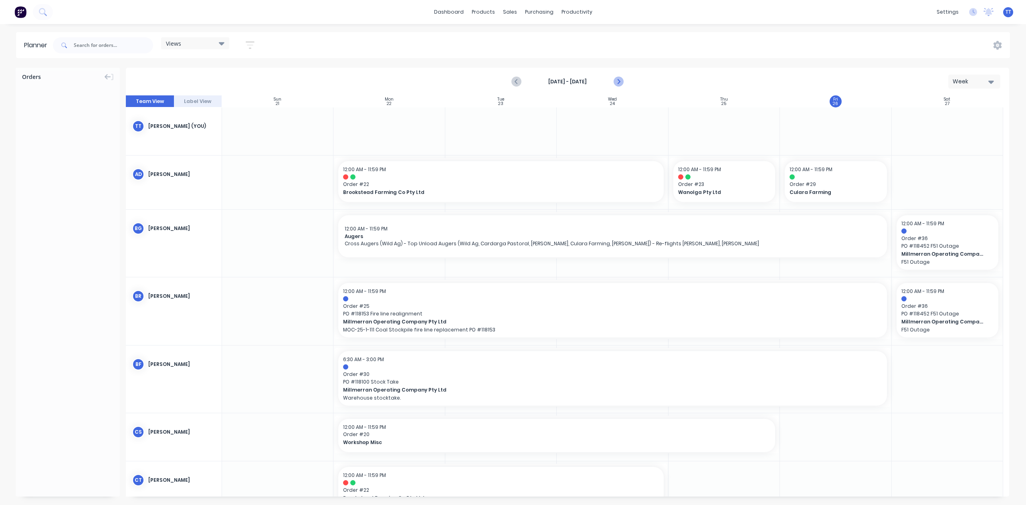
click at [620, 81] on icon "Next page" at bounding box center [619, 82] width 10 height 10
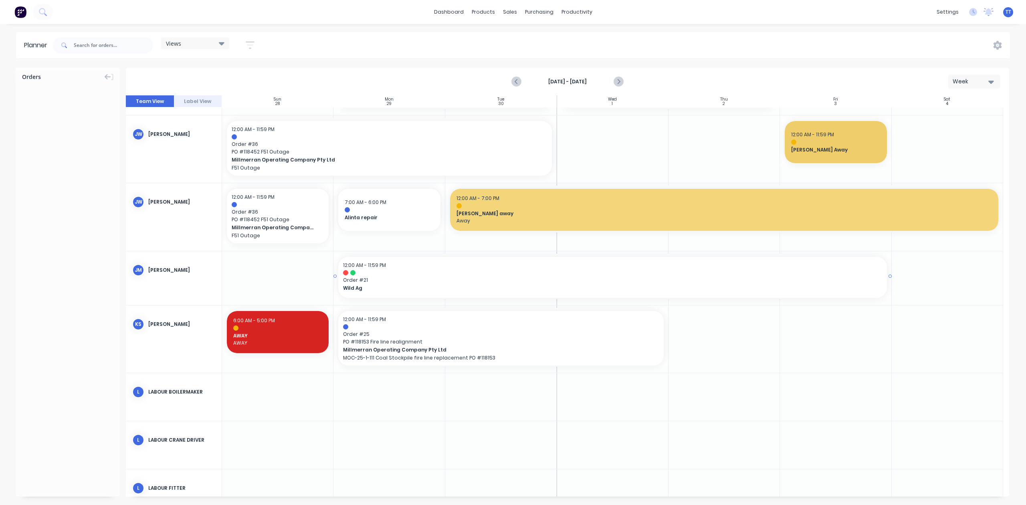
scroll to position [855, 0]
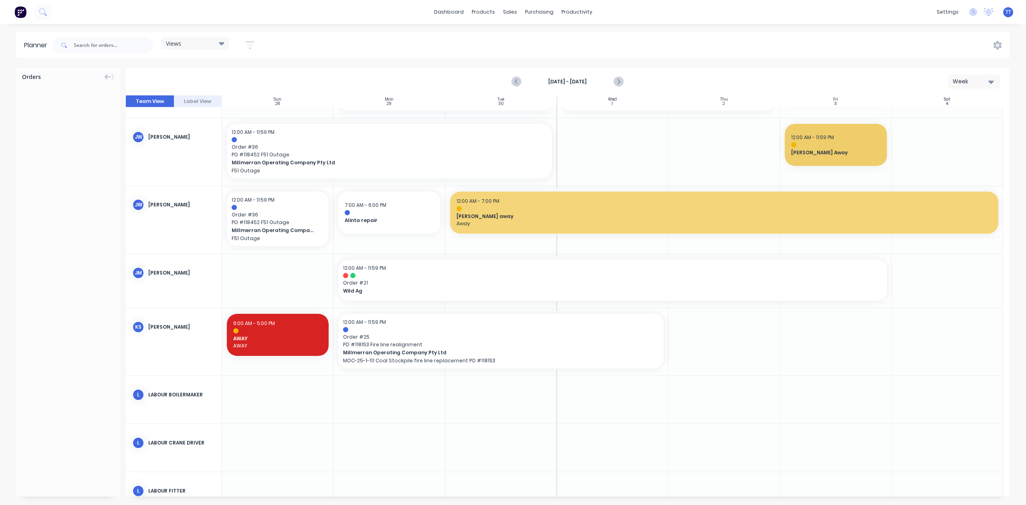
click at [220, 44] on icon at bounding box center [222, 43] width 6 height 9
click at [252, 44] on icon "button" at bounding box center [250, 45] width 9 height 10
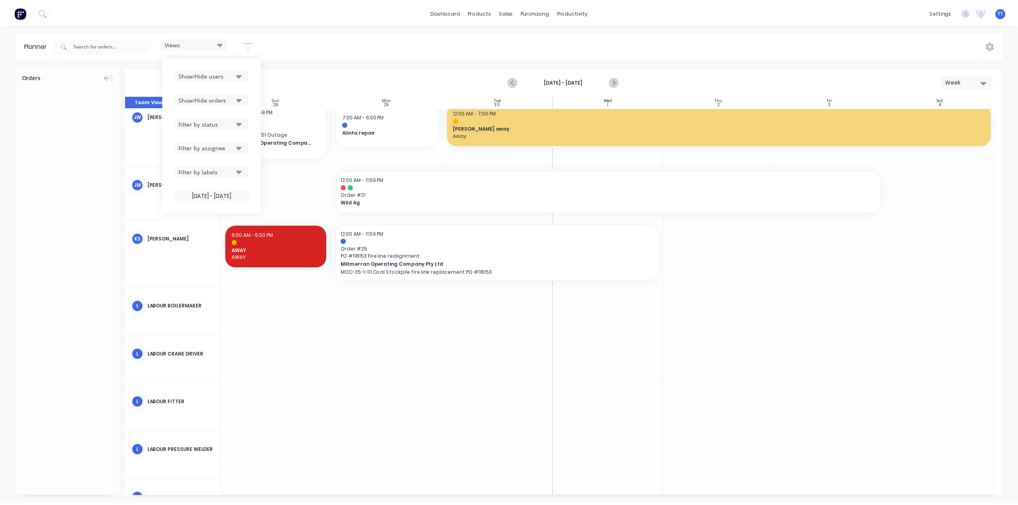
scroll to position [730, 0]
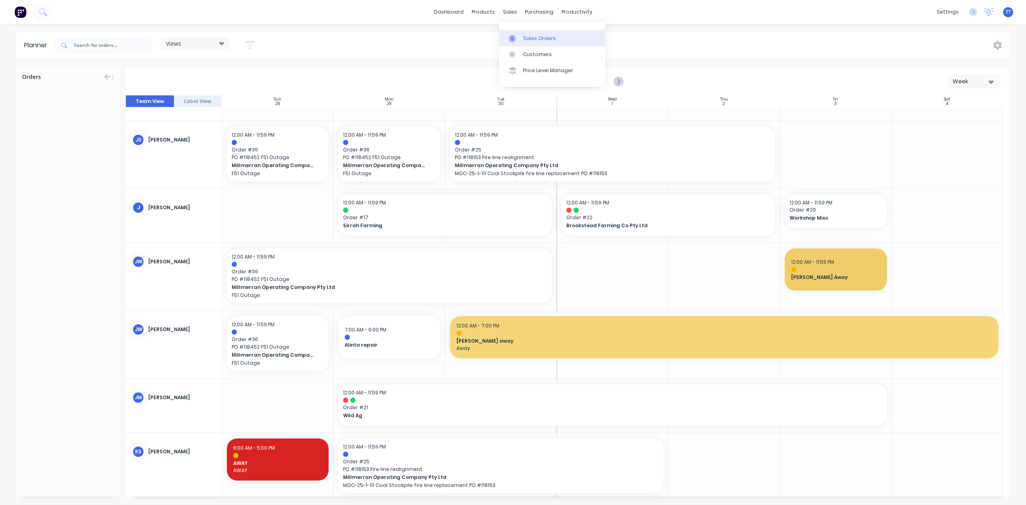
click at [529, 38] on div "Sales Orders" at bounding box center [539, 38] width 33 height 7
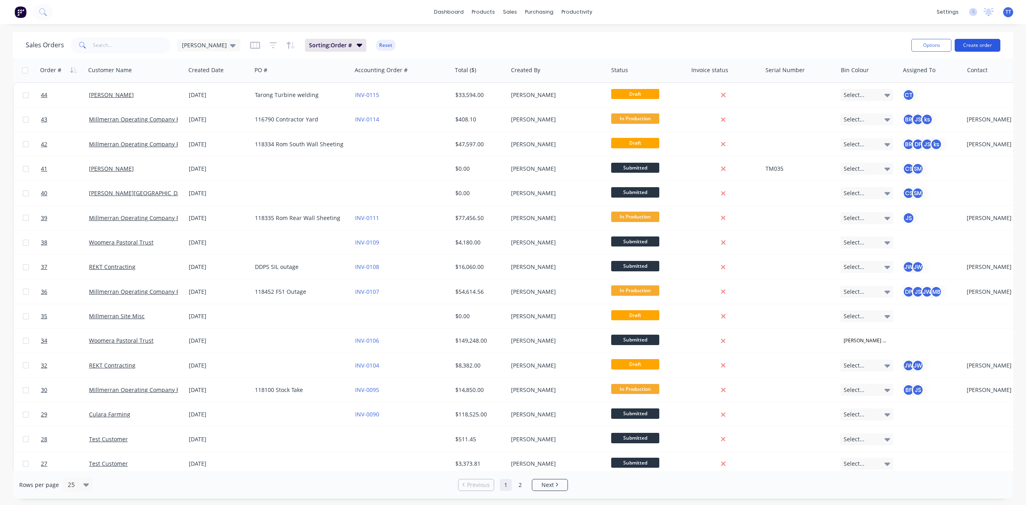
click at [986, 40] on button "Create order" at bounding box center [978, 45] width 46 height 13
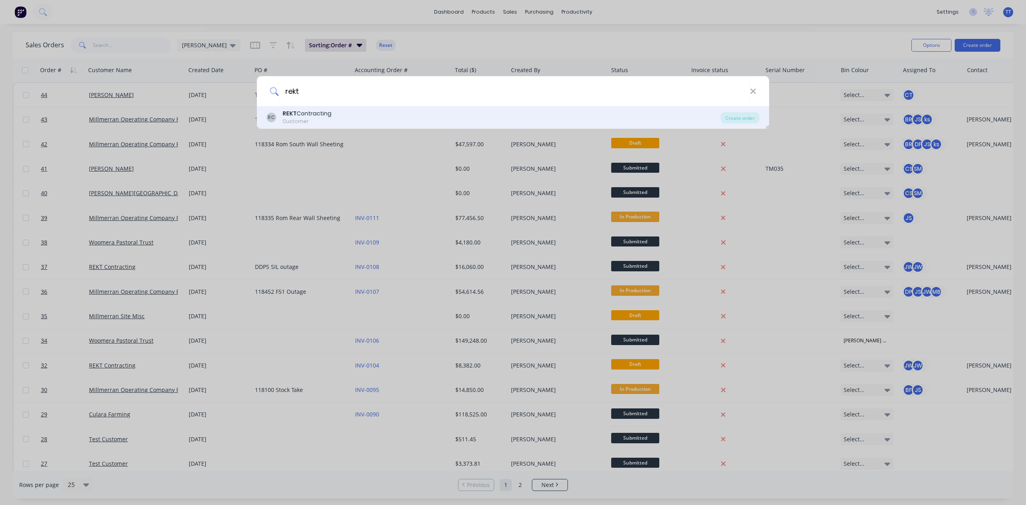
type input "rekt"
click at [307, 113] on div "REKT Contracting" at bounding box center [307, 113] width 49 height 8
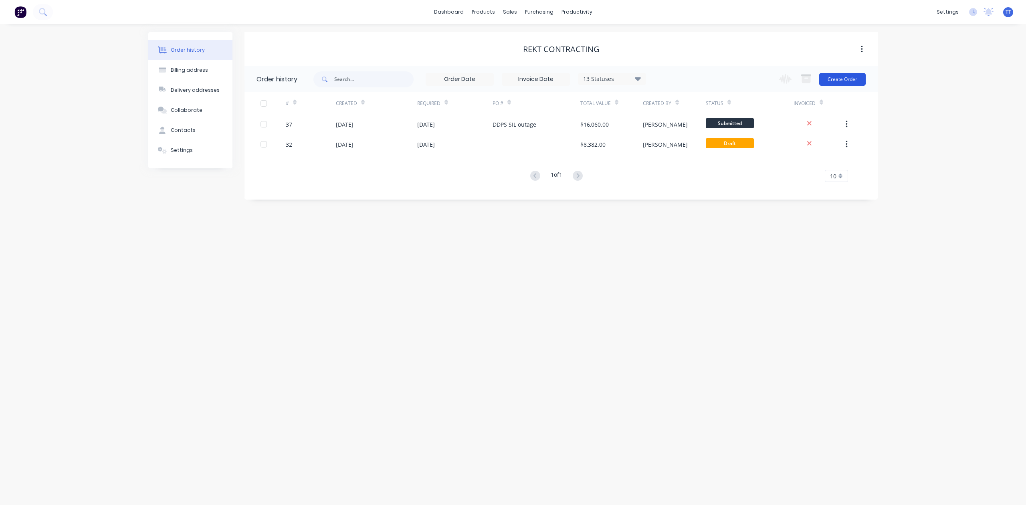
click at [844, 76] on button "Create Order" at bounding box center [842, 79] width 46 height 13
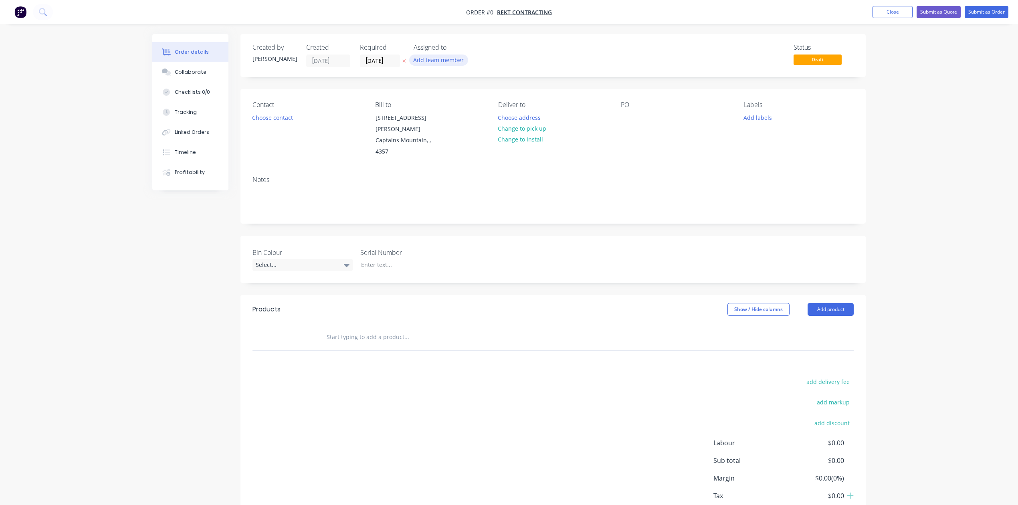
click at [446, 57] on button "Add team member" at bounding box center [438, 60] width 59 height 11
click at [741, 64] on div "Status Draft" at bounding box center [674, 56] width 360 height 24
click at [753, 115] on button "Add labels" at bounding box center [757, 117] width 37 height 11
click at [786, 203] on div "Site Work" at bounding box center [780, 205] width 28 height 9
click at [648, 101] on div "Order details Collaborate Checklists 0/0 Tracking Linked Orders Timeline Profit…" at bounding box center [508, 294] width 729 height 521
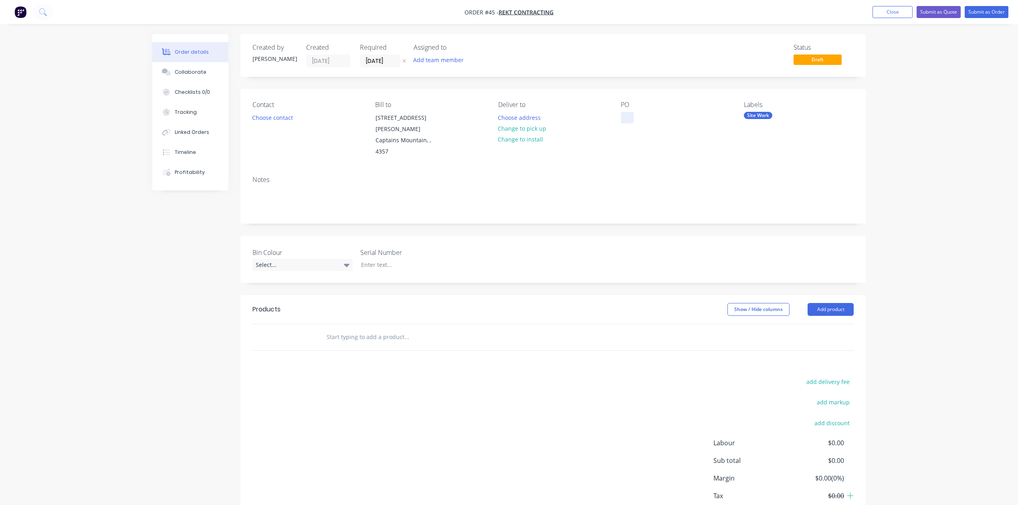
click at [626, 122] on div at bounding box center [627, 118] width 13 height 12
click at [659, 119] on div "Kogan Nov Rope access work." at bounding box center [671, 122] width 100 height 20
drag, startPoint x: 646, startPoint y: 127, endPoint x: 624, endPoint y: 117, distance: 24.4
click at [624, 117] on div "Kogan Nov outage Rope access work." at bounding box center [671, 122] width 100 height 20
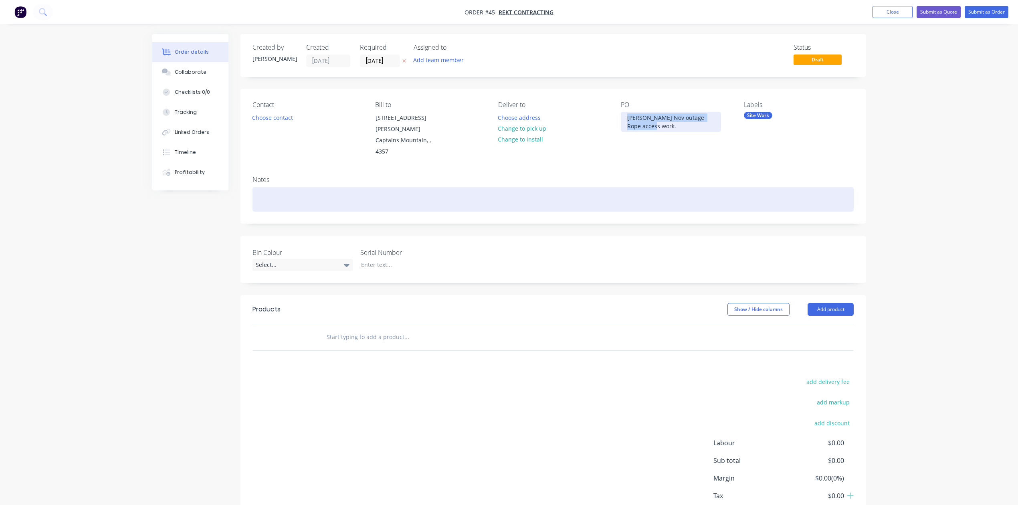
copy div "Kogan Nov outage Rope access work."
click at [353, 187] on div at bounding box center [552, 199] width 601 height 24
paste div
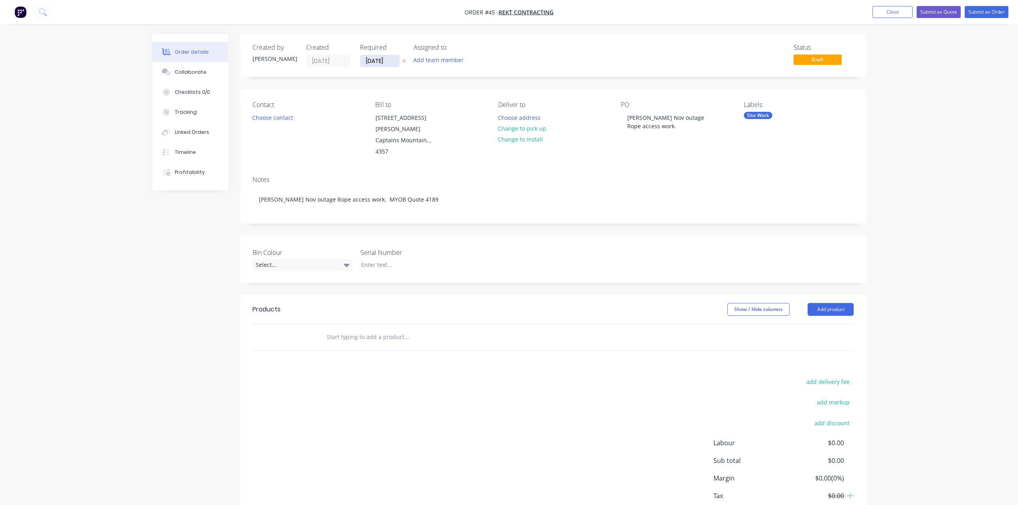
click at [378, 60] on input "[DATE]" at bounding box center [379, 61] width 39 height 12
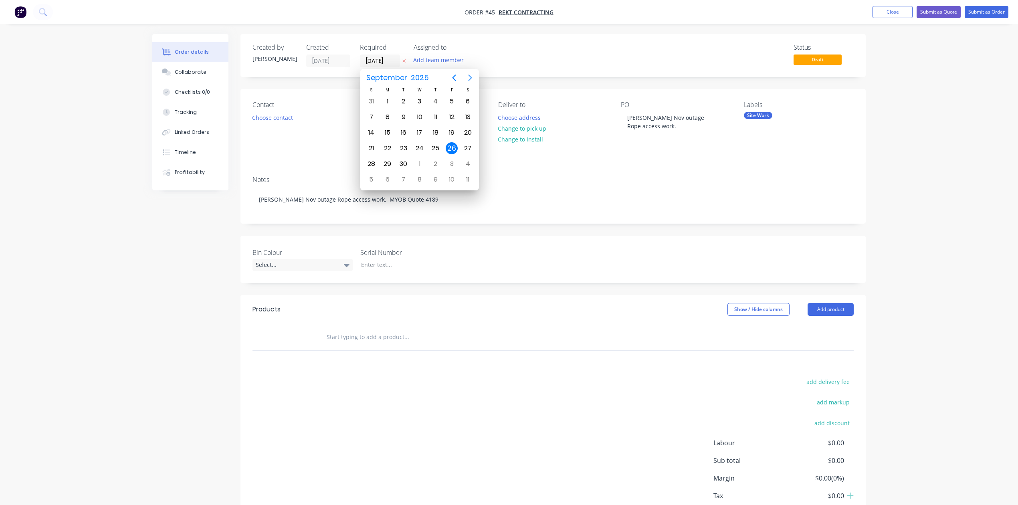
click at [468, 79] on icon "Next page" at bounding box center [470, 78] width 10 height 10
click at [469, 78] on icon "Next page" at bounding box center [470, 78] width 10 height 10
click at [454, 76] on icon "Previous page" at bounding box center [454, 78] width 4 height 6
click at [390, 159] on div "27" at bounding box center [388, 164] width 12 height 12
type input "27/10/25"
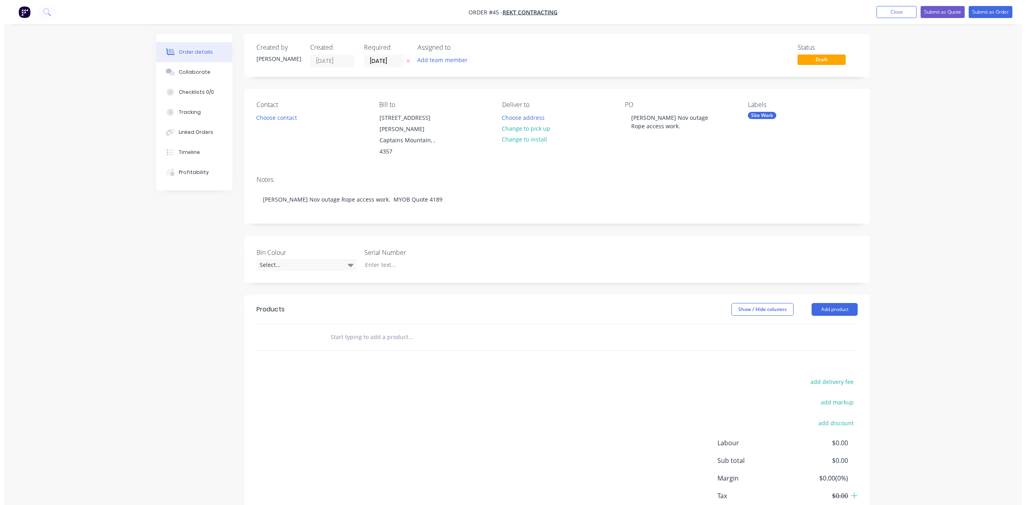
scroll to position [40, 0]
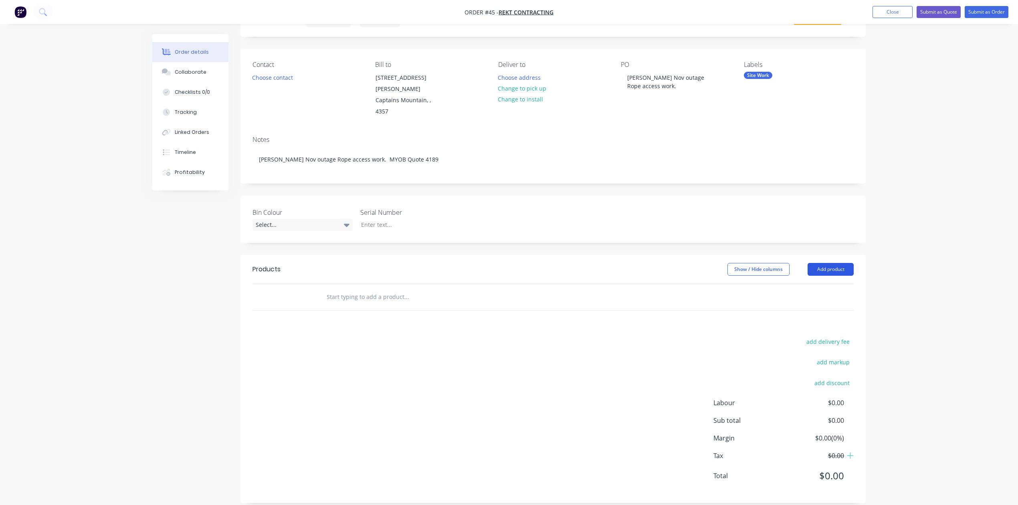
click at [830, 263] on button "Add product" at bounding box center [831, 269] width 46 height 13
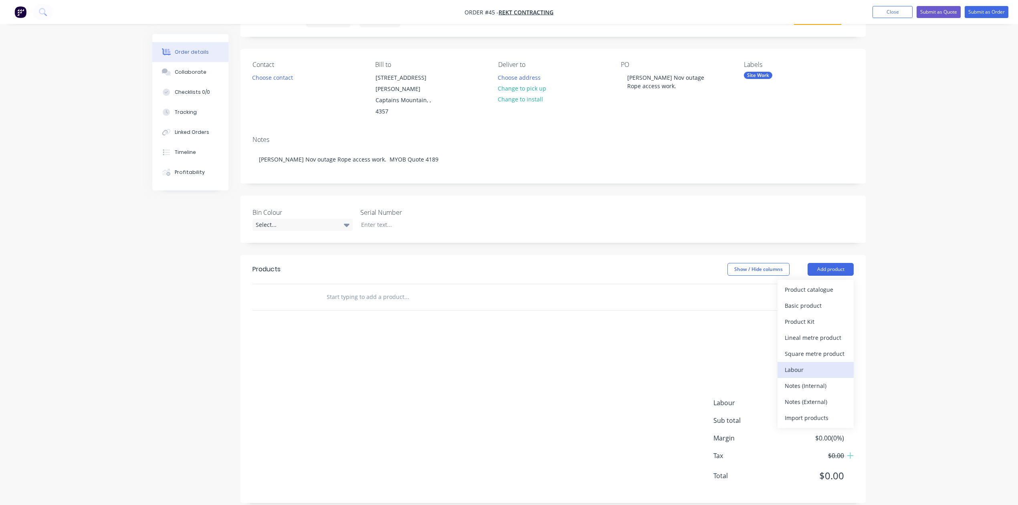
click at [807, 362] on button "Labour" at bounding box center [816, 370] width 76 height 16
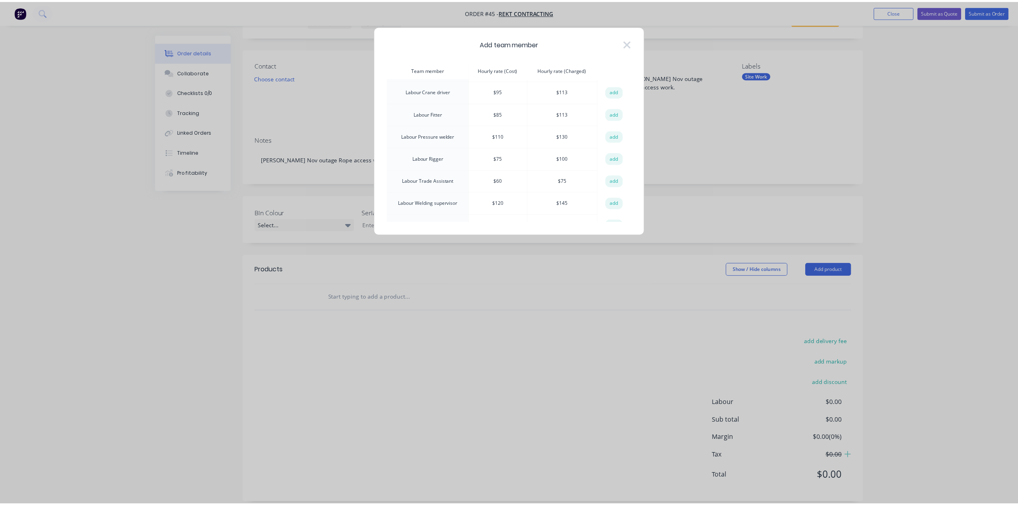
scroll to position [427, 0]
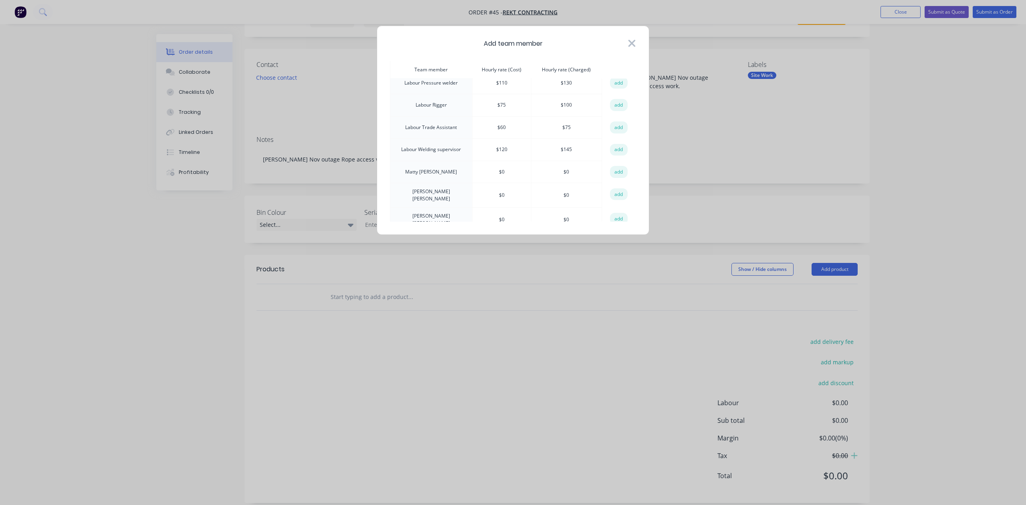
click at [630, 42] on icon at bounding box center [631, 43] width 7 height 7
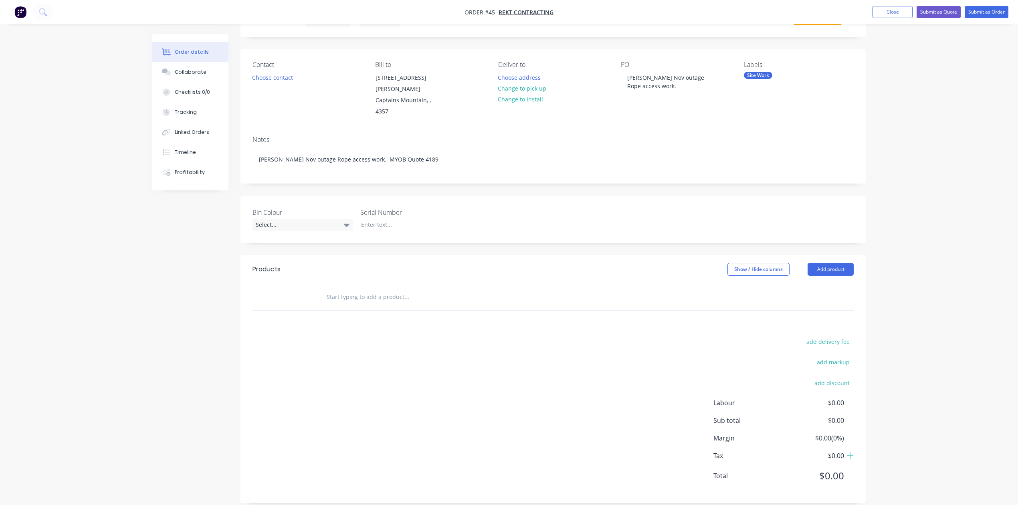
click at [356, 289] on input "text" at bounding box center [406, 297] width 160 height 16
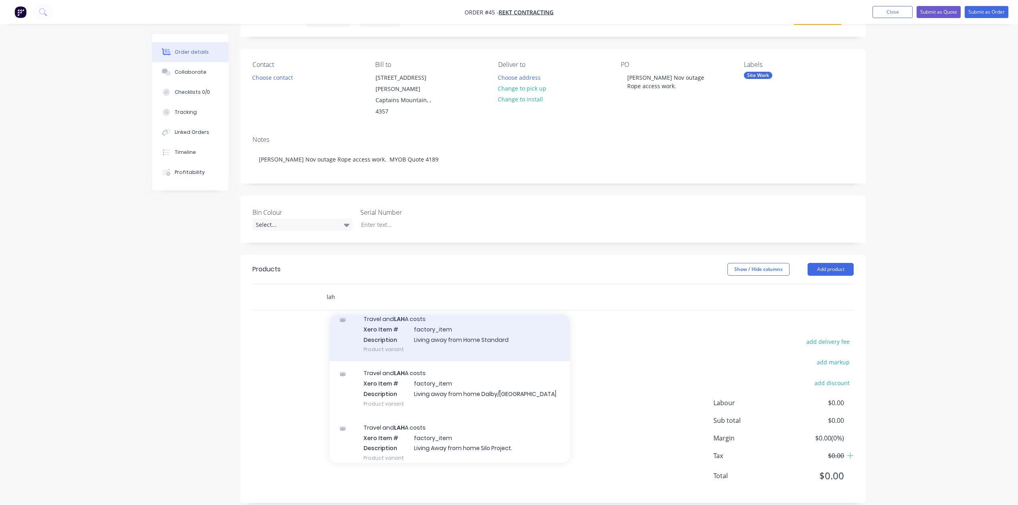
scroll to position [107, 0]
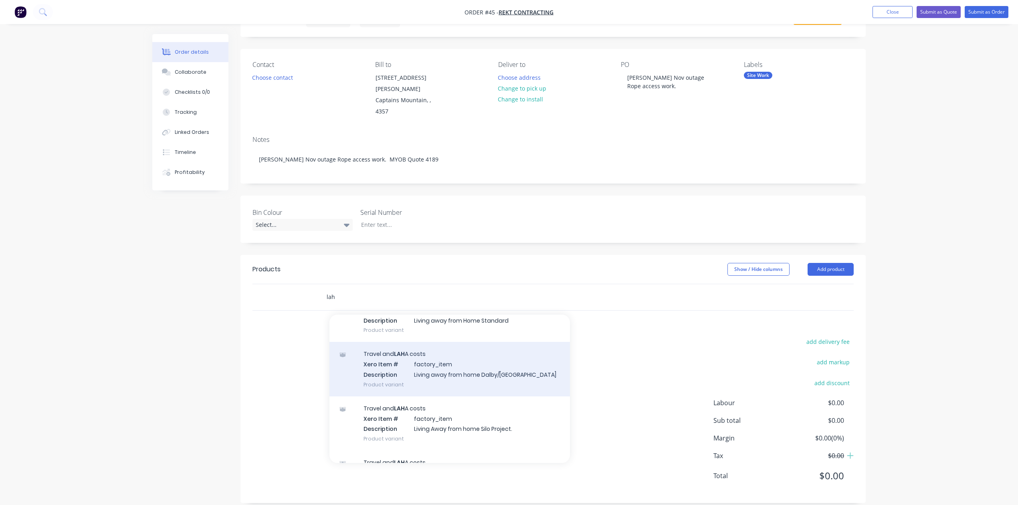
type input "lah"
click at [401, 365] on div "Travel and LAH A costs Xero Item # factory_item Description Living away from ho…" at bounding box center [449, 369] width 240 height 54
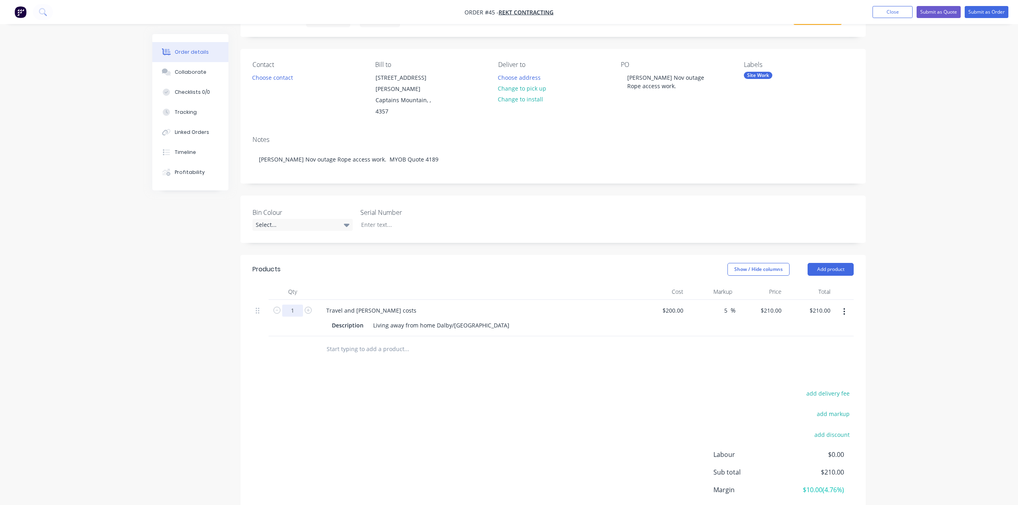
click at [295, 305] on input "1" at bounding box center [292, 311] width 21 height 12
type input "36"
type input "$7,560.00"
click at [370, 238] on div "Created by Tim Created 26/09/25 Required 27/10/25 Assigned to Add team member S…" at bounding box center [552, 274] width 625 height 561
click at [978, 11] on button "Submit as Order" at bounding box center [987, 12] width 44 height 12
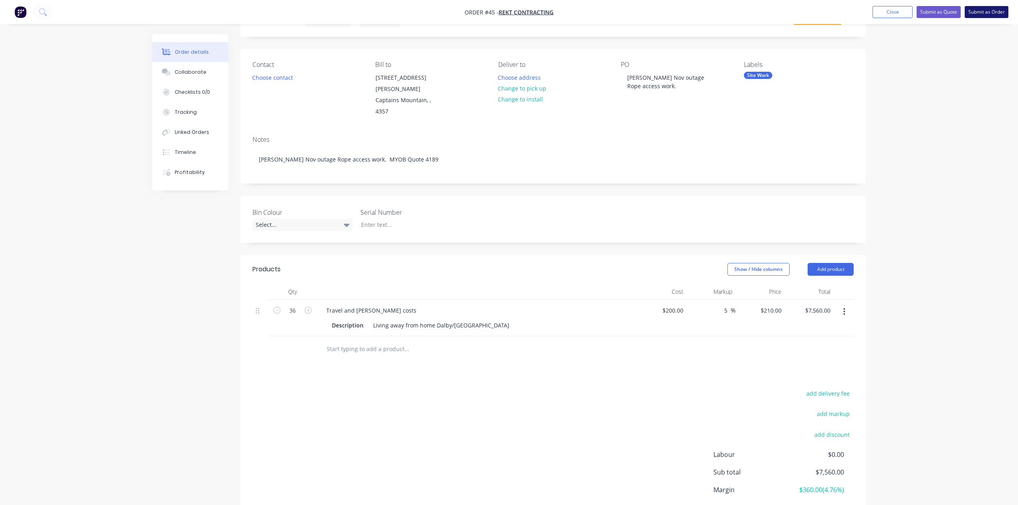
scroll to position [0, 0]
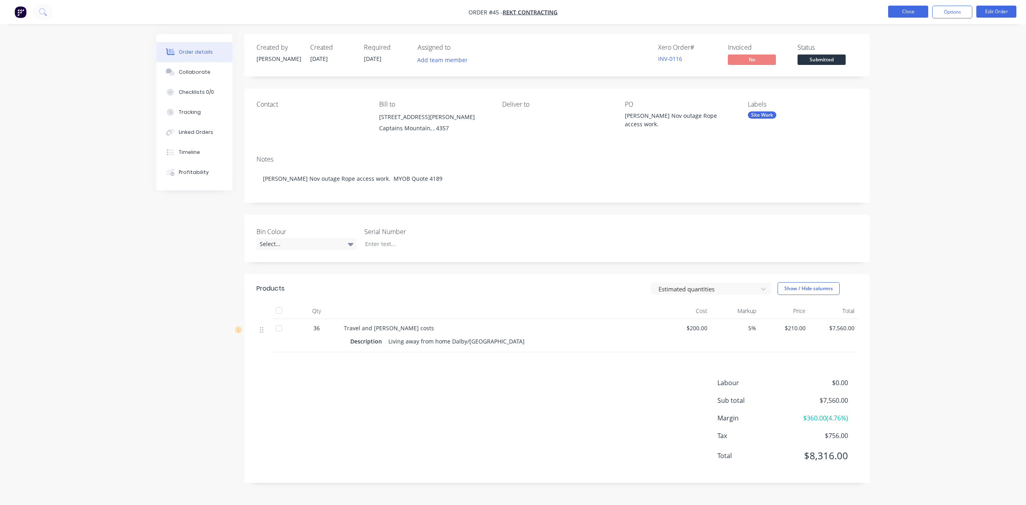
click at [897, 11] on button "Close" at bounding box center [908, 12] width 40 height 12
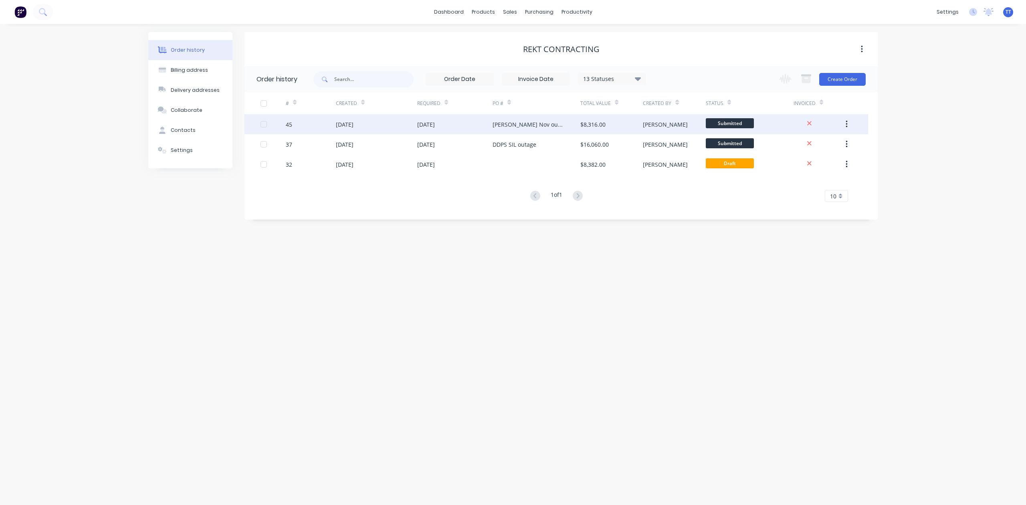
click at [502, 121] on div "Kogan Nov outage Rope access work." at bounding box center [529, 124] width 72 height 8
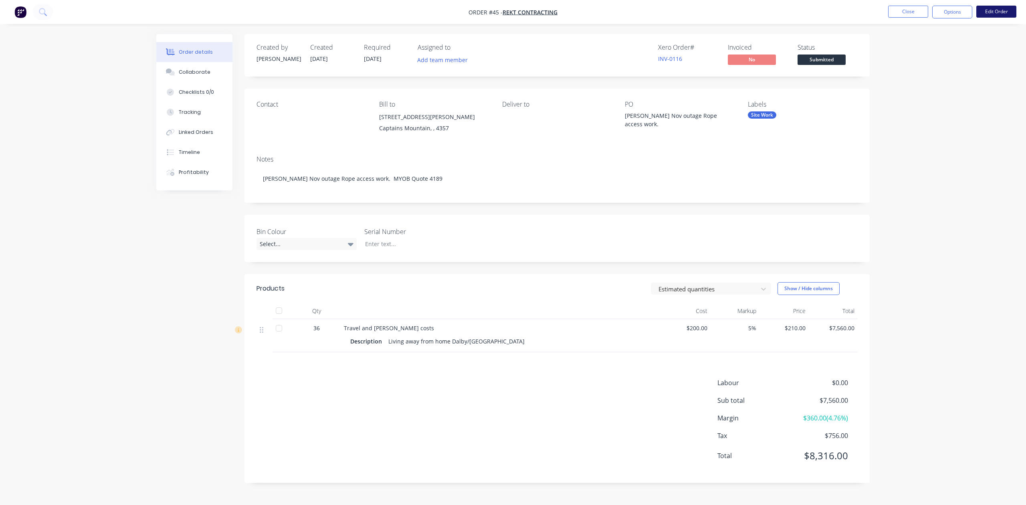
click at [988, 10] on button "Edit Order" at bounding box center [996, 12] width 40 height 12
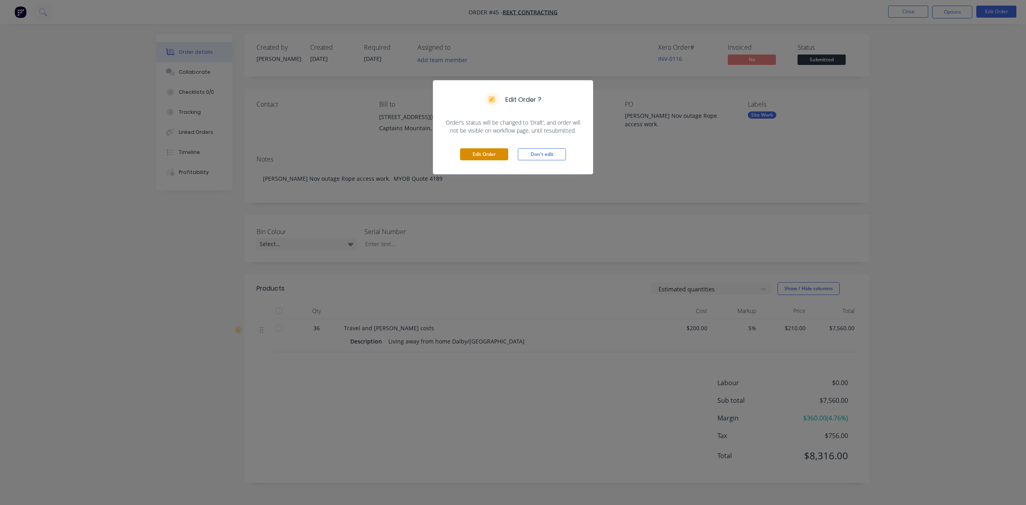
click at [486, 151] on button "Edit Order" at bounding box center [484, 154] width 48 height 12
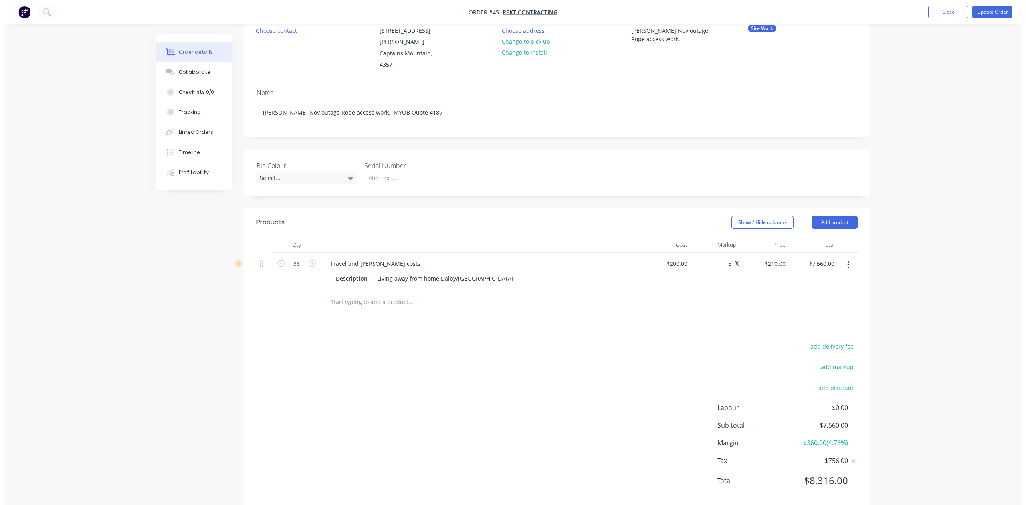
scroll to position [91, 0]
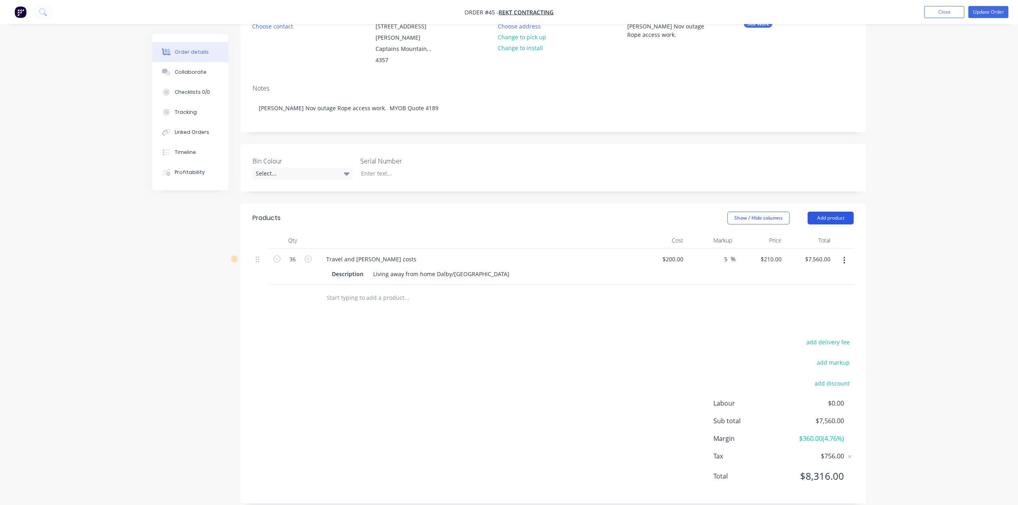
click at [828, 212] on button "Add product" at bounding box center [831, 218] width 46 height 13
click at [802, 313] on div "Labour" at bounding box center [816, 319] width 62 height 12
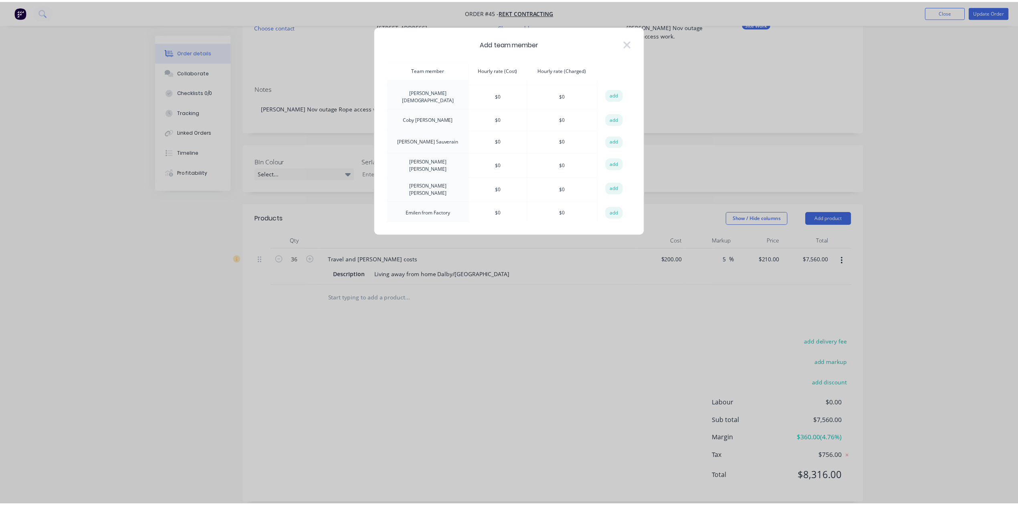
scroll to position [0, 0]
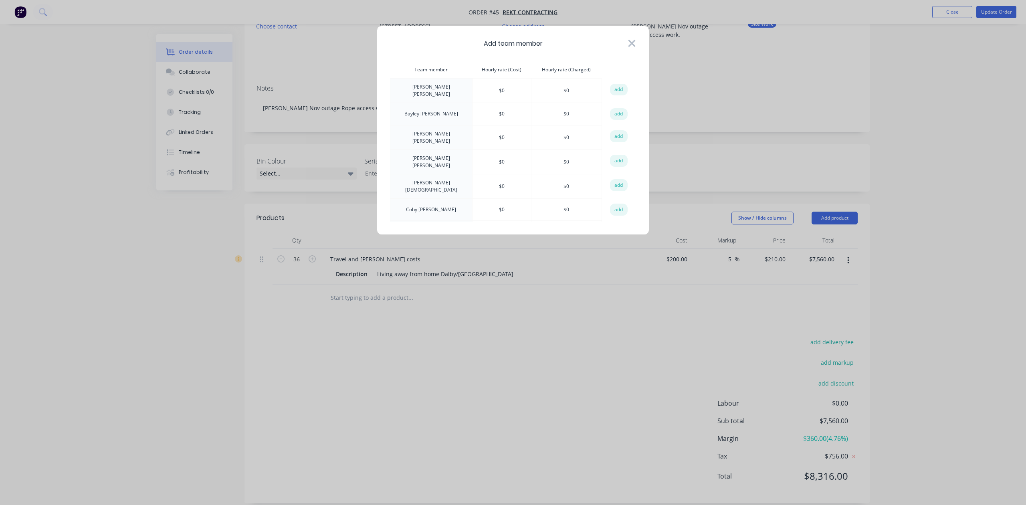
click at [635, 46] on icon at bounding box center [631, 43] width 7 height 7
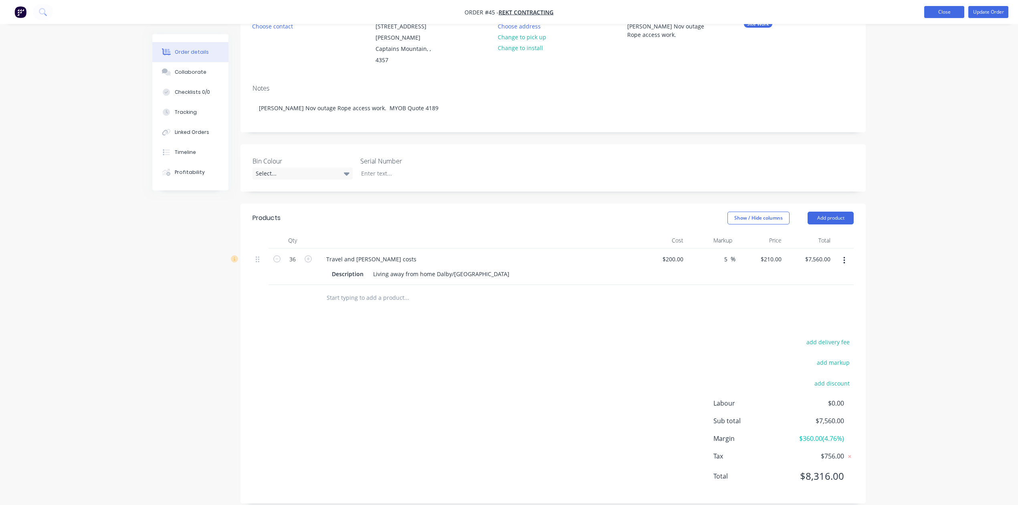
click at [951, 6] on button "Close" at bounding box center [944, 12] width 40 height 12
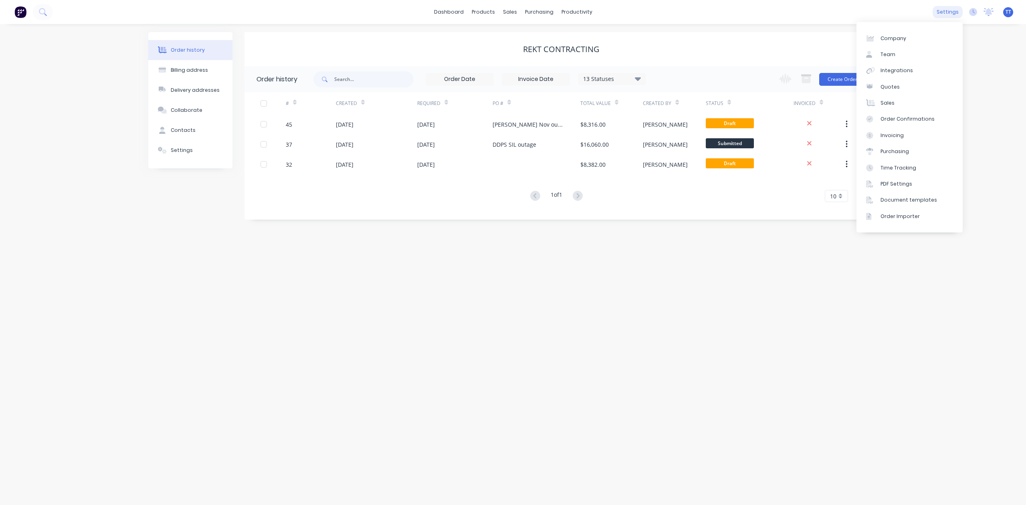
click at [955, 8] on div "settings" at bounding box center [948, 12] width 30 height 12
click at [890, 49] on link "Team" at bounding box center [909, 54] width 106 height 16
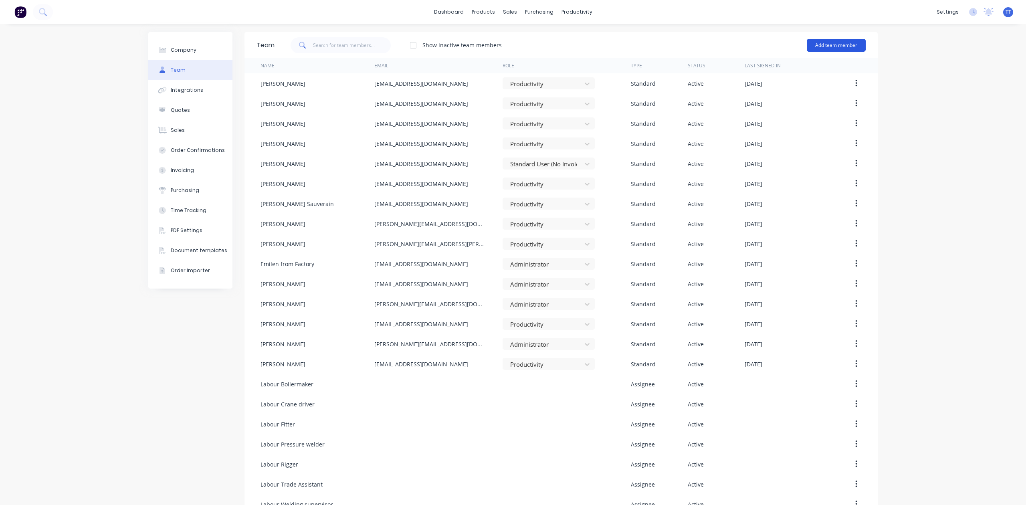
click at [830, 42] on button "Add team member" at bounding box center [836, 45] width 59 height 13
click at [788, 90] on div "Assignee team member A team member that can be assigned to orders, but cannot l…" at bounding box center [802, 96] width 114 height 30
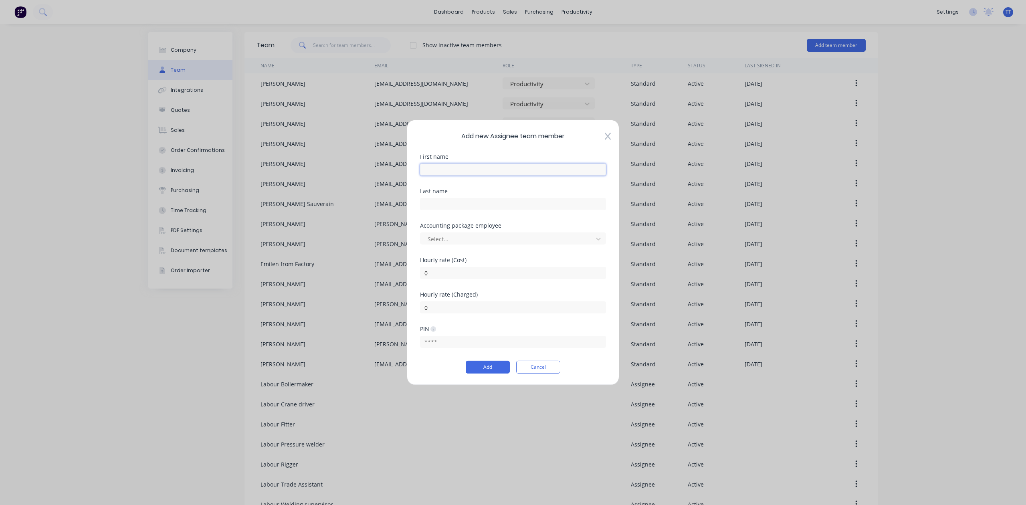
click at [474, 170] on input "text" at bounding box center [513, 170] width 186 height 12
type input "Rope access Technician"
click at [464, 273] on input "0" at bounding box center [513, 273] width 186 height 12
type input "140"
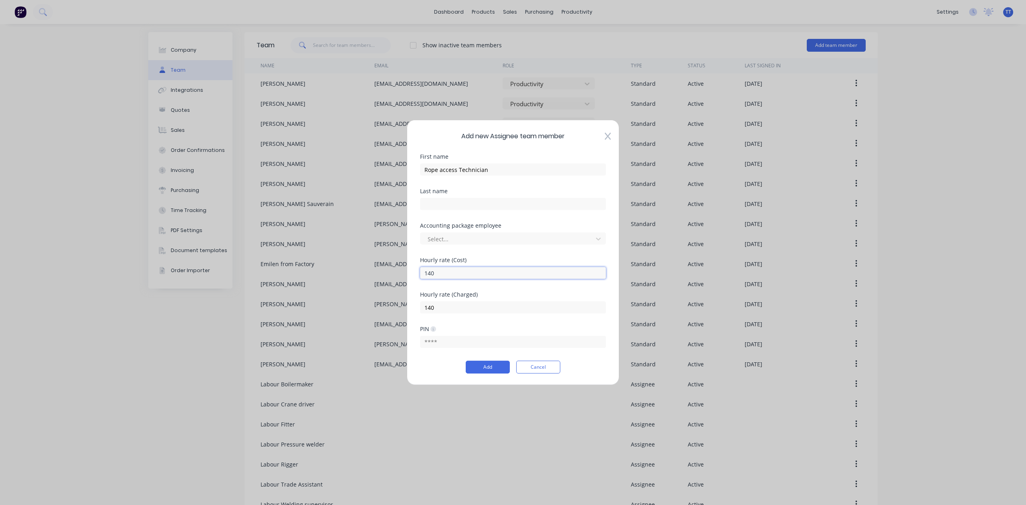
click at [464, 273] on input "140" at bounding box center [513, 273] width 186 height 12
type input "1"
type input "110"
click at [491, 368] on button "Add" at bounding box center [488, 367] width 44 height 13
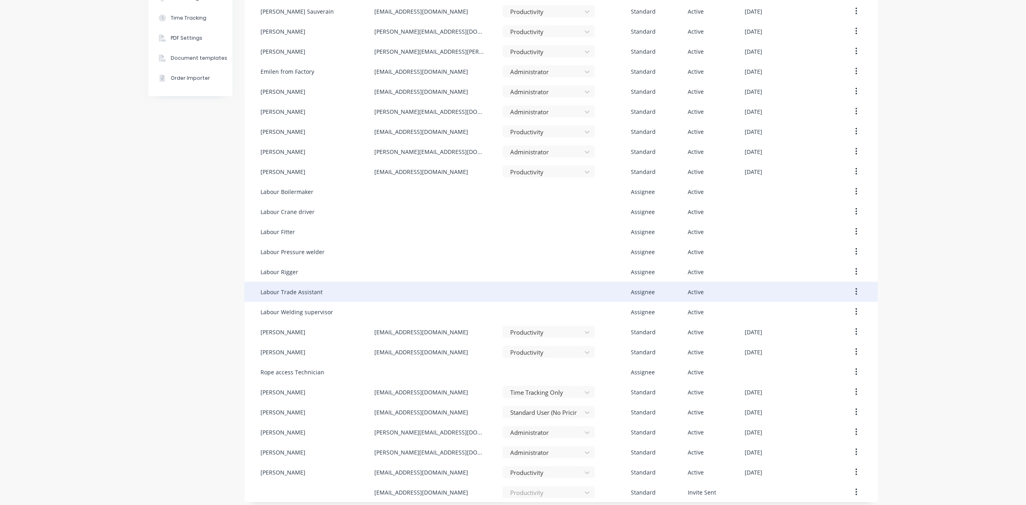
scroll to position [198, 0]
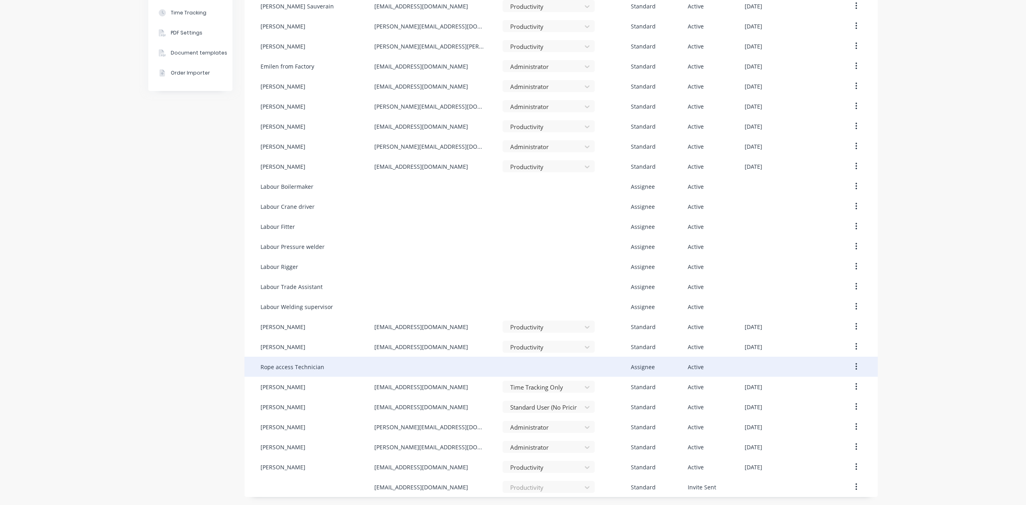
click at [293, 364] on div "Rope access Technician" at bounding box center [293, 367] width 64 height 8
click at [855, 366] on icon "button" at bounding box center [856, 366] width 2 height 9
click at [806, 382] on div "Edit" at bounding box center [828, 388] width 62 height 12
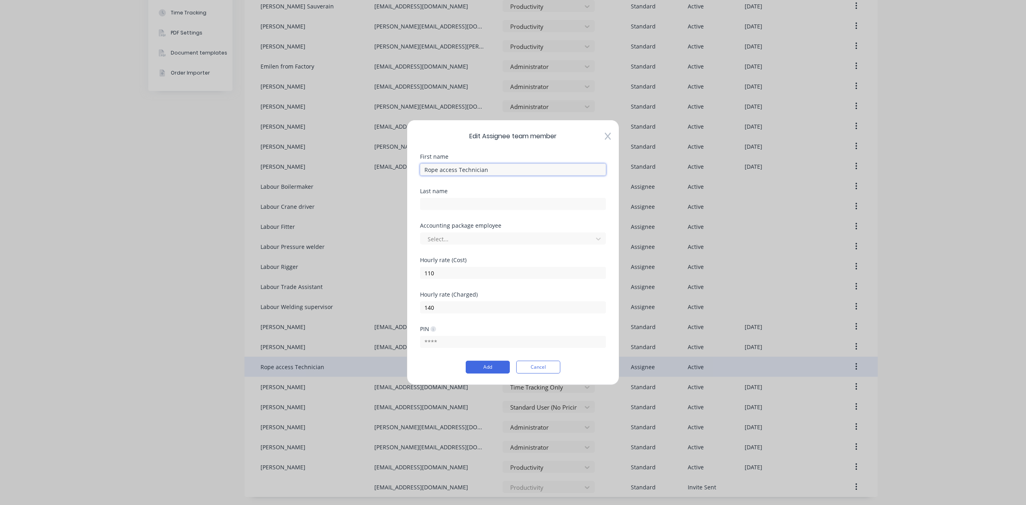
click at [425, 169] on input "Rope access Technician" at bounding box center [513, 170] width 186 height 12
type input "Labour Rope access Technician"
click at [491, 364] on button "Add" at bounding box center [488, 367] width 44 height 13
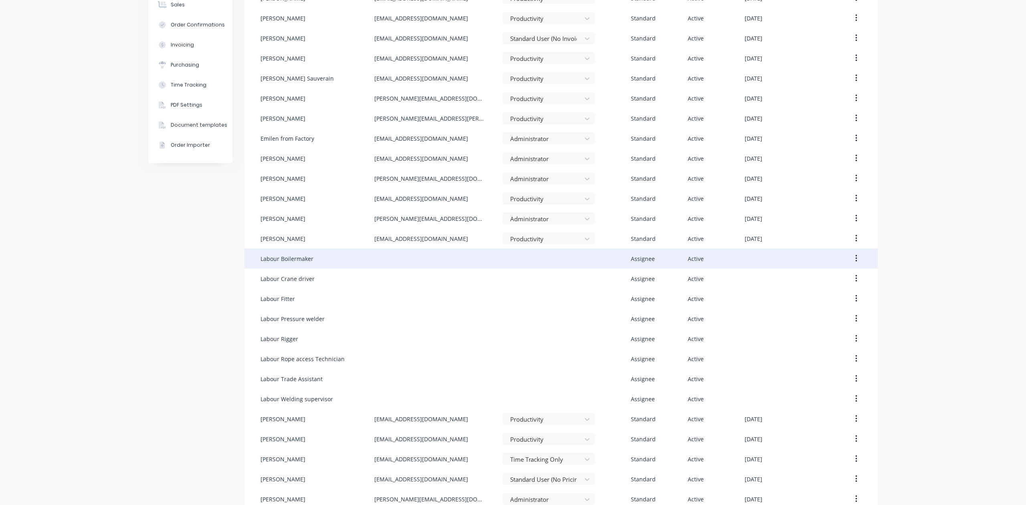
scroll to position [0, 0]
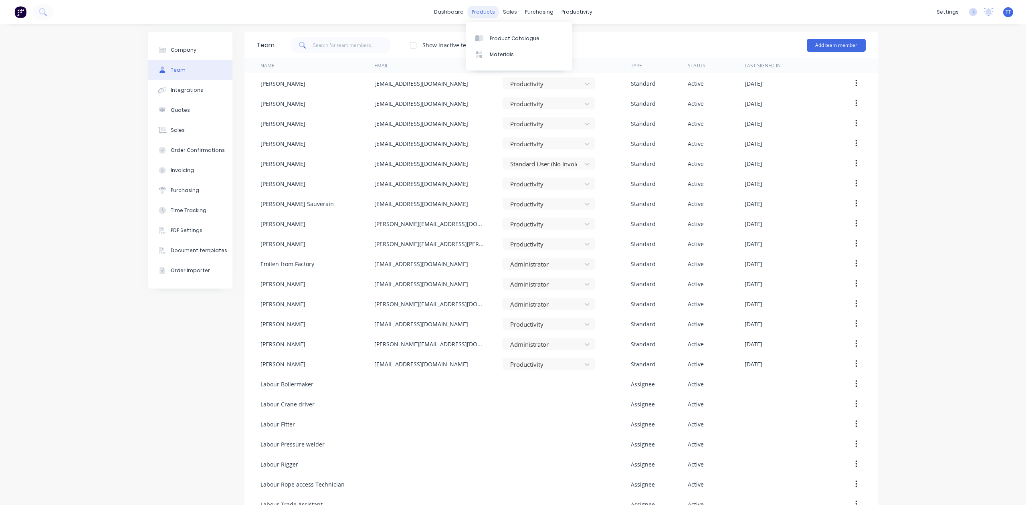
click at [481, 10] on div "products" at bounding box center [483, 12] width 31 height 12
click at [495, 39] on div "Product Catalogue" at bounding box center [515, 38] width 50 height 7
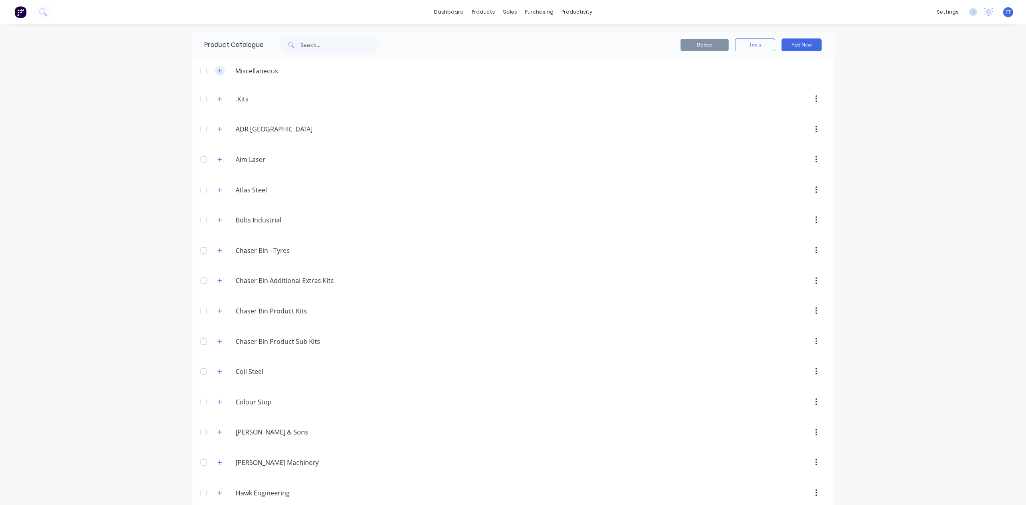
click at [217, 68] on icon "button" at bounding box center [219, 71] width 5 height 6
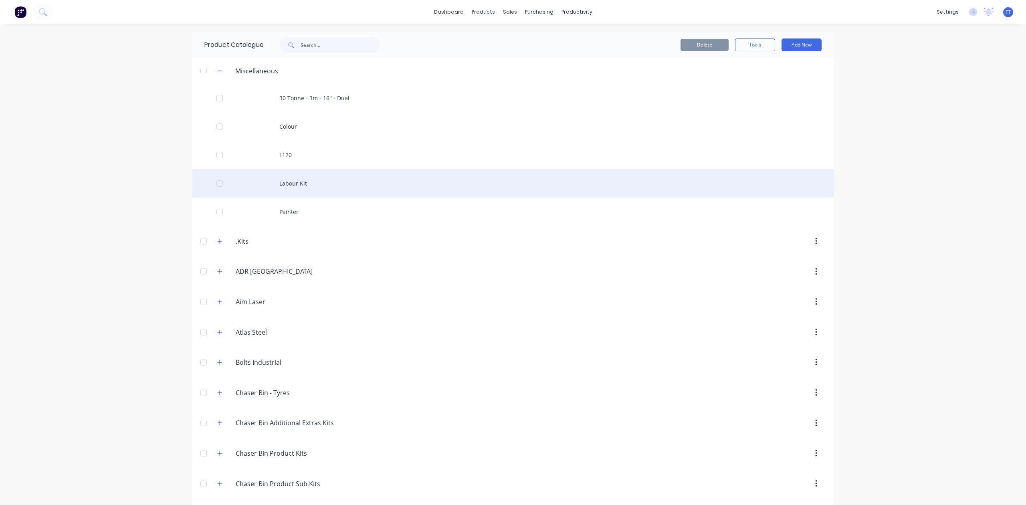
click at [288, 184] on div "Labour Kit" at bounding box center [512, 183] width 641 height 28
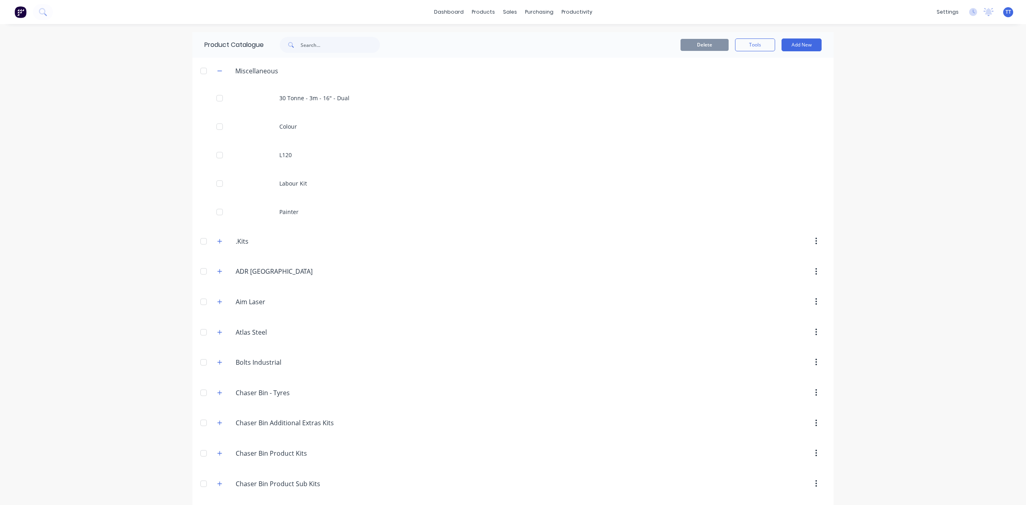
click at [211, 236] on div ".Kits .Kits" at bounding box center [274, 241] width 126 height 14
click at [218, 242] on icon "button" at bounding box center [220, 241] width 4 height 4
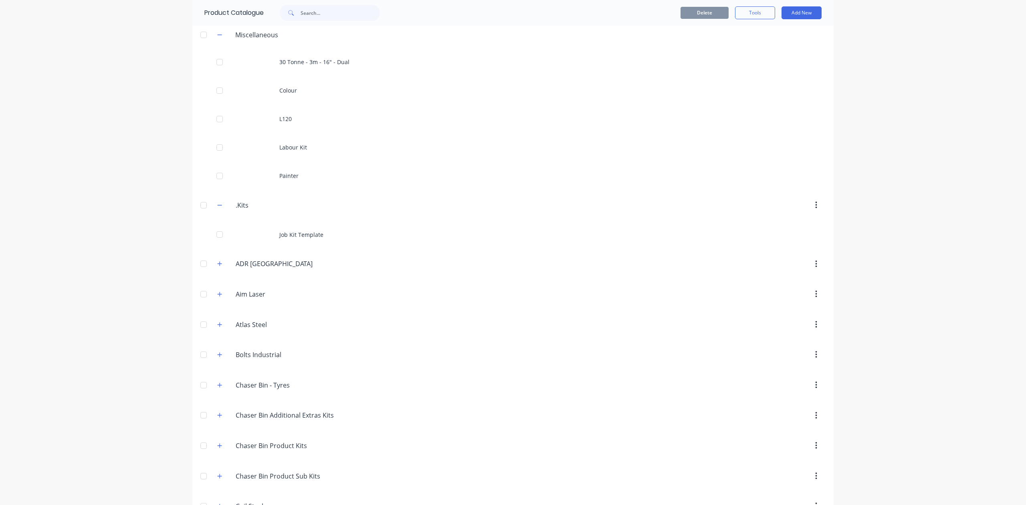
scroll to position [53, 0]
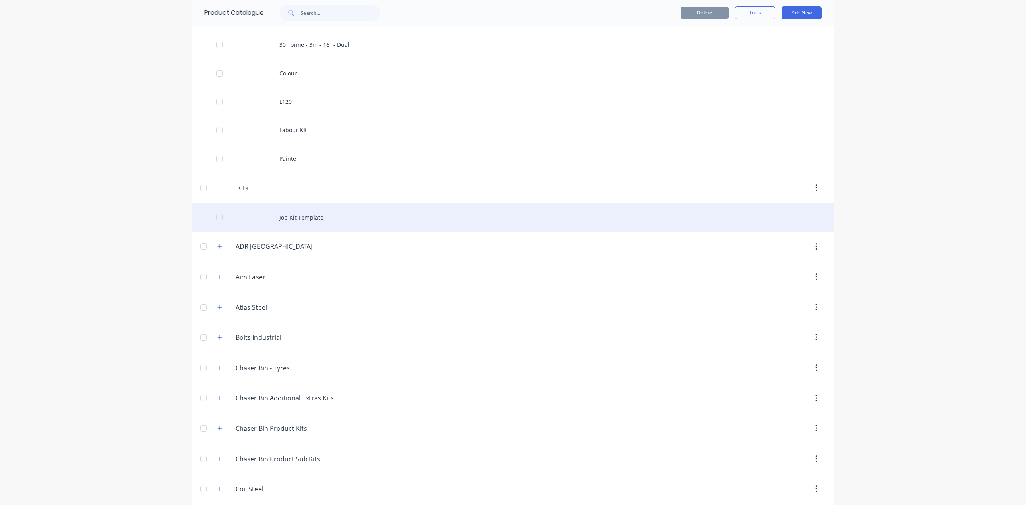
click at [289, 220] on div "Job Kit Template" at bounding box center [512, 217] width 641 height 28
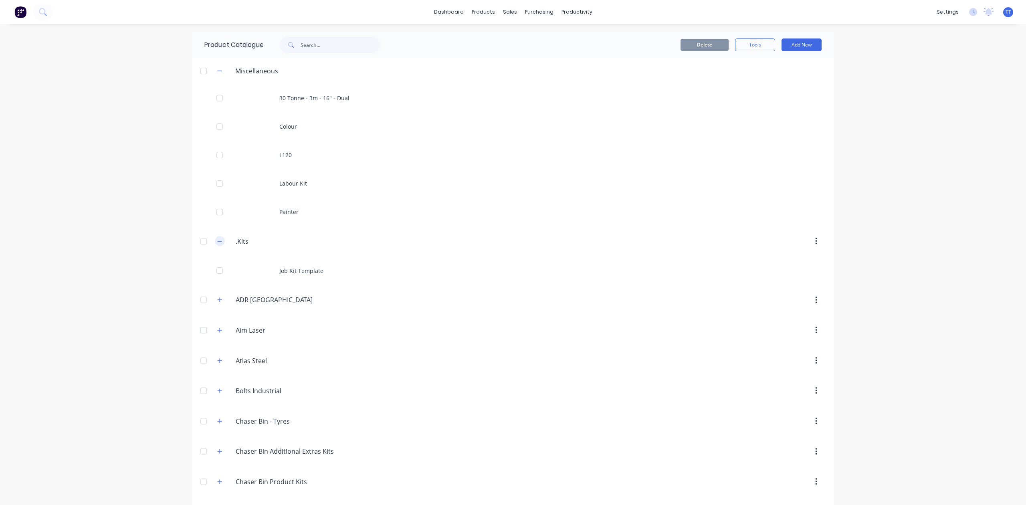
click at [217, 239] on icon "button" at bounding box center [219, 241] width 5 height 6
click at [217, 71] on icon "button" at bounding box center [219, 71] width 5 height 6
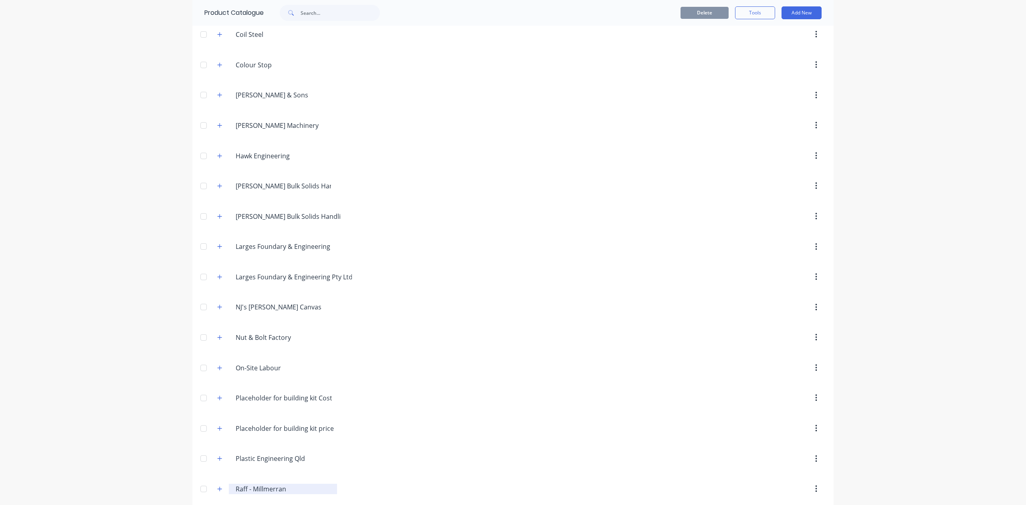
scroll to position [305, 0]
click at [217, 403] on icon "button" at bounding box center [219, 400] width 5 height 6
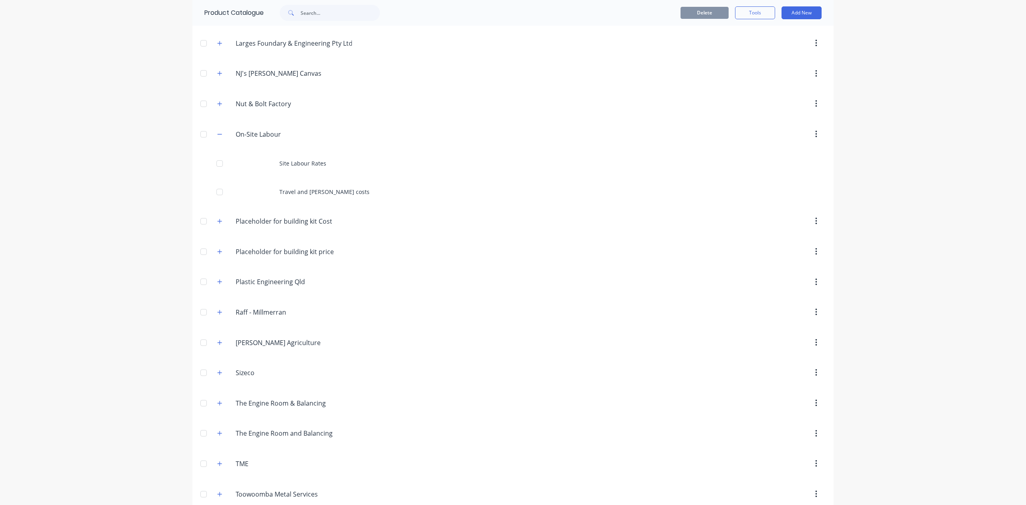
scroll to position [572, 0]
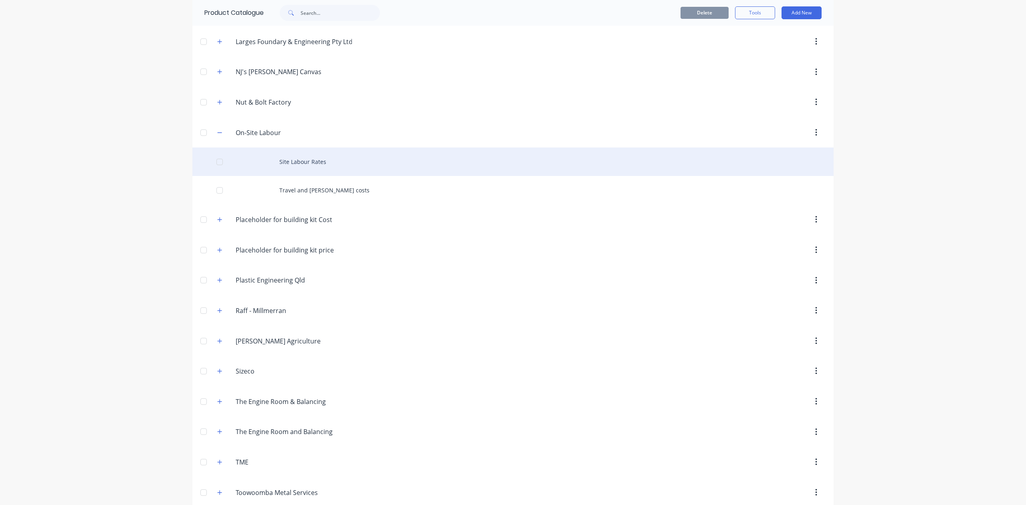
click at [302, 169] on div "Site Labour Rates" at bounding box center [512, 161] width 641 height 28
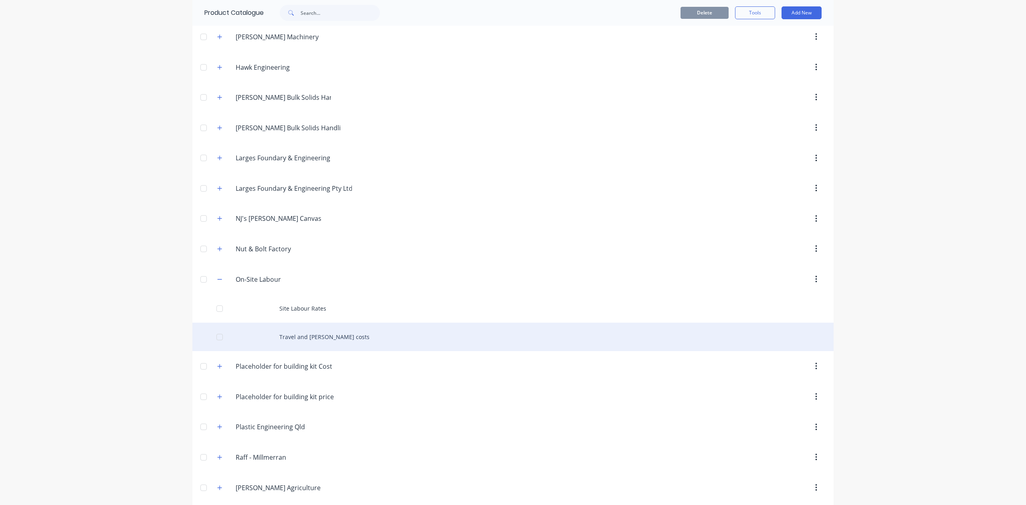
scroll to position [427, 0]
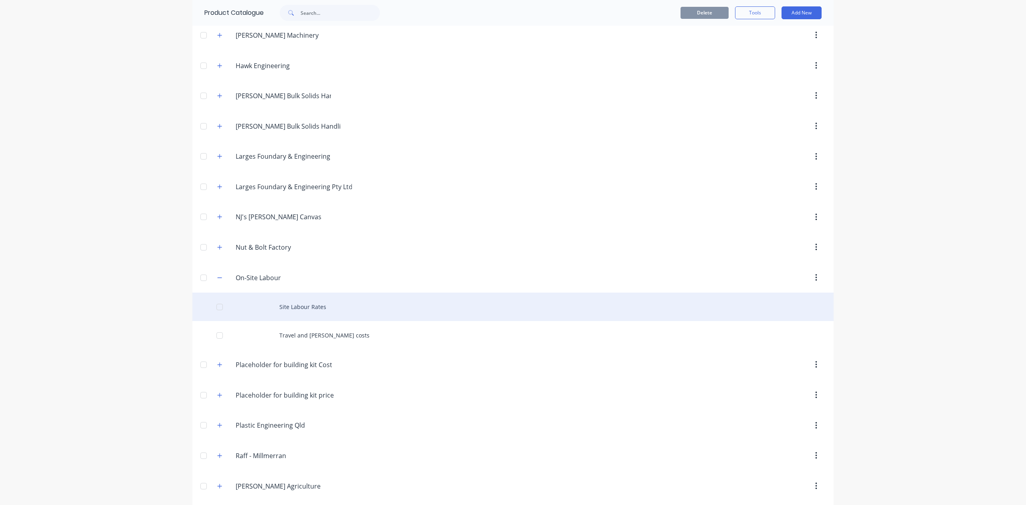
click at [215, 311] on div at bounding box center [220, 307] width 16 height 16
drag, startPoint x: 310, startPoint y: 310, endPoint x: 301, endPoint y: 310, distance: 9.6
click at [301, 310] on div "Site Labour Rates" at bounding box center [512, 307] width 641 height 28
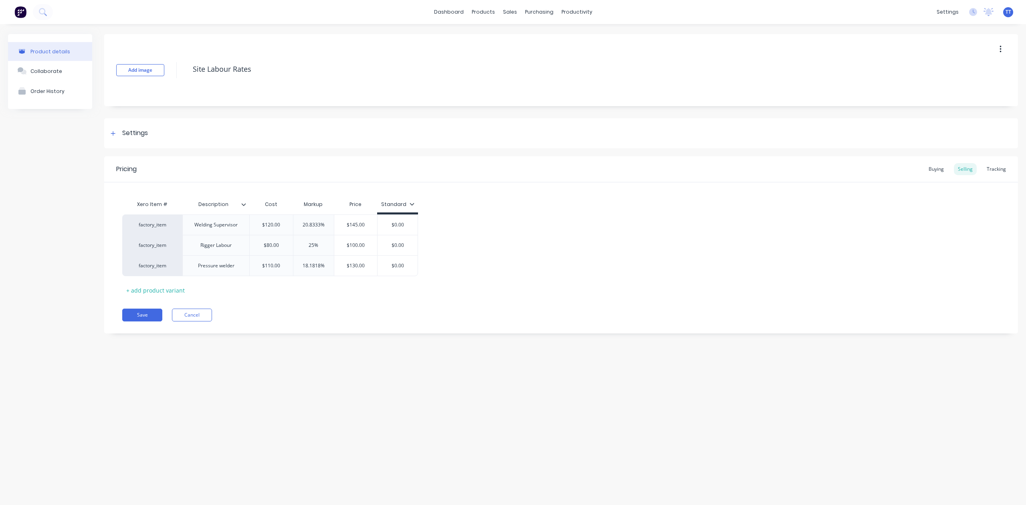
drag, startPoint x: 707, startPoint y: 208, endPoint x: 749, endPoint y: 209, distance: 41.3
click at [709, 208] on div "Xero Item # Description Cost Markup Price Standard factory_item Welding Supervi…" at bounding box center [561, 246] width 878 height 100
click at [1002, 49] on button "button" at bounding box center [1000, 49] width 19 height 14
click at [955, 86] on div "Delete" at bounding box center [972, 87] width 62 height 12
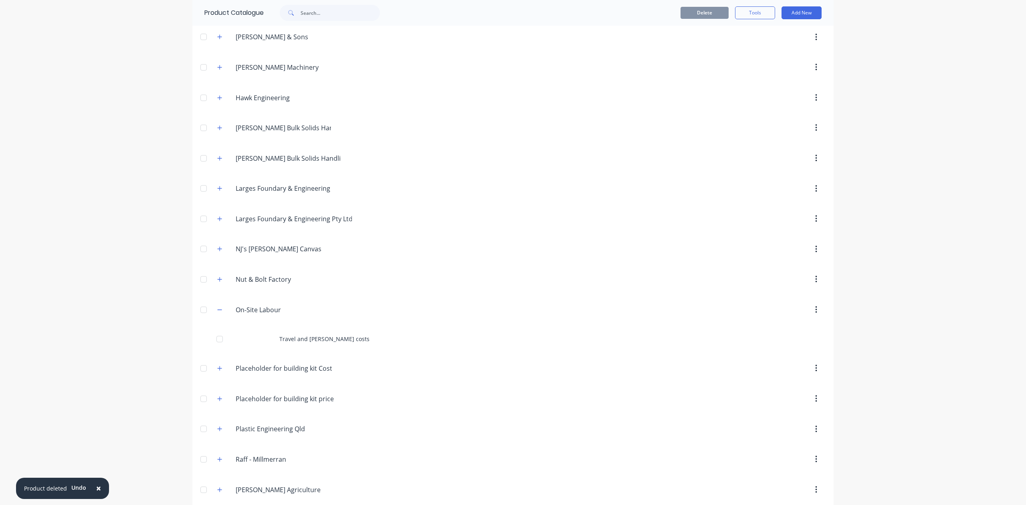
scroll to position [427, 0]
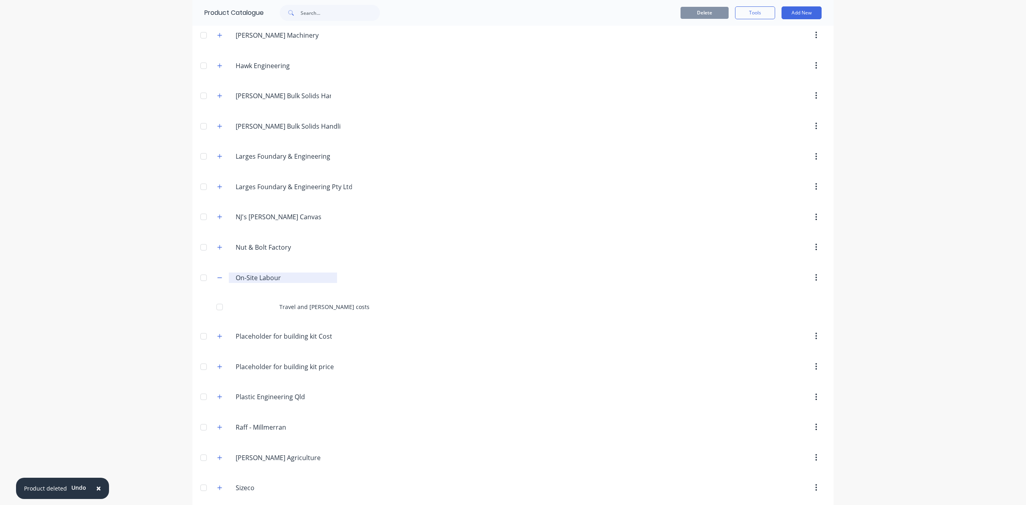
click at [252, 283] on input "On-Site Labour" at bounding box center [283, 278] width 95 height 10
click at [815, 281] on icon "button" at bounding box center [816, 277] width 2 height 9
click at [254, 282] on input "On-Site Labour" at bounding box center [283, 278] width 95 height 10
click at [199, 284] on div at bounding box center [204, 278] width 16 height 16
click at [810, 279] on button "button" at bounding box center [816, 278] width 19 height 14
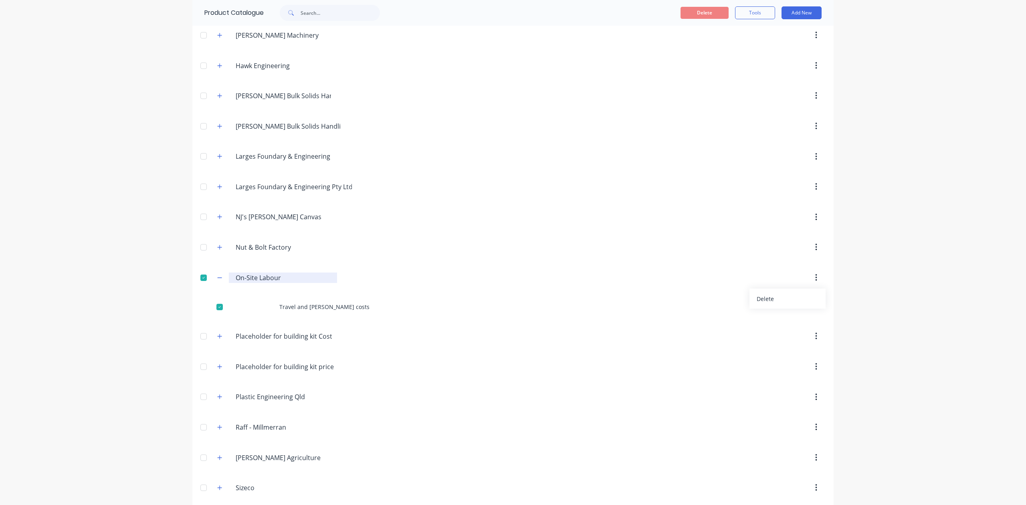
click at [260, 283] on input "On-Site Labour" at bounding box center [283, 278] width 95 height 10
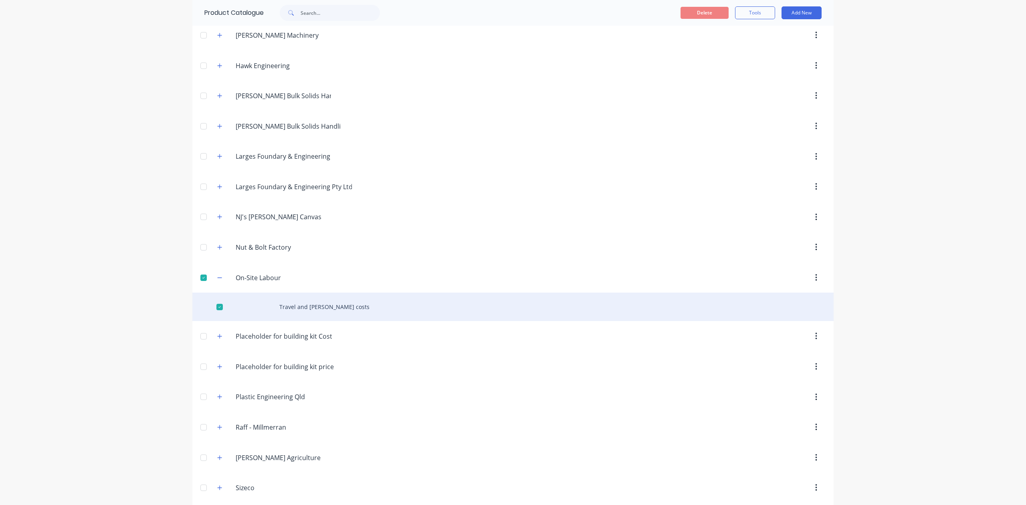
click at [301, 310] on div "Travel and [PERSON_NAME] costs" at bounding box center [512, 307] width 641 height 28
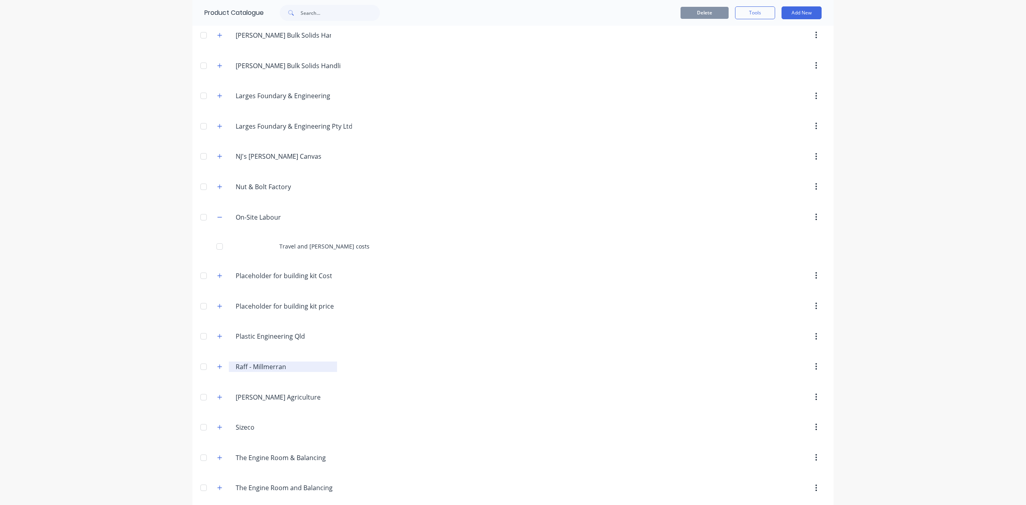
scroll to position [481, 0]
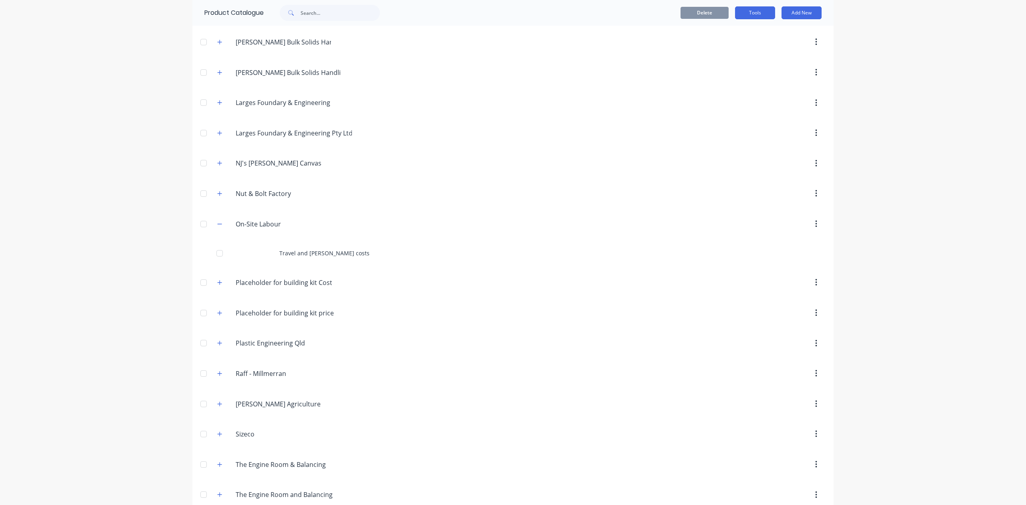
drag, startPoint x: 235, startPoint y: 227, endPoint x: 755, endPoint y: 7, distance: 564.7
click at [755, 7] on button "Tools" at bounding box center [755, 12] width 40 height 13
click at [273, 229] on input "On-Site Labour" at bounding box center [283, 224] width 95 height 10
click at [252, 228] on input "On-Site Labour" at bounding box center [283, 224] width 95 height 10
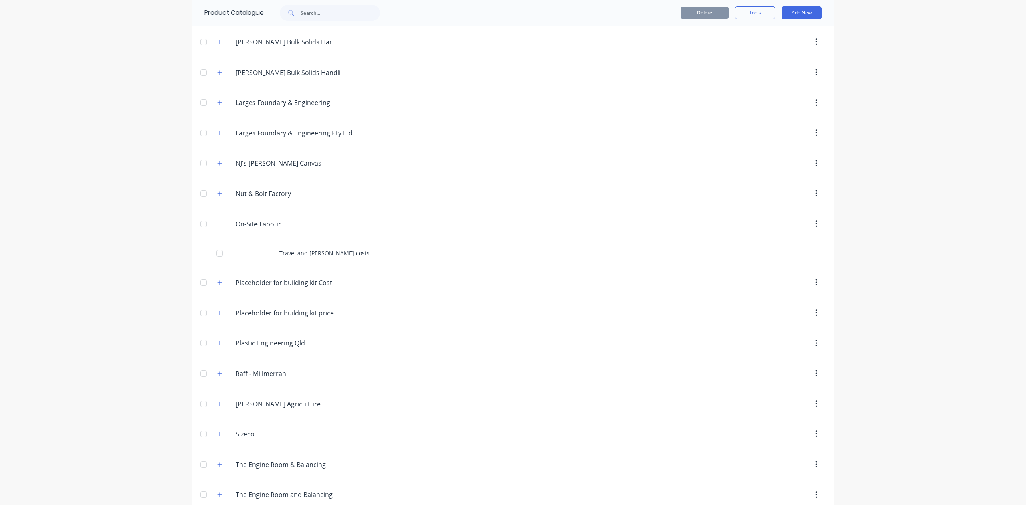
click at [815, 225] on icon "button" at bounding box center [816, 224] width 2 height 9
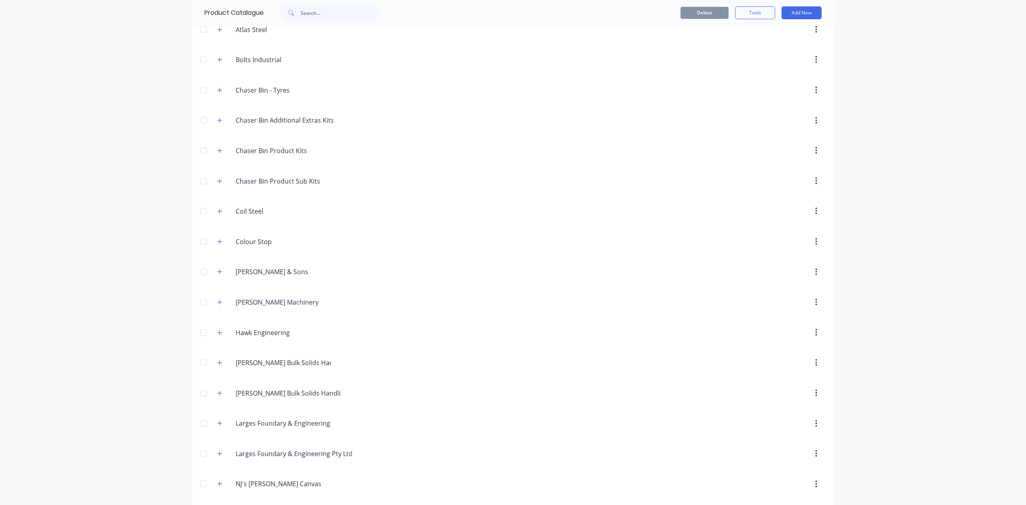
scroll to position [0, 0]
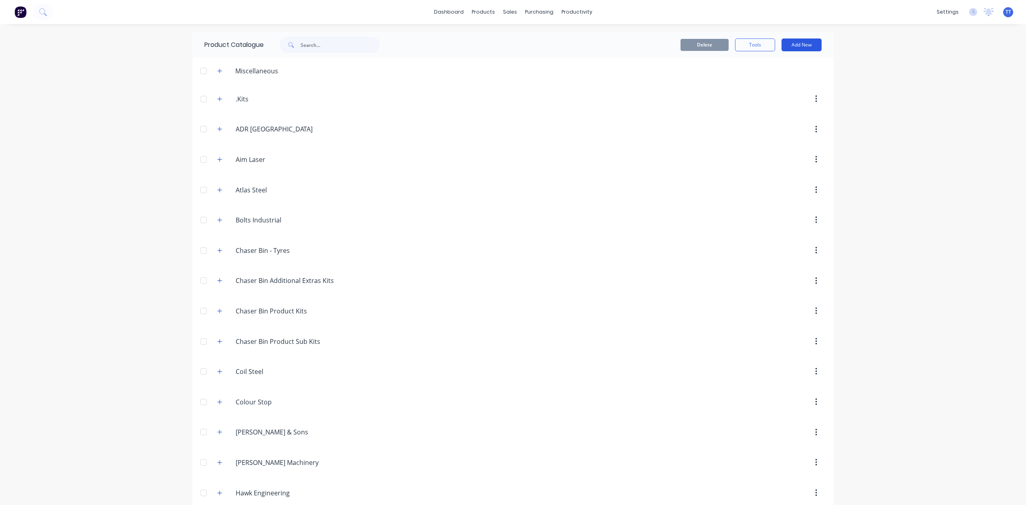
click at [804, 42] on button "Add New" at bounding box center [802, 44] width 40 height 13
click at [762, 77] on div "Product" at bounding box center [784, 82] width 62 height 12
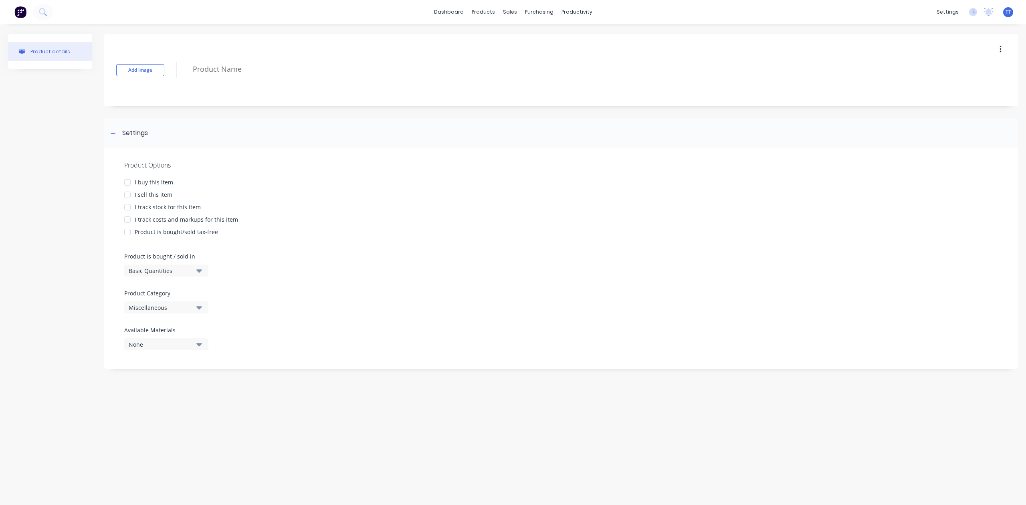
click at [151, 193] on div "I sell this item" at bounding box center [154, 194] width 38 height 8
click at [164, 308] on div "Miscellaneous" at bounding box center [161, 307] width 64 height 8
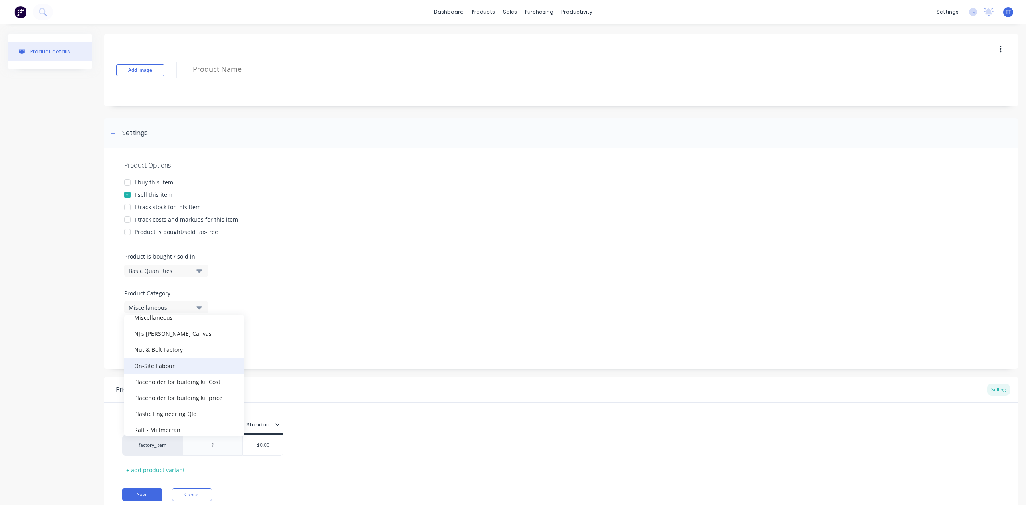
scroll to position [321, 0]
click at [164, 364] on div "On-Site Labour" at bounding box center [184, 368] width 120 height 16
type textarea "x"
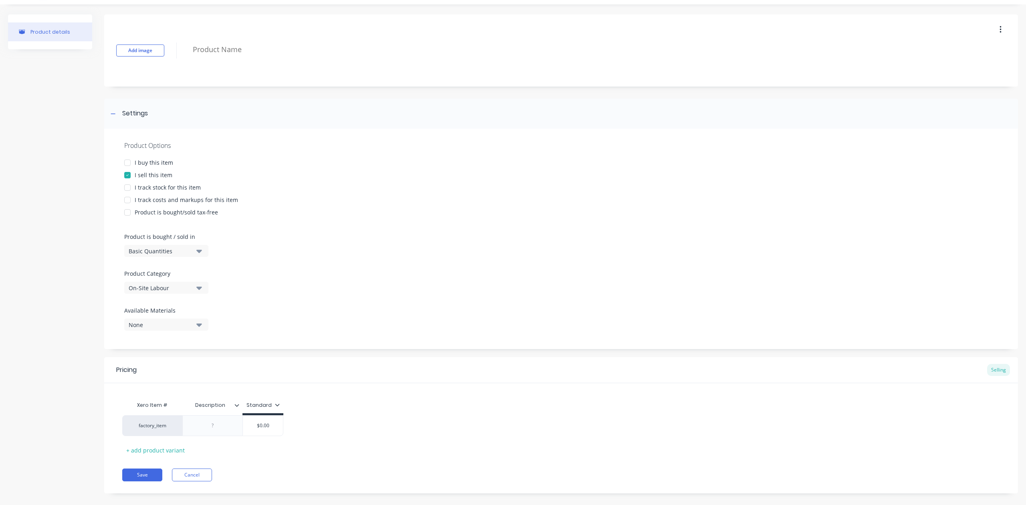
scroll to position [30, 0]
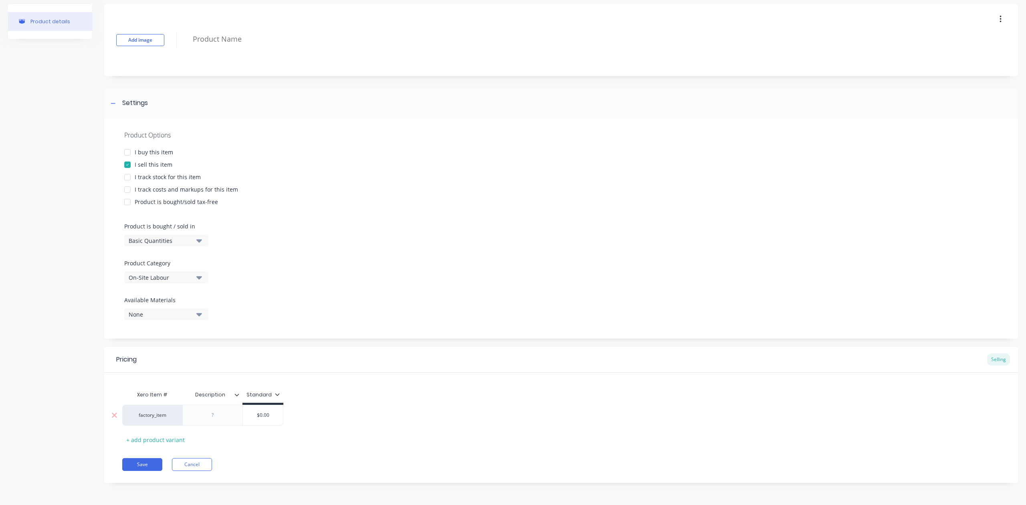
click at [214, 417] on div at bounding box center [213, 415] width 40 height 10
type textarea "x"
type input "$0.00"
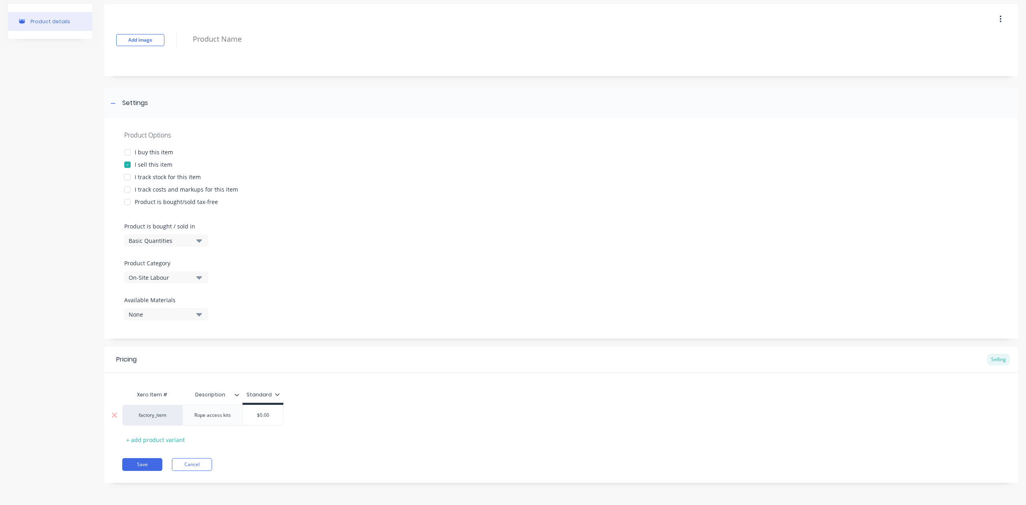
click at [264, 412] on input "$0.00" at bounding box center [263, 415] width 40 height 7
drag, startPoint x: 273, startPoint y: 414, endPoint x: 253, endPoint y: 412, distance: 20.1
click at [253, 412] on input "$0.00" at bounding box center [264, 415] width 40 height 7
type textarea "x"
type input "5"
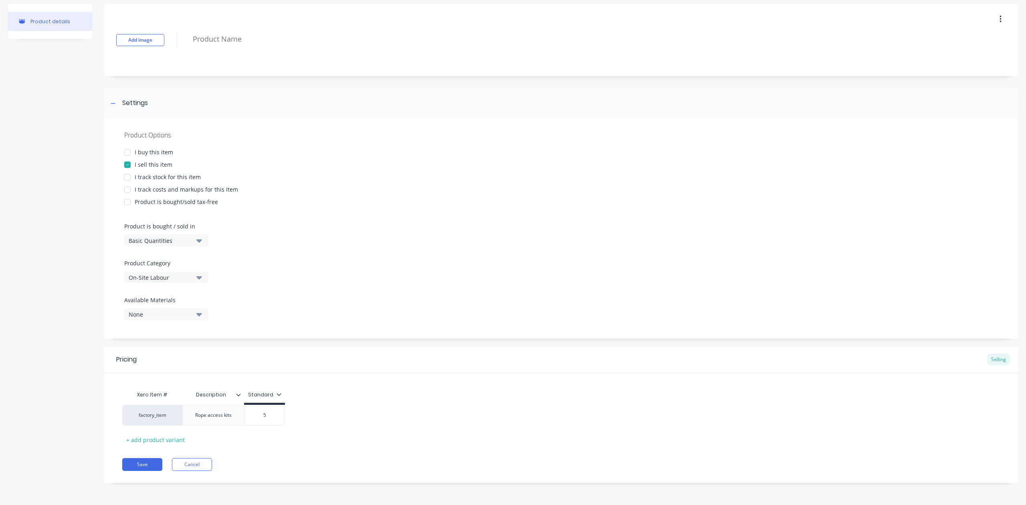
type textarea "x"
type input "50"
click at [227, 418] on div "Rope access kits" at bounding box center [213, 415] width 49 height 10
click at [235, 417] on div "Rope access kits" at bounding box center [213, 415] width 49 height 10
type textarea "x"
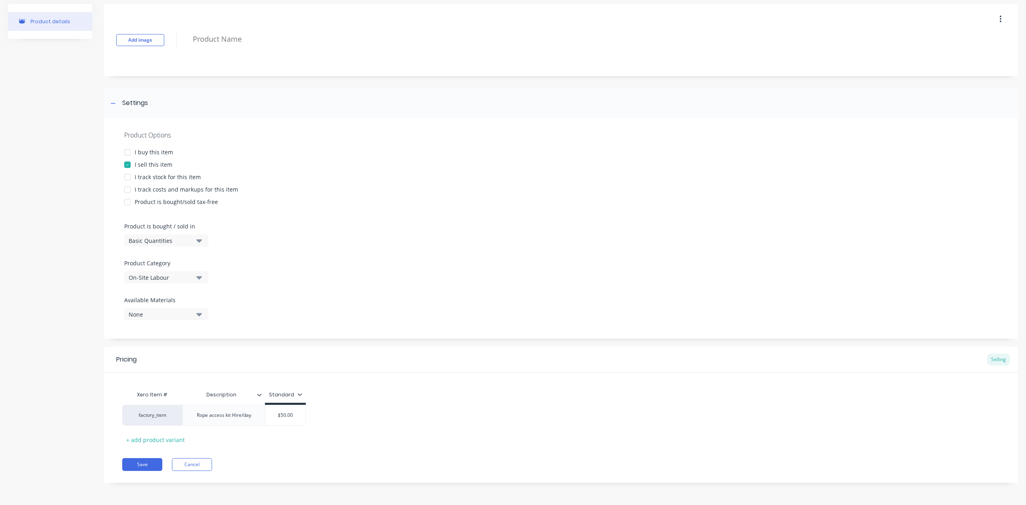
click at [296, 416] on div "factory_item Rope access kit Hire/day $50.00 50" at bounding box center [561, 415] width 878 height 21
type input "$50.00"
click at [285, 416] on input "$50.00" at bounding box center [285, 415] width 40 height 7
type textarea "x"
type input "$5.00"
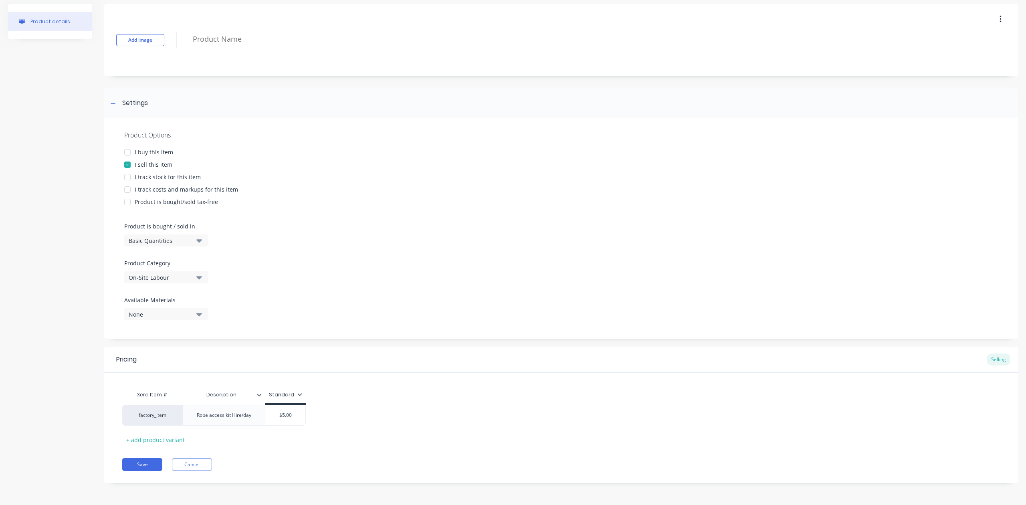
type textarea "x"
type input "$.00"
type textarea "x"
type input "$7.00"
type textarea "x"
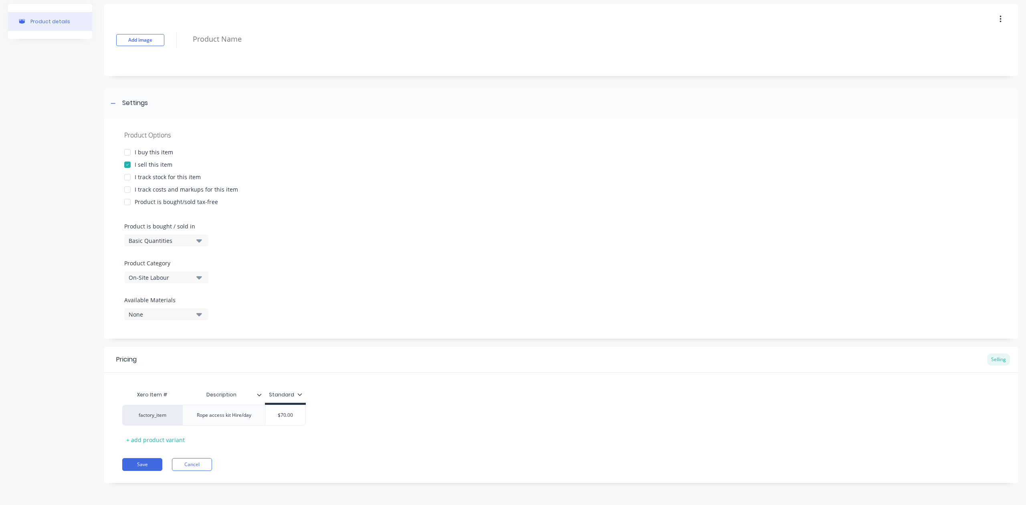
type input "$70.00"
click at [414, 422] on div "factory_item Rope access kit Hire/day $70.00 $70.00" at bounding box center [561, 415] width 878 height 21
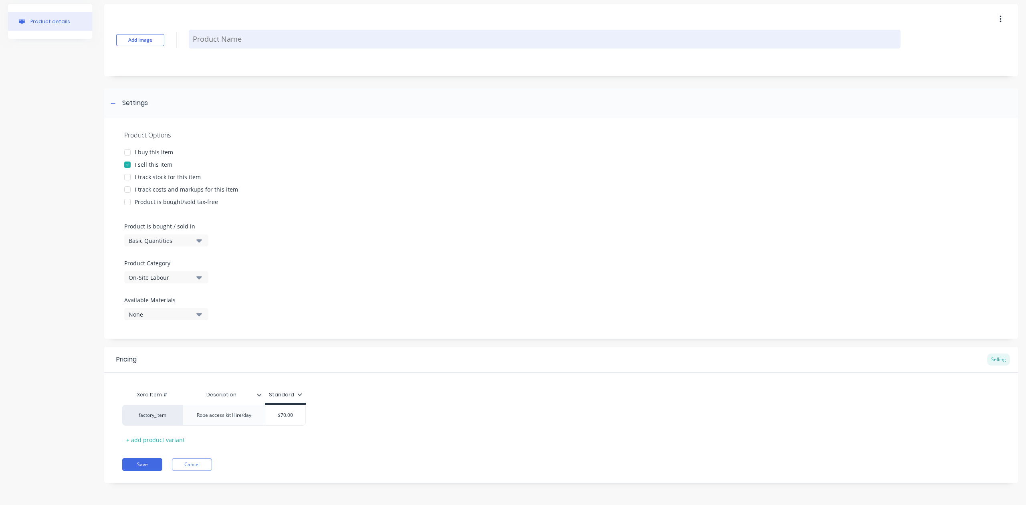
click at [237, 39] on textarea at bounding box center [545, 39] width 712 height 19
type textarea "x"
type textarea "R"
type textarea "x"
type textarea "Ro"
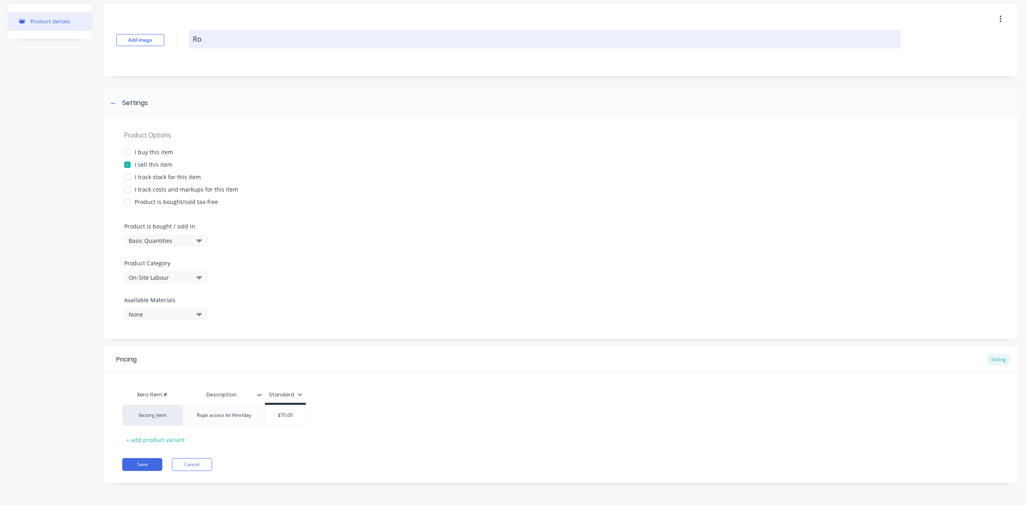
type textarea "x"
type textarea "Rop"
type textarea "x"
type textarea "Rope"
type textarea "x"
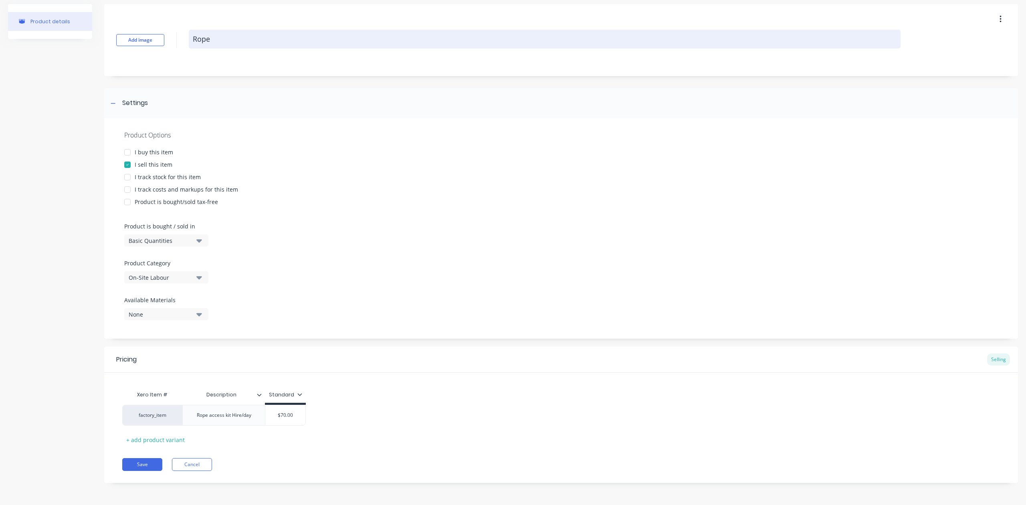
type textarea "Rope"
type textarea "x"
type textarea "Rope a"
type textarea "x"
type textarea "Rope ac"
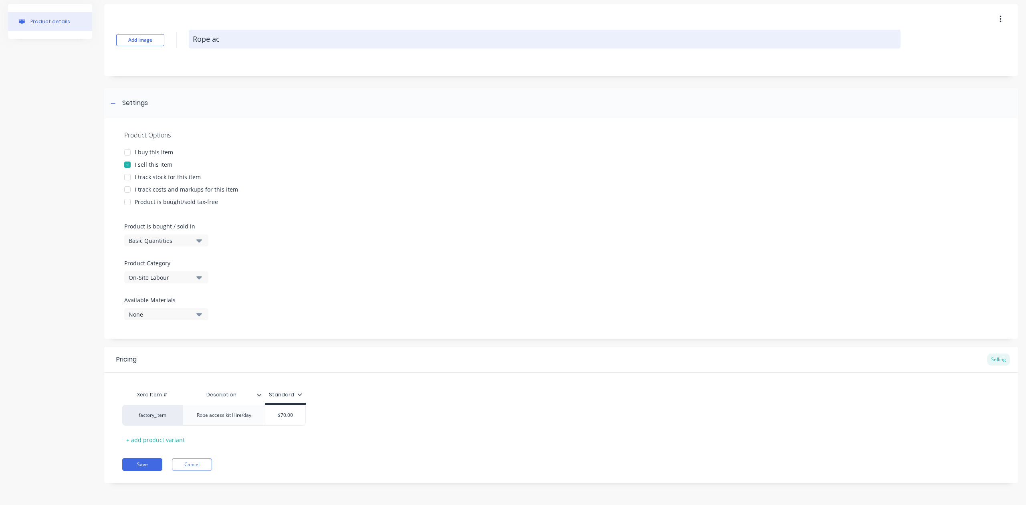
type textarea "x"
type textarea "Rope acc"
type textarea "x"
type textarea "Rope acce"
type textarea "x"
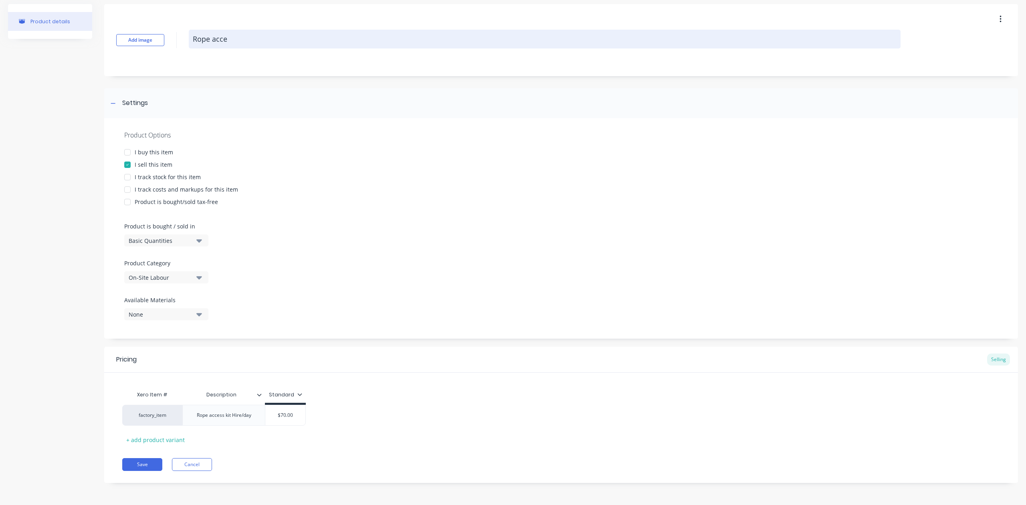
type textarea "Rope acces"
type textarea "x"
type textarea "Rope access"
type textarea "x"
type textarea "Rope acces"
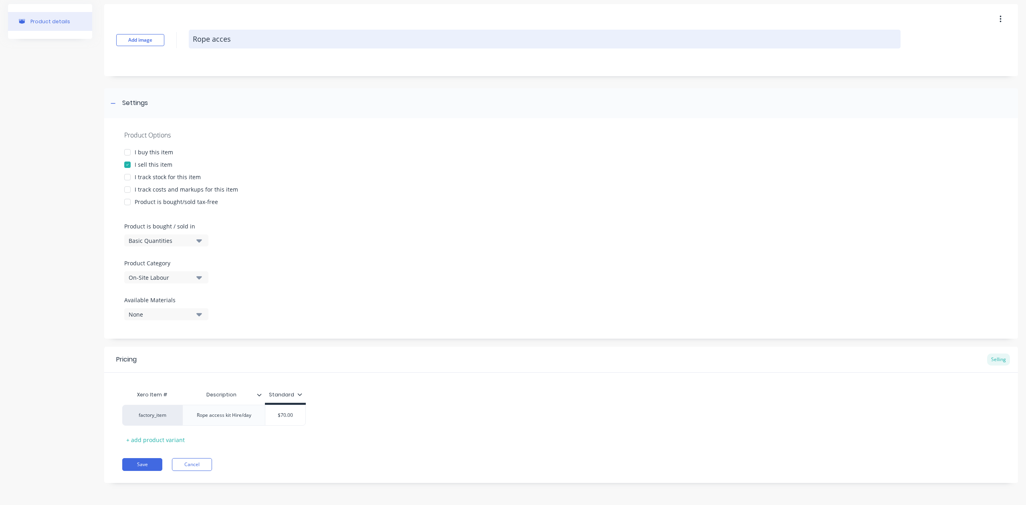
type textarea "x"
type textarea "Rope acce"
type textarea "x"
type textarea "Rope acc"
type textarea "x"
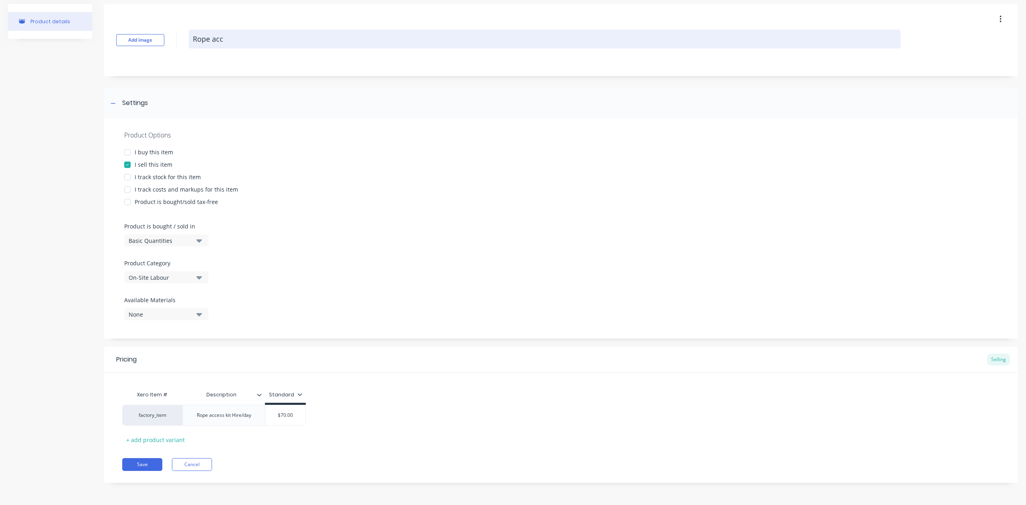
type textarea "Rope ac"
type textarea "x"
type textarea "Rope a"
type textarea "x"
type textarea "Rope"
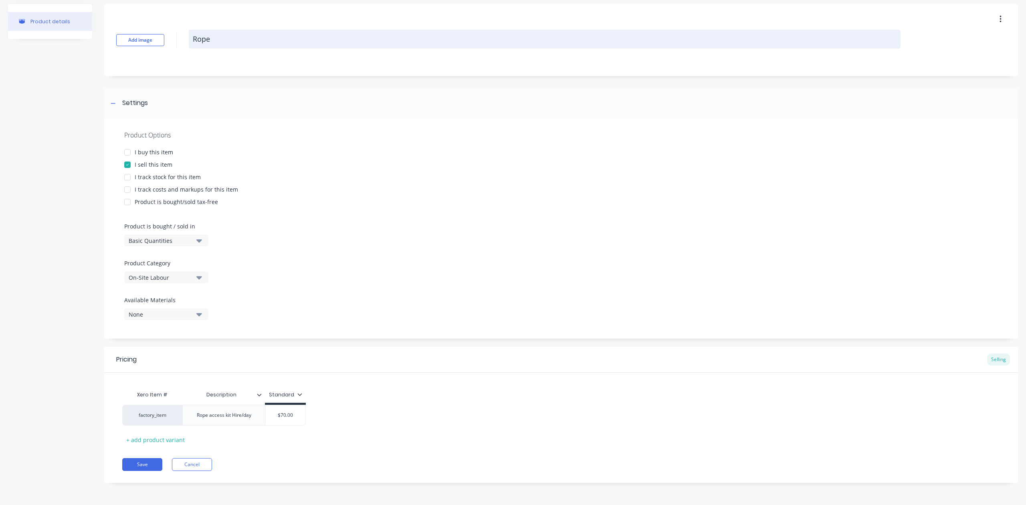
type textarea "x"
type textarea "Rope"
type textarea "x"
type textarea "Rop"
type textarea "x"
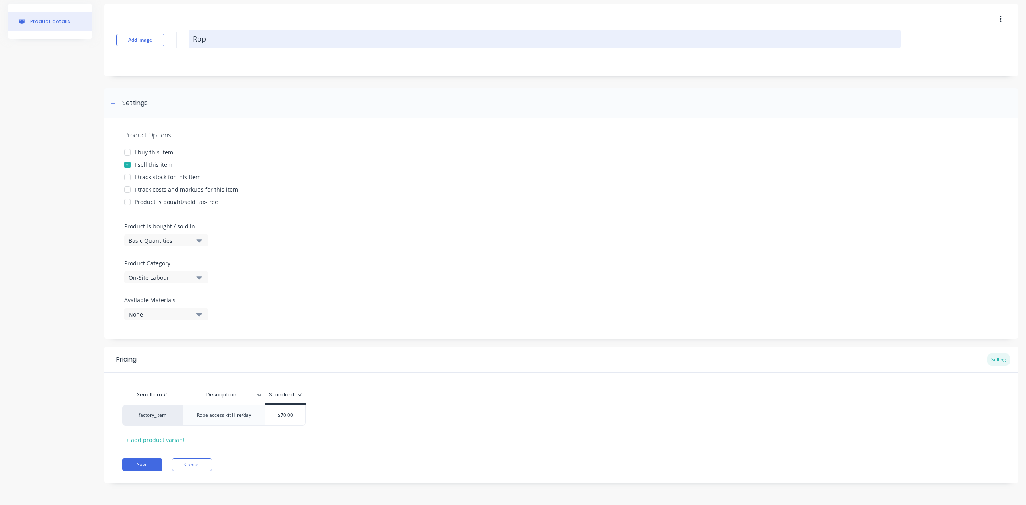
type textarea "Ro"
type textarea "x"
type textarea "R"
type textarea "x"
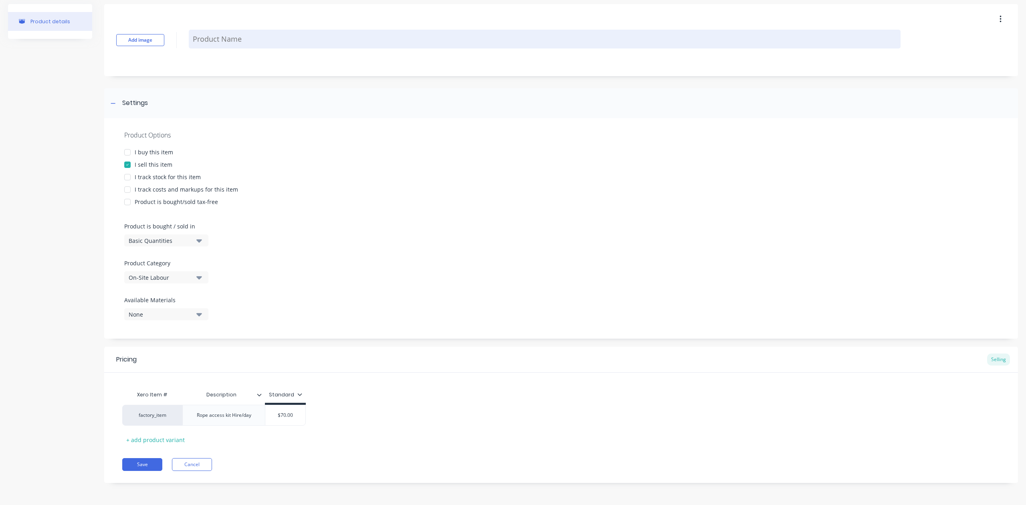
type textarea "E"
type textarea "x"
type textarea "Eq"
type textarea "x"
type textarea "Equ"
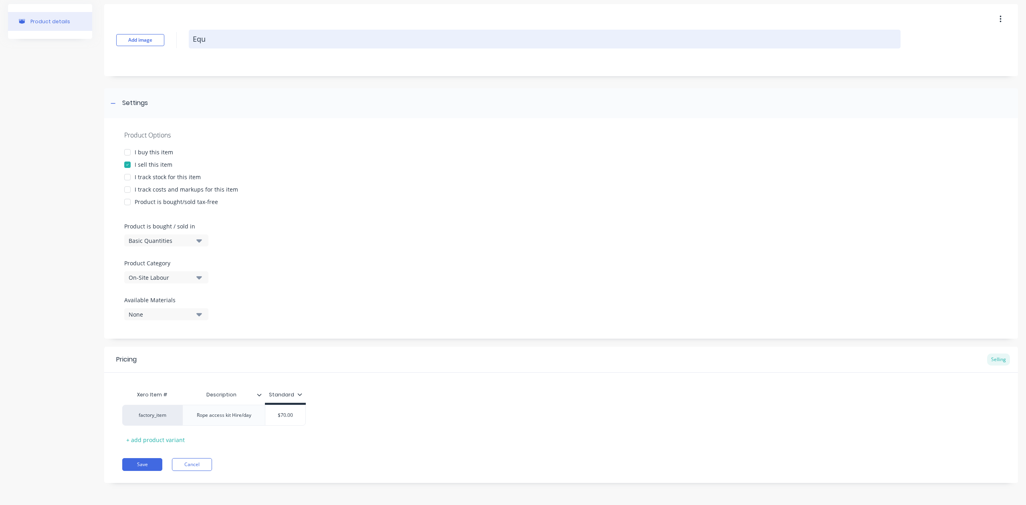
type textarea "x"
type textarea "Equi"
type textarea "x"
type textarea "Equip"
type textarea "x"
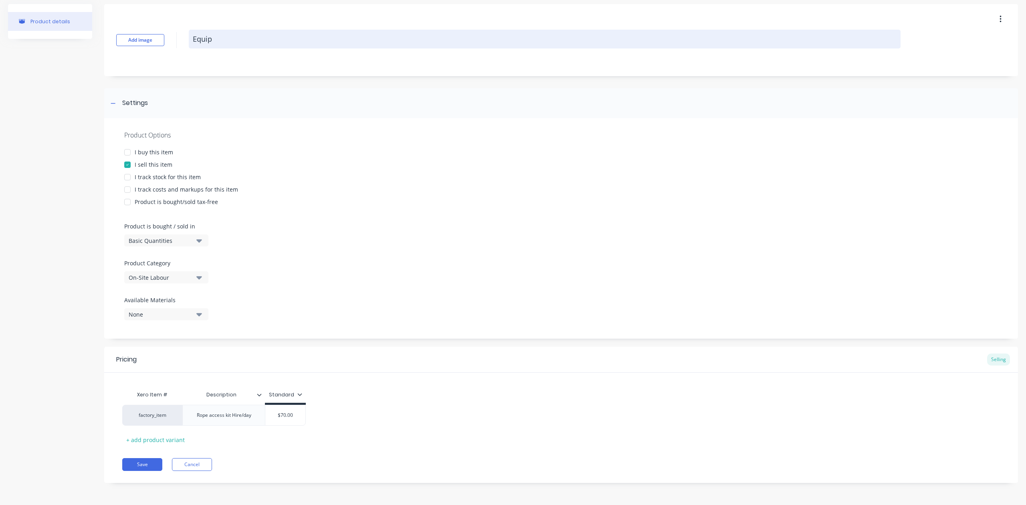
type textarea "Equipm"
type textarea "x"
type textarea "Equipme"
type textarea "x"
type textarea "Equipmen"
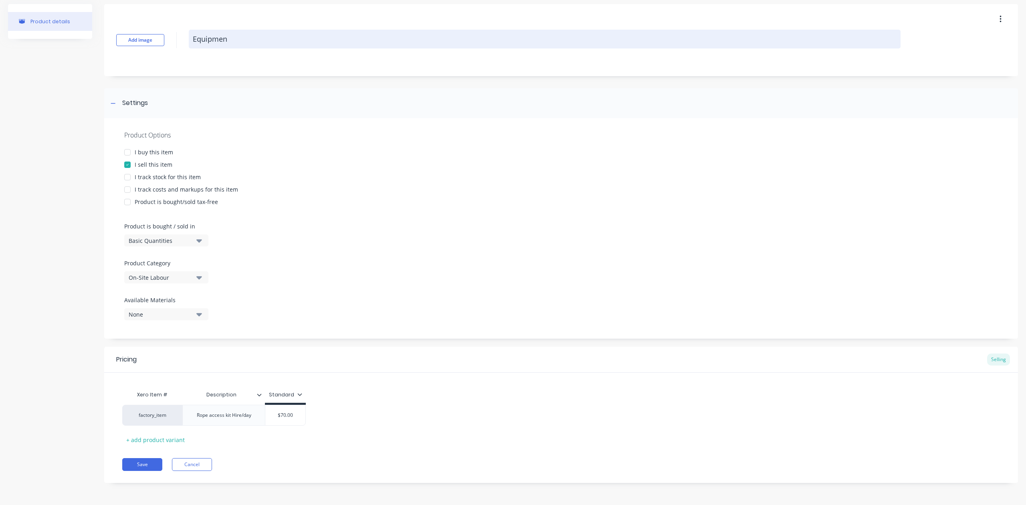
type textarea "x"
type textarea "Equipment"
type textarea "x"
type textarea "Equipment"
type textarea "x"
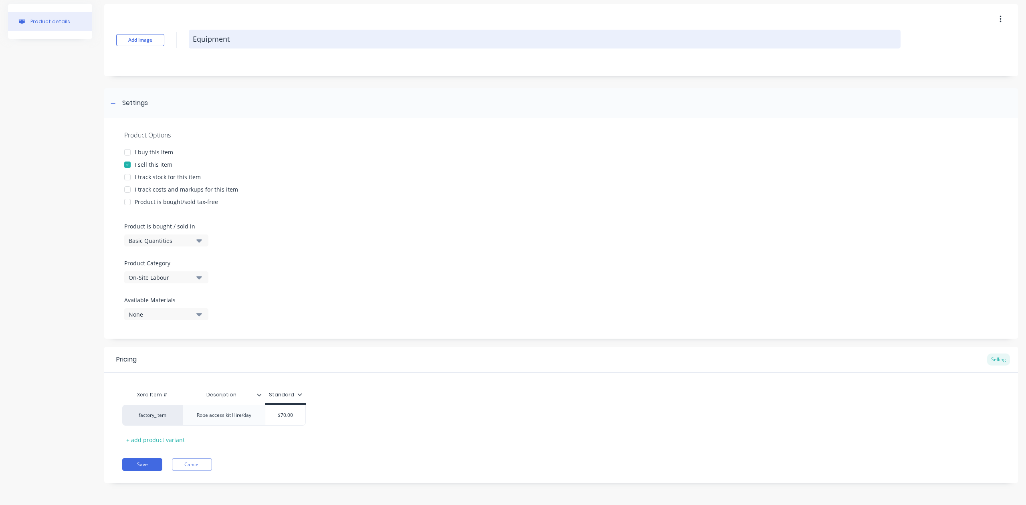
type textarea "Equipment h"
type textarea "x"
type textarea "Equipment hi"
type textarea "x"
type textarea "Equipment hir"
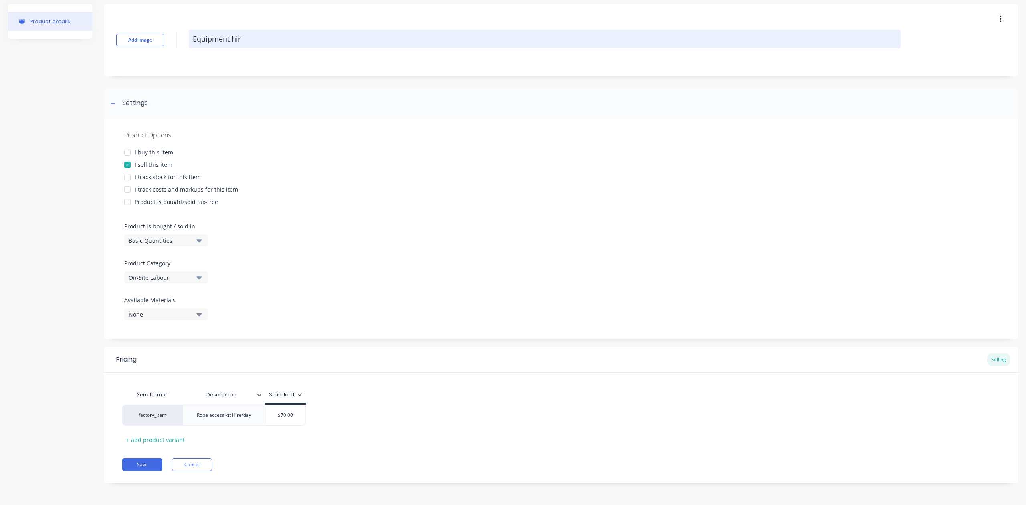
type textarea "x"
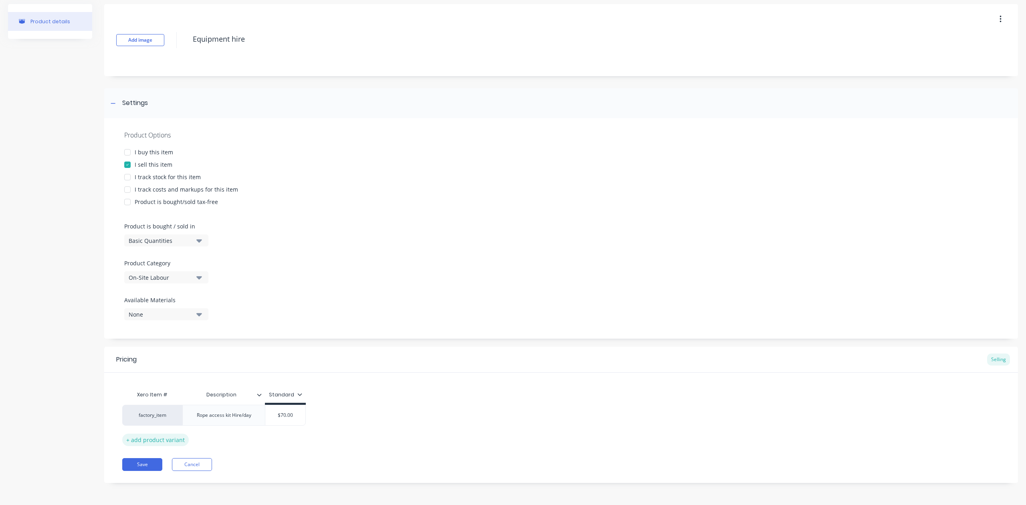
type textarea "Equipment hire"
type textarea "x"
type textarea "Equipment hire"
click at [142, 439] on div "+ add product variant" at bounding box center [155, 440] width 67 height 12
type textarea "x"
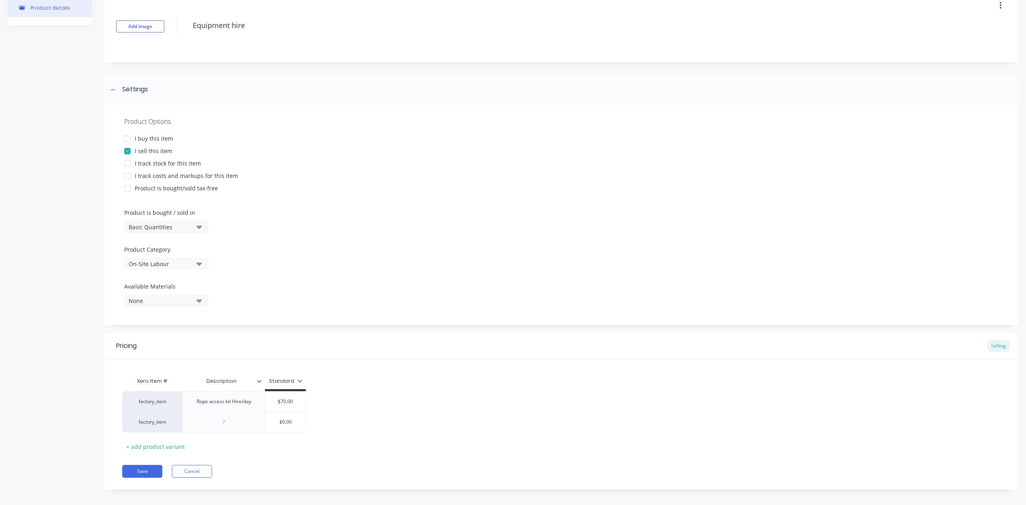
scroll to position [51, 0]
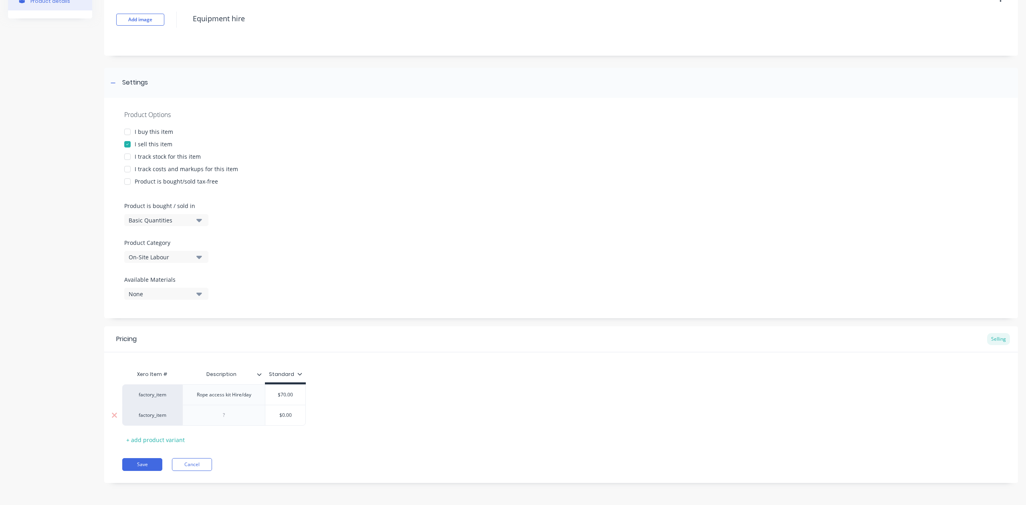
click at [236, 418] on div at bounding box center [224, 415] width 40 height 10
click at [288, 418] on div "$0.00" at bounding box center [285, 415] width 40 height 20
type textarea "x"
type input "$0.00"
type textarea "x"
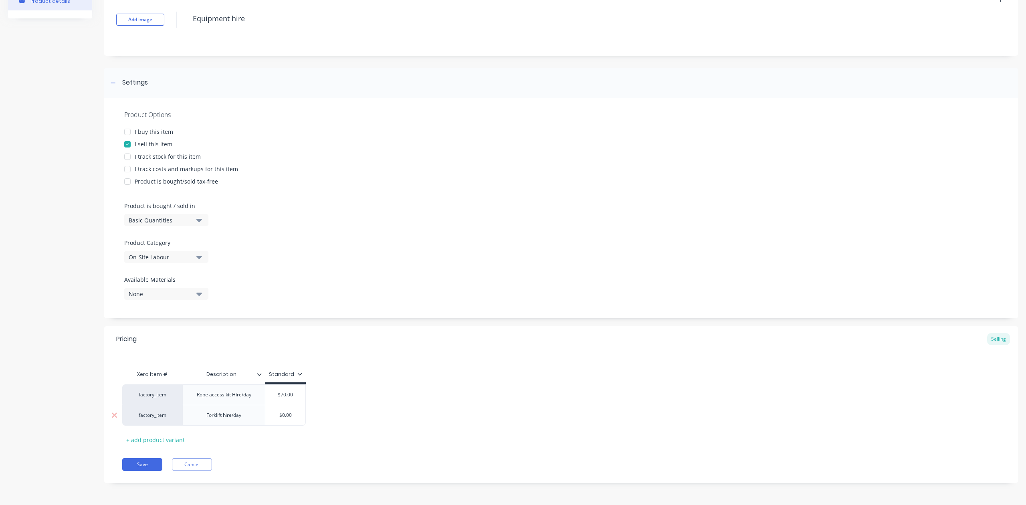
type input "$0.0"
type textarea "x"
type input "$0."
type textarea "x"
type input "$0"
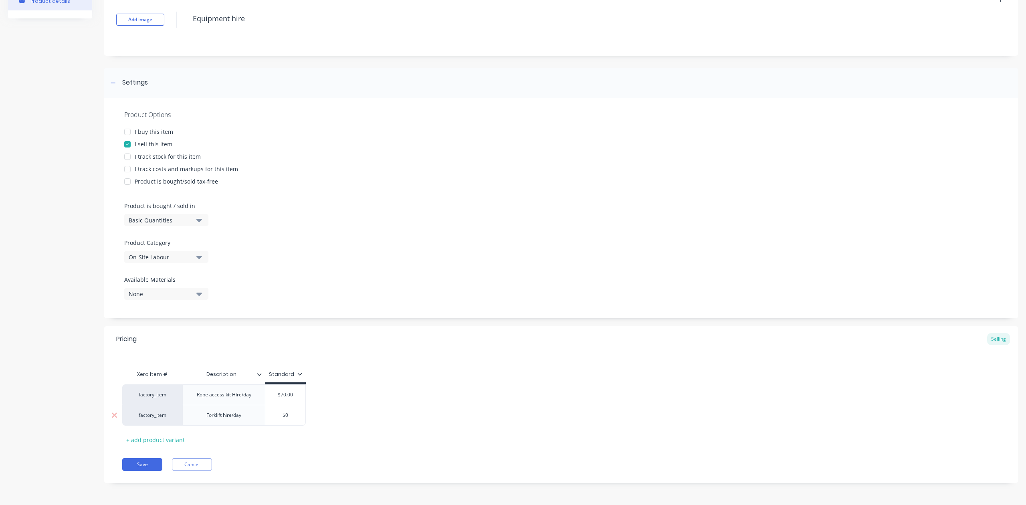
type textarea "x"
type input "$"
type textarea "x"
type input "$1"
type textarea "x"
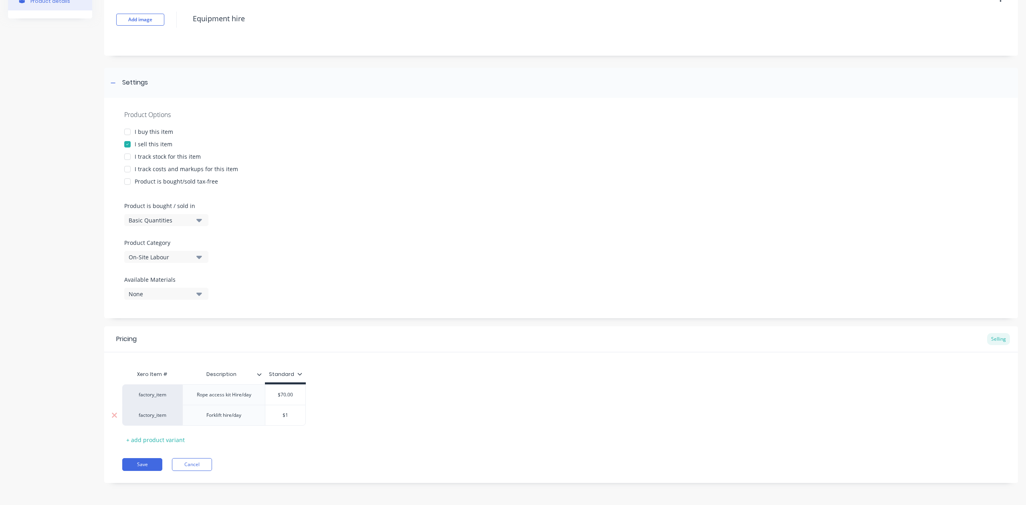
type input "$15"
type textarea "x"
type input "$155"
click at [228, 430] on div "Xero Item # Description Standard factory_item Rope access kit Hire/day $70.00 $…" at bounding box center [561, 406] width 878 height 80
click at [228, 432] on div "Xero Item # Description Standard factory_item Rope access kit Hire/day $70.00 $…" at bounding box center [561, 406] width 878 height 80
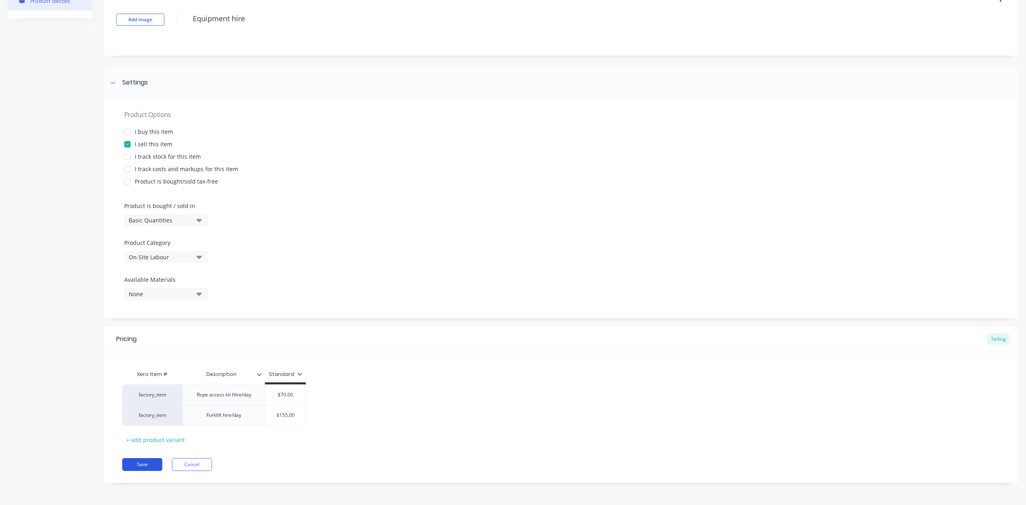
click at [138, 462] on button "Save" at bounding box center [142, 464] width 40 height 13
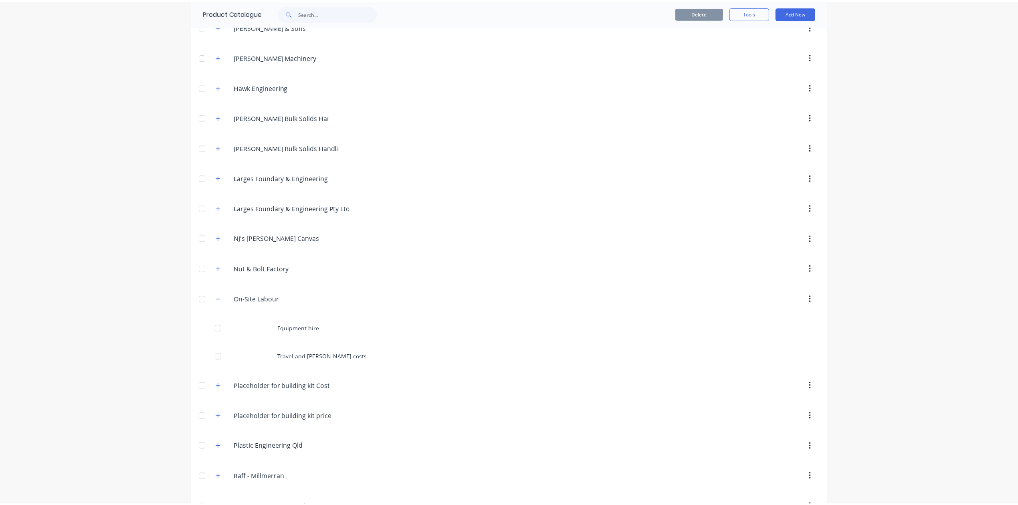
scroll to position [588, 0]
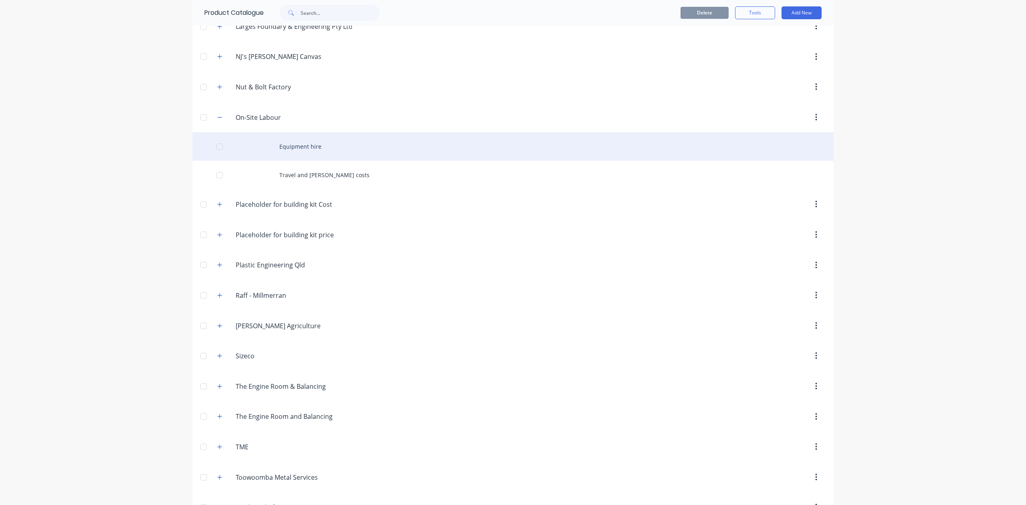
click at [289, 150] on div "Equipment hire" at bounding box center [512, 146] width 641 height 28
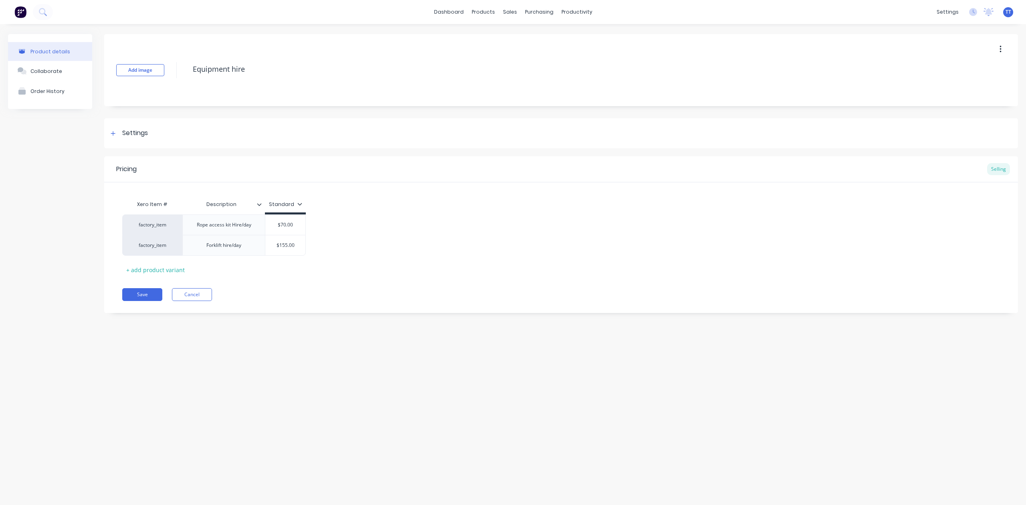
type textarea "x"
click at [524, 36] on div "Sales Orders" at bounding box center [539, 38] width 33 height 7
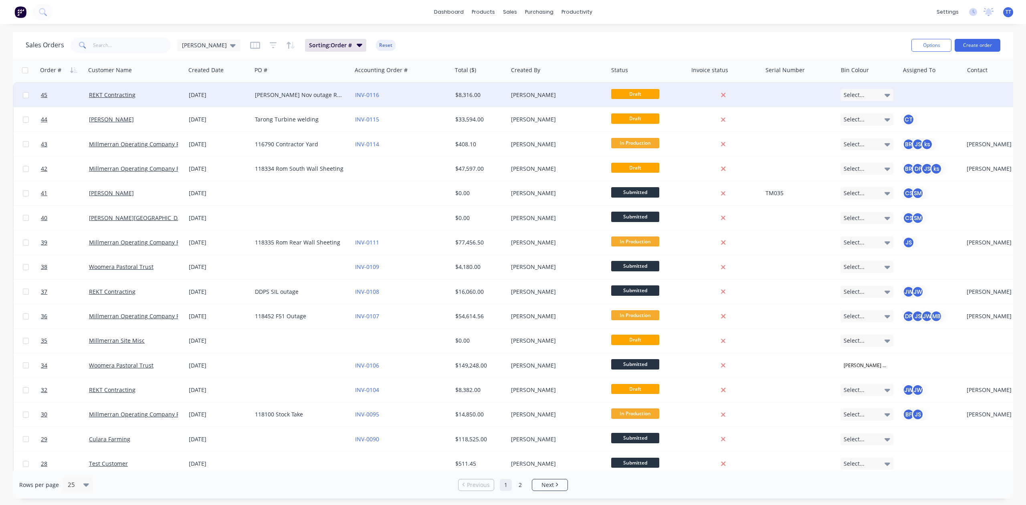
click at [302, 90] on div "Kogan Nov outage Rope access work." at bounding box center [302, 95] width 100 height 24
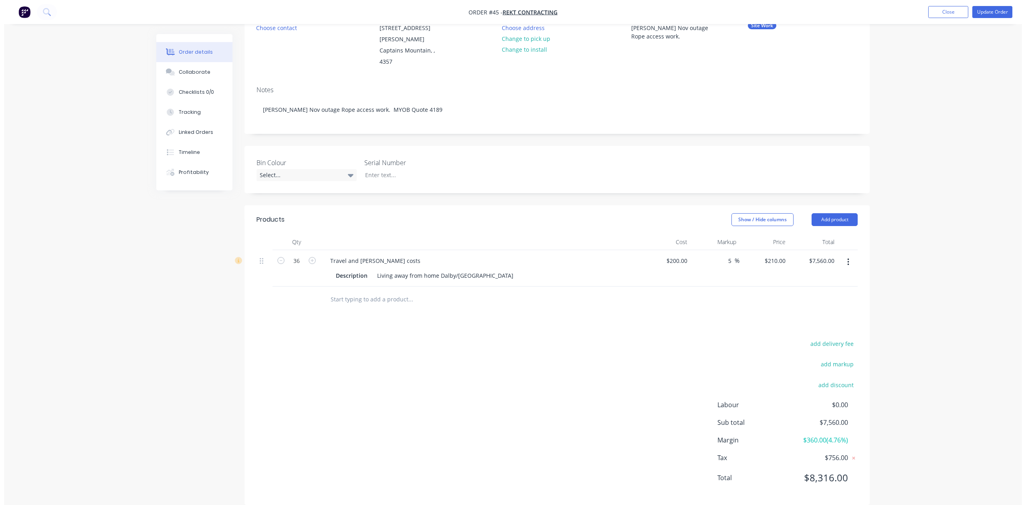
scroll to position [91, 0]
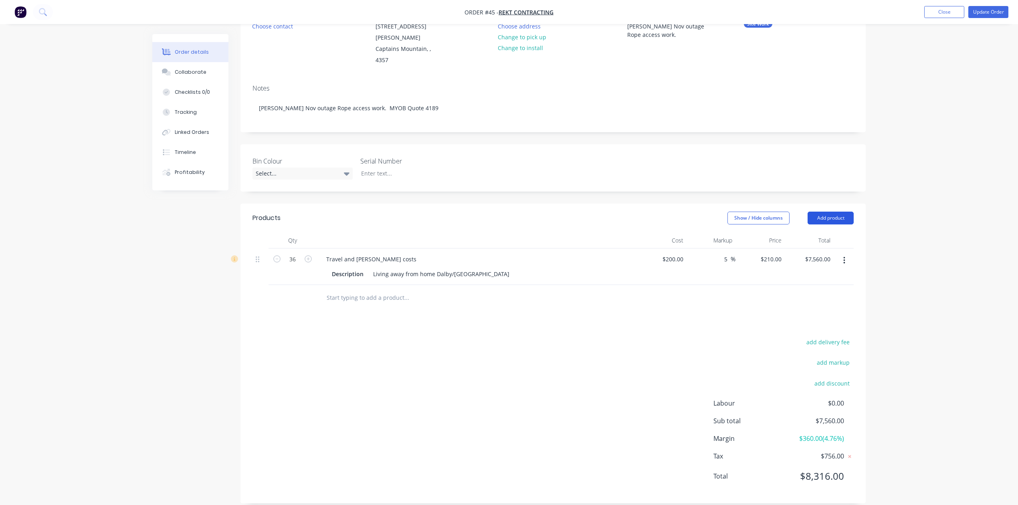
click at [823, 212] on button "Add product" at bounding box center [831, 218] width 46 height 13
click at [802, 313] on div "Labour" at bounding box center [816, 319] width 62 height 12
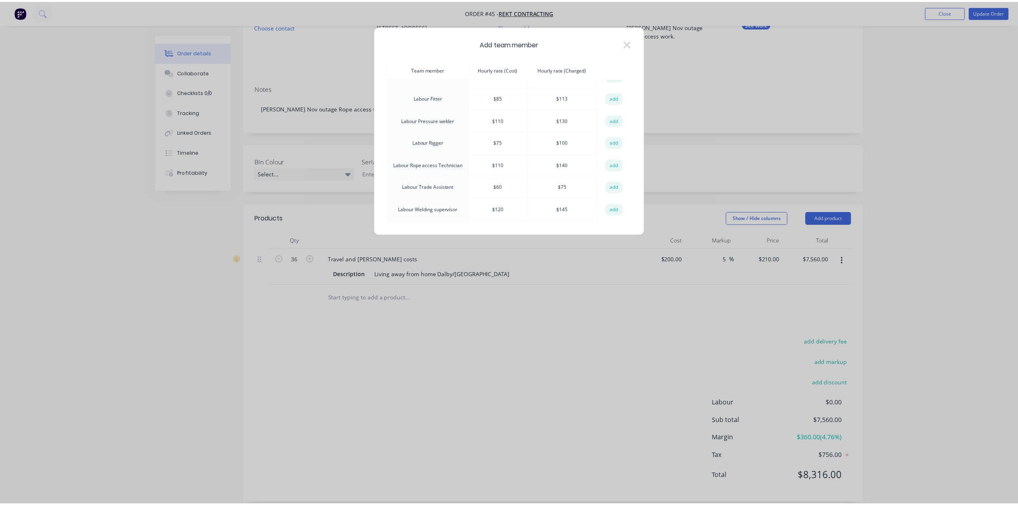
scroll to position [374, 0]
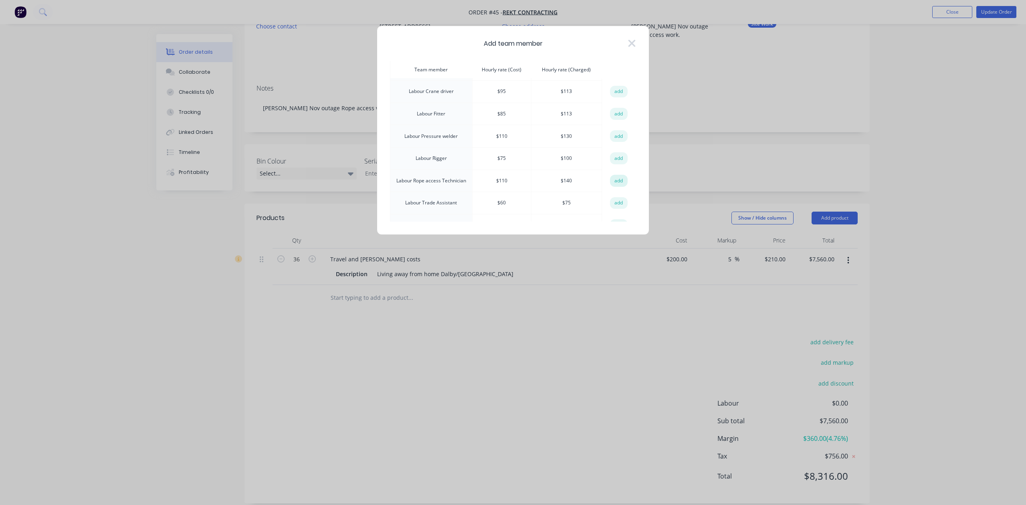
click at [619, 175] on button "add" at bounding box center [619, 181] width 18 height 12
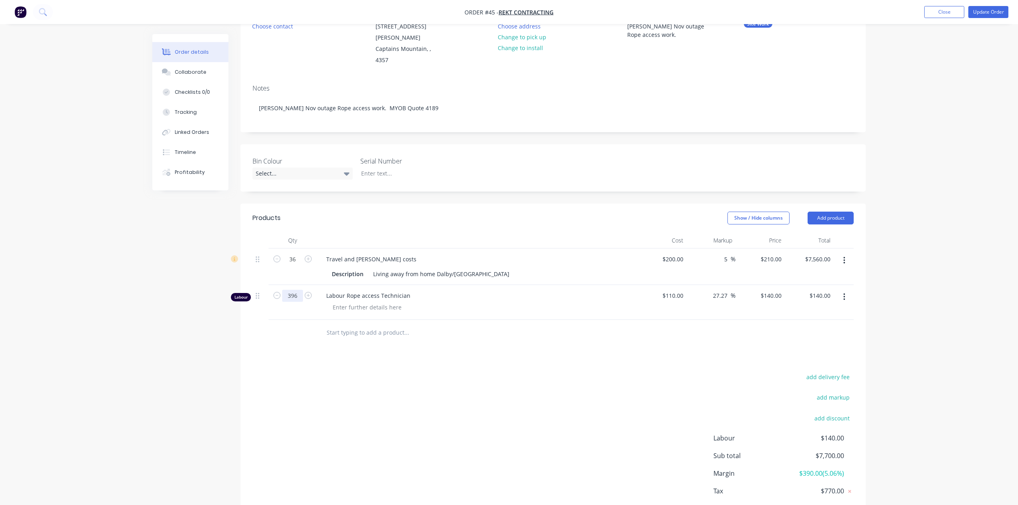
type input "396"
type input "$55,440.00"
click at [355, 325] on input "text" at bounding box center [406, 333] width 160 height 16
drag, startPoint x: 257, startPoint y: 286, endPoint x: 257, endPoint y: 254, distance: 31.7
click at [257, 254] on div "36 Travel and LAHA costs Description Living away from home Dalby/Chinchilla $20…" at bounding box center [552, 283] width 601 height 71
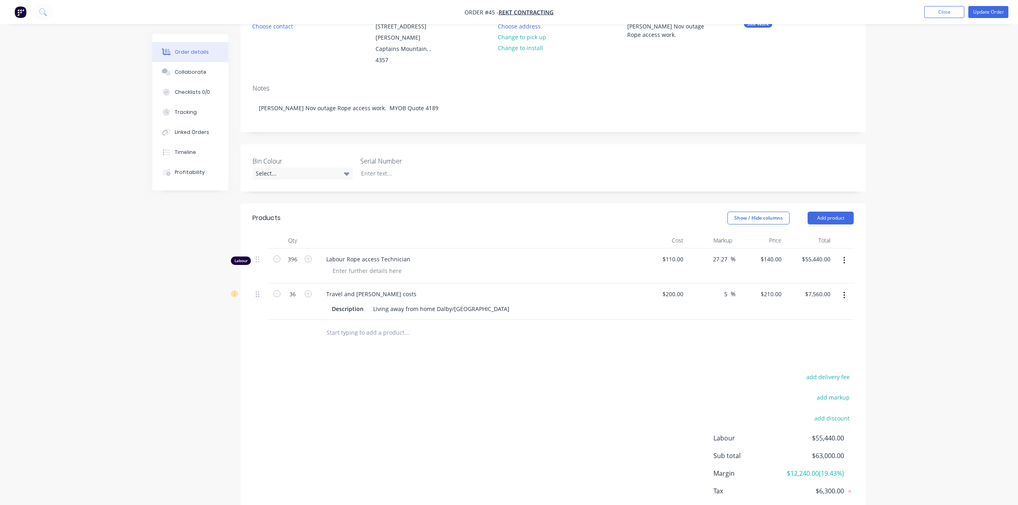
click at [361, 325] on input "text" at bounding box center [406, 333] width 160 height 16
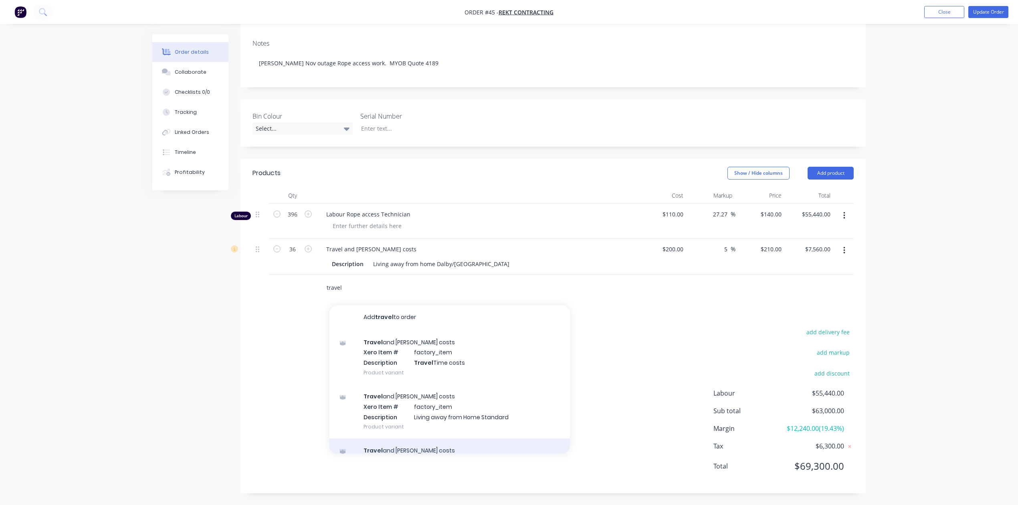
scroll to position [0, 0]
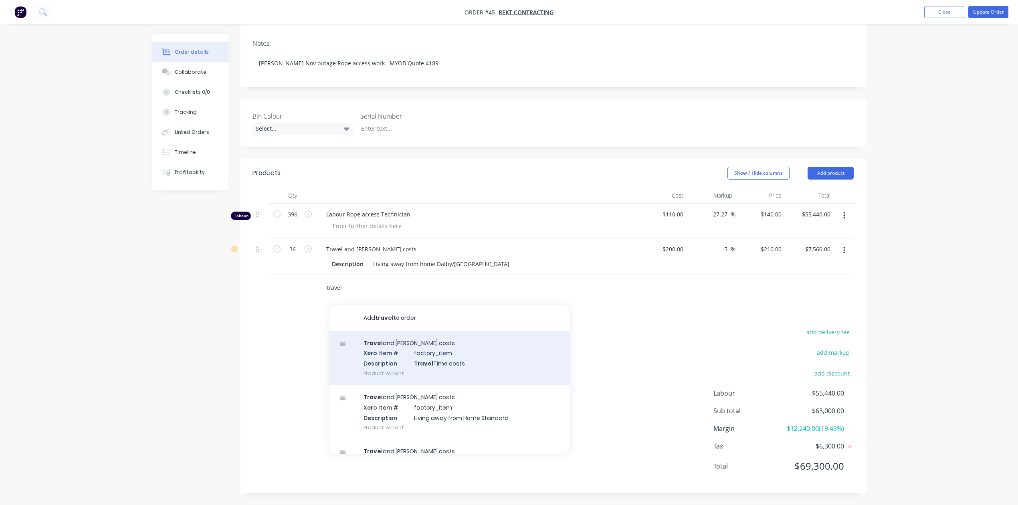
type input "travel"
click at [404, 350] on div "Travel and [PERSON_NAME] costs Xero Item # factory_item Description Travel Time…" at bounding box center [449, 358] width 240 height 54
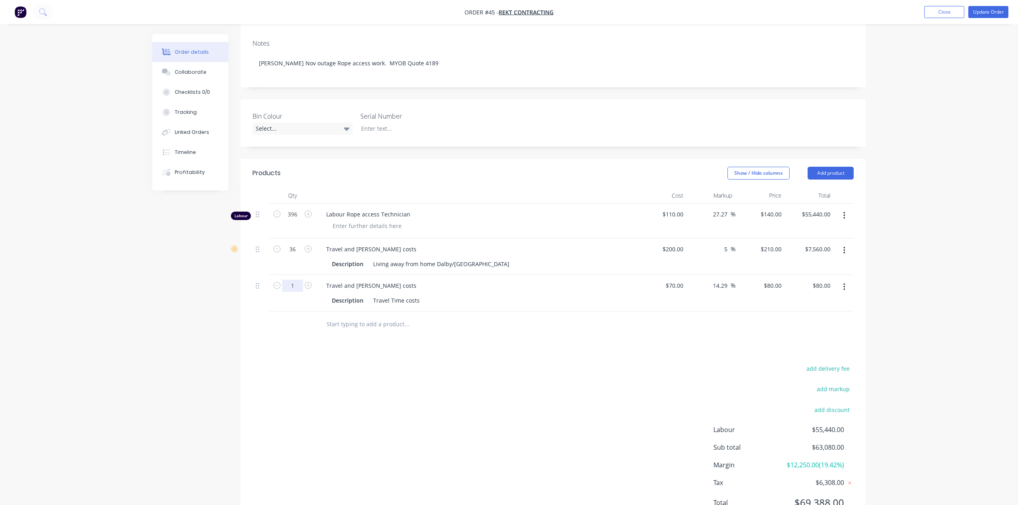
click at [293, 280] on input "1" at bounding box center [292, 286] width 21 height 12
type input "20"
type input "$1,600.00"
click at [773, 204] on div "$140.00 $140.00" at bounding box center [759, 221] width 49 height 35
click at [774, 208] on input "140" at bounding box center [778, 214] width 14 height 12
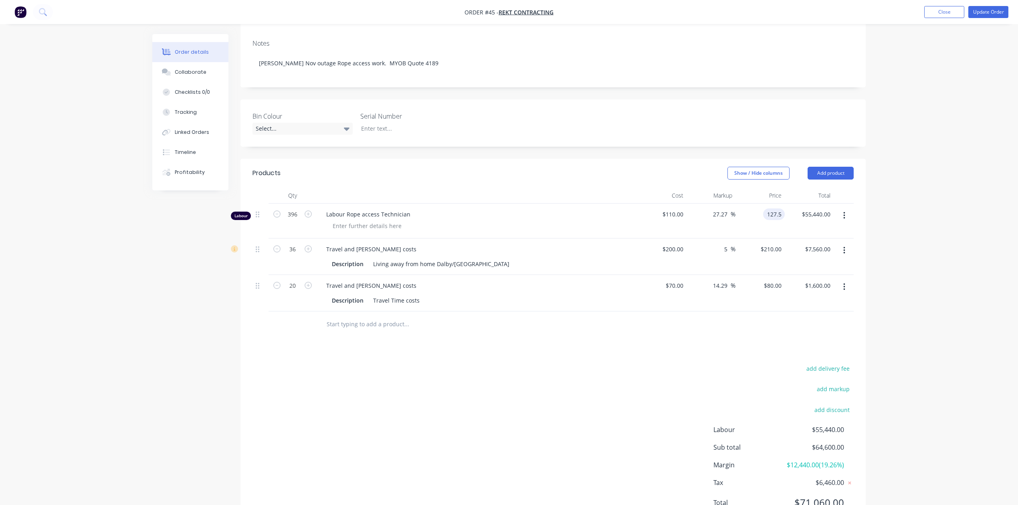
type input "127.5"
type input "15.91"
type input "$127.50"
type input "$50,490.00"
click at [366, 316] on input "text" at bounding box center [406, 324] width 160 height 16
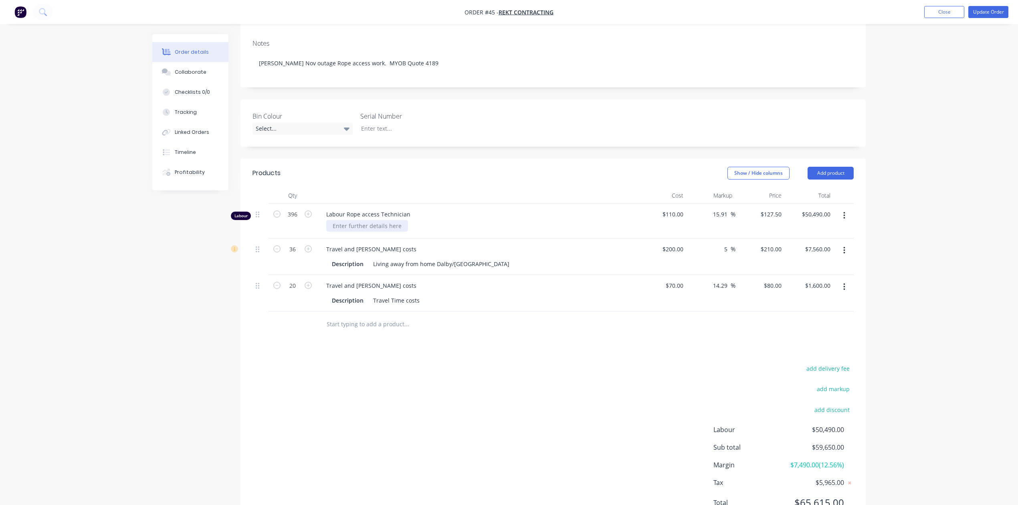
click at [377, 220] on div at bounding box center [367, 226] width 82 height 12
click at [385, 317] on input "text" at bounding box center [406, 324] width 160 height 16
click at [356, 220] on div "3 men 12 days" at bounding box center [352, 226] width 52 height 12
click at [366, 316] on input "text" at bounding box center [406, 324] width 160 height 16
click at [356, 220] on div "3 men 11 days" at bounding box center [352, 226] width 52 height 12
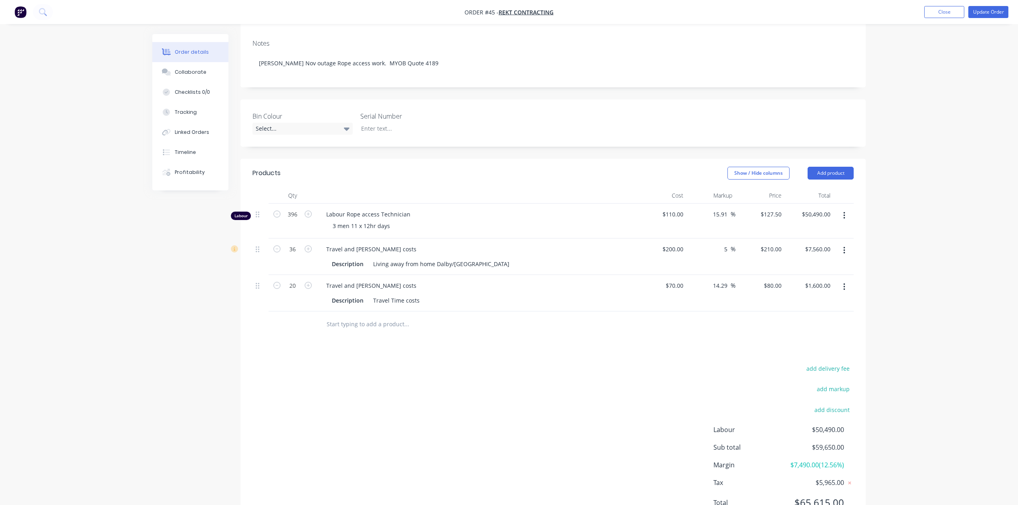
click at [376, 319] on input "text" at bounding box center [406, 324] width 160 height 16
click at [775, 280] on input "80" at bounding box center [774, 286] width 22 height 12
type input "65"
type input "70"
type input "-7.14"
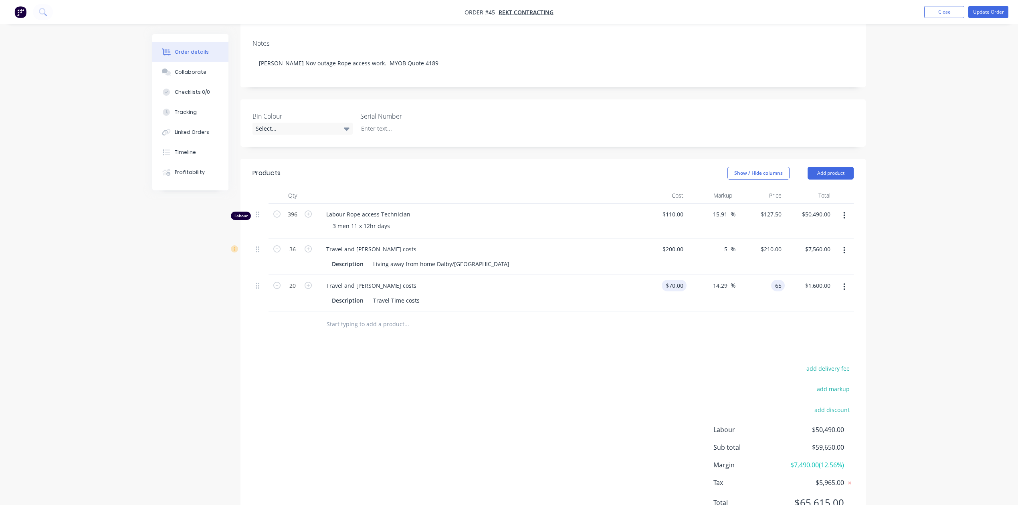
type input "$65.00"
type input "$1,300.00"
click at [677, 280] on input "70" at bounding box center [676, 286] width 22 height 12
type input "$0.00"
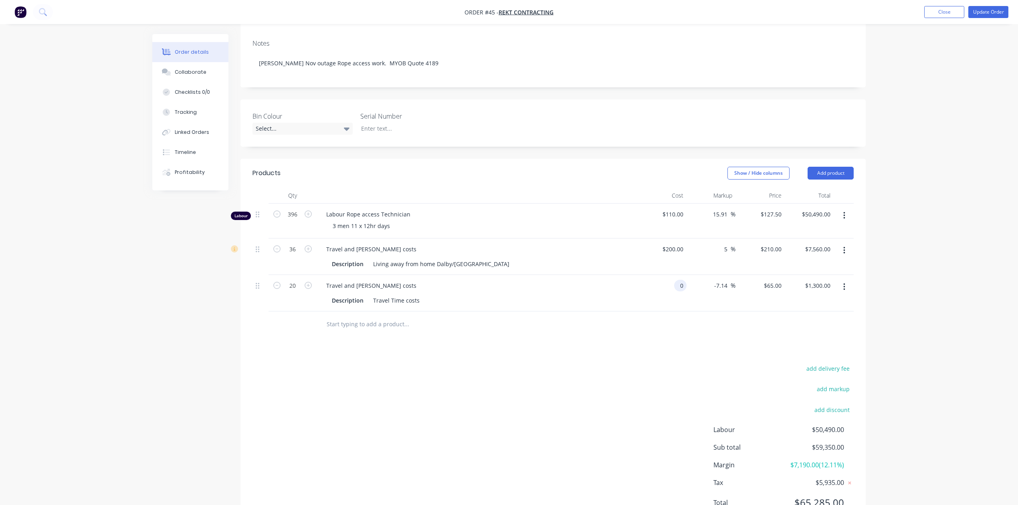
type input "$0.00"
click at [673, 345] on div "Products Show / Hide columns Add product Qty Cost Markup Price Total Labour 396…" at bounding box center [552, 344] width 625 height 371
click at [773, 280] on div "0 $0.00" at bounding box center [774, 286] width 22 height 12
type input "$65.00"
type input "$1,300.00"
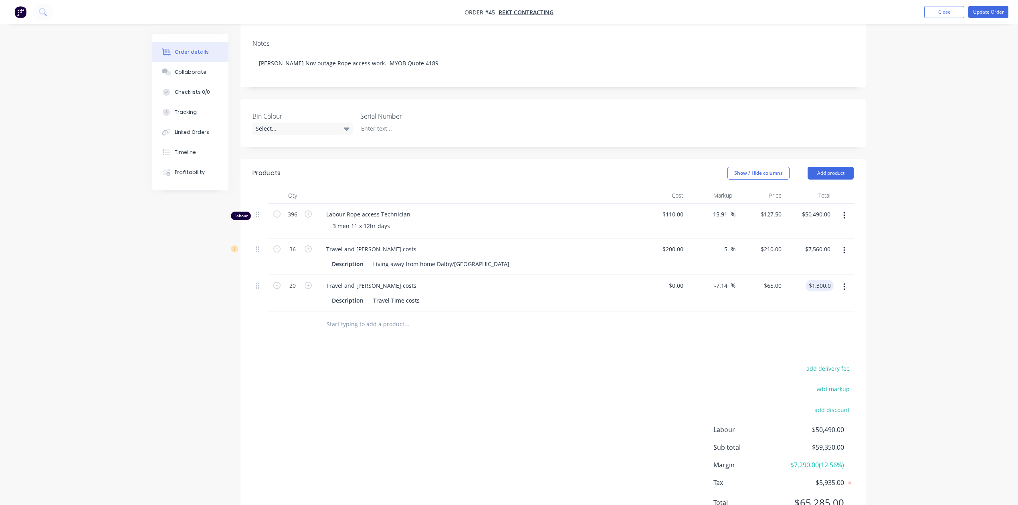
click at [528, 334] on div "Products Show / Hide columns Add product Qty Cost Markup Price Total Labour 396…" at bounding box center [552, 344] width 625 height 371
click at [778, 280] on input "65" at bounding box center [774, 286] width 22 height 12
type input "80"
type input "0"
type input "$80.00"
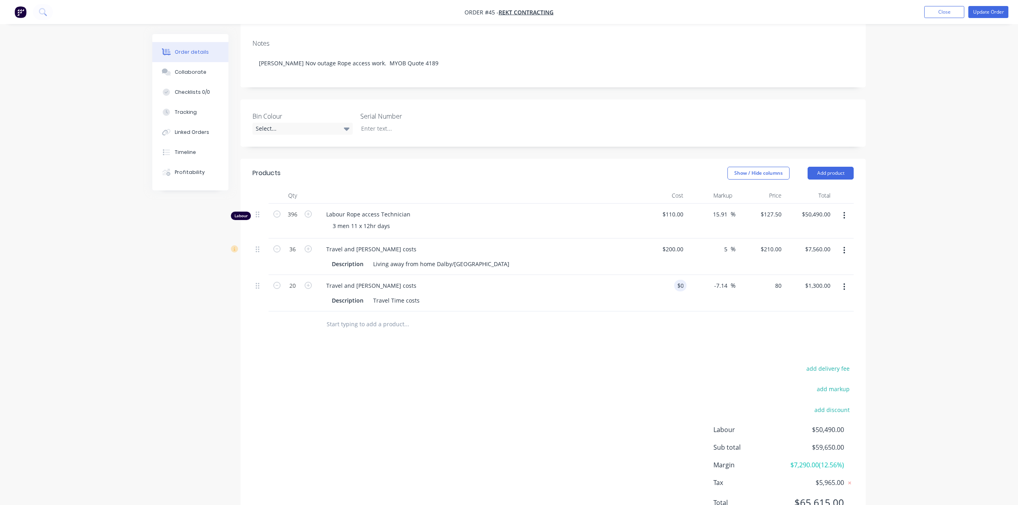
type input "$1,600.00"
click at [671, 275] on div "0 0" at bounding box center [661, 293] width 49 height 36
type input "$70.00"
type input "$65.00"
type input "$1,300.00"
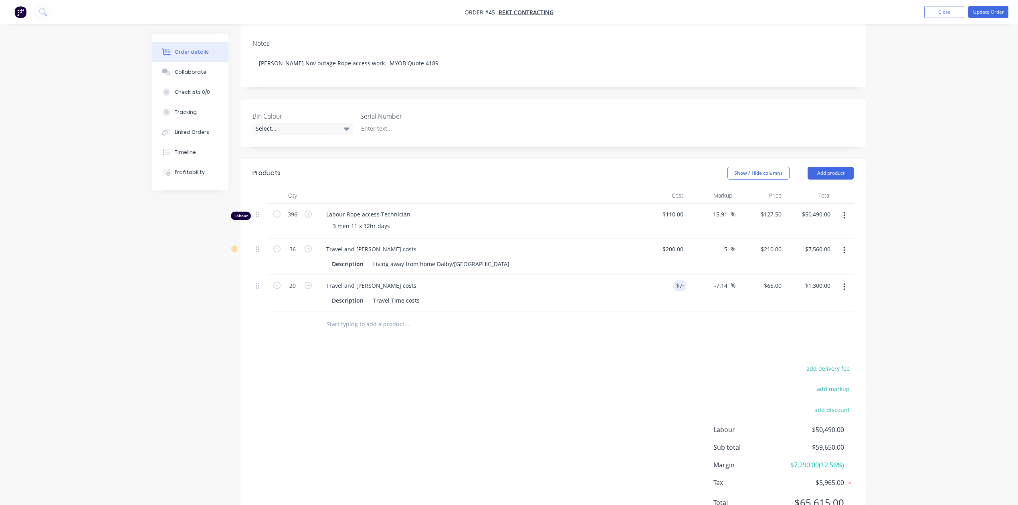
click at [377, 318] on input "text" at bounding box center [406, 324] width 160 height 16
type input "e"
click at [379, 316] on input "onsite" at bounding box center [406, 324] width 160 height 16
type input "o"
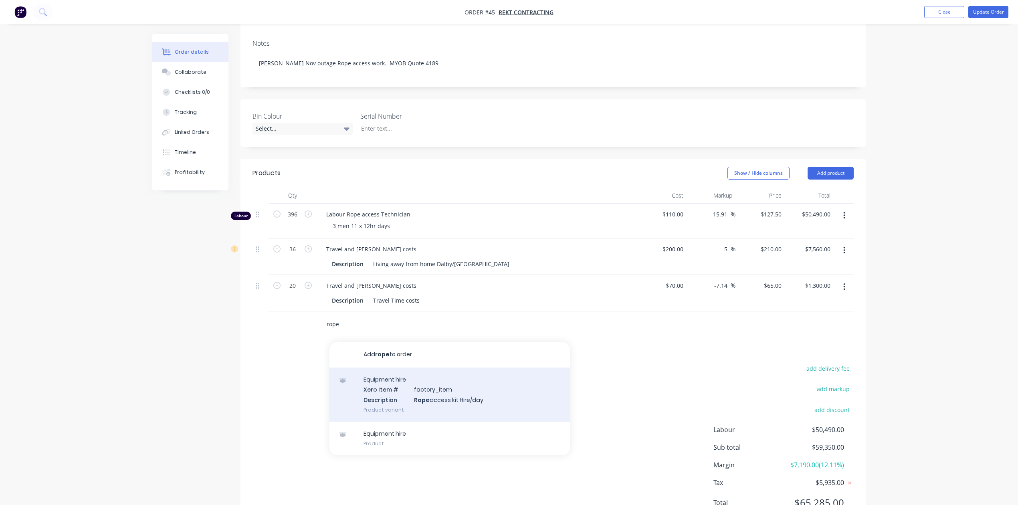
type input "rope"
click at [422, 385] on div "Equipment hire Xero Item # factory_item Description Rope access kit Hire/day Pr…" at bounding box center [449, 395] width 240 height 54
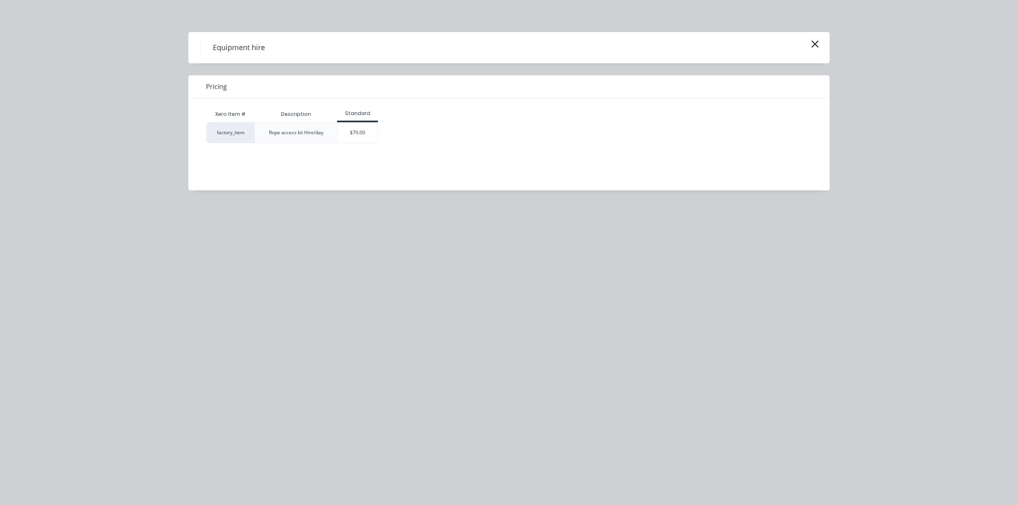
click at [308, 132] on div "Rope access kit Hire/day" at bounding box center [296, 132] width 55 height 7
click at [361, 134] on div "$70.00" at bounding box center [357, 133] width 40 height 20
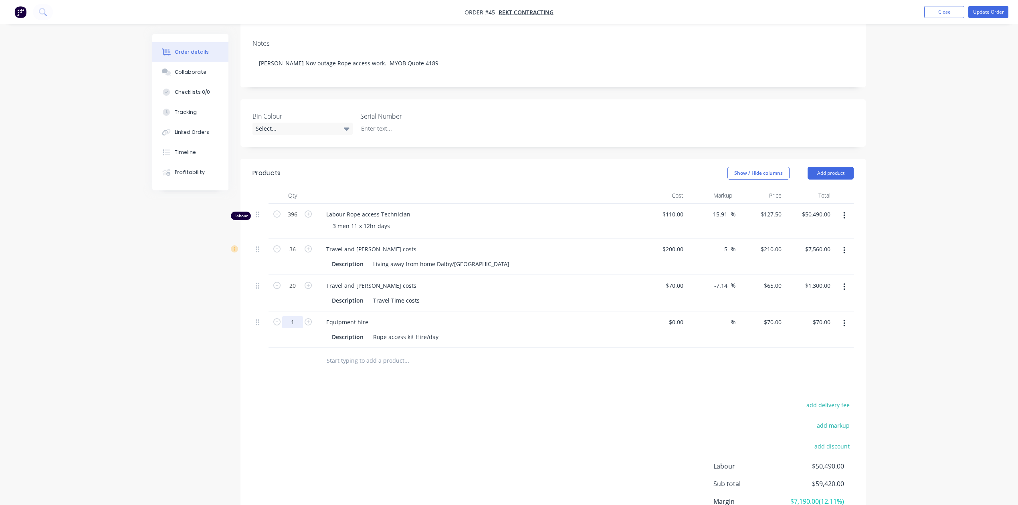
click at [293, 316] on input "1" at bounding box center [292, 322] width 21 height 12
type input "1"
type input "33"
type input "$2,310.00"
click at [459, 400] on div "add delivery fee add markup add discount Labour $50,490.00 Sub total $59,420.00…" at bounding box center [552, 477] width 601 height 155
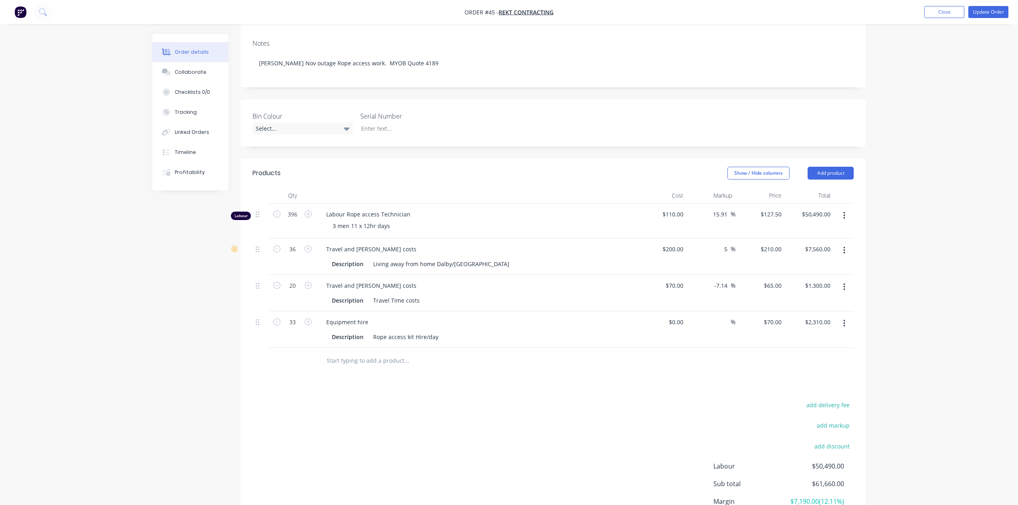
click at [457, 384] on div "Products Show / Hide columns Add product Qty Cost Markup Price Total Labour 396…" at bounding box center [552, 363] width 625 height 408
click at [772, 316] on div "70 $70.00" at bounding box center [772, 322] width 25 height 12
type input "$65.00"
type input "$2,145.00"
click at [662, 366] on div "Products Show / Hide columns Add product Qty Cost Markup Price Total Labour 396…" at bounding box center [552, 363] width 625 height 408
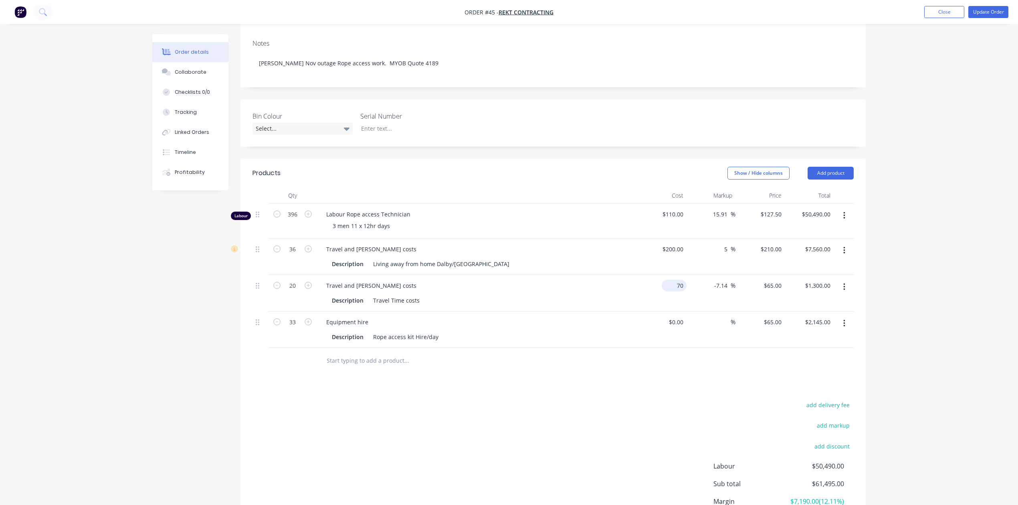
click at [674, 280] on div "70 $70.00" at bounding box center [674, 286] width 25 height 12
drag, startPoint x: 683, startPoint y: 277, endPoint x: 675, endPoint y: 276, distance: 8.0
click at [675, 280] on div "60 60" at bounding box center [680, 286] width 14 height 12
type input "$60.00"
type input "$55.7143"
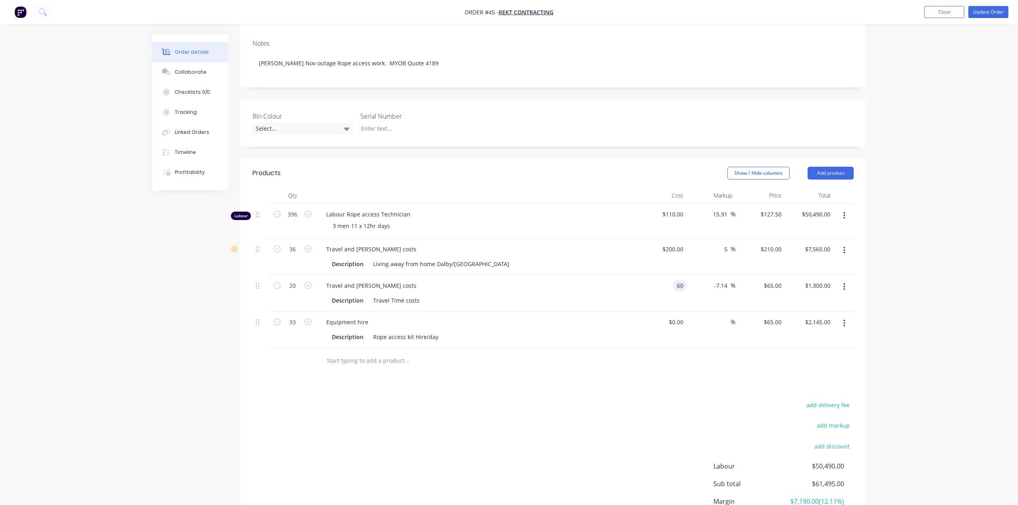
type input "$1,114.29"
type input "55.716"
type input "$1,114.32"
type input "80"
type input "33.33"
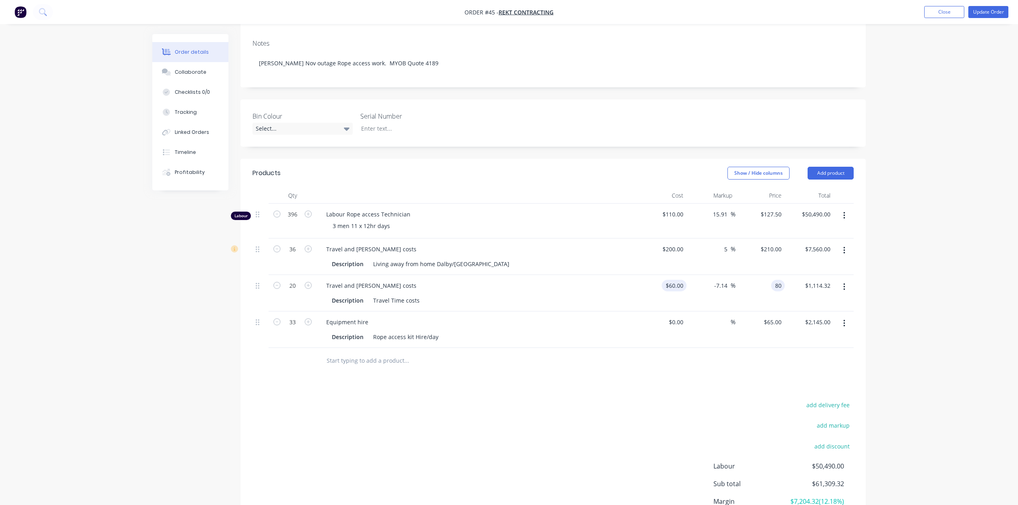
type input "$80.00"
type input "$1,600.00"
click at [898, 233] on div "Order details Collaborate Checklists 0/0 Tracking Linked Orders Timeline Profit…" at bounding box center [509, 221] width 1018 height 715
click at [680, 280] on input "60" at bounding box center [676, 286] width 22 height 12
type input "$70.00"
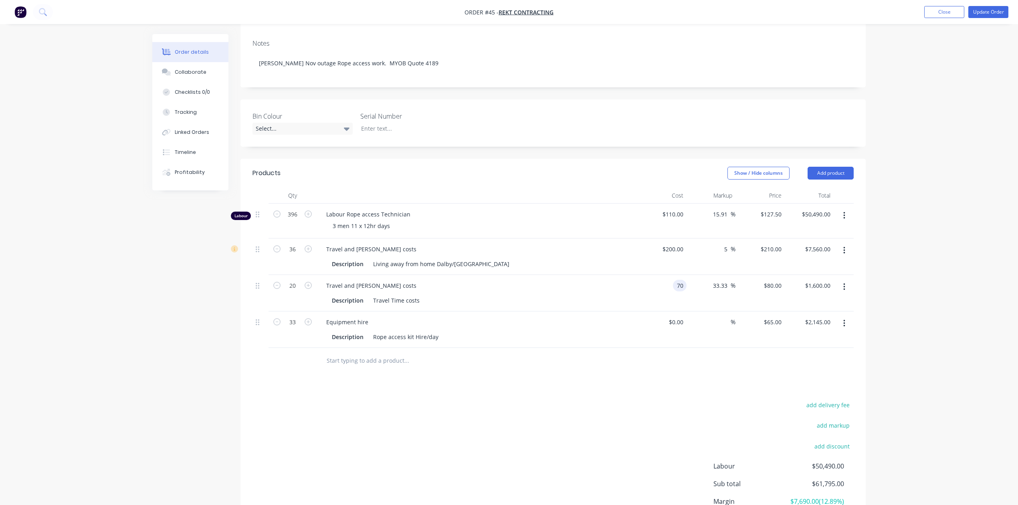
type input "$93.3333"
type input "$1,866.67"
type input "93.331"
type input "$1,866.62"
click at [778, 280] on input "93.331" at bounding box center [771, 286] width 28 height 12
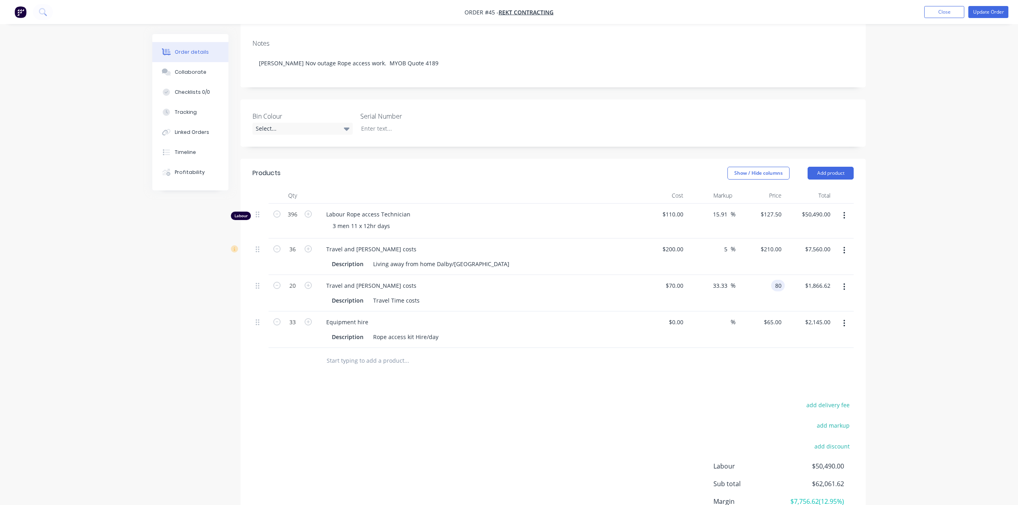
type input "80"
type input "14.29"
type input "$80.00"
type input "$1,600.00"
click at [916, 247] on div "Order details Collaborate Checklists 0/0 Tracking Linked Orders Timeline Profit…" at bounding box center [509, 221] width 1018 height 715
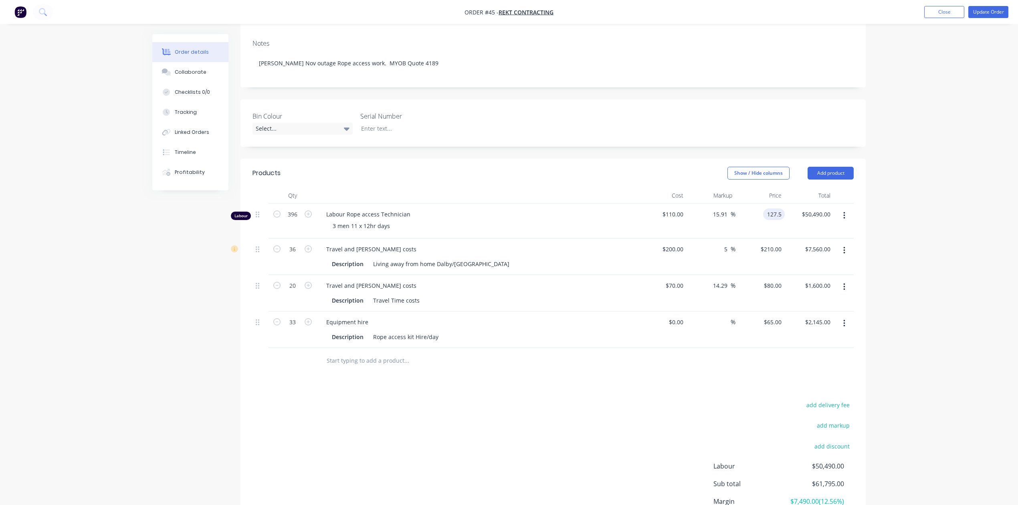
click at [772, 208] on input "127.5" at bounding box center [775, 214] width 18 height 12
type input "140"
type input "27.27"
type input "$140.00"
type input "$55,440.00"
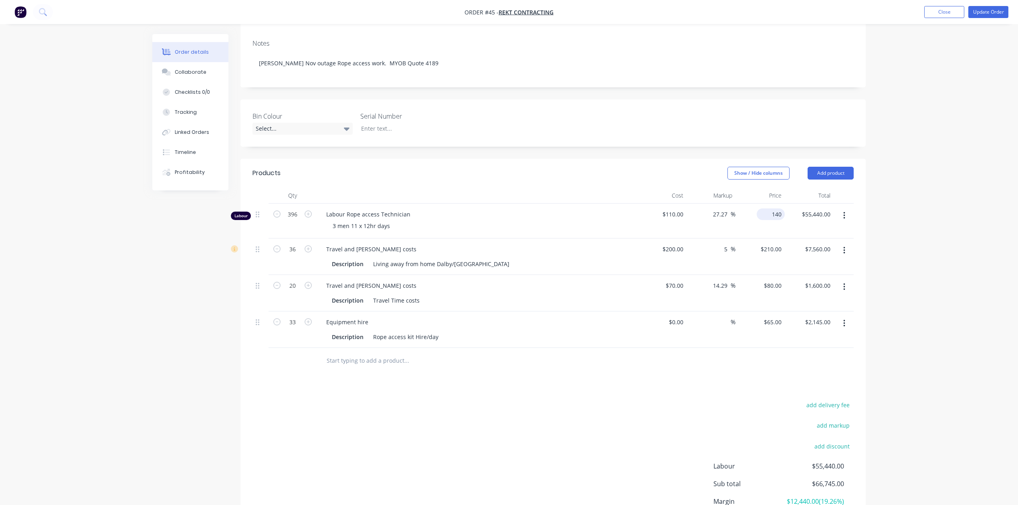
click at [772, 208] on input "140" at bounding box center [772, 214] width 25 height 12
type input "127.5"
type input "15.91"
type input "$127.50"
type input "$50,490.00"
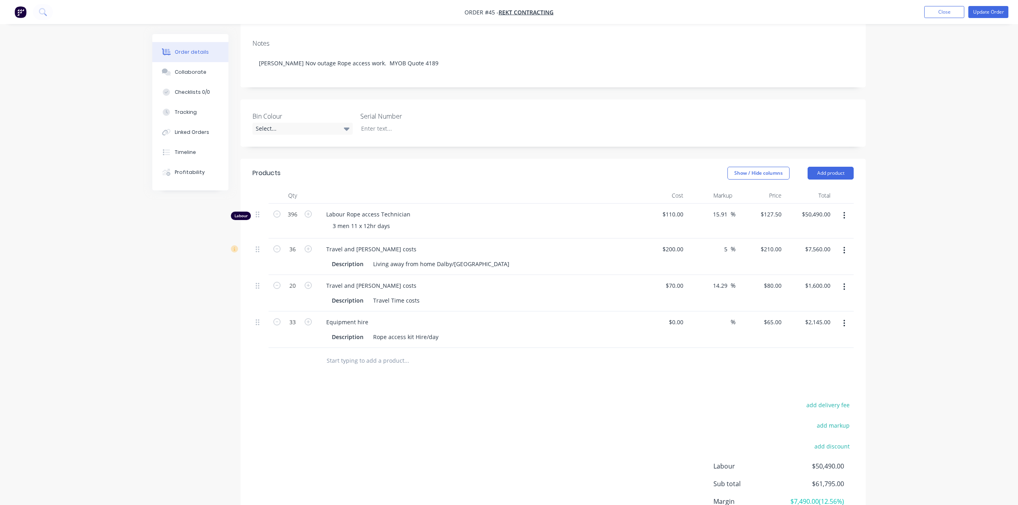
click at [918, 216] on div "Order details Collaborate Checklists 0/0 Tracking Linked Orders Timeline Profit…" at bounding box center [509, 221] width 1018 height 715
click at [927, 212] on div "Order details Collaborate Checklists 0/0 Tracking Linked Orders Timeline Profit…" at bounding box center [509, 221] width 1018 height 715
click at [928, 210] on div "Order details Collaborate Checklists 0/0 Tracking Linked Orders Timeline Profit…" at bounding box center [509, 221] width 1018 height 715
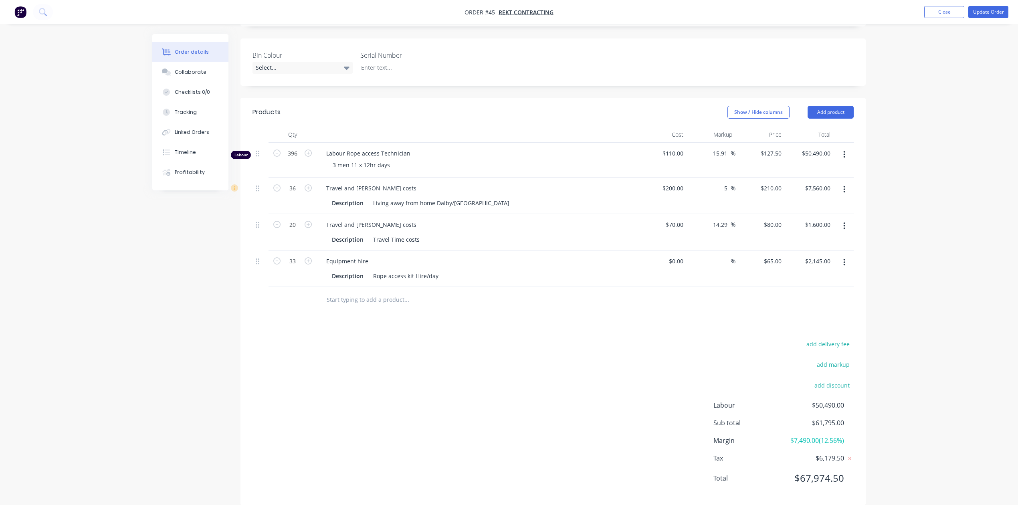
scroll to position [200, 0]
click at [938, 206] on div "Order details Collaborate Checklists 0/0 Tracking Linked Orders Timeline Profit…" at bounding box center [509, 157] width 1018 height 715
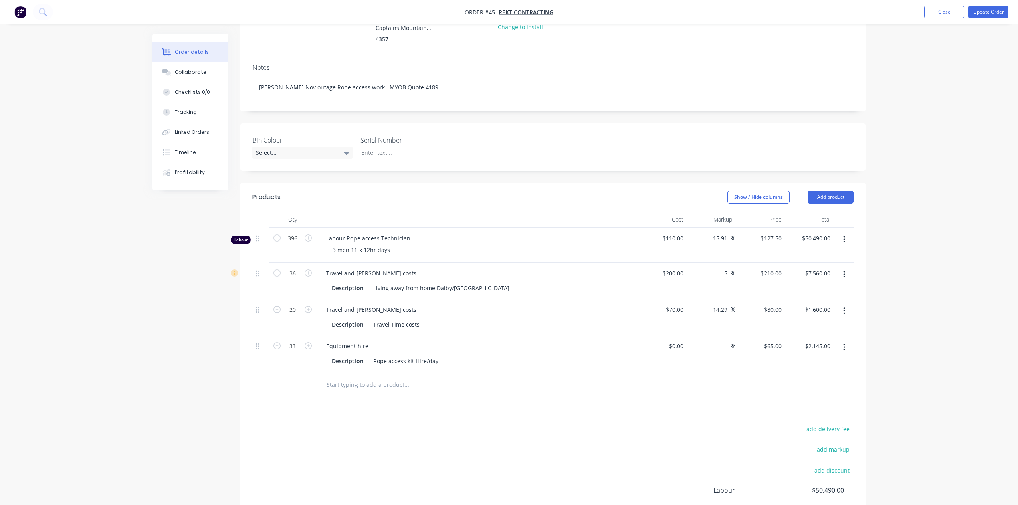
scroll to position [93, 0]
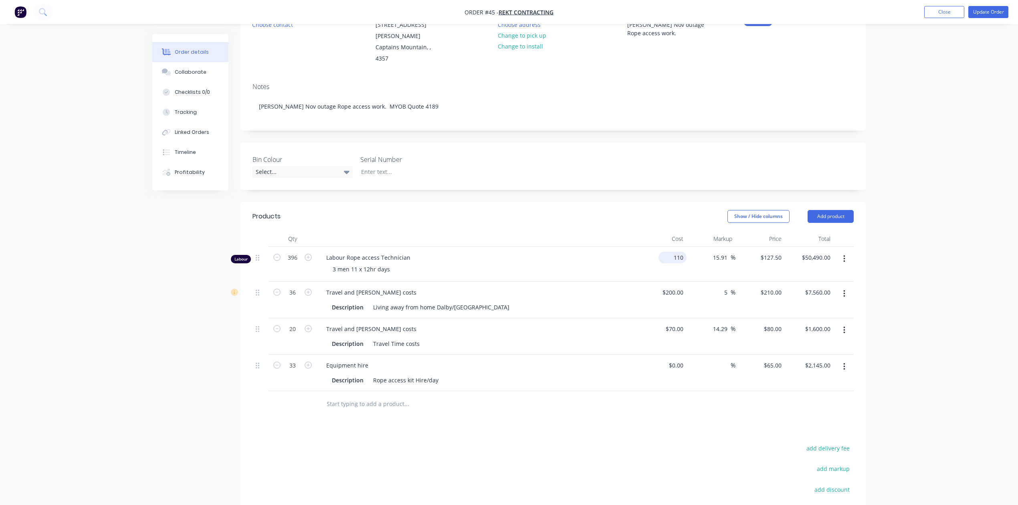
click at [676, 252] on input "110" at bounding box center [674, 258] width 25 height 12
type input "$105.00"
type input "$121.7045"
type input "$48,194.98"
type input "121.7055"
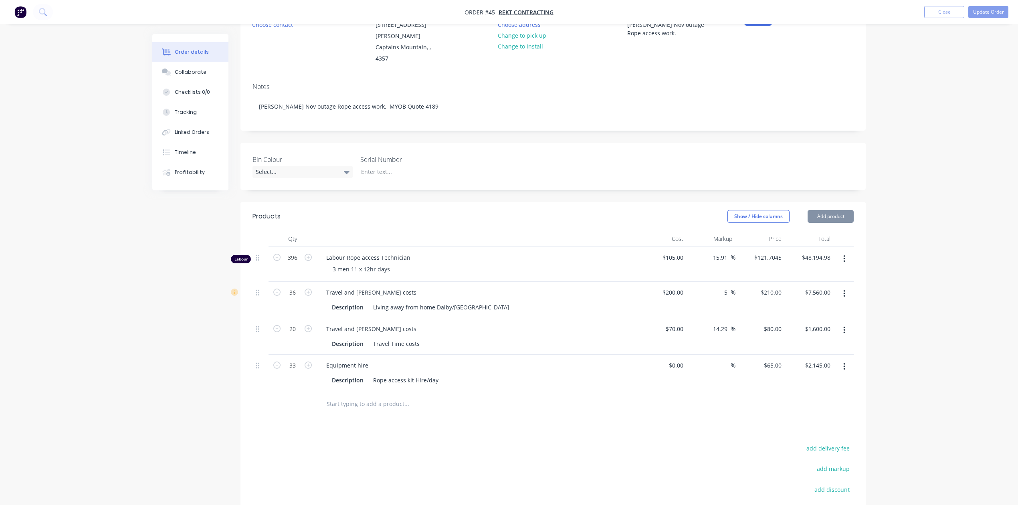
type input "$48,195.38"
type input "127.5"
click at [913, 199] on div "Order details Collaborate Checklists 0/0 Tracking Linked Orders Timeline Profit…" at bounding box center [509, 264] width 1018 height 715
click at [672, 252] on div "105 $105.00" at bounding box center [674, 258] width 25 height 12
click at [679, 252] on input "110" at bounding box center [674, 258] width 25 height 12
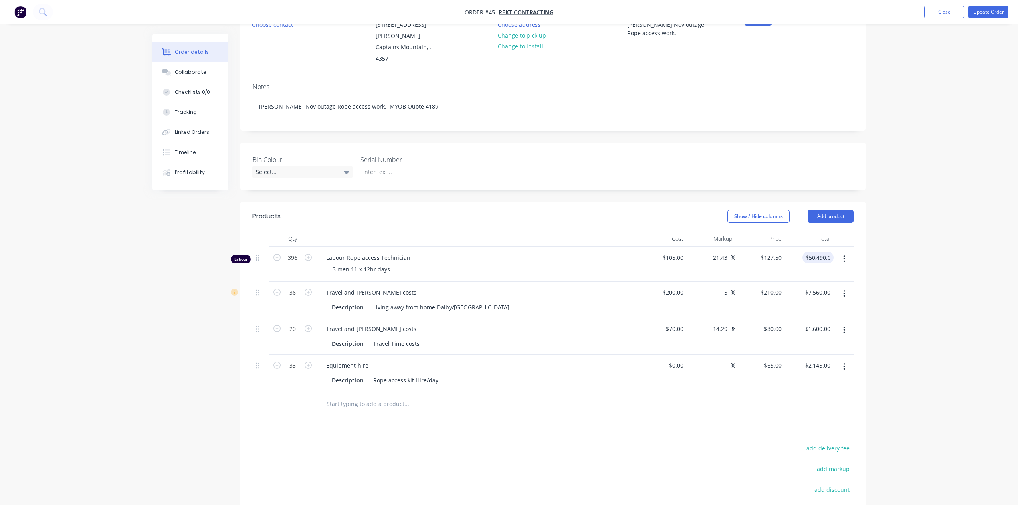
drag, startPoint x: 967, startPoint y: 207, endPoint x: 962, endPoint y: 207, distance: 4.4
click at [966, 207] on div "Order details Collaborate Checklists 0/0 Tracking Linked Orders Timeline Profit…" at bounding box center [509, 264] width 1018 height 715
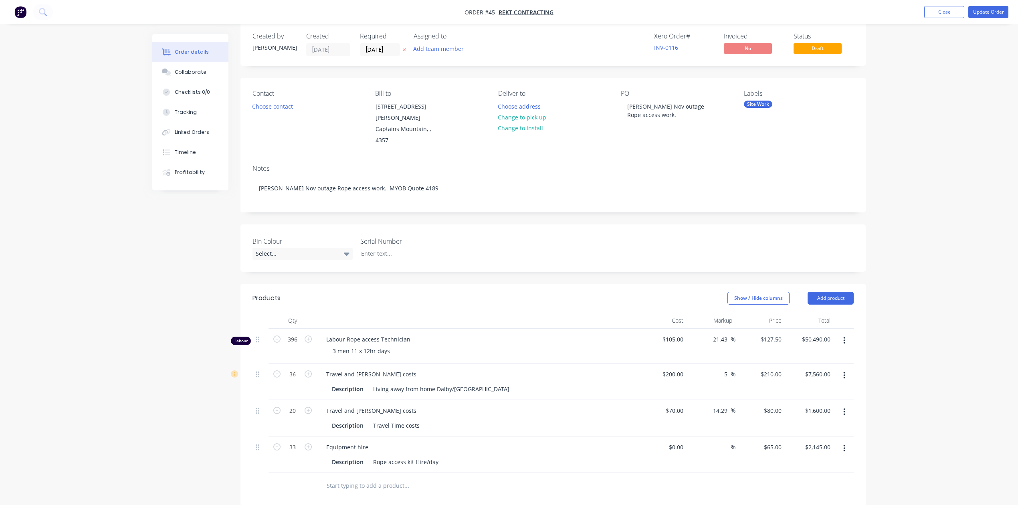
scroll to position [0, 0]
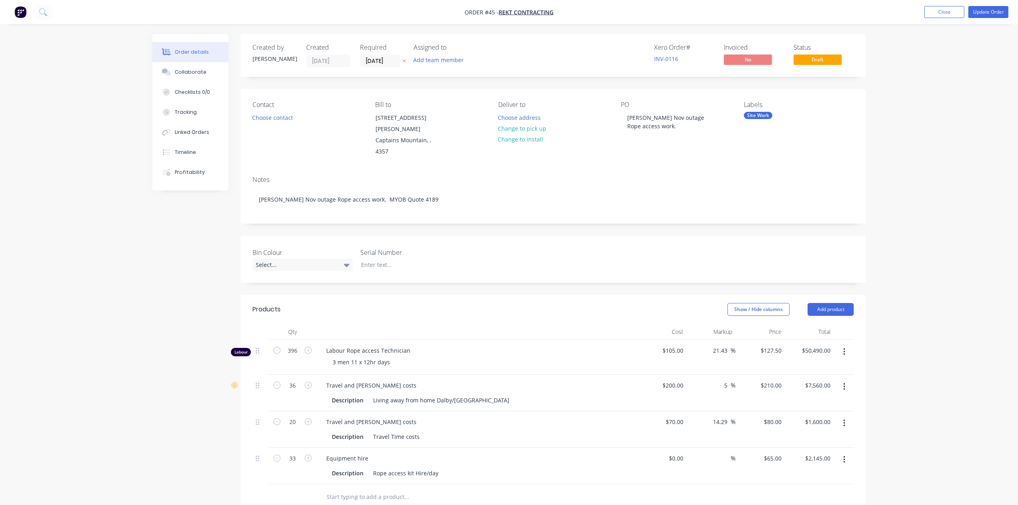
click at [909, 148] on div "Order details Collaborate Checklists 0/0 Tracking Linked Orders Timeline Profit…" at bounding box center [509, 357] width 1018 height 715
click at [955, 60] on div "Order details Collaborate Checklists 0/0 Tracking Linked Orders Timeline Profit…" at bounding box center [509, 357] width 1018 height 715
click at [988, 10] on button "Update Order" at bounding box center [988, 12] width 40 height 12
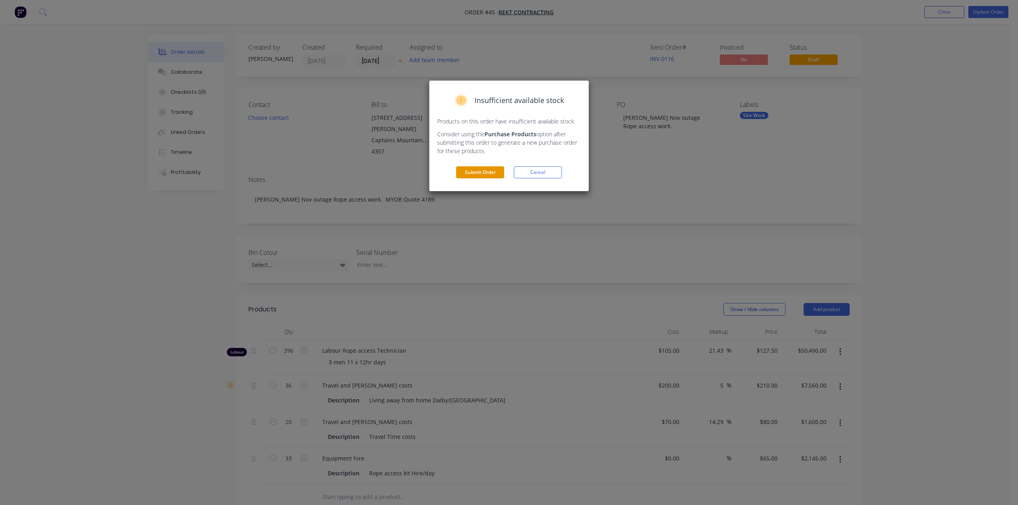
click at [479, 172] on button "Submit Order" at bounding box center [480, 172] width 48 height 12
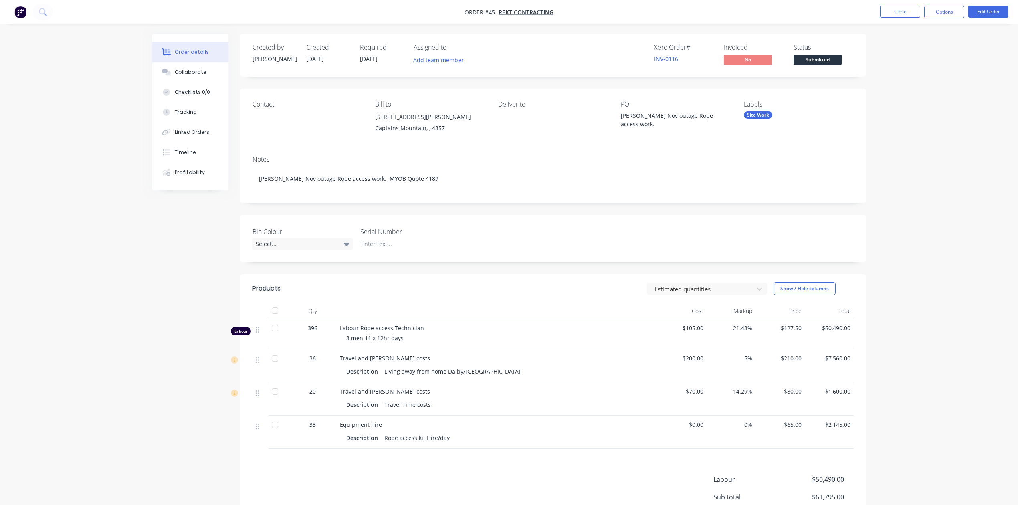
click at [931, 167] on div "Order details Collaborate Checklists 0/0 Tracking Linked Orders Timeline Profit…" at bounding box center [509, 296] width 1018 height 592
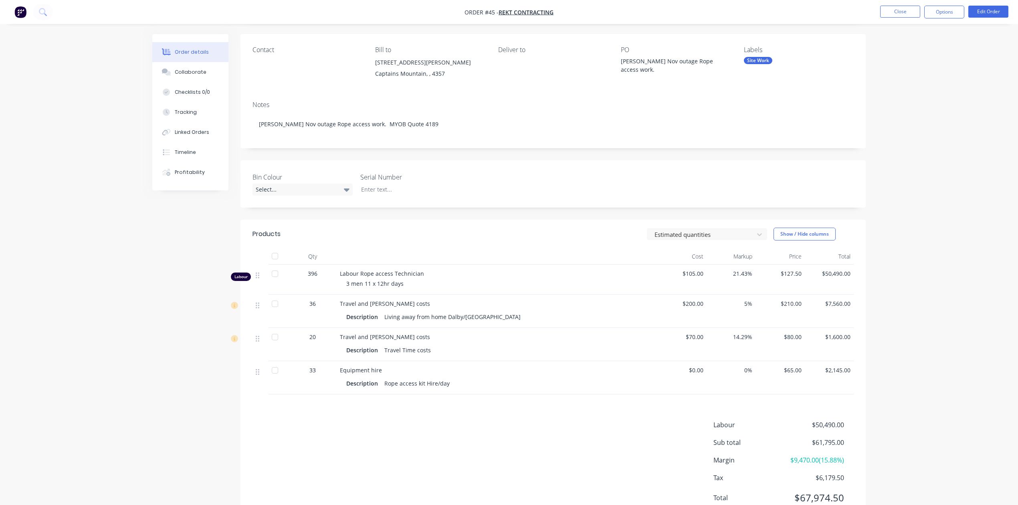
scroll to position [87, 0]
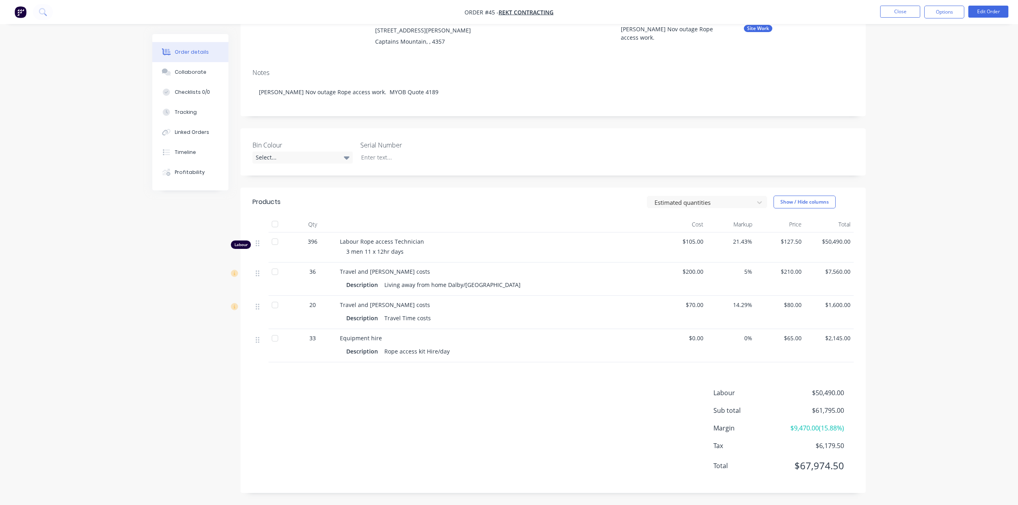
click at [932, 103] on div "Order details Collaborate Checklists 0/0 Tracking Linked Orders Timeline Profit…" at bounding box center [509, 209] width 1018 height 592
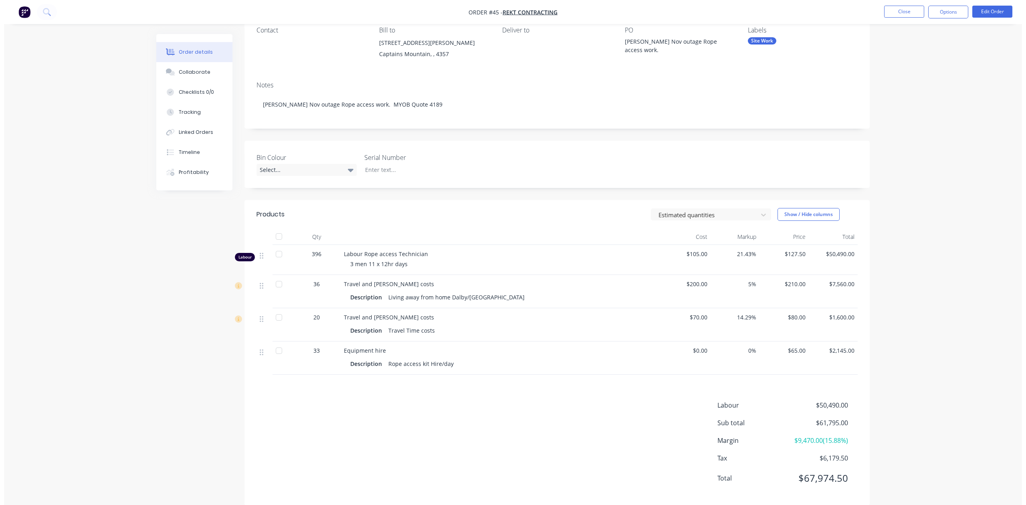
scroll to position [0, 0]
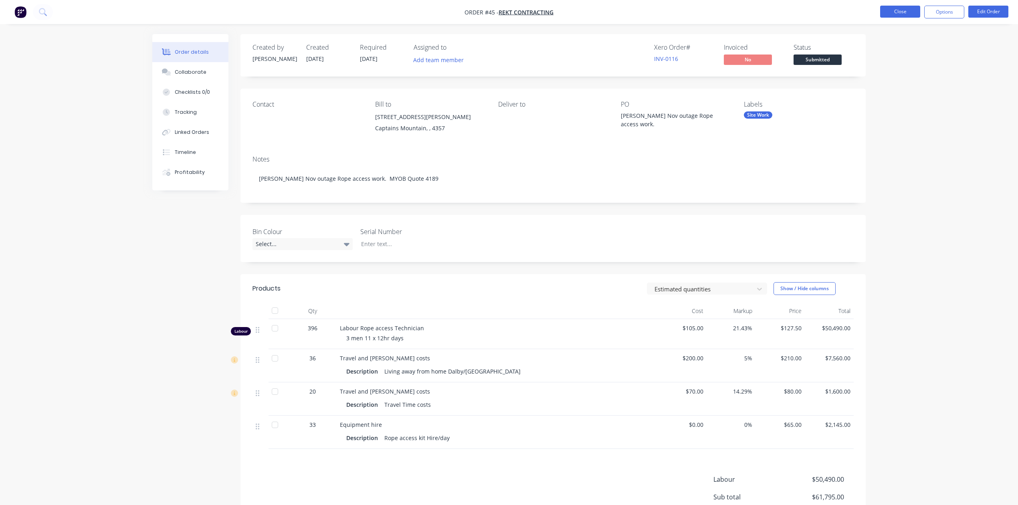
click at [891, 8] on button "Close" at bounding box center [900, 12] width 40 height 12
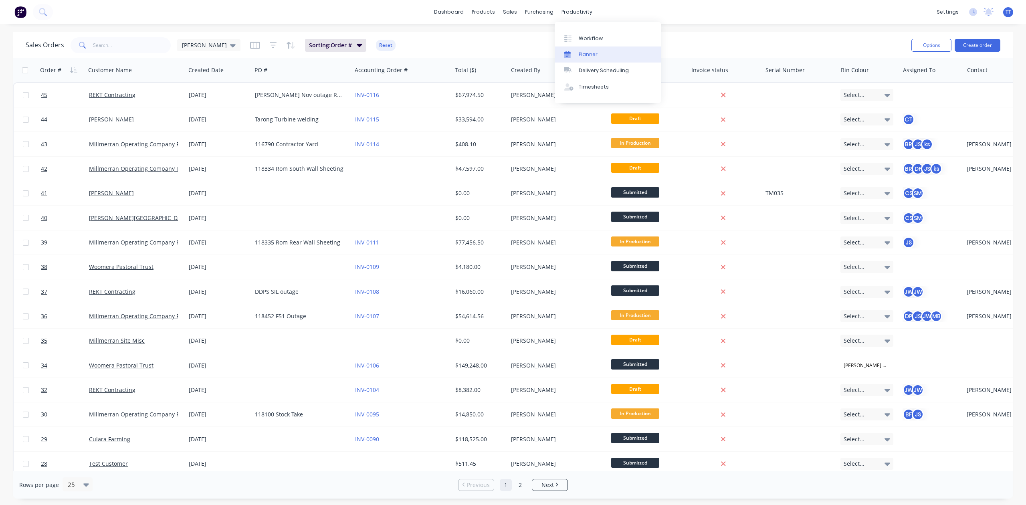
click at [585, 48] on link "Planner" at bounding box center [608, 54] width 106 height 16
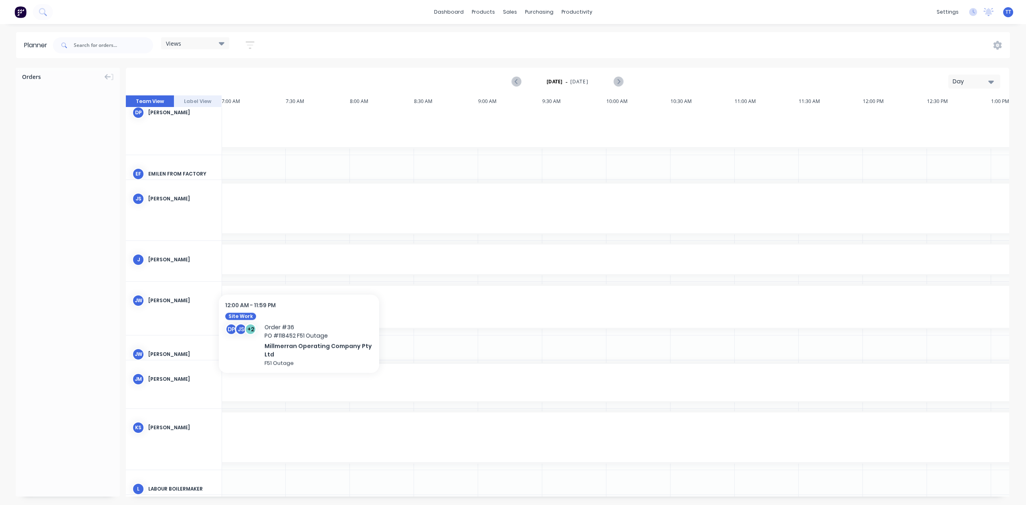
scroll to position [427, 898]
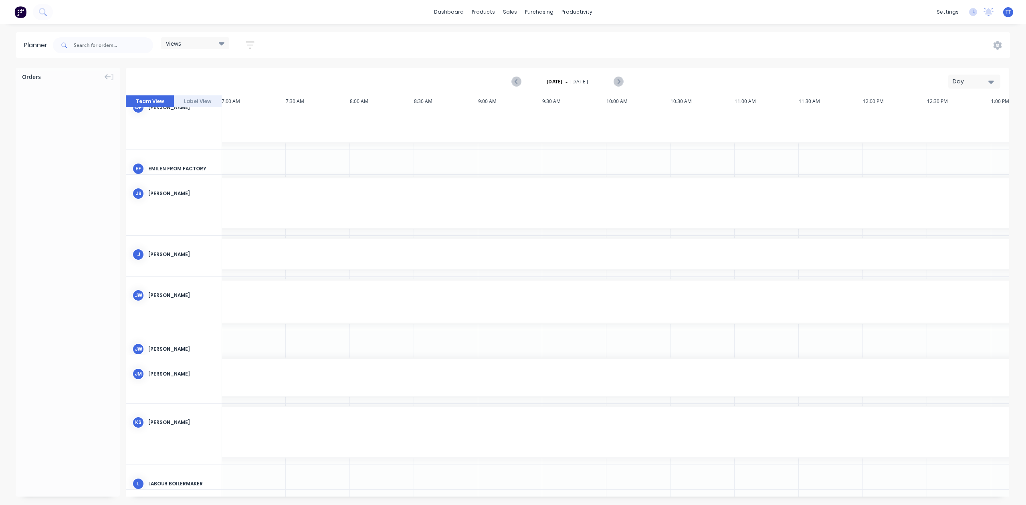
click at [969, 81] on div "Day" at bounding box center [971, 81] width 37 height 8
click at [941, 116] on div "Week" at bounding box center [959, 119] width 79 height 16
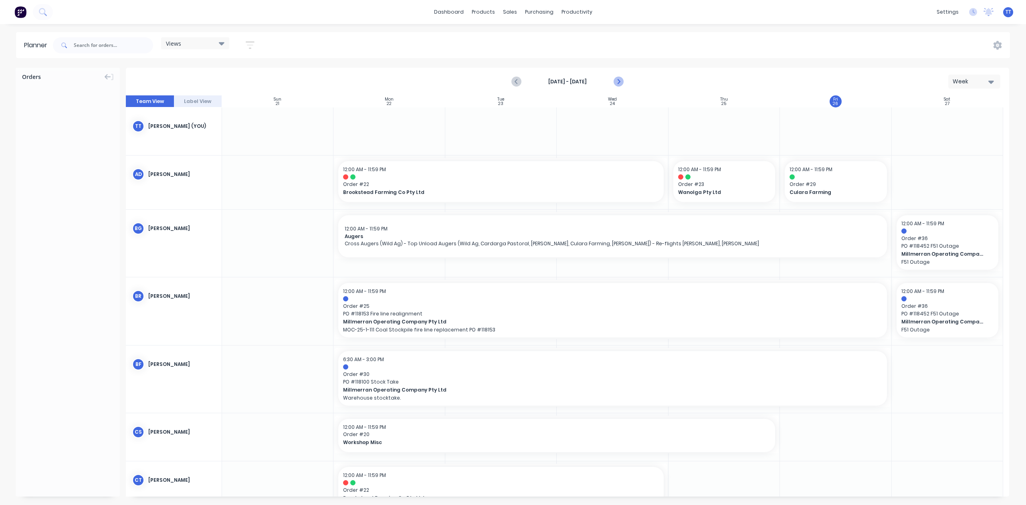
click at [616, 81] on icon "Next page" at bounding box center [619, 82] width 10 height 10
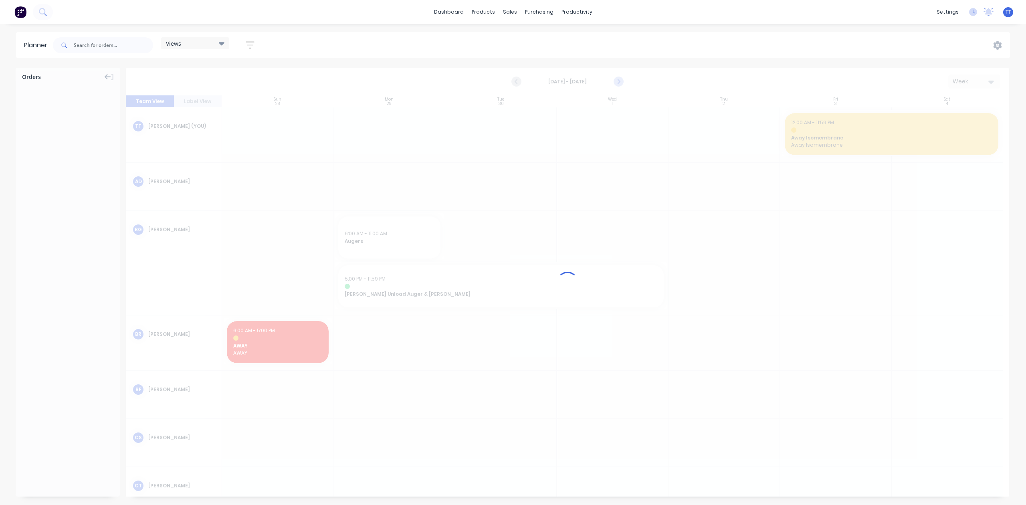
click at [616, 81] on div at bounding box center [567, 282] width 883 height 429
click at [616, 81] on icon "Next page" at bounding box center [619, 82] width 10 height 10
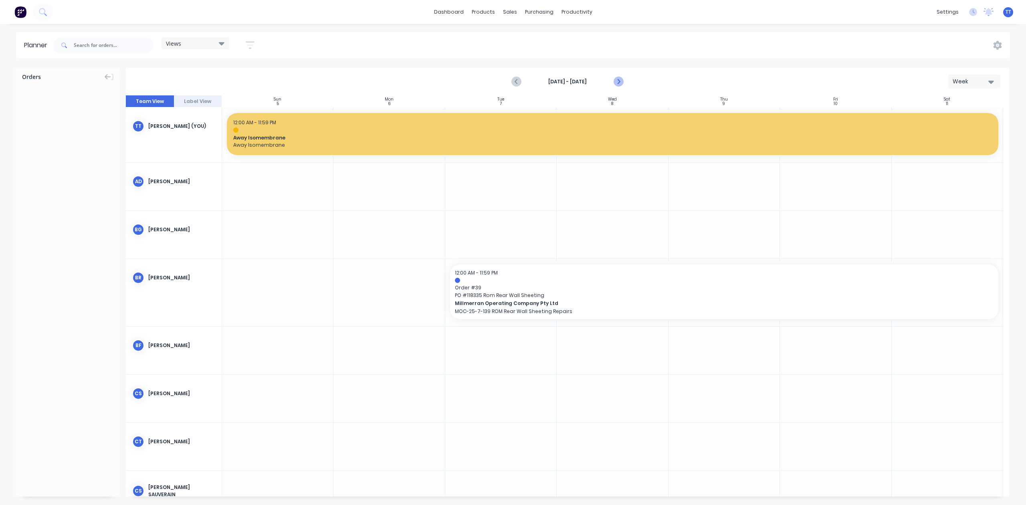
click at [616, 81] on icon "Next page" at bounding box center [619, 82] width 10 height 10
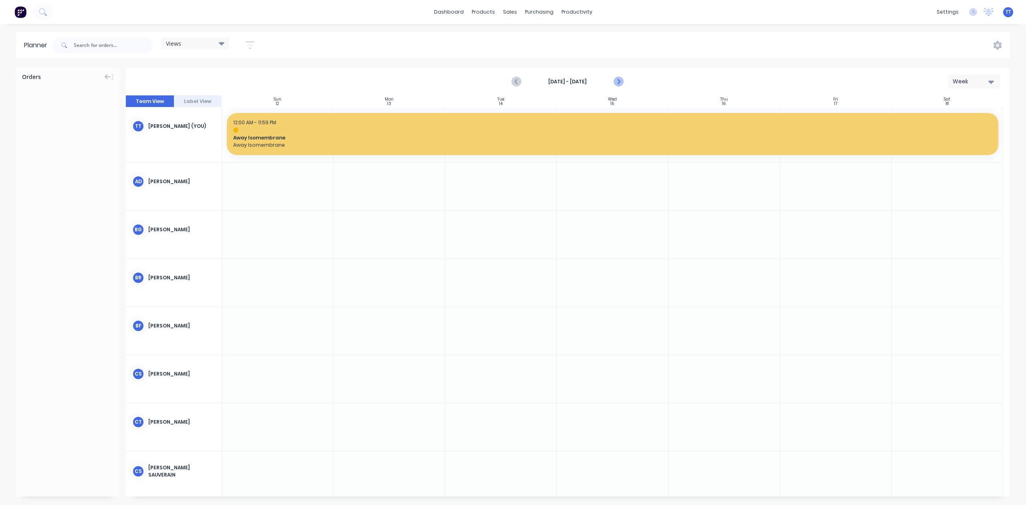
click at [616, 81] on icon "Next page" at bounding box center [619, 82] width 10 height 10
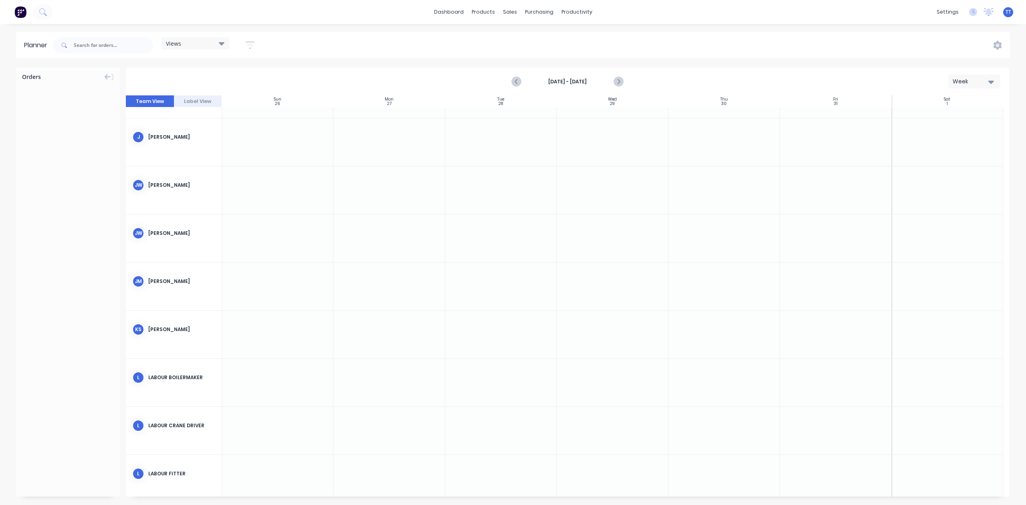
scroll to position [695, 0]
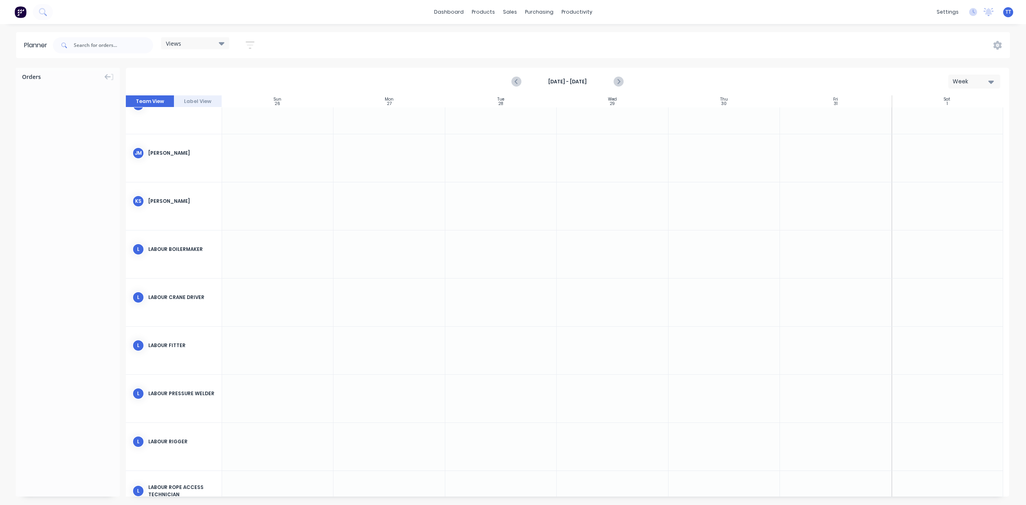
click at [376, 205] on div at bounding box center [388, 206] width 111 height 48
click at [50, 170] on div "Orders" at bounding box center [68, 282] width 104 height 429
click at [220, 41] on icon at bounding box center [222, 43] width 6 height 9
click at [253, 45] on icon "button" at bounding box center [250, 44] width 6 height 1
click at [215, 192] on label "[DATE] - [DATE]" at bounding box center [213, 195] width 75 height 12
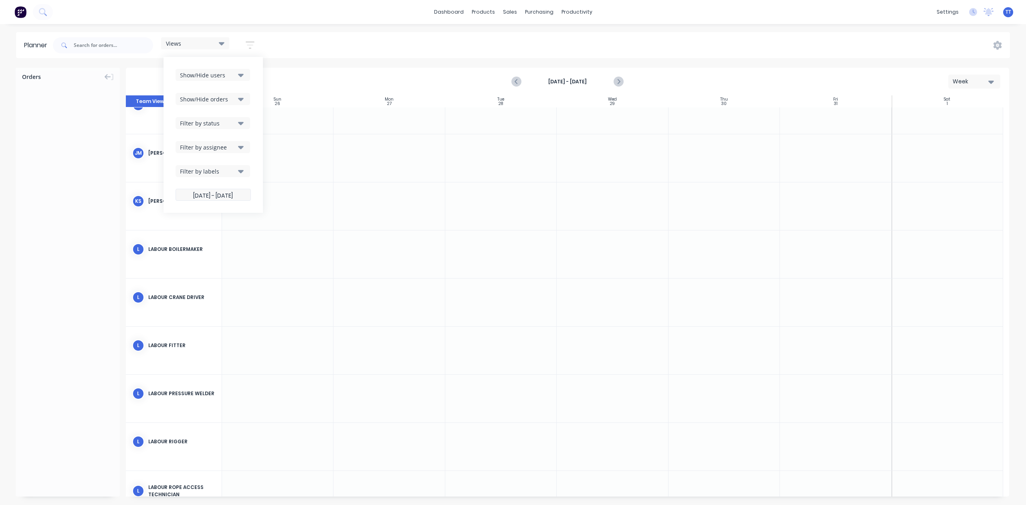
click at [215, 192] on input "[DATE] - [DATE]" at bounding box center [213, 196] width 75 height 16
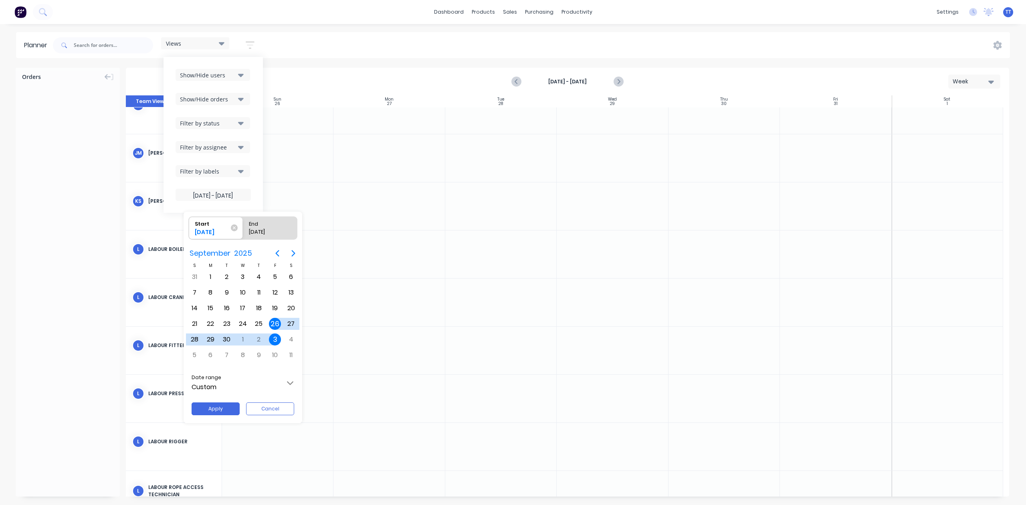
click at [227, 98] on div at bounding box center [513, 252] width 1154 height 633
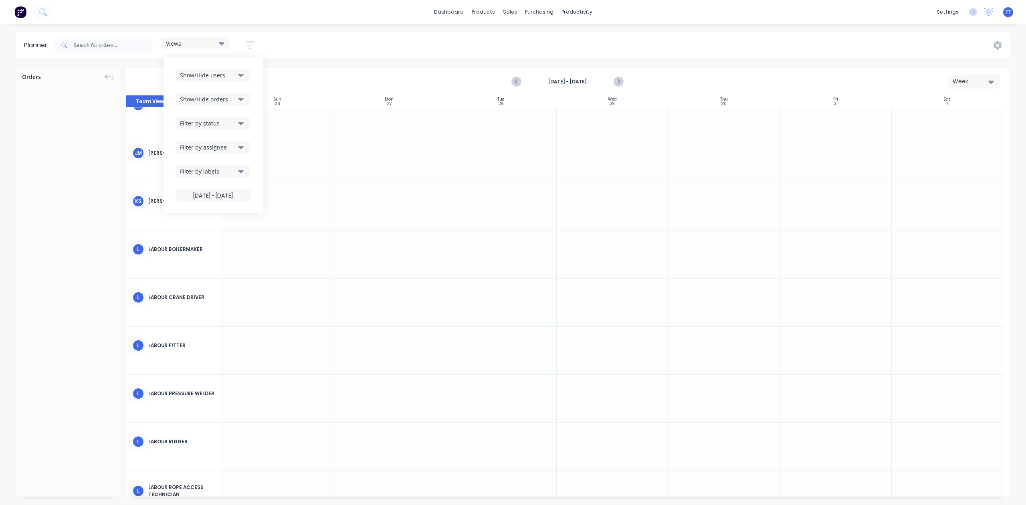
click at [227, 100] on div "Show/Hide orders" at bounding box center [208, 99] width 56 height 8
click at [368, 43] on div "Views Save new view None (Default) edit Show/Hide users Show/Hide orders All Sc…" at bounding box center [530, 45] width 959 height 24
click at [413, 38] on div "Views Save new view None (Default) edit Show/Hide users Show/Hide orders Filter…" at bounding box center [530, 45] width 959 height 24
click at [526, 34] on link "Sales Orders" at bounding box center [552, 38] width 106 height 16
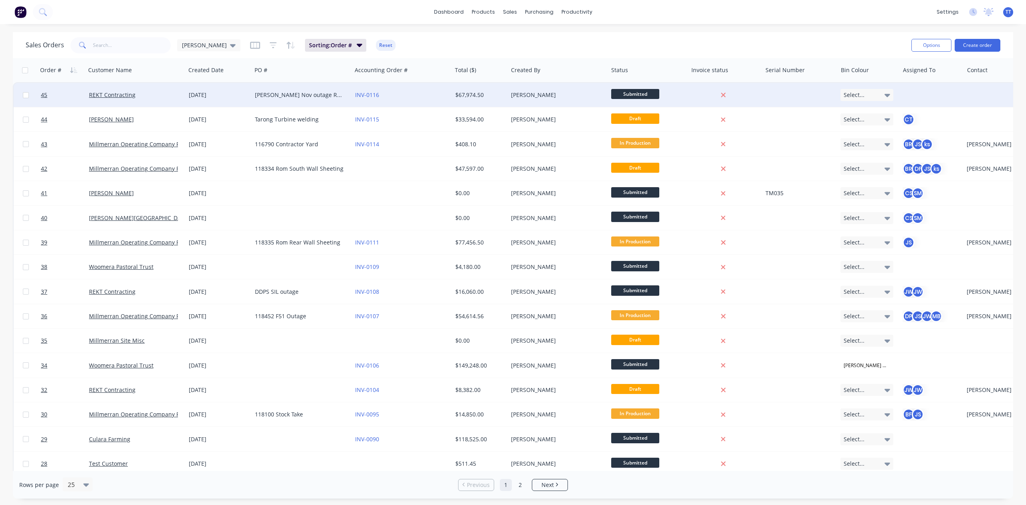
click at [289, 92] on div "Kogan Nov outage Rope access work." at bounding box center [299, 95] width 89 height 8
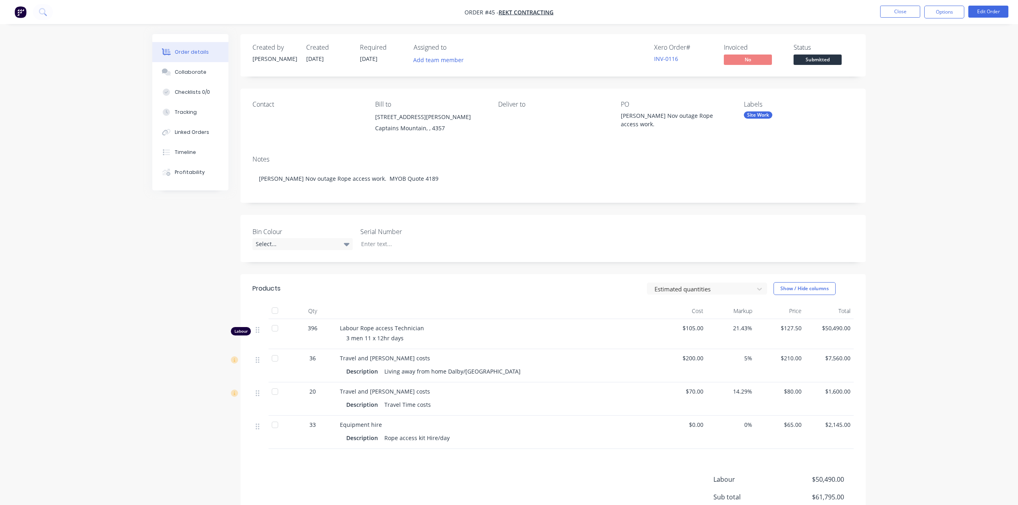
click at [978, 85] on div "Order details Collaborate Checklists 0/0 Tracking Linked Orders Timeline Profit…" at bounding box center [509, 296] width 1018 height 592
click at [806, 60] on span "Submitted" at bounding box center [818, 60] width 48 height 10
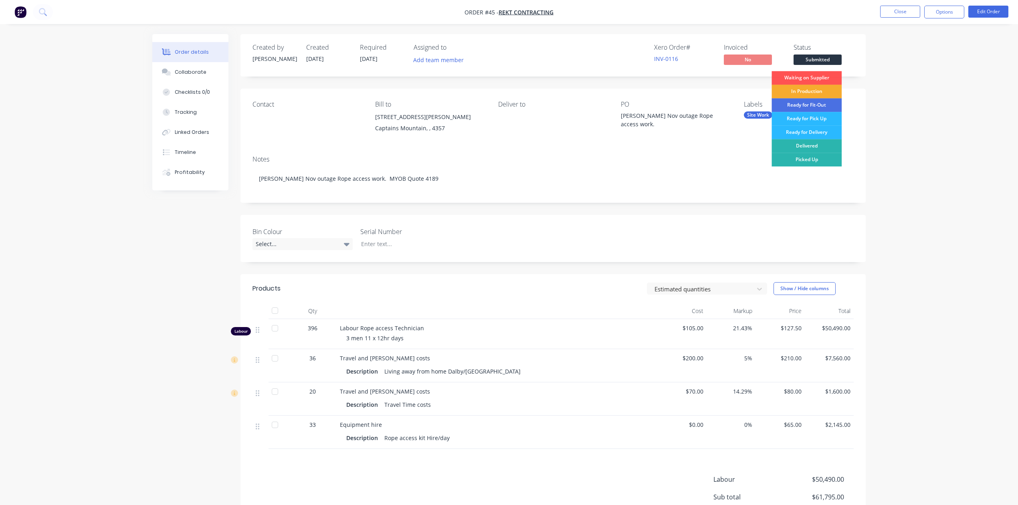
click at [808, 87] on div "In Production" at bounding box center [807, 92] width 70 height 14
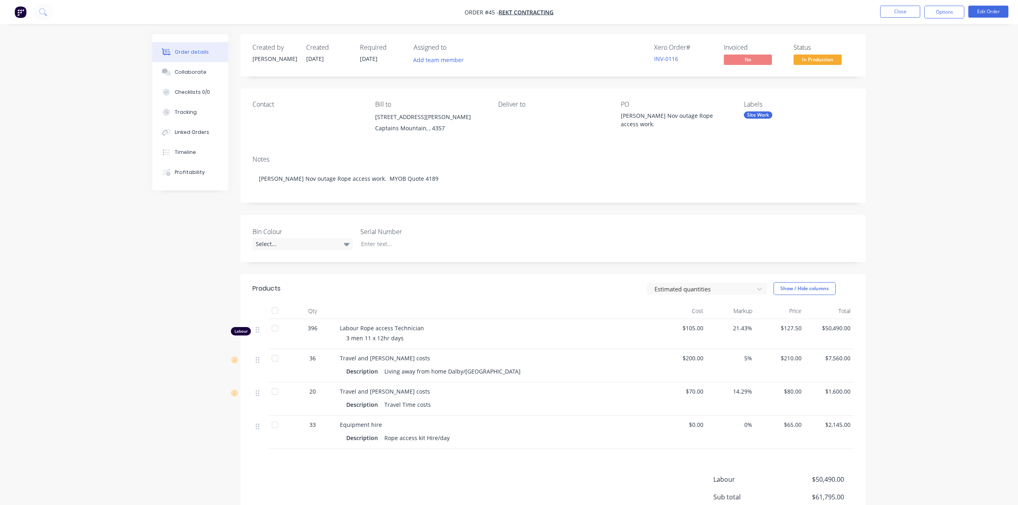
click at [916, 36] on div "Order details Collaborate Checklists 0/0 Tracking Linked Orders Timeline Profit…" at bounding box center [509, 296] width 1018 height 592
click at [522, 10] on span "REKT Contracting" at bounding box center [526, 12] width 55 height 8
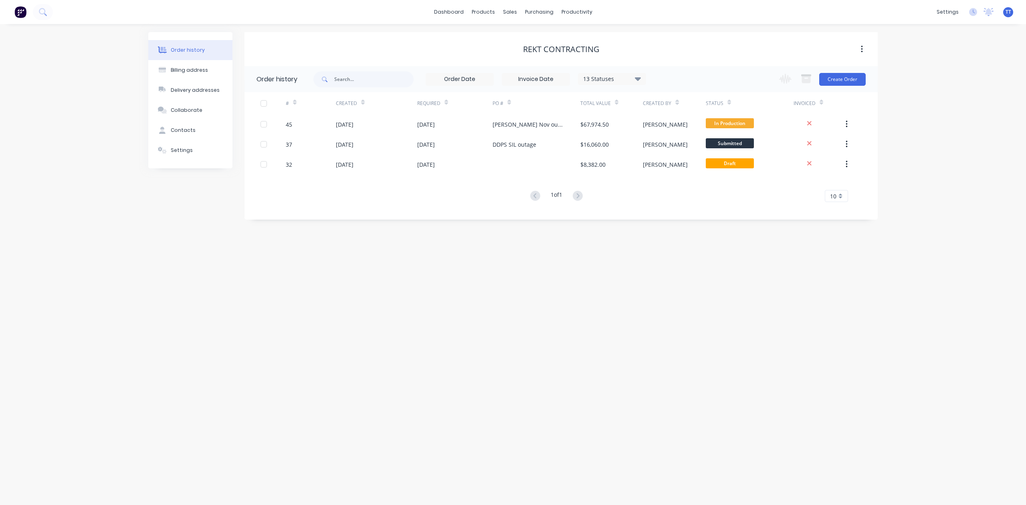
click at [922, 34] on div "Order history Billing address Delivery addresses Collaborate Contacts Settings …" at bounding box center [513, 264] width 1026 height 481
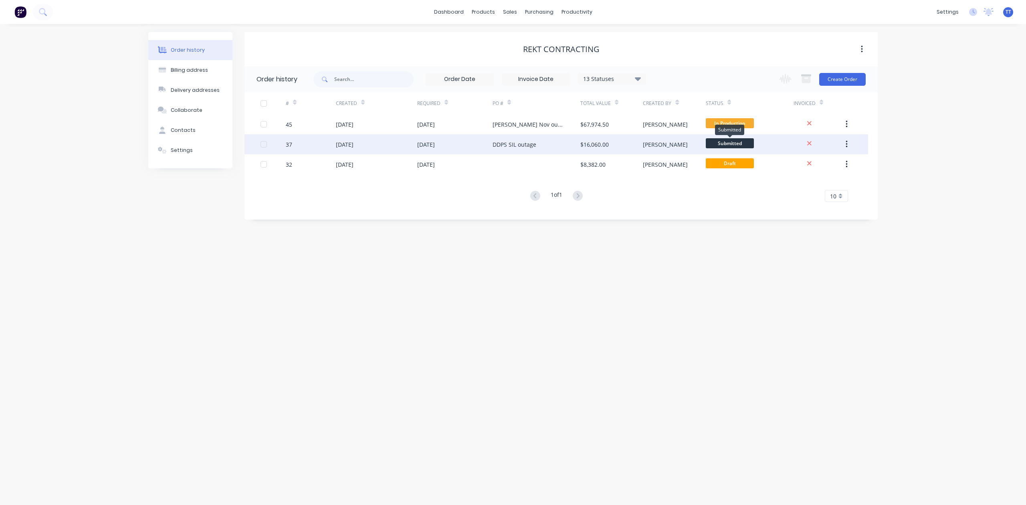
click at [729, 139] on span "Submitted" at bounding box center [730, 143] width 48 height 10
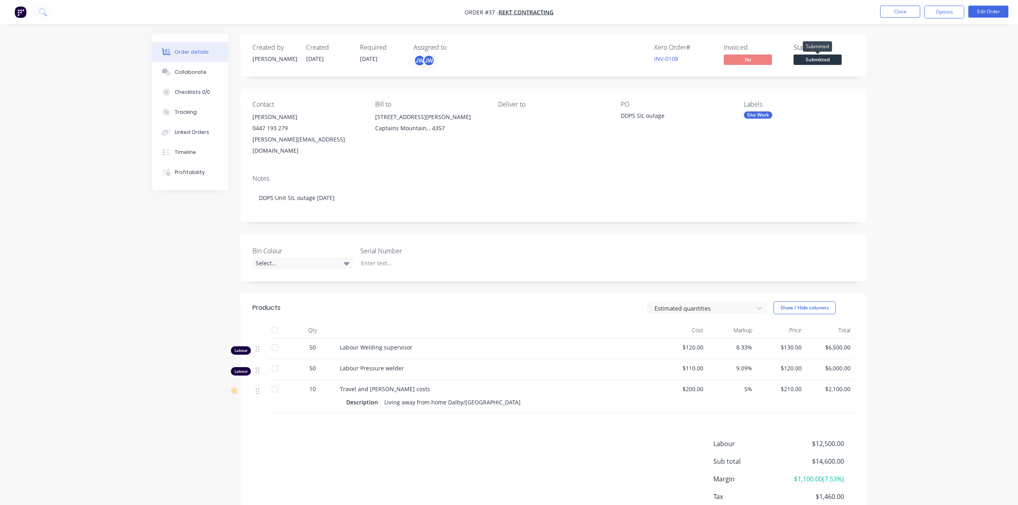
click at [815, 60] on span "Submitted" at bounding box center [818, 60] width 48 height 10
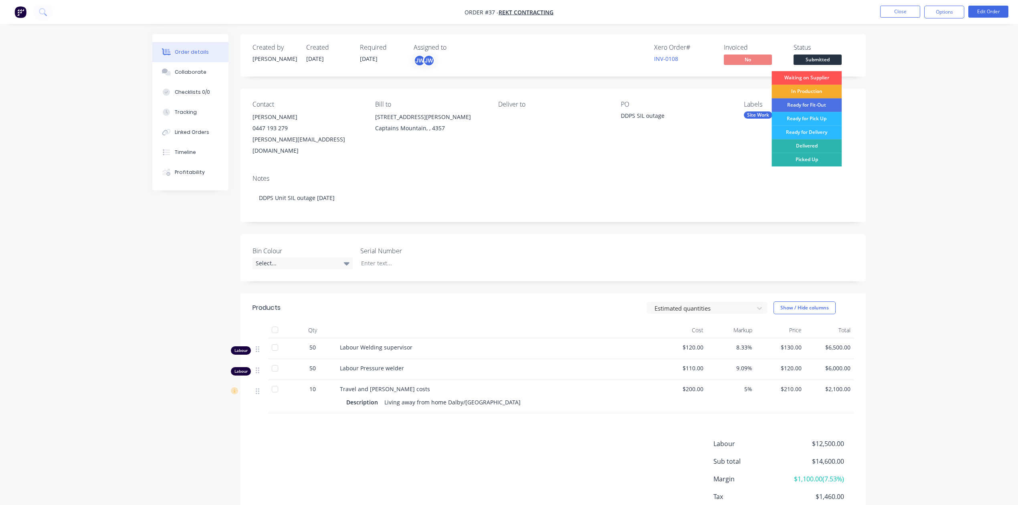
click at [813, 89] on div "In Production" at bounding box center [807, 92] width 70 height 14
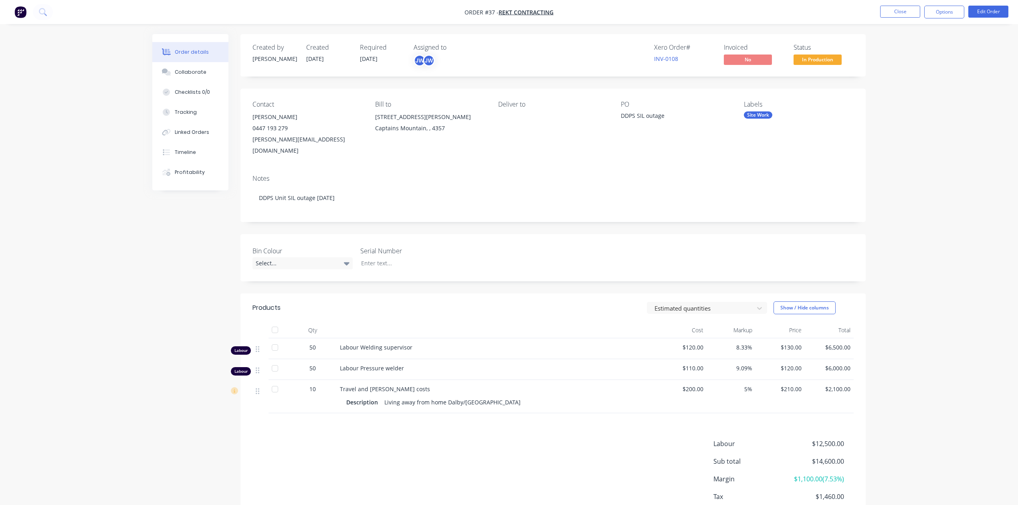
click at [780, 14] on nav "Order #37 - REKT Contracting Close Options Edit Order" at bounding box center [509, 12] width 1018 height 24
click at [904, 6] on button "Close" at bounding box center [900, 12] width 40 height 12
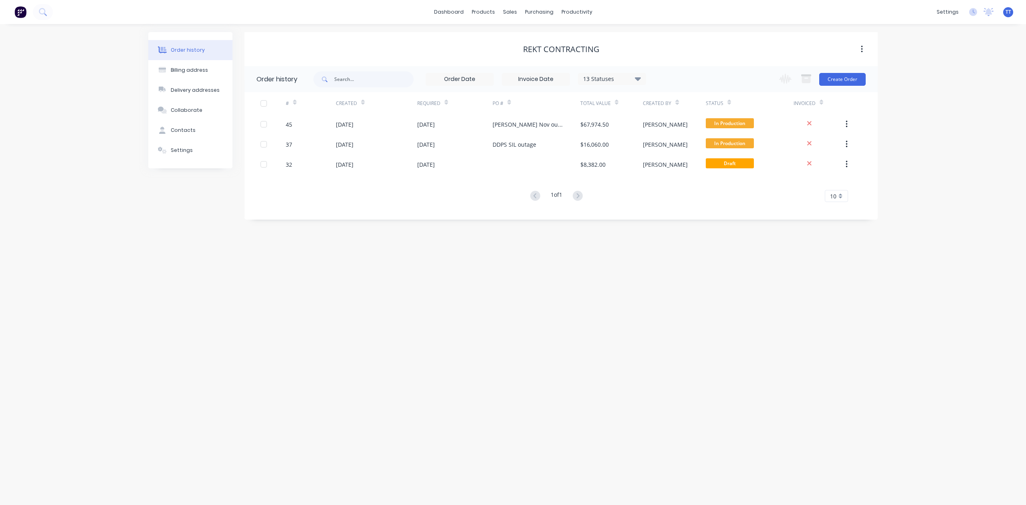
click at [933, 61] on div "Order history Billing address Delivery addresses Collaborate Contacts Settings …" at bounding box center [513, 264] width 1026 height 481
click at [584, 50] on link "Planner" at bounding box center [608, 54] width 106 height 16
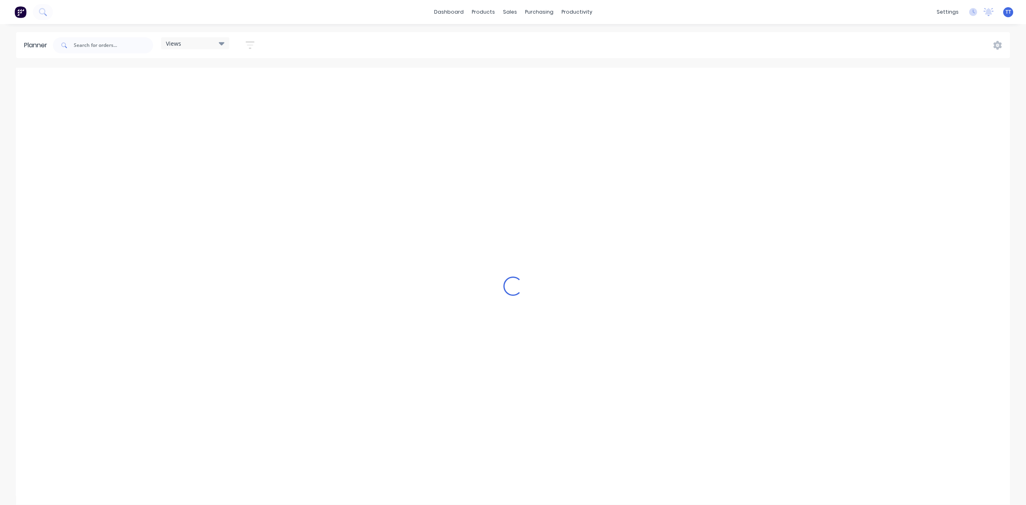
scroll to position [0, 898]
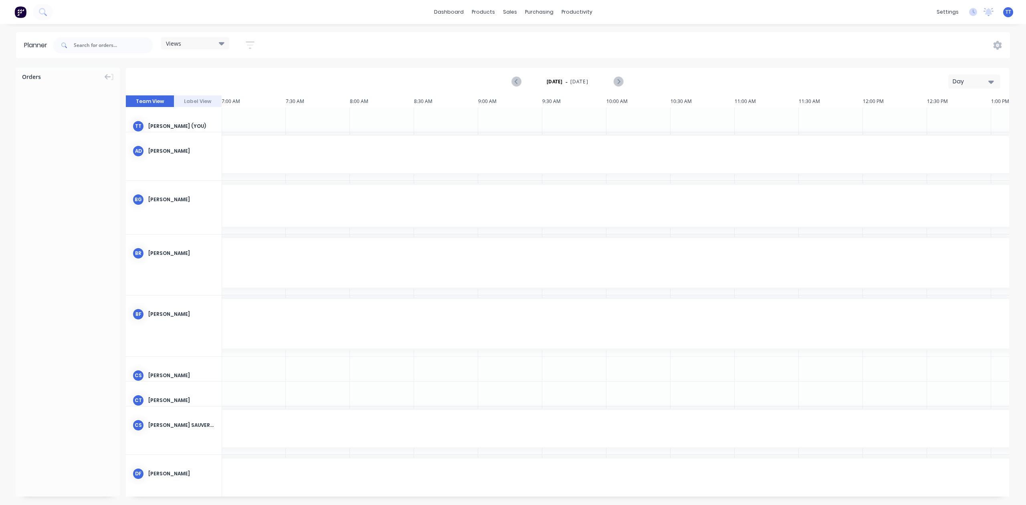
click at [77, 154] on div "Orders" at bounding box center [68, 282] width 104 height 429
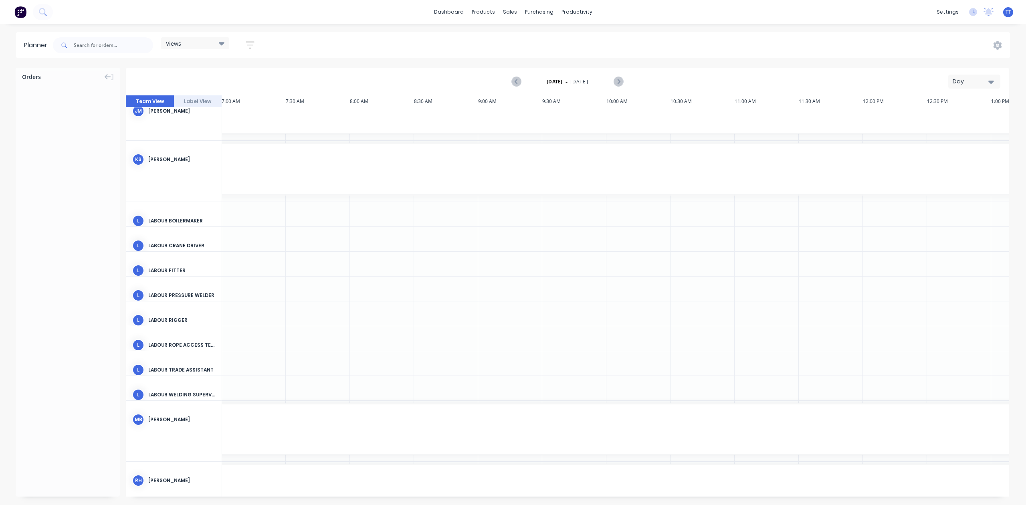
scroll to position [695, 898]
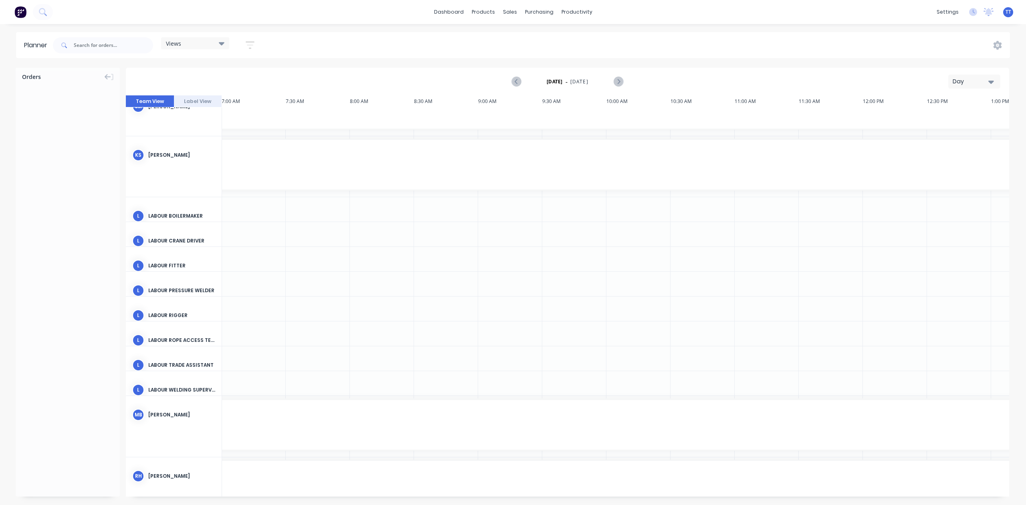
click at [249, 42] on icon "button" at bounding box center [250, 45] width 9 height 10
click at [367, 45] on div "Views Save new view None (Default) edit Show/Hide users Show/Hide orders Filter…" at bounding box center [530, 45] width 959 height 24
click at [454, 13] on link "dashboard" at bounding box center [449, 12] width 38 height 12
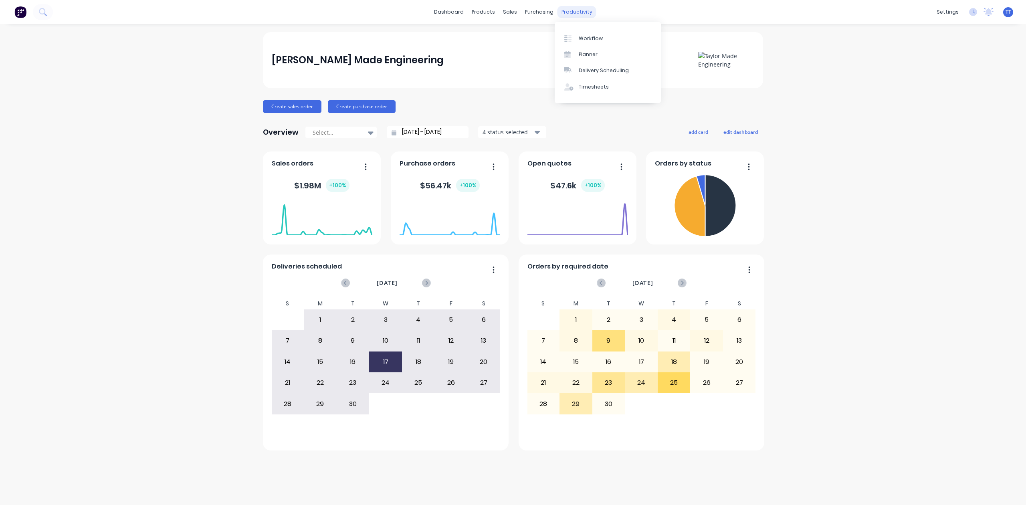
click at [580, 12] on div "productivity" at bounding box center [576, 12] width 39 height 12
click at [583, 53] on div "Planner" at bounding box center [588, 54] width 19 height 7
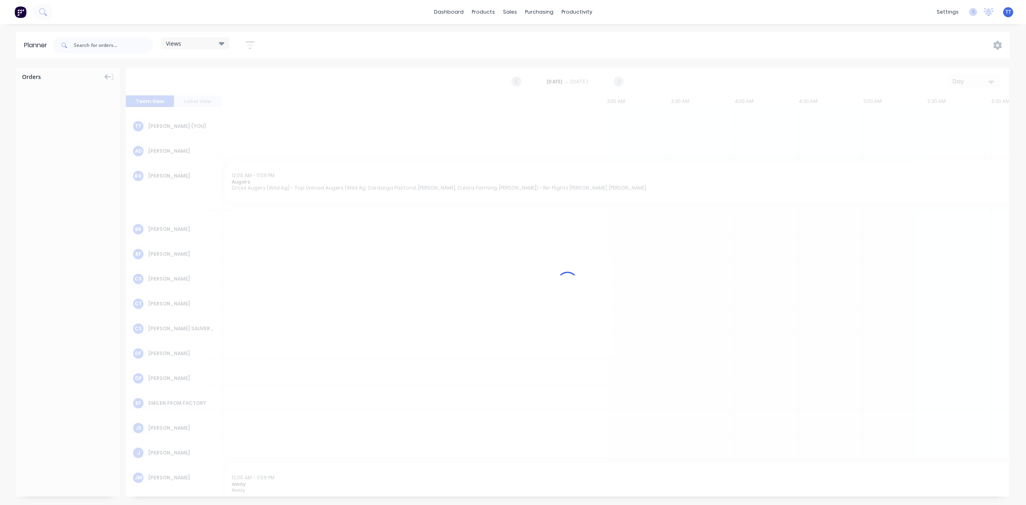
scroll to position [0, 898]
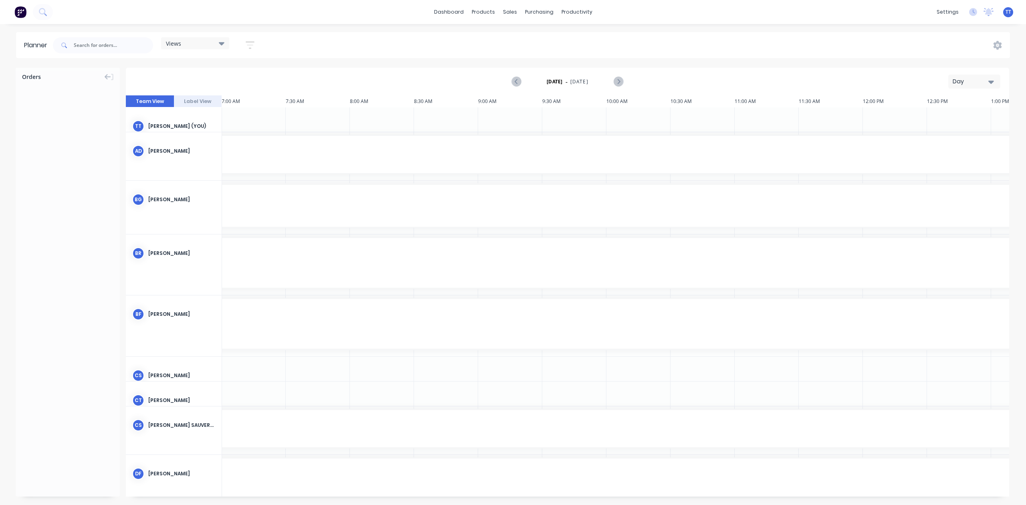
click at [70, 168] on div "Orders" at bounding box center [68, 282] width 104 height 429
click at [116, 45] on input "text" at bounding box center [113, 45] width 79 height 16
click at [517, 35] on div at bounding box center [515, 38] width 12 height 7
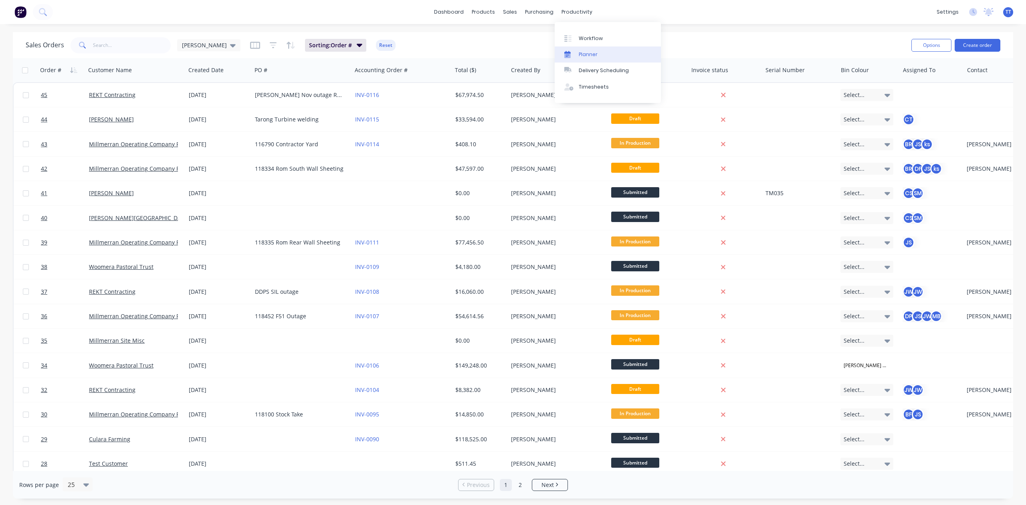
click at [585, 48] on link "Planner" at bounding box center [608, 54] width 106 height 16
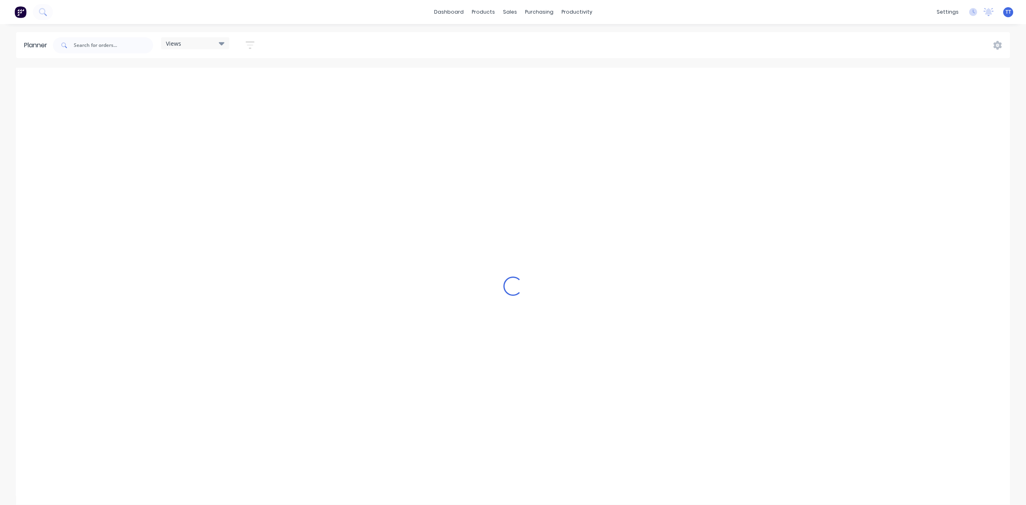
scroll to position [0, 898]
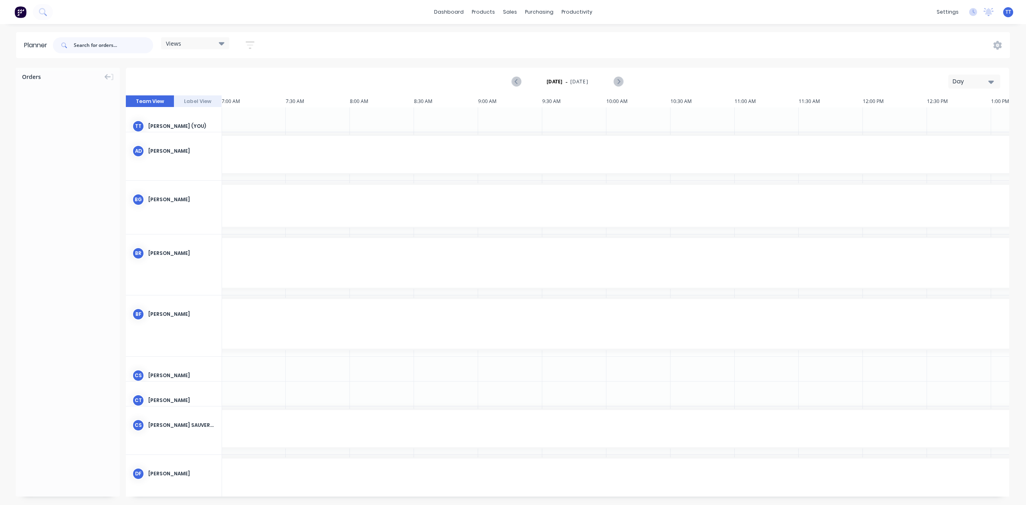
click at [113, 43] on input "text" at bounding box center [113, 45] width 79 height 16
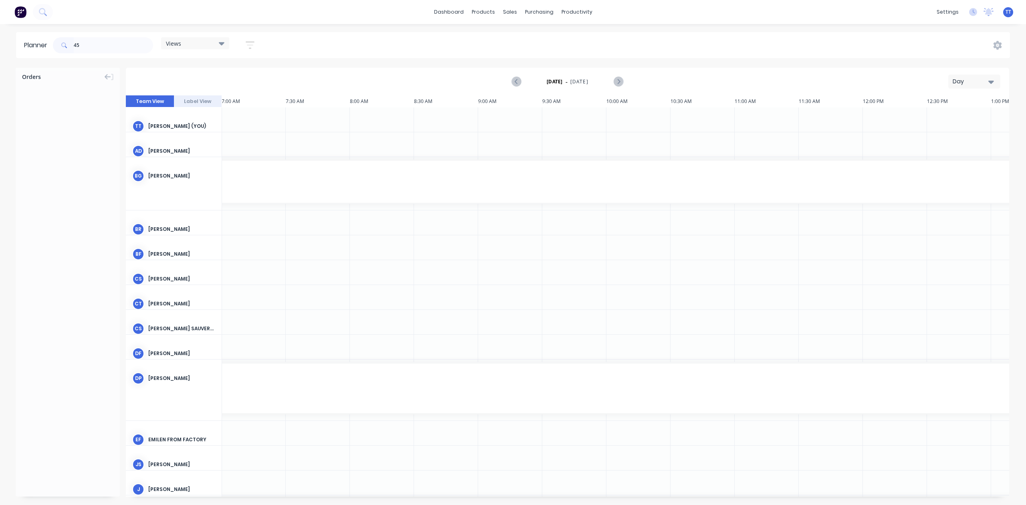
click at [34, 148] on div "Orders" at bounding box center [68, 282] width 104 height 429
click at [1000, 42] on icon at bounding box center [997, 45] width 9 height 9
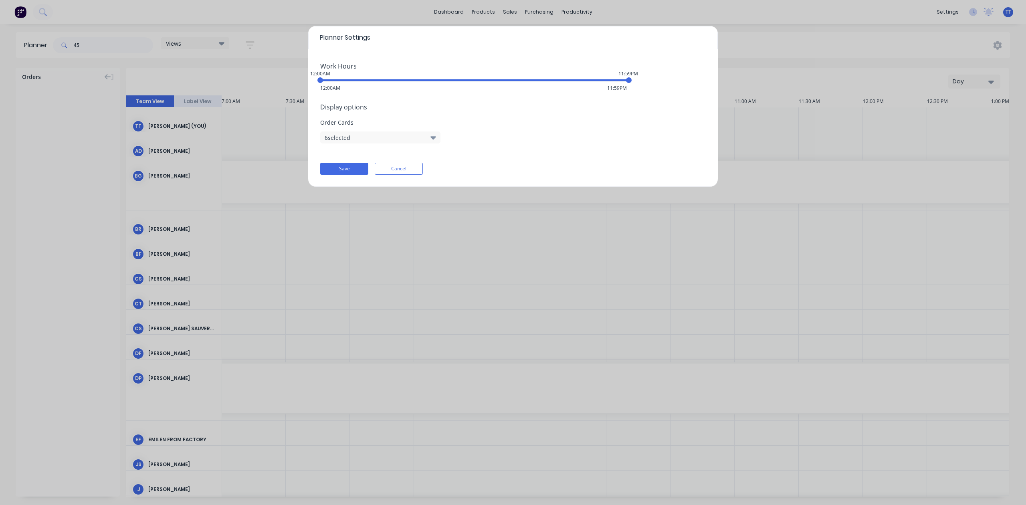
click at [349, 135] on button "6 selected" at bounding box center [380, 137] width 120 height 12
click at [384, 13] on div "Planner Settings Work Hours 12:00AM 11:59PM 12:00AM 11:59PM Display options Ord…" at bounding box center [513, 252] width 1026 height 505
click at [402, 165] on button "Cancel" at bounding box center [399, 169] width 48 height 12
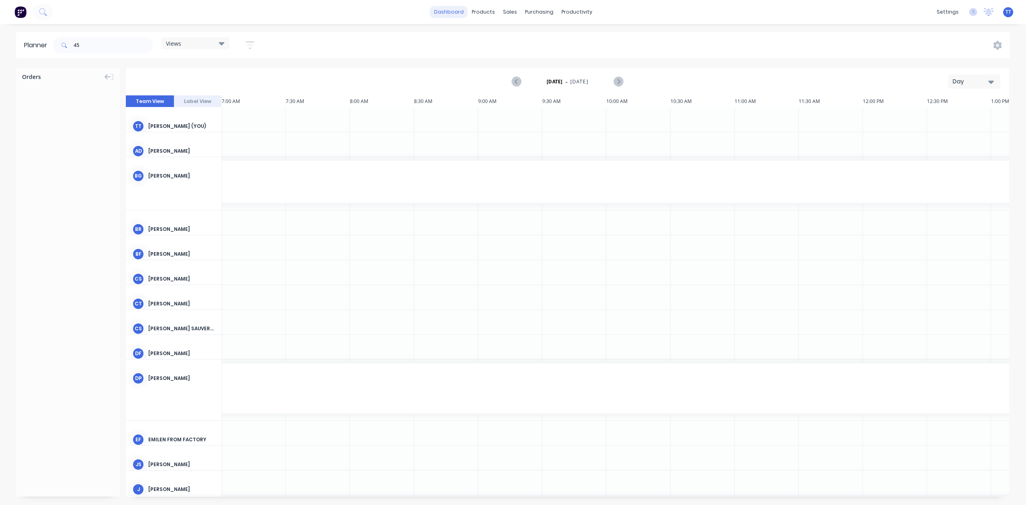
click at [462, 13] on link "dashboard" at bounding box center [449, 12] width 38 height 12
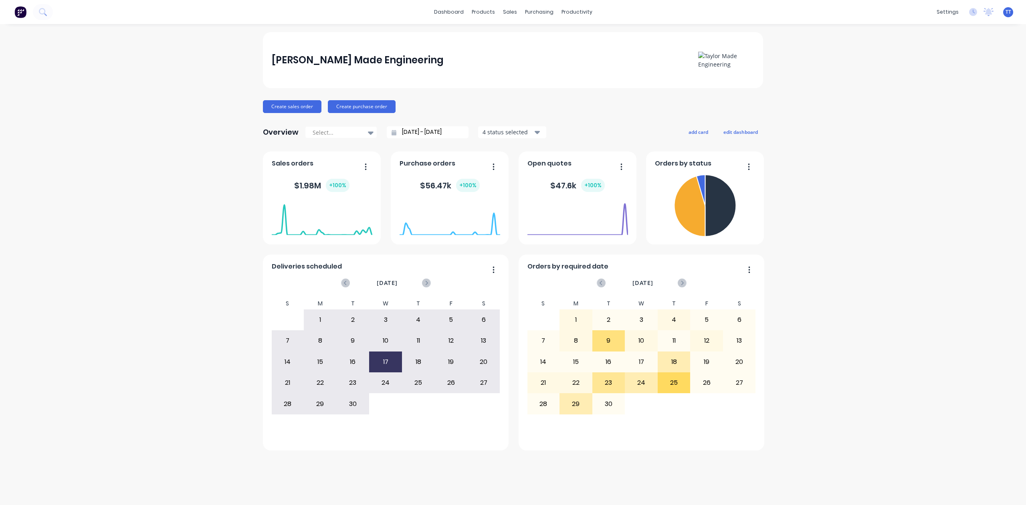
click at [1007, 10] on span "TT" at bounding box center [1009, 11] width 6 height 7
click at [796, 60] on div "Taylor Made Engineering Create sales order Create purchase order Overview Selec…" at bounding box center [513, 264] width 1026 height 465
click at [508, 7] on div "sales" at bounding box center [510, 12] width 22 height 12
click at [539, 36] on div "Sales Orders" at bounding box center [539, 38] width 33 height 7
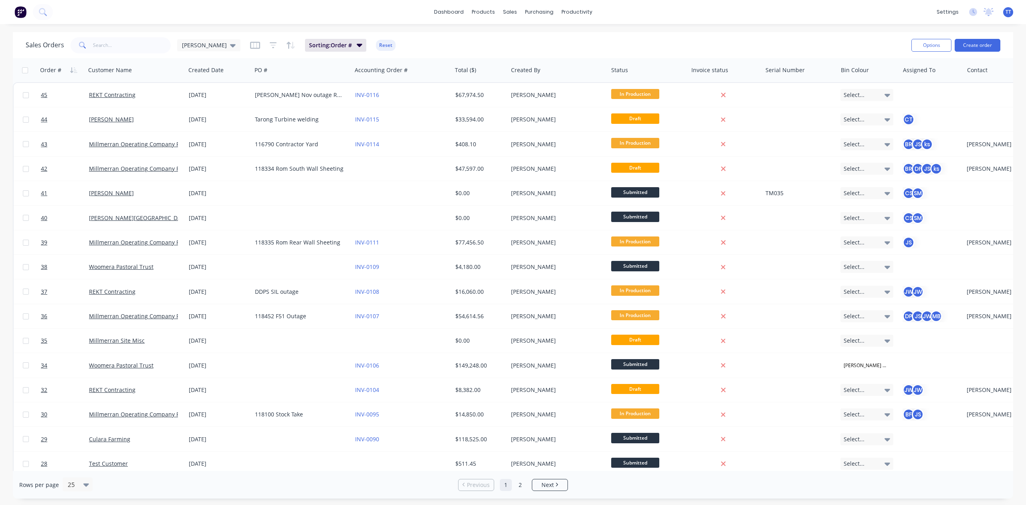
drag, startPoint x: 1017, startPoint y: 0, endPoint x: 796, endPoint y: 29, distance: 223.6
click at [796, 29] on div "dashboard products sales purchasing productivity dashboard products Product Cat…" at bounding box center [513, 252] width 1026 height 505
click at [78, 9] on div "dashboard products sales purchasing productivity dashboard products Product Cat…" at bounding box center [513, 12] width 1026 height 24
click at [45, 10] on icon at bounding box center [43, 12] width 8 height 8
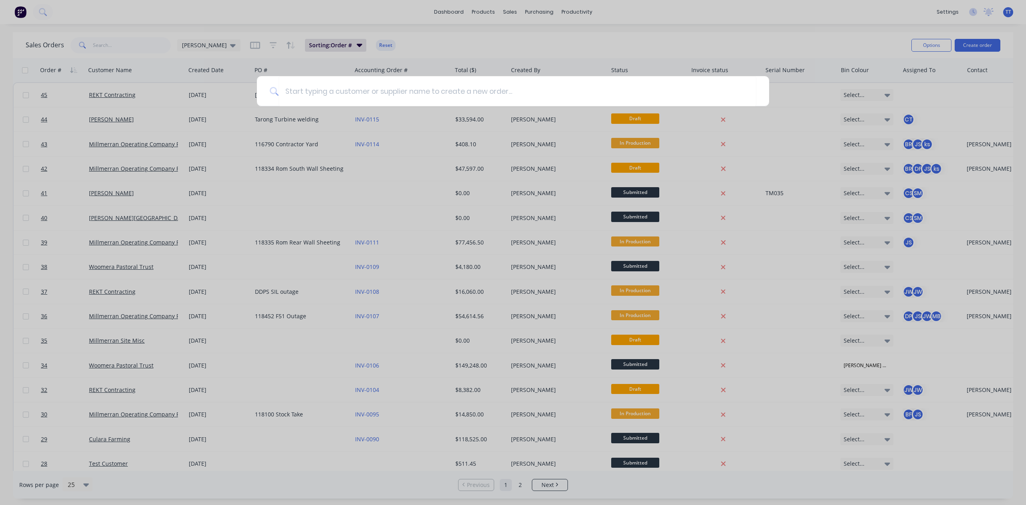
click at [355, 11] on div at bounding box center [513, 252] width 1026 height 505
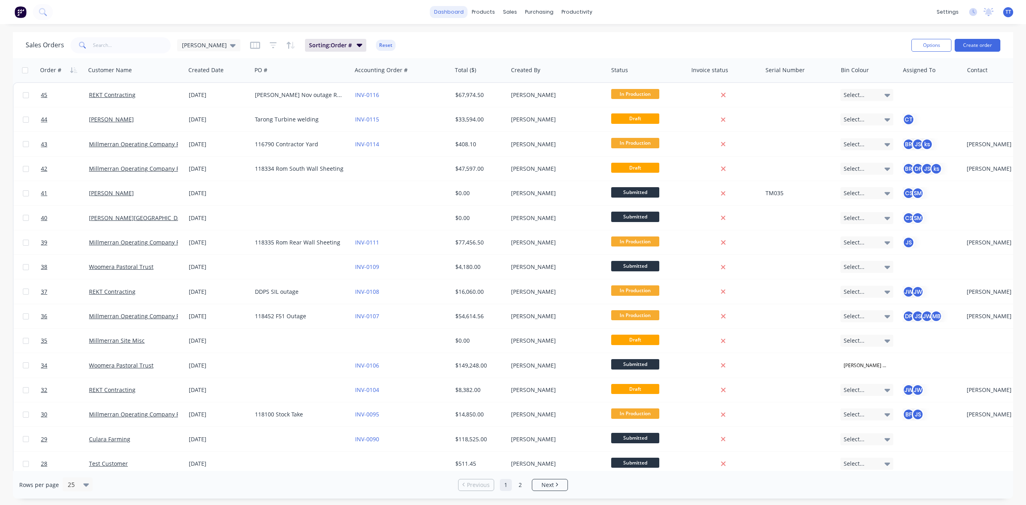
click at [450, 12] on link "dashboard" at bounding box center [449, 12] width 38 height 12
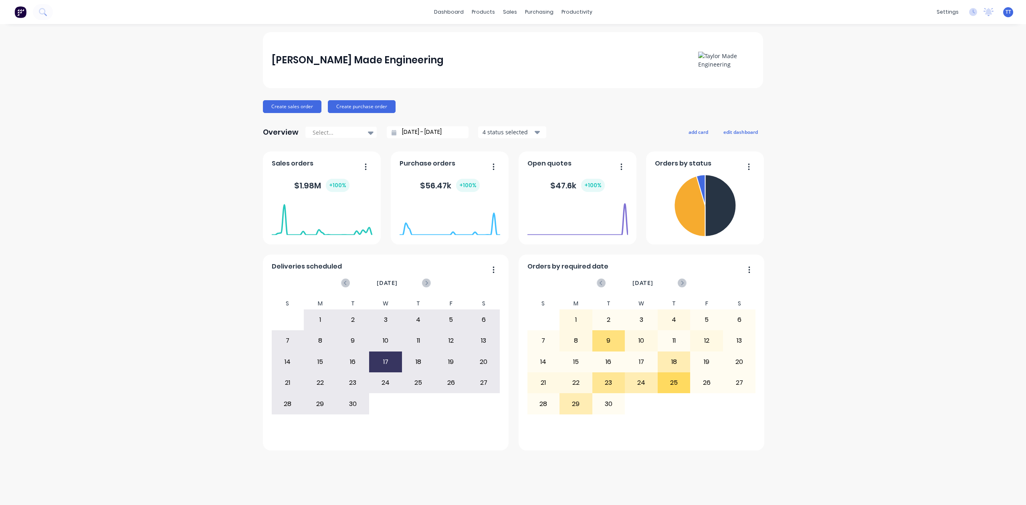
click at [705, 55] on img at bounding box center [726, 60] width 56 height 17
click at [343, 65] on div "[PERSON_NAME] Made Engineering" at bounding box center [358, 60] width 172 height 16
click at [887, 417] on div "Taylor Made Engineering Create sales order Create purchase order Overview Selec…" at bounding box center [513, 264] width 1026 height 465
click at [947, 101] on div "Taylor Made Engineering Create sales order Create purchase order Overview Selec…" at bounding box center [513, 264] width 1026 height 465
click at [581, 48] on link "Planner" at bounding box center [608, 54] width 106 height 16
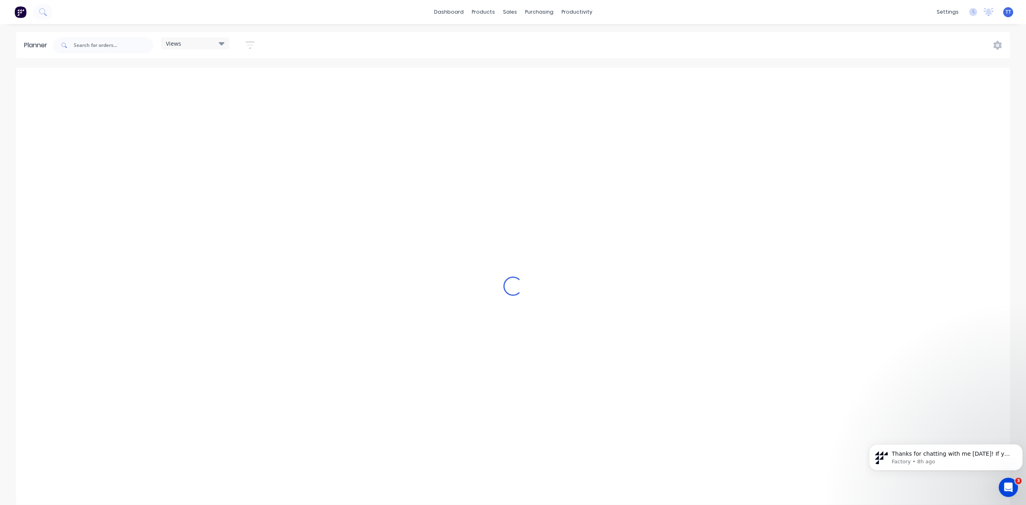
scroll to position [0, 898]
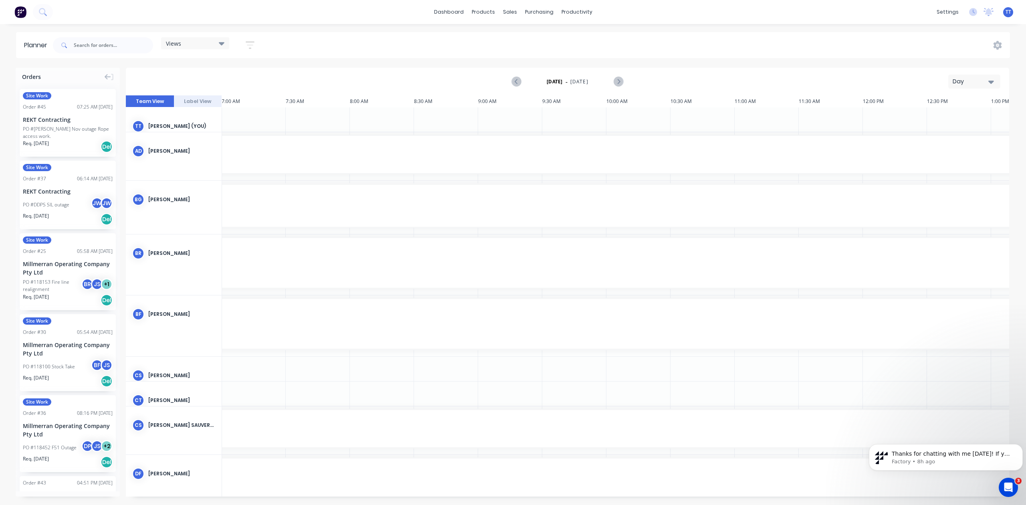
click at [981, 77] on div "Day" at bounding box center [971, 81] width 37 height 8
click at [947, 115] on div "Week" at bounding box center [959, 119] width 79 height 16
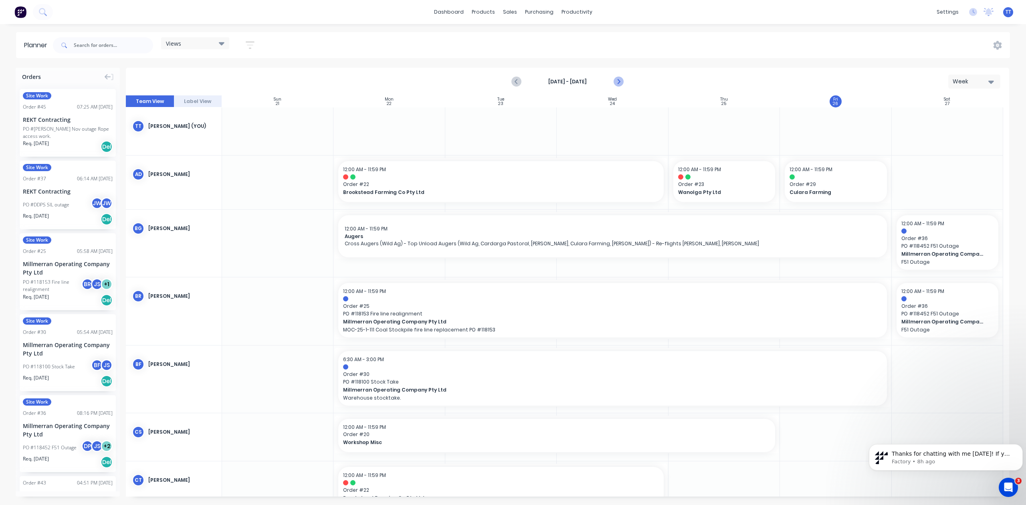
click at [617, 79] on icon "Next page" at bounding box center [619, 82] width 10 height 10
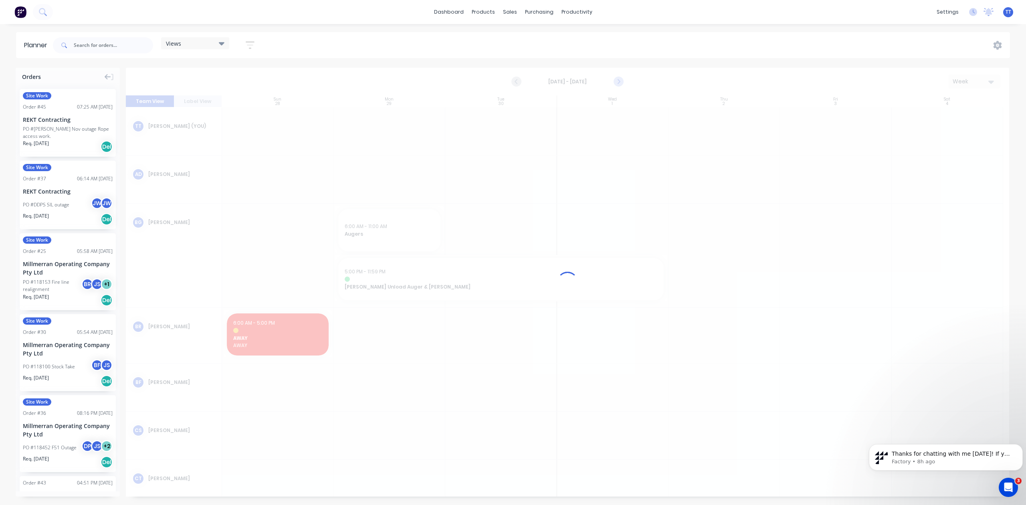
click at [617, 79] on div at bounding box center [567, 282] width 883 height 429
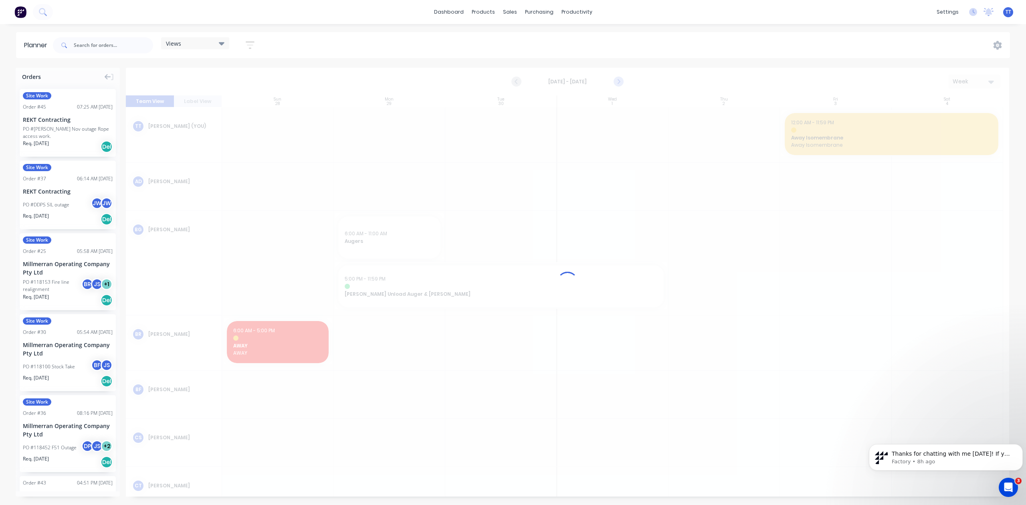
click at [617, 79] on div at bounding box center [567, 282] width 883 height 429
click at [617, 79] on icon "Next page" at bounding box center [619, 82] width 10 height 10
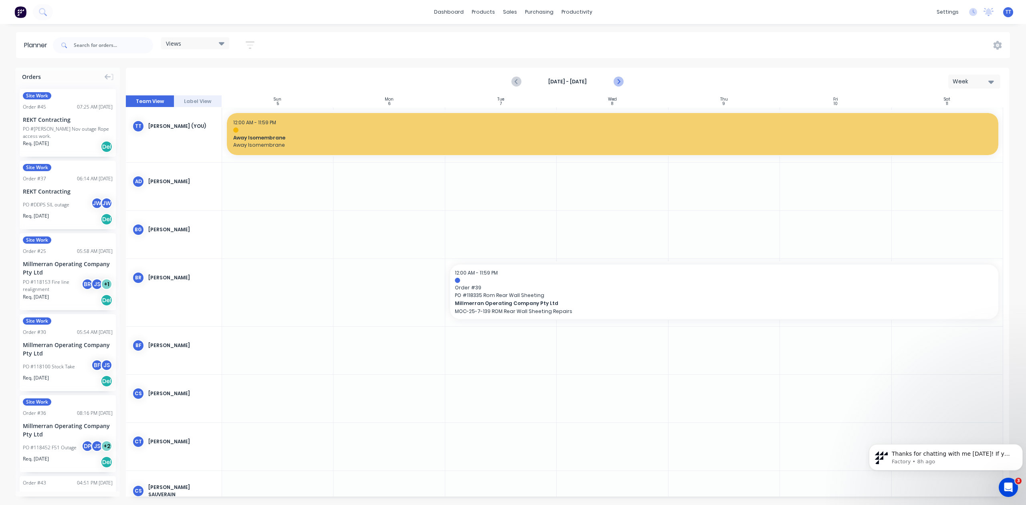
click at [617, 79] on icon "Next page" at bounding box center [619, 82] width 10 height 10
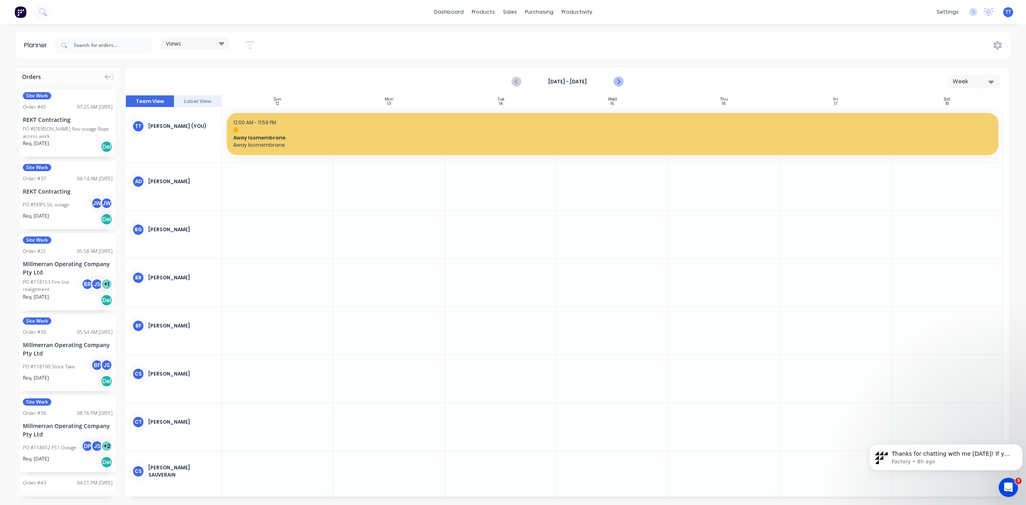
click at [617, 79] on icon "Next page" at bounding box center [619, 82] width 10 height 10
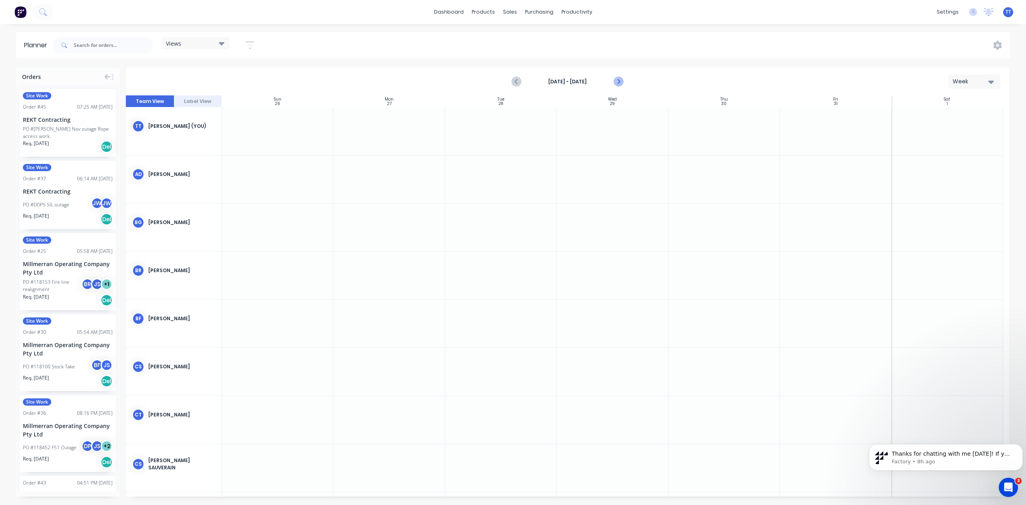
click at [617, 79] on icon "Next page" at bounding box center [618, 82] width 4 height 6
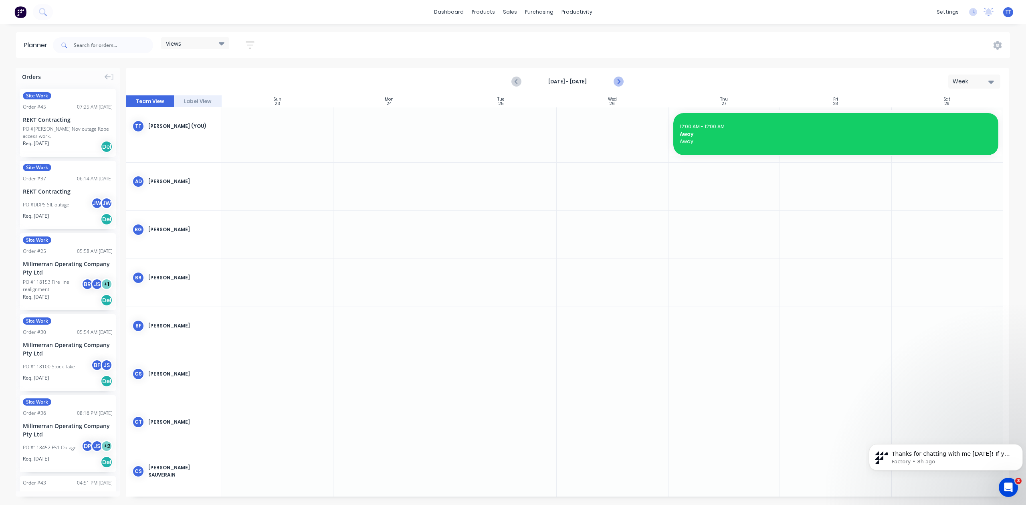
click at [617, 79] on icon "Next page" at bounding box center [618, 82] width 4 height 6
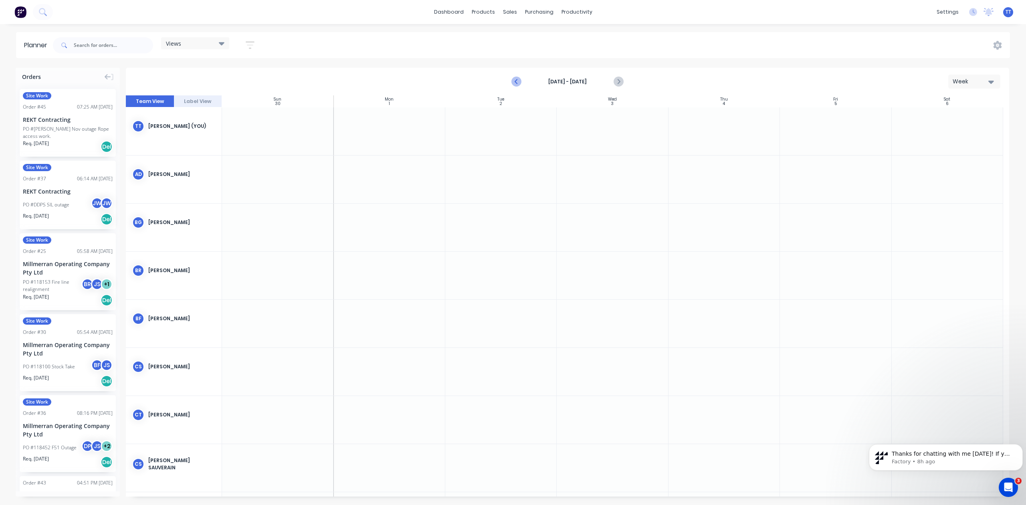
click at [515, 82] on icon "Previous page" at bounding box center [517, 82] width 4 height 6
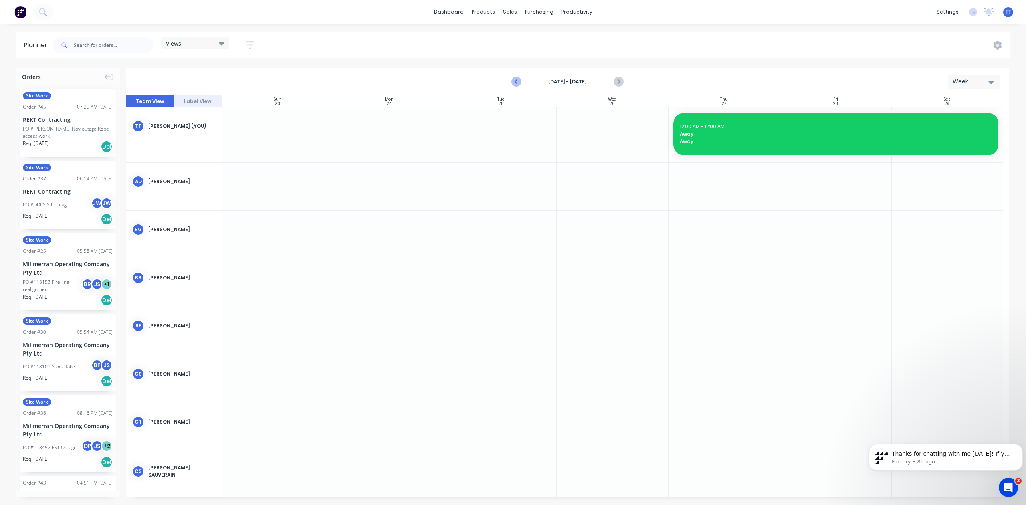
click at [515, 82] on icon "Previous page" at bounding box center [517, 82] width 4 height 6
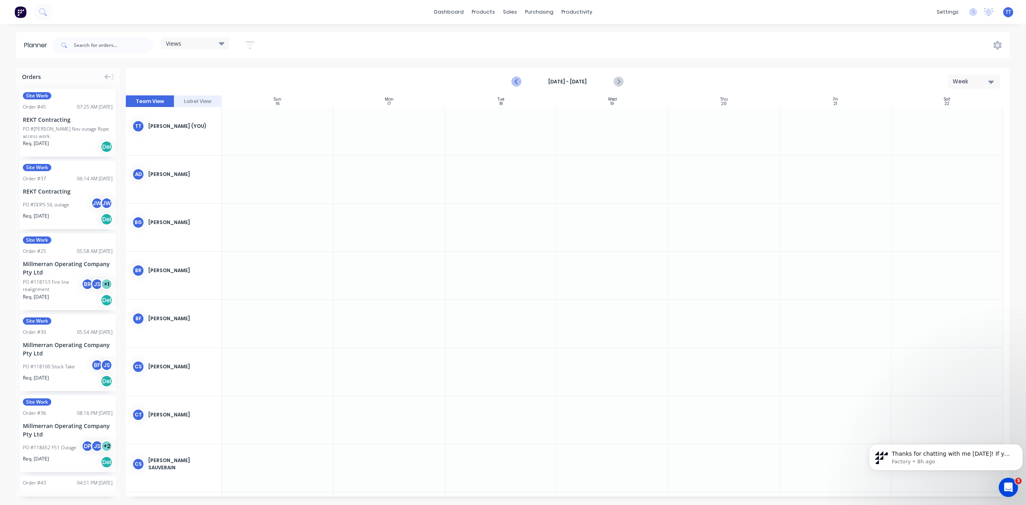
click at [515, 82] on icon "Previous page" at bounding box center [517, 82] width 4 height 6
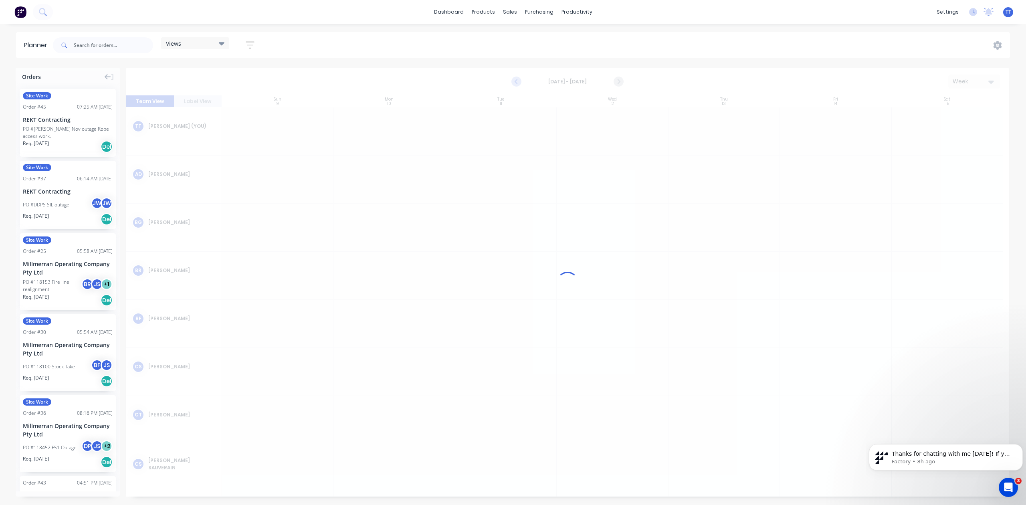
click at [515, 82] on icon "Previous page" at bounding box center [517, 82] width 4 height 6
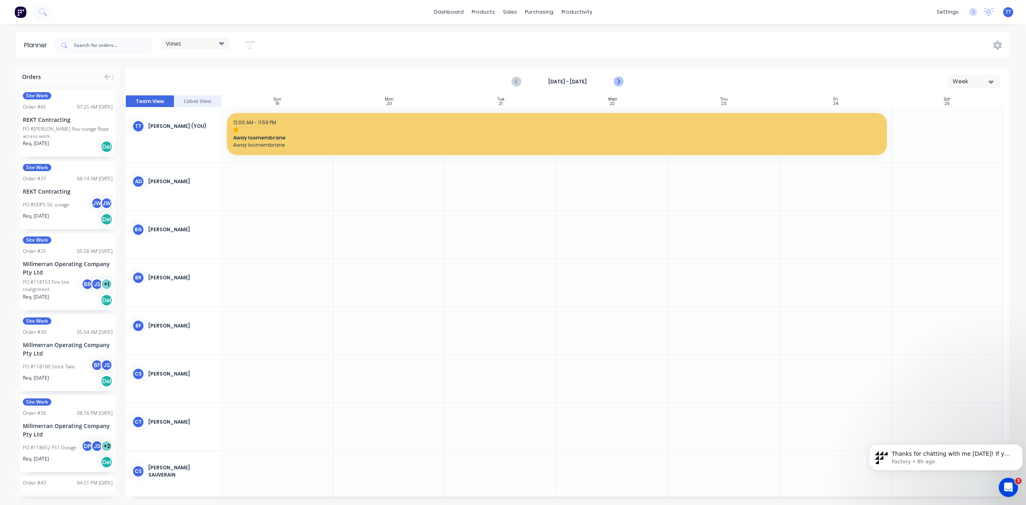
click at [618, 77] on icon "Next page" at bounding box center [619, 82] width 10 height 10
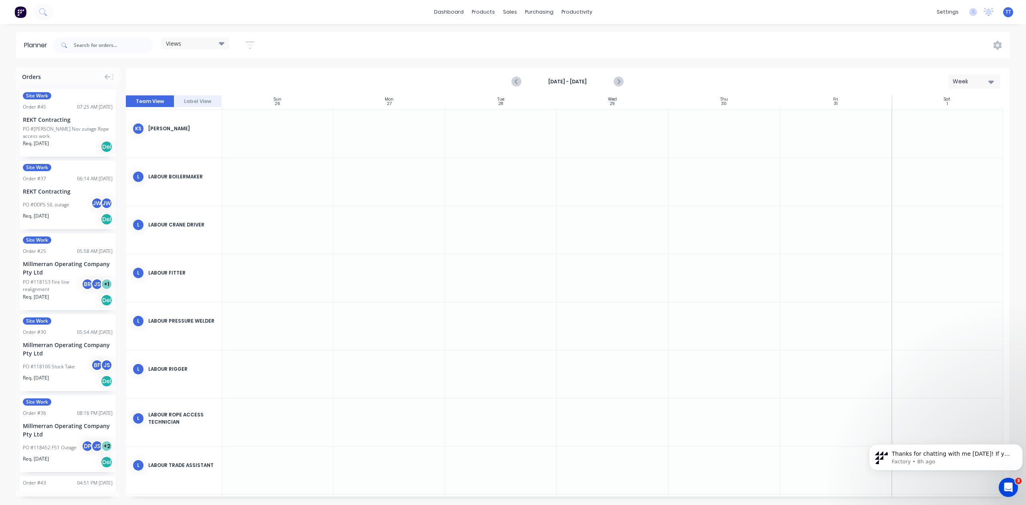
scroll to position [748, 0]
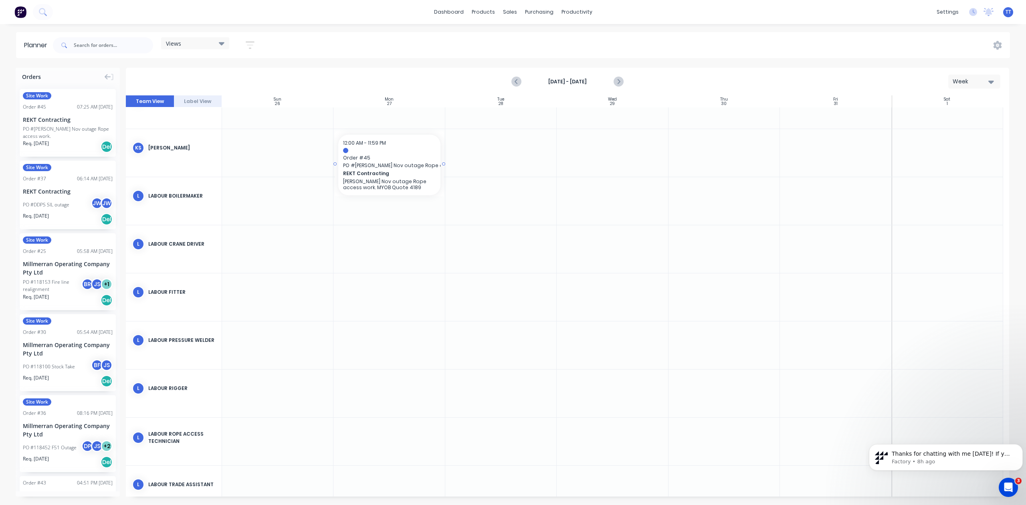
drag, startPoint x: 57, startPoint y: 124, endPoint x: 372, endPoint y: 135, distance: 315.2
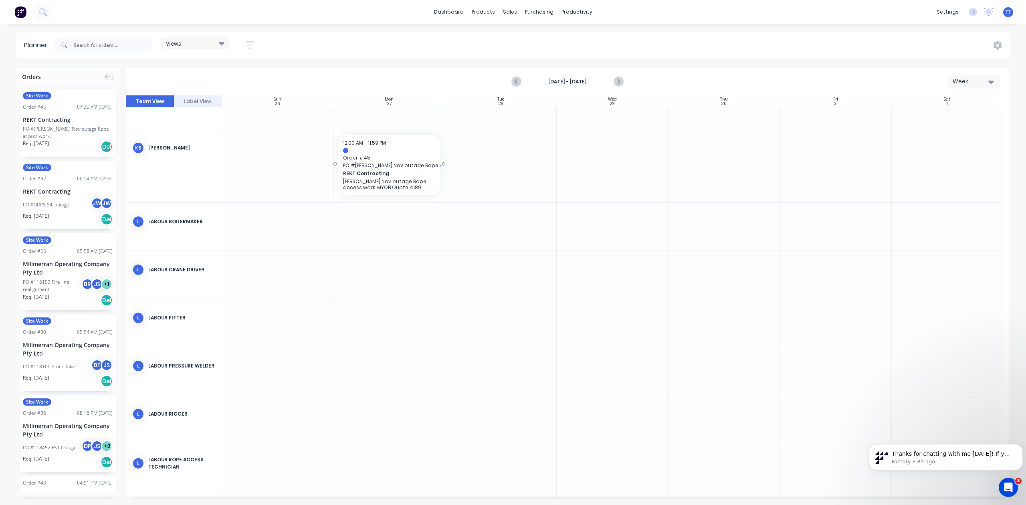
click at [381, 170] on div "REKT Contracting Kogan Nov outage Rope access work. MYOB Quote 4189" at bounding box center [389, 180] width 92 height 21
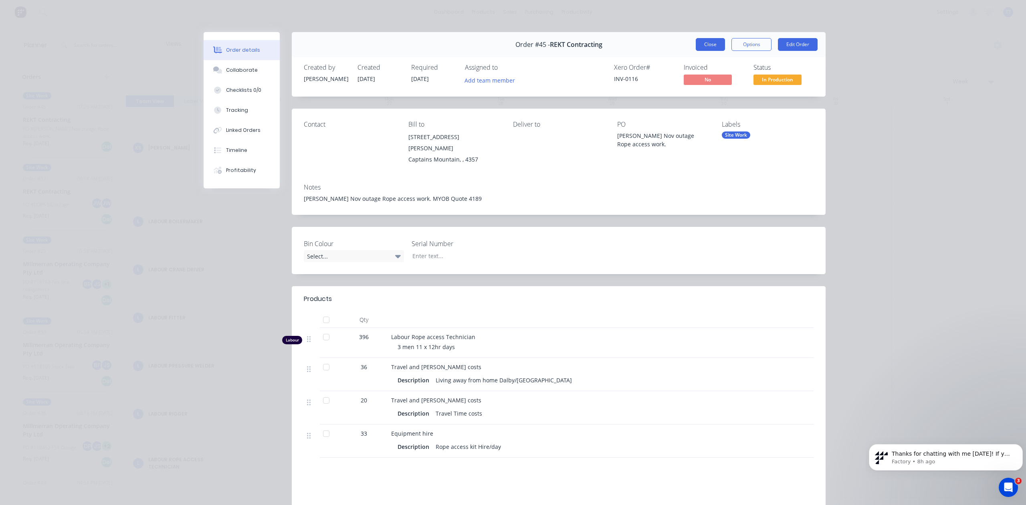
click at [706, 42] on button "Close" at bounding box center [710, 44] width 29 height 13
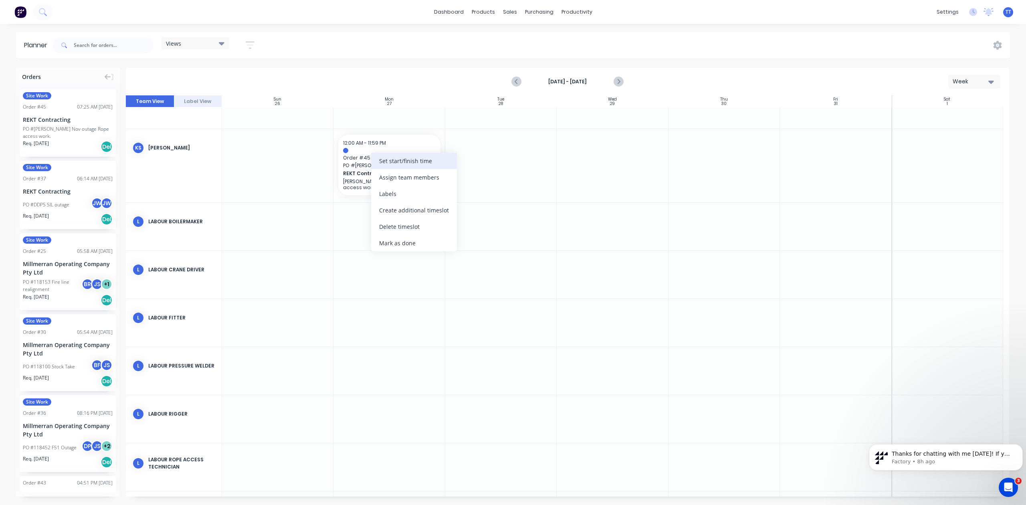
click at [424, 160] on div "Set start/finish time" at bounding box center [414, 161] width 86 height 16
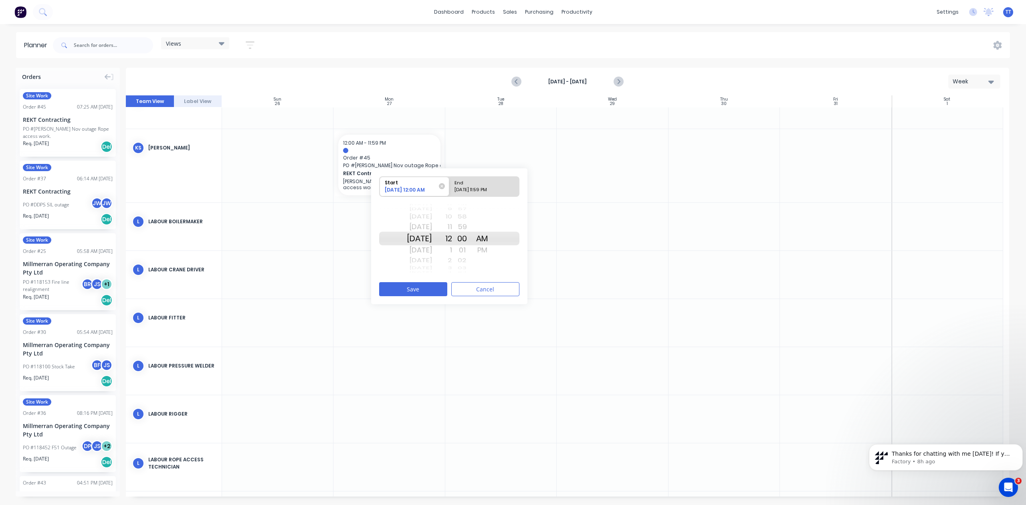
click at [452, 240] on div "12" at bounding box center [442, 239] width 20 height 14
click at [483, 182] on div "End" at bounding box center [481, 182] width 58 height 10
click at [450, 182] on input "End 10/27/2025 11:59 PM" at bounding box center [449, 187] width 0 height 20
radio input "true"
click at [424, 239] on div "[DATE]" at bounding box center [419, 239] width 25 height 14
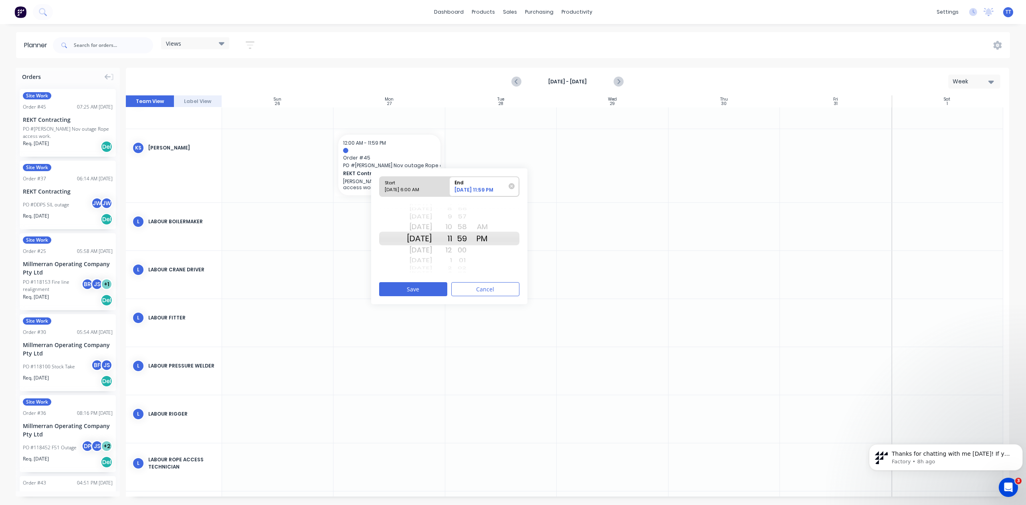
click at [432, 249] on div "[DATE]" at bounding box center [419, 250] width 25 height 13
click at [472, 238] on div "00" at bounding box center [462, 239] width 20 height 14
click at [428, 283] on button "Save" at bounding box center [413, 289] width 68 height 14
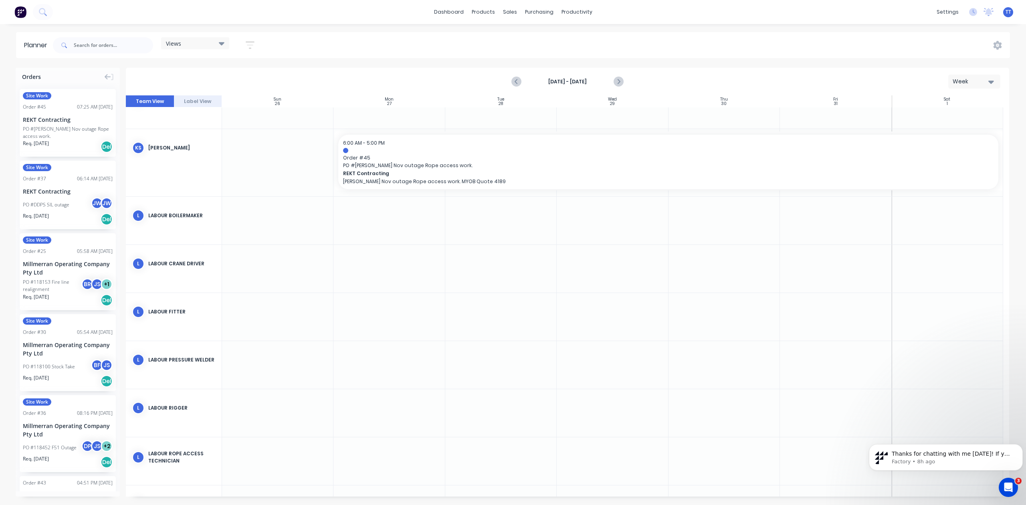
click at [380, 215] on div at bounding box center [388, 221] width 111 height 48
click at [517, 81] on icon "Previous page" at bounding box center [517, 82] width 10 height 10
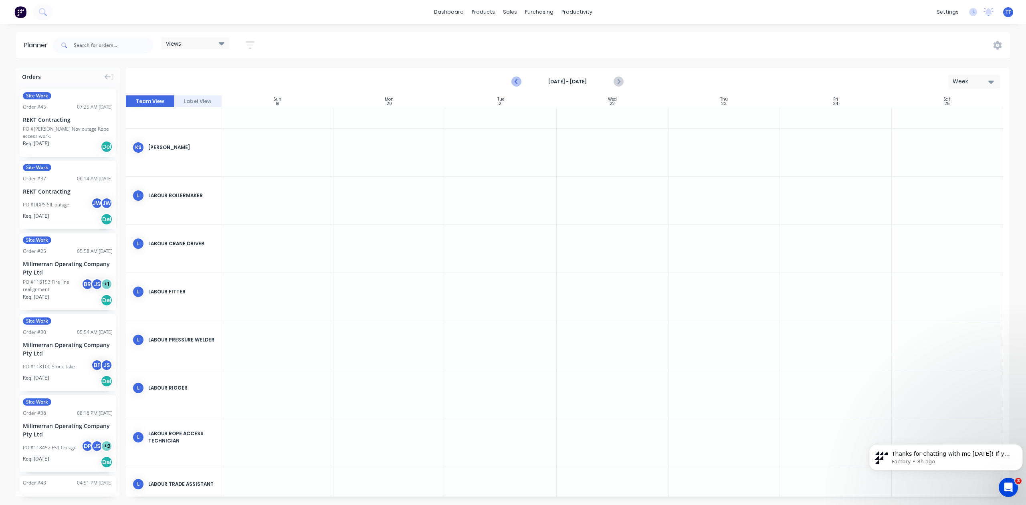
click at [517, 81] on icon "Previous page" at bounding box center [517, 82] width 10 height 10
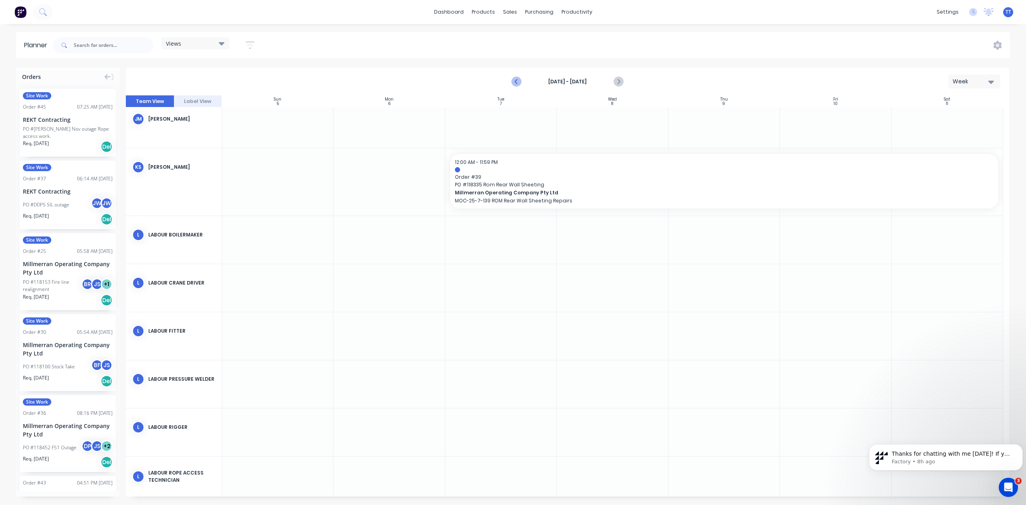
scroll to position [783, 0]
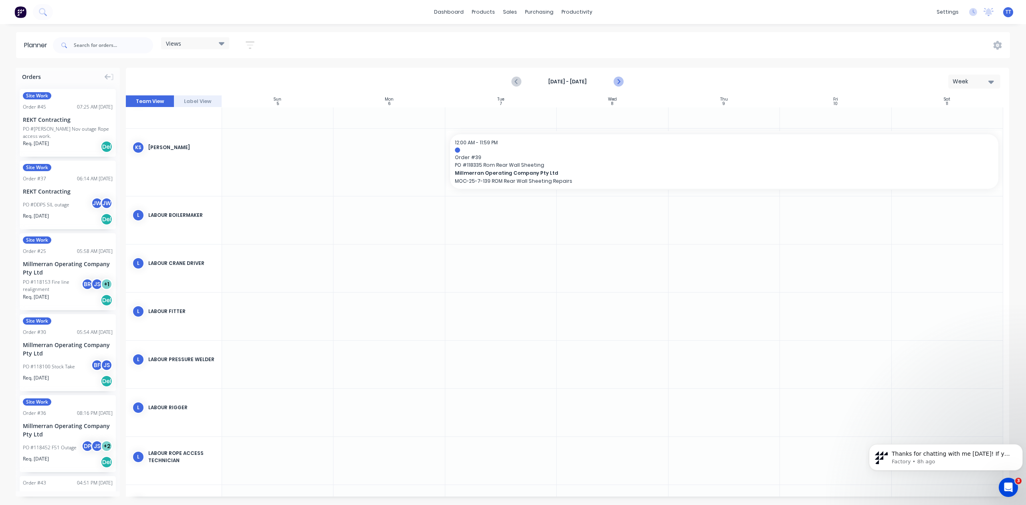
click at [618, 79] on icon "Next page" at bounding box center [619, 82] width 10 height 10
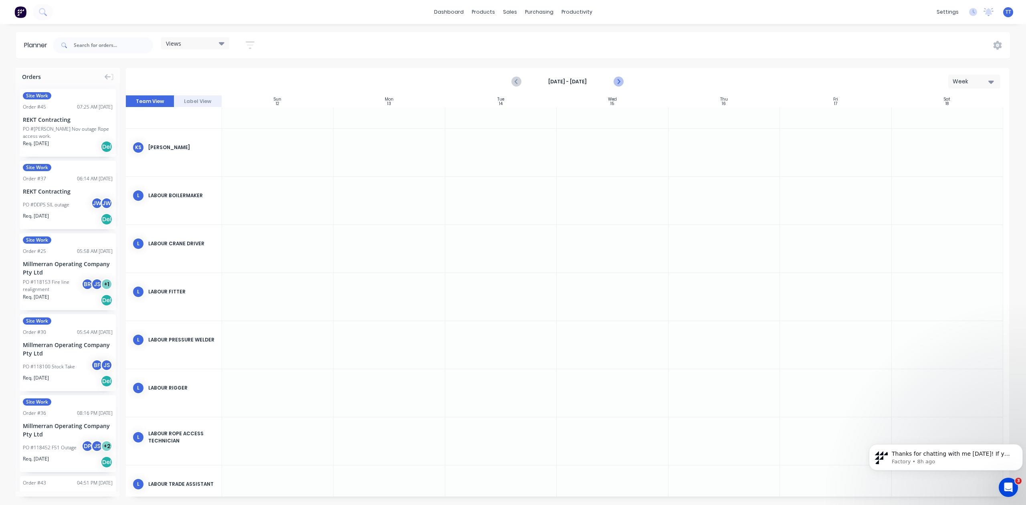
click at [618, 79] on icon "Next page" at bounding box center [619, 82] width 10 height 10
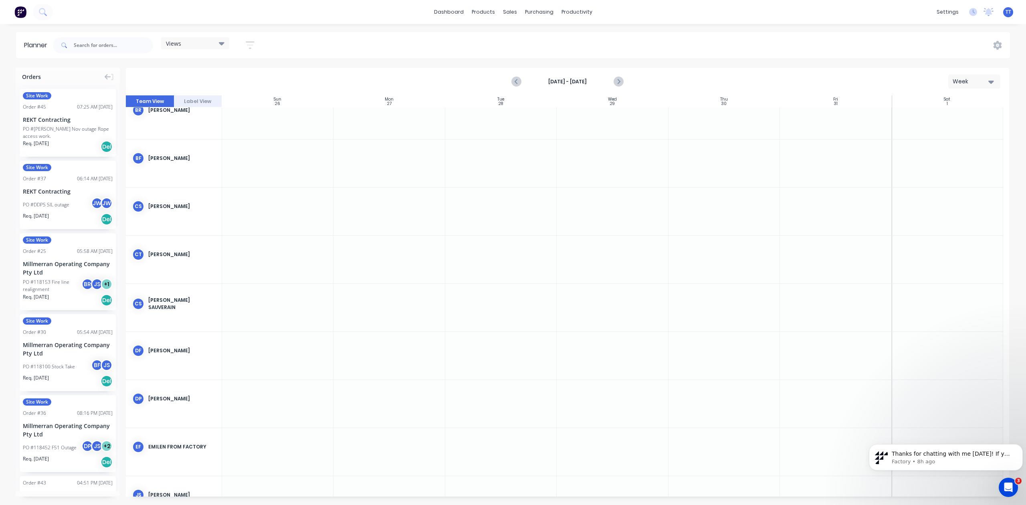
scroll to position [0, 0]
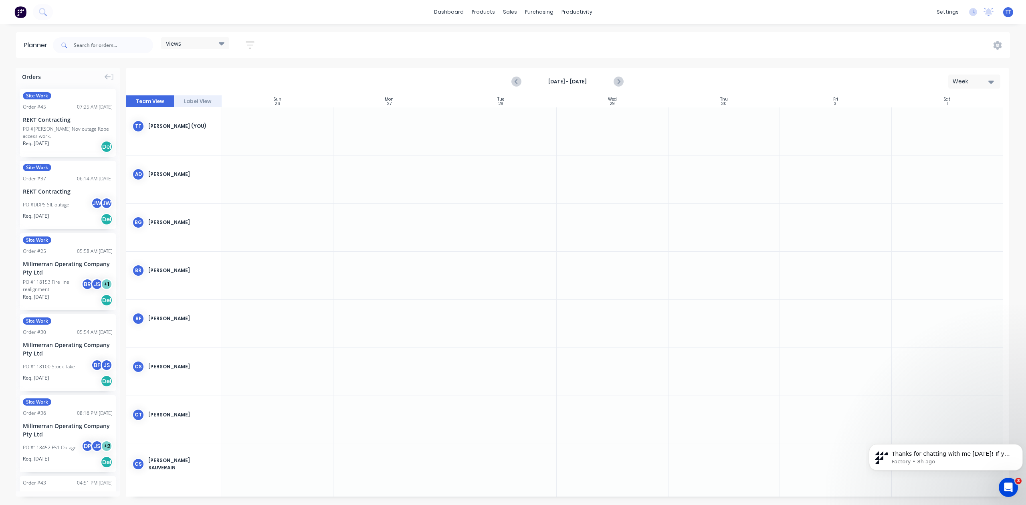
click at [215, 41] on div "Views" at bounding box center [195, 43] width 59 height 7
click at [256, 42] on button "button" at bounding box center [250, 45] width 26 height 16
click at [225, 175] on div "Filter by labels" at bounding box center [208, 171] width 56 height 8
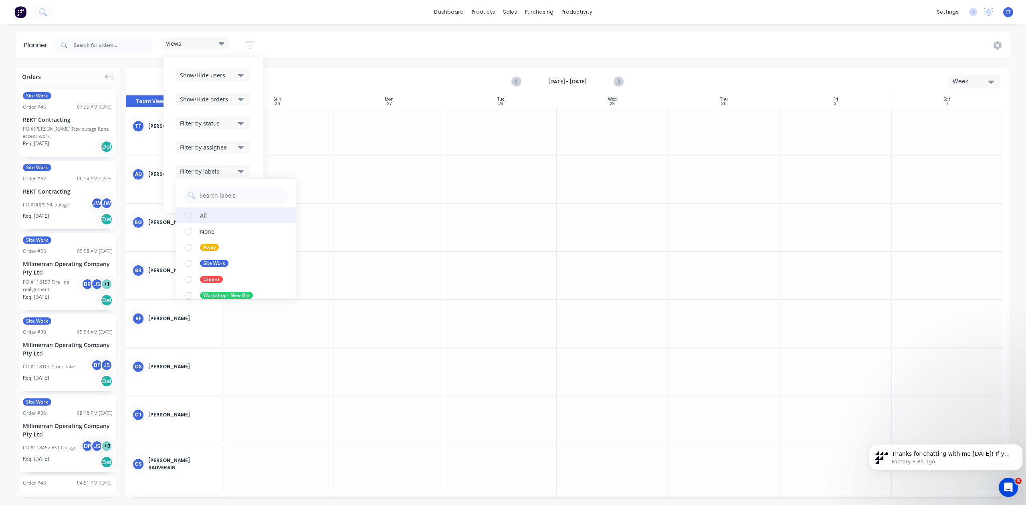
click at [196, 216] on div "button" at bounding box center [189, 215] width 16 height 16
click at [367, 59] on div "Planner Views Save new view None (Default) edit Show/Hide users Show/Hide order…" at bounding box center [513, 268] width 1026 height 473
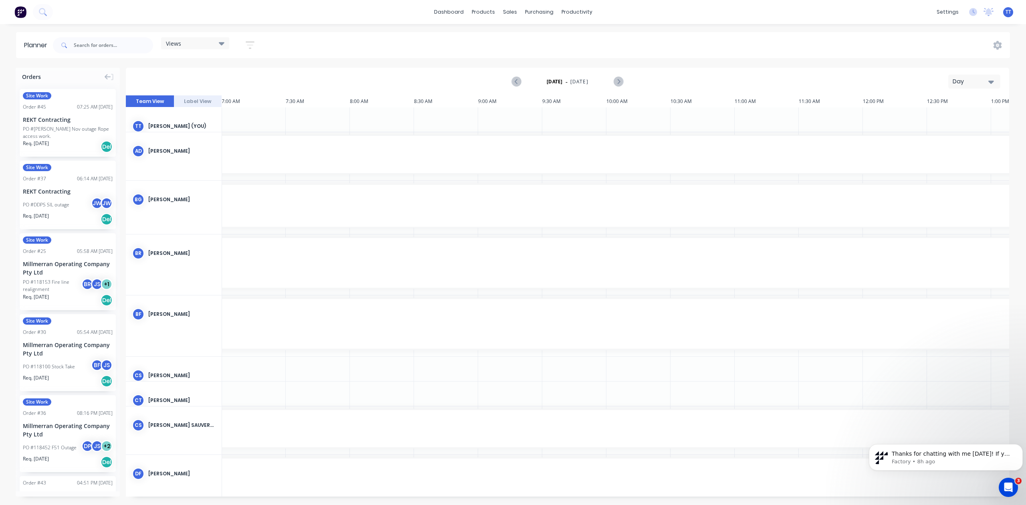
click at [982, 82] on div "Day" at bounding box center [971, 81] width 37 height 8
click at [937, 128] on div "Month" at bounding box center [959, 135] width 79 height 16
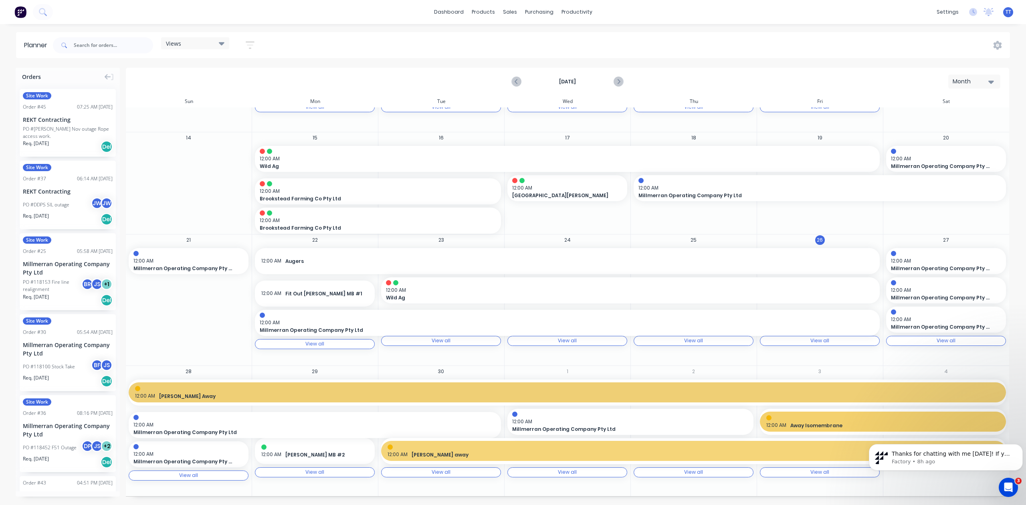
scroll to position [152, 0]
click at [618, 79] on icon "Next page" at bounding box center [619, 82] width 10 height 10
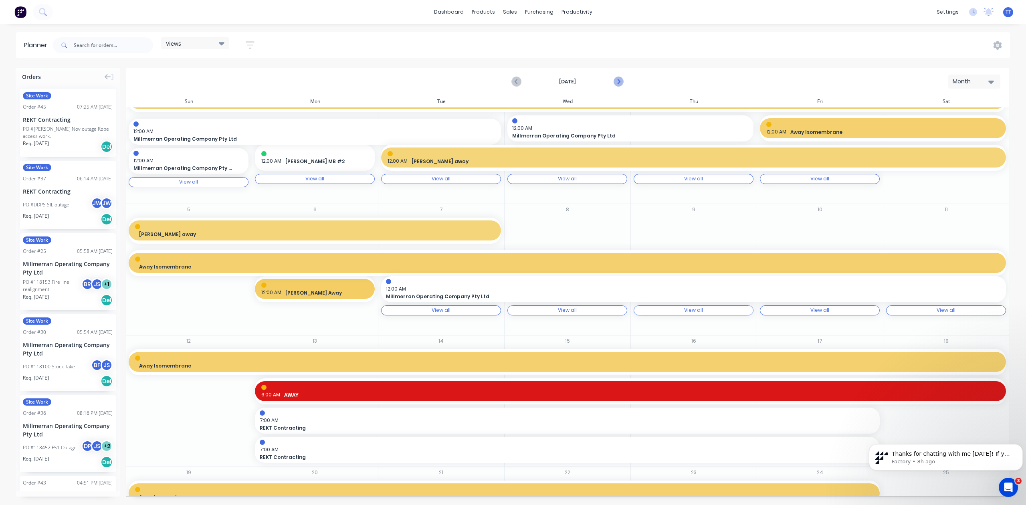
click at [619, 79] on icon "Next page" at bounding box center [619, 82] width 10 height 10
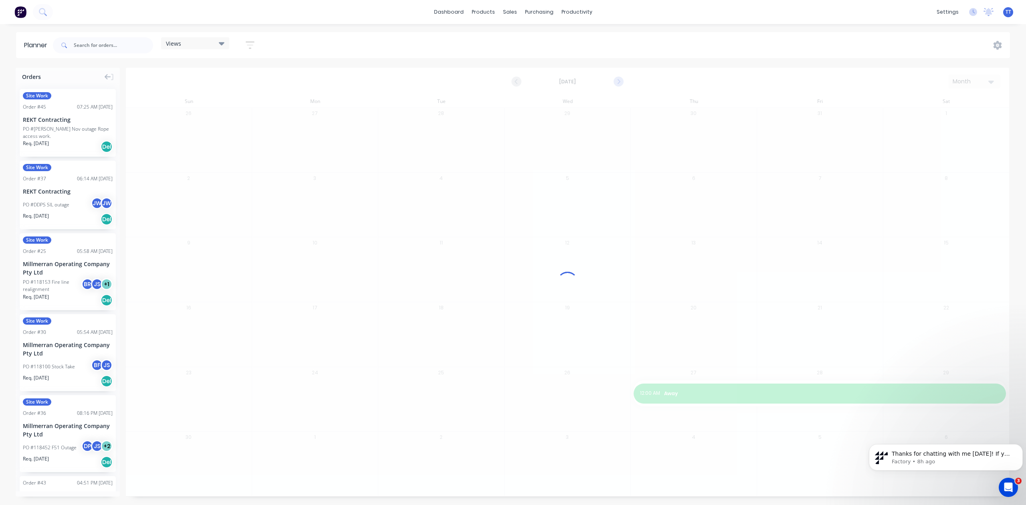
scroll to position [0, 0]
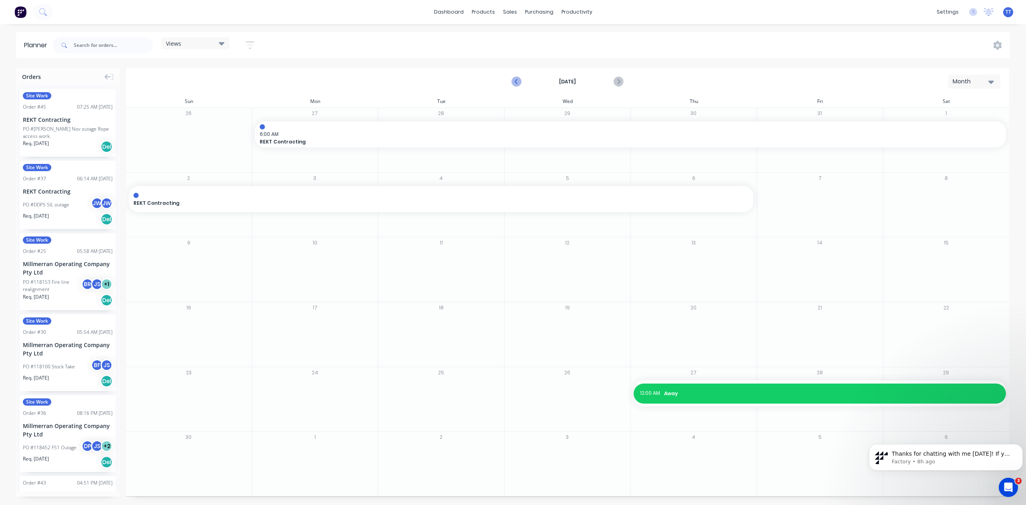
click at [514, 80] on icon "Previous page" at bounding box center [517, 82] width 10 height 10
